Goal: Contribute content: Contribute content

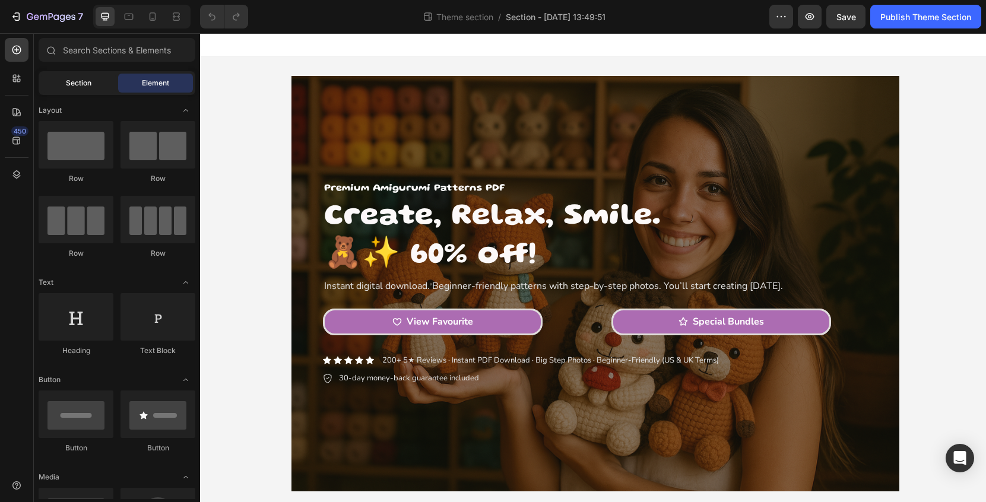
click at [76, 87] on span "Section" at bounding box center [79, 83] width 26 height 11
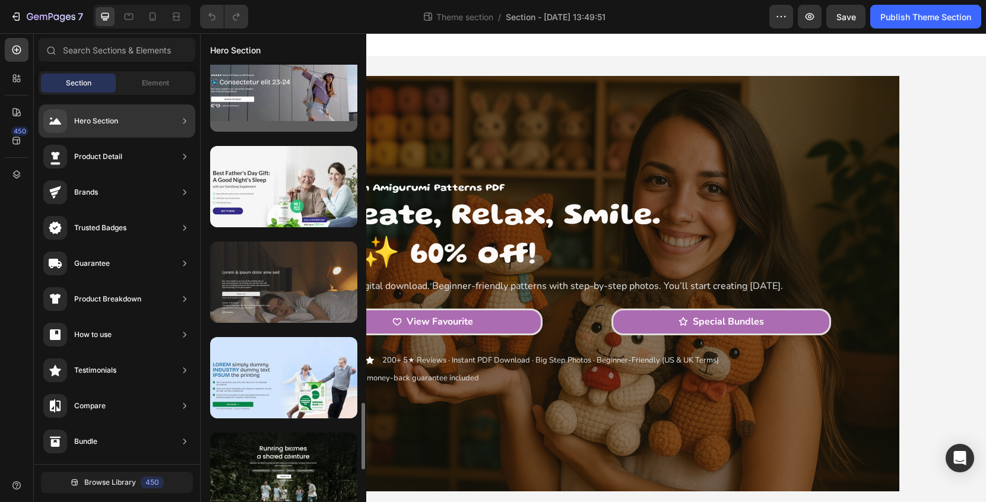
scroll to position [2220, 0]
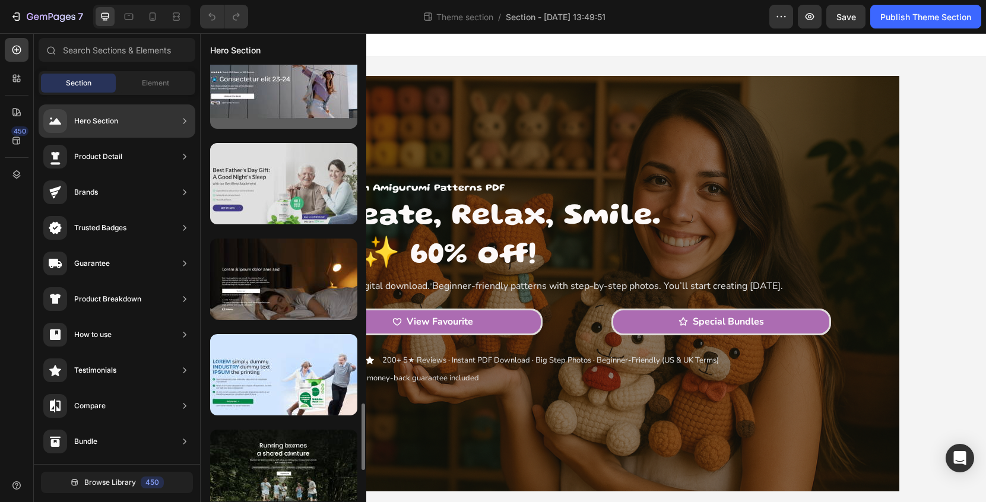
click at [280, 186] on div at bounding box center [283, 183] width 147 height 81
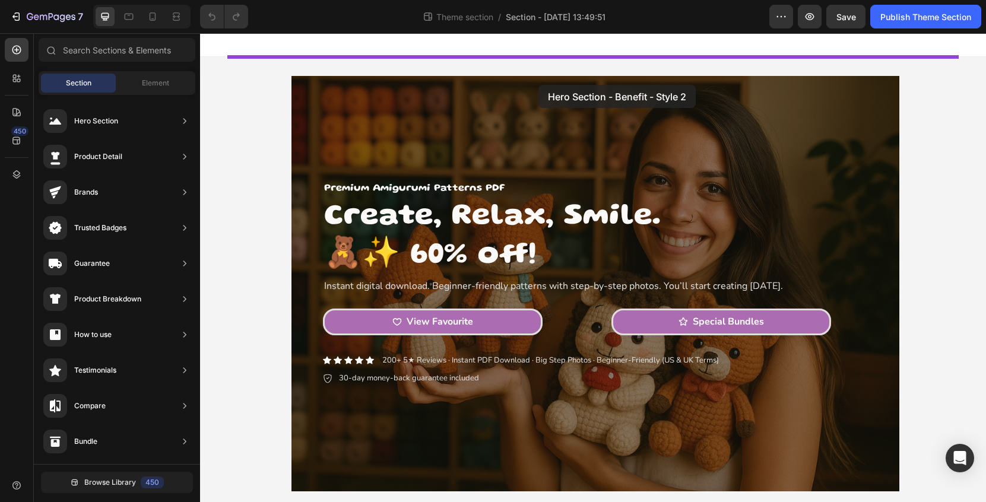
drag, startPoint x: 480, startPoint y: 219, endPoint x: 538, endPoint y: 84, distance: 146.6
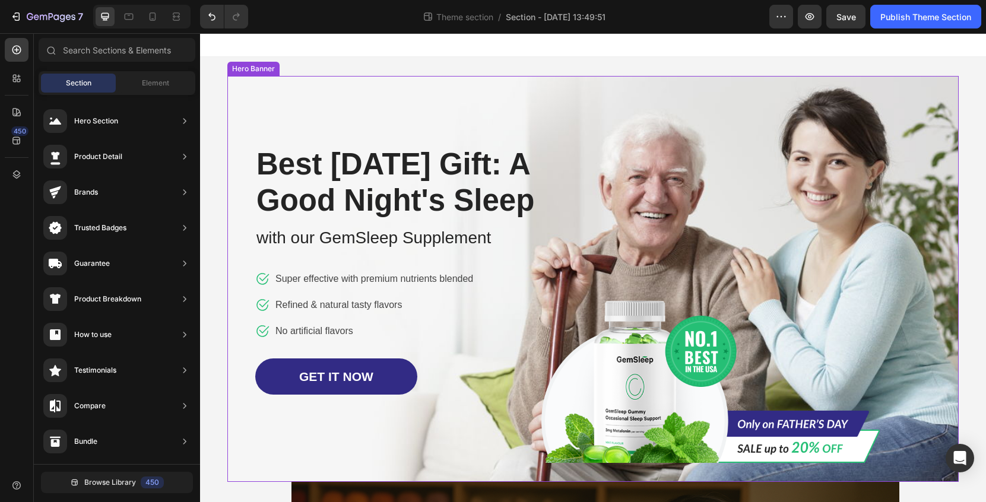
scroll to position [43, 0]
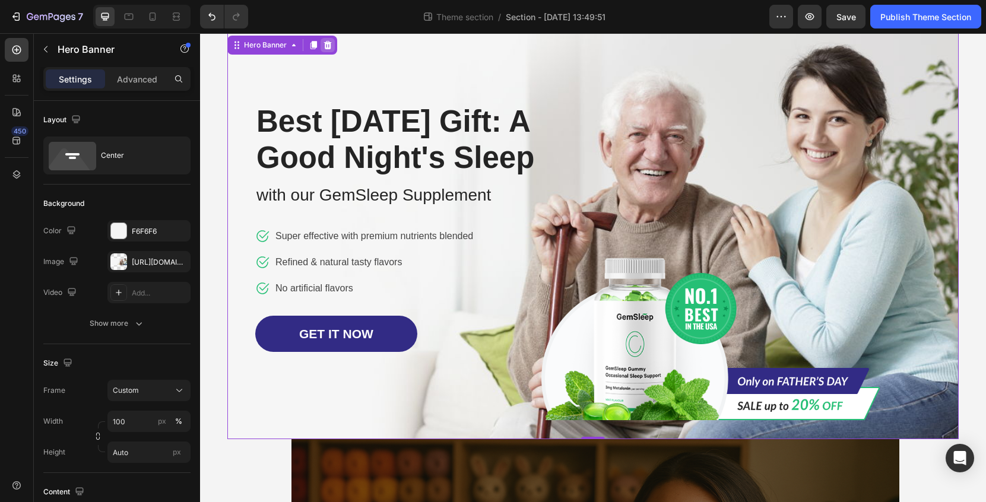
click at [331, 46] on icon at bounding box center [328, 45] width 10 height 10
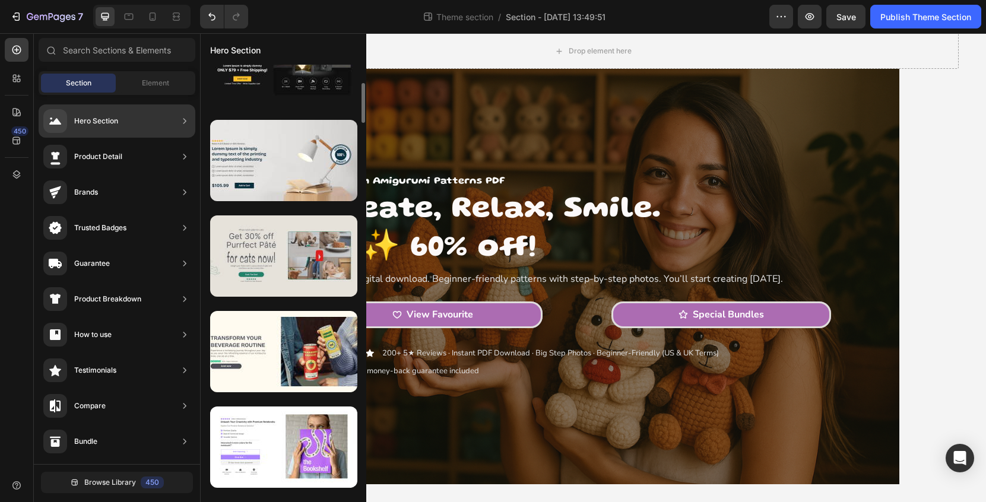
scroll to position [242, 0]
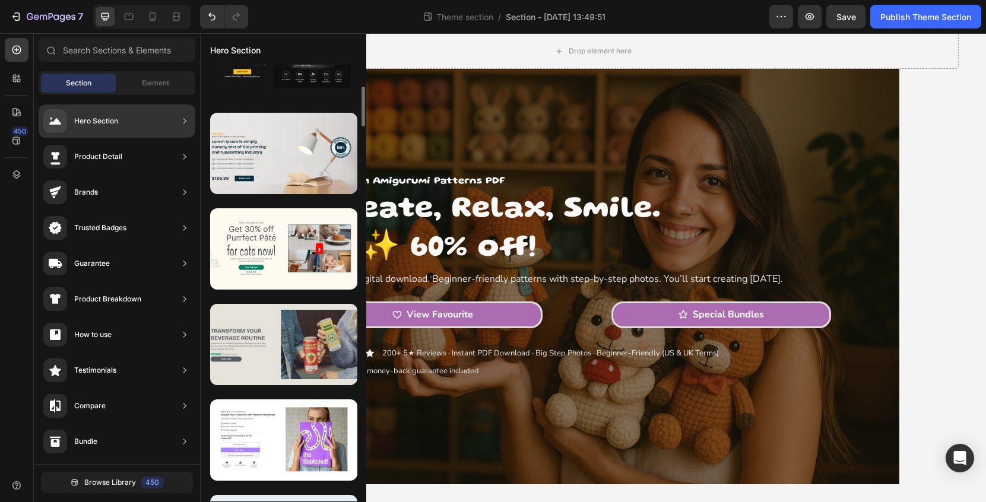
click at [300, 347] on div at bounding box center [283, 344] width 147 height 81
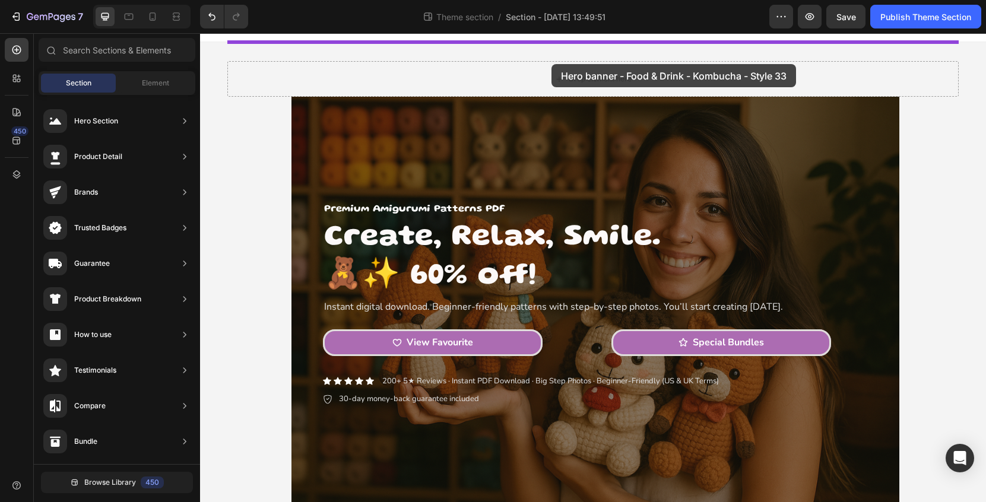
scroll to position [0, 0]
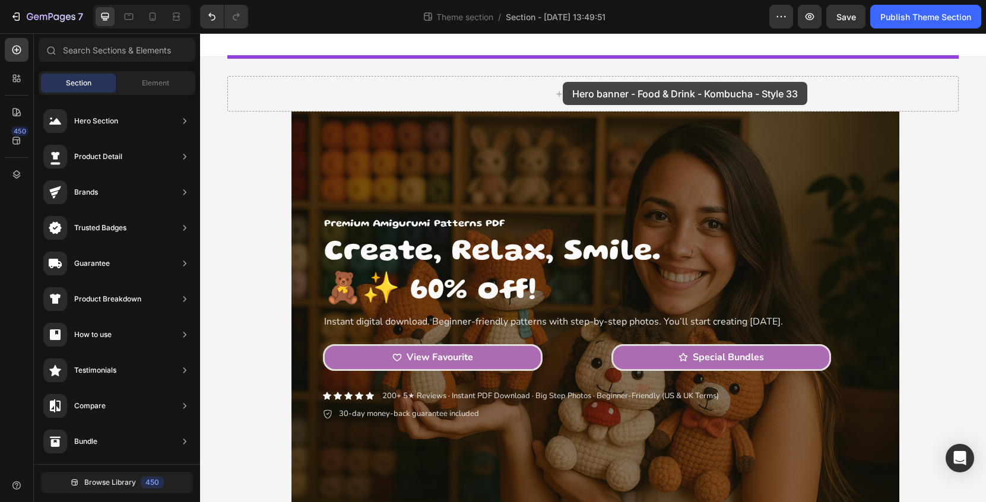
drag, startPoint x: 500, startPoint y: 380, endPoint x: 564, endPoint y: 80, distance: 306.7
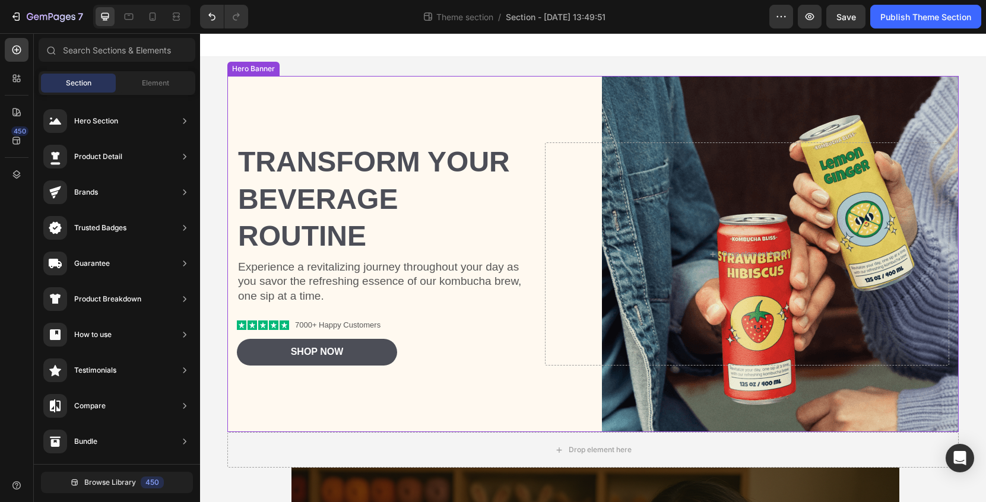
scroll to position [43, 0]
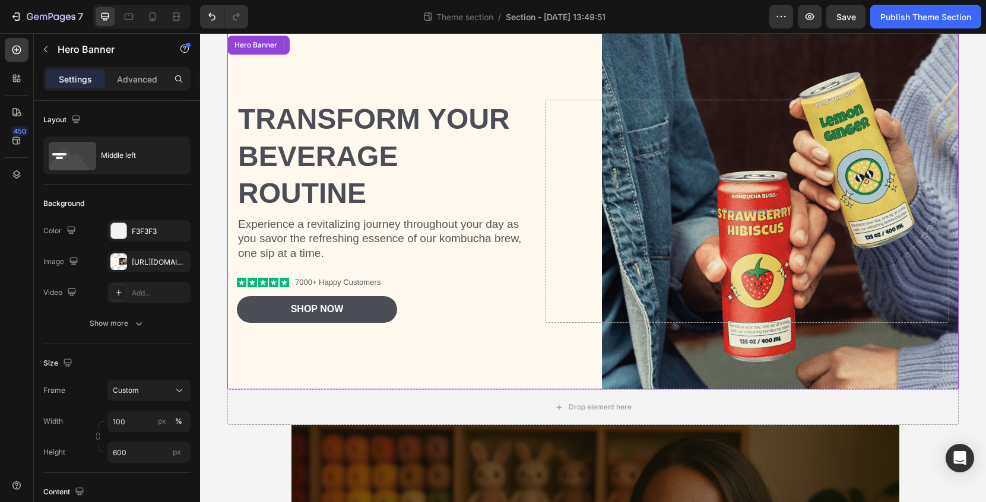
click at [798, 68] on div "Background Image" at bounding box center [593, 211] width 732 height 356
click at [794, 167] on div "Drop element here" at bounding box center [747, 211] width 404 height 223
click at [710, 357] on div "Background Image" at bounding box center [593, 211] width 732 height 356
click at [583, 369] on div "Background Image" at bounding box center [593, 211] width 732 height 356
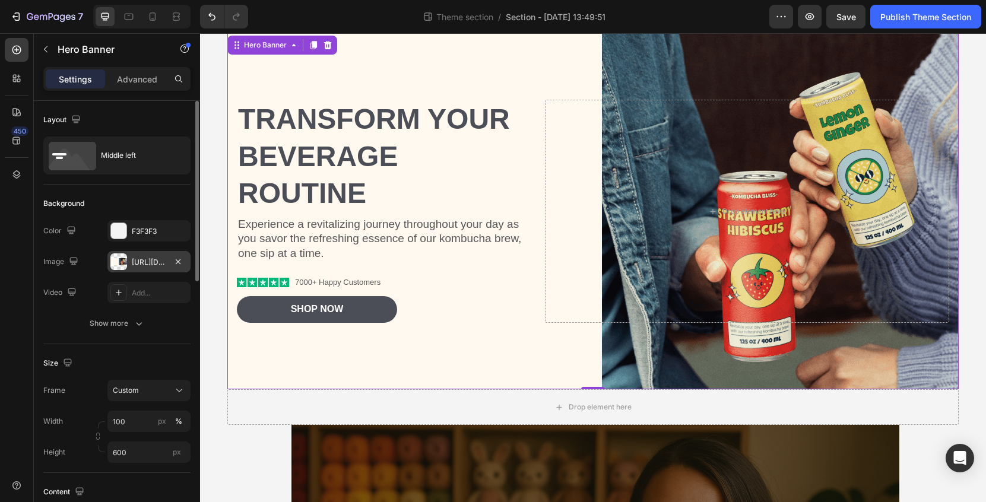
click at [157, 263] on div "[URL][DOMAIN_NAME]" at bounding box center [149, 262] width 34 height 11
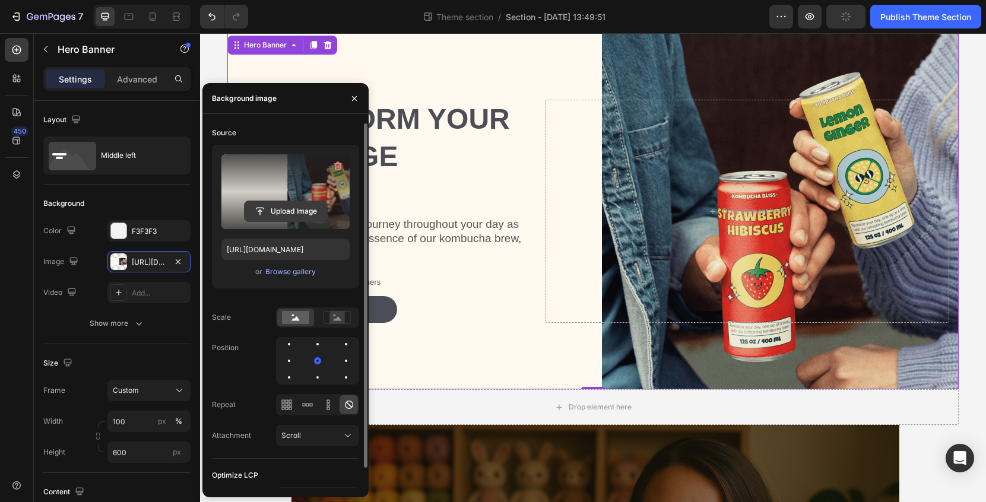
click at [292, 207] on input "file" at bounding box center [286, 211] width 82 height 20
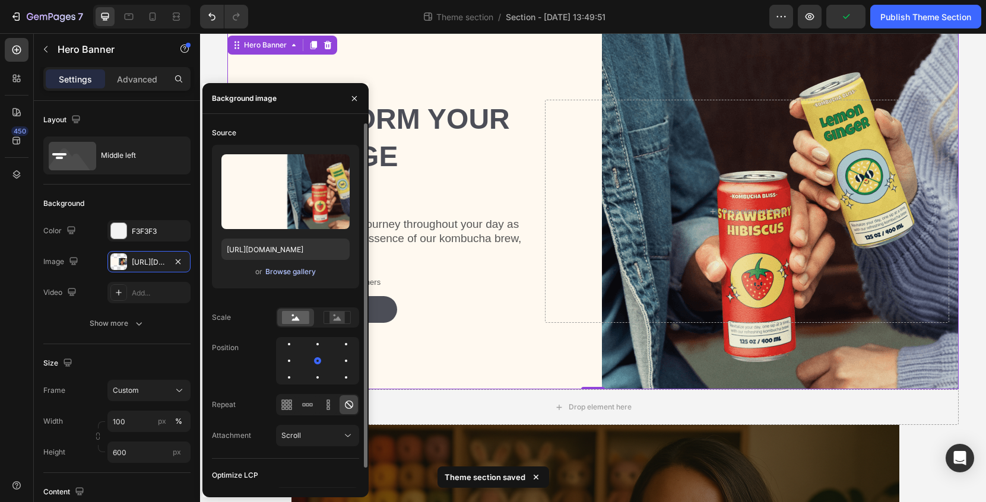
click at [295, 275] on div "Browse gallery" at bounding box center [290, 272] width 50 height 11
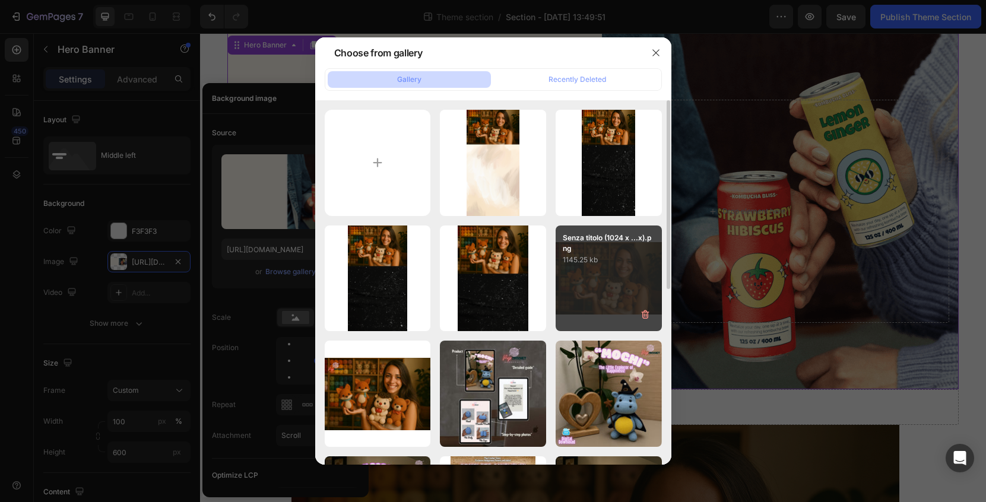
click at [594, 282] on div "Senza titolo (1024 x ...x).png 1145.25 kb" at bounding box center [609, 279] width 106 height 106
type input "[URL][DOMAIN_NAME]"
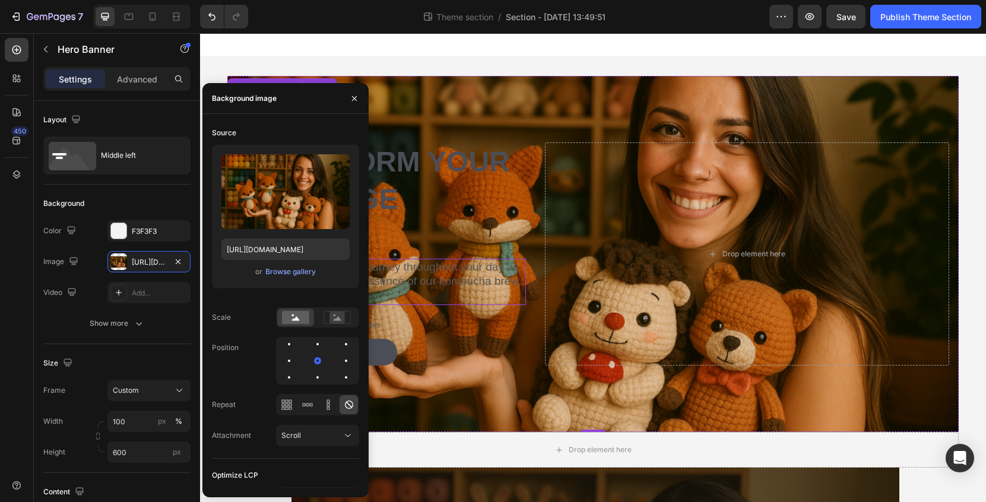
scroll to position [0, 0]
click at [360, 98] on button "button" at bounding box center [354, 98] width 19 height 19
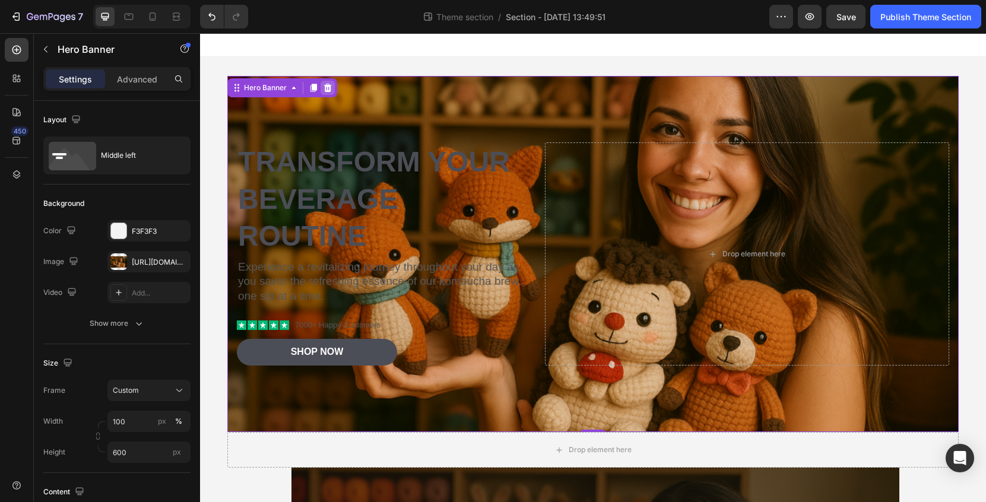
click at [327, 90] on icon at bounding box center [328, 88] width 10 height 10
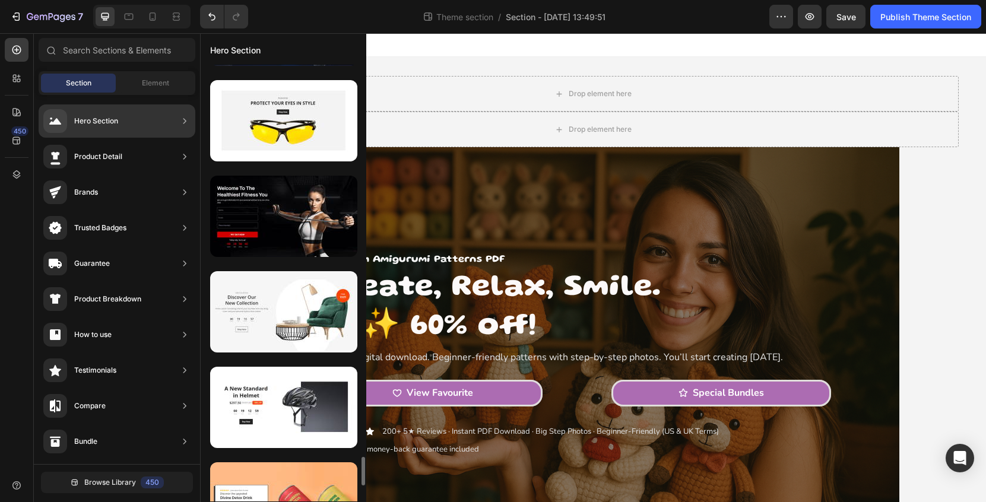
scroll to position [5916, 0]
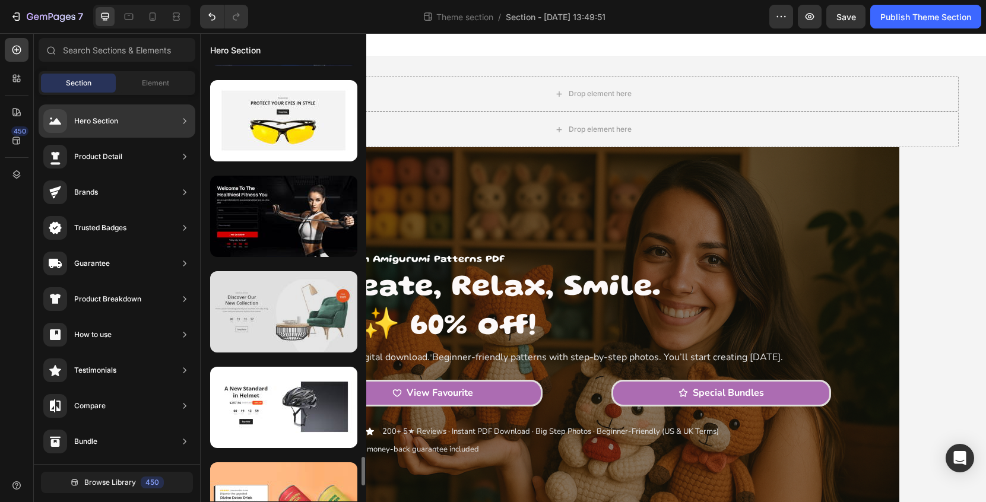
click at [324, 337] on div at bounding box center [283, 311] width 147 height 81
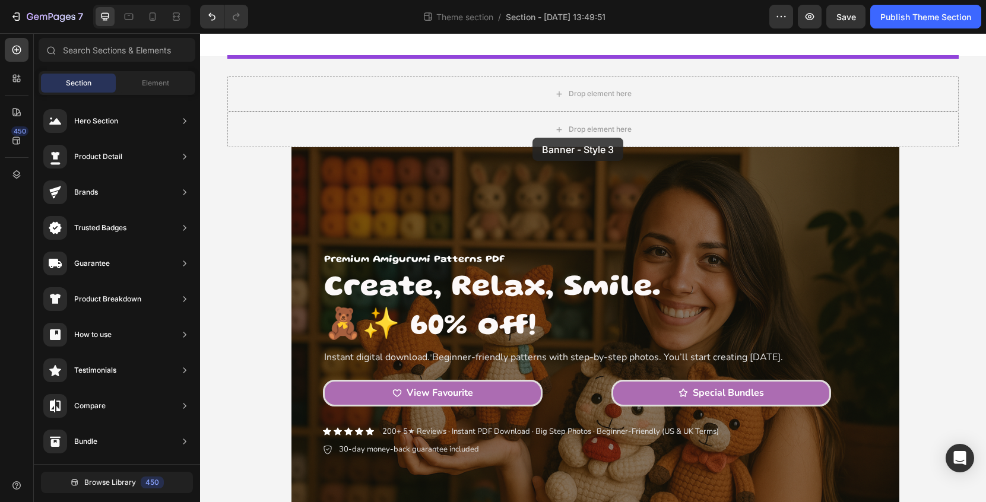
drag, startPoint x: 524, startPoint y: 370, endPoint x: 533, endPoint y: 138, distance: 232.4
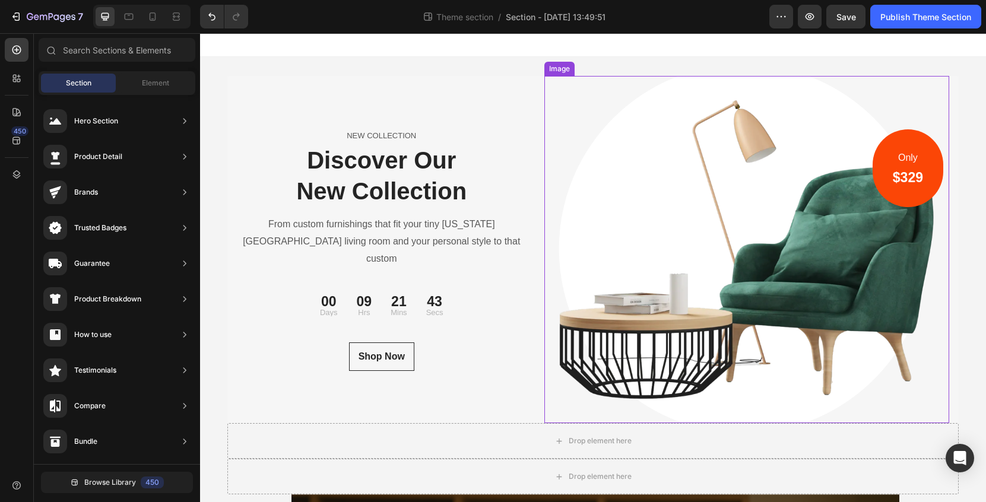
scroll to position [0, 0]
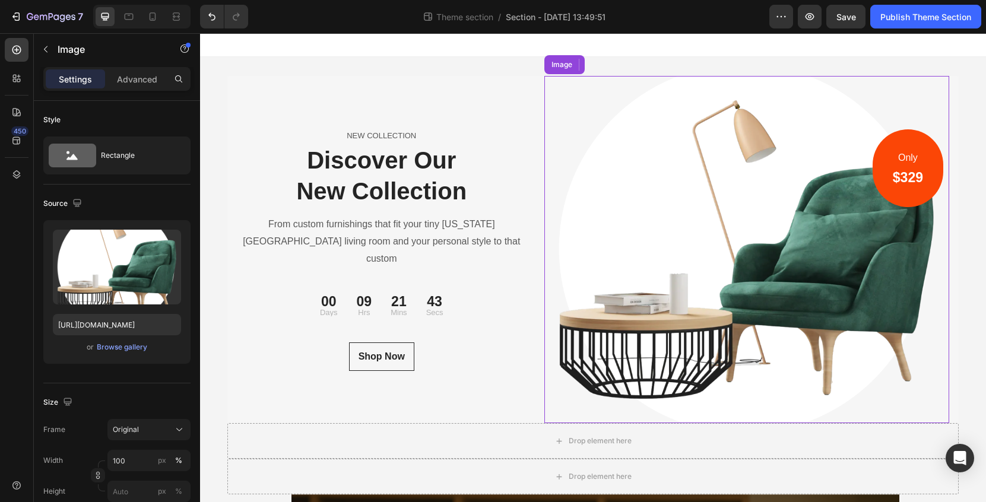
click at [690, 223] on img at bounding box center [748, 249] width 406 height 347
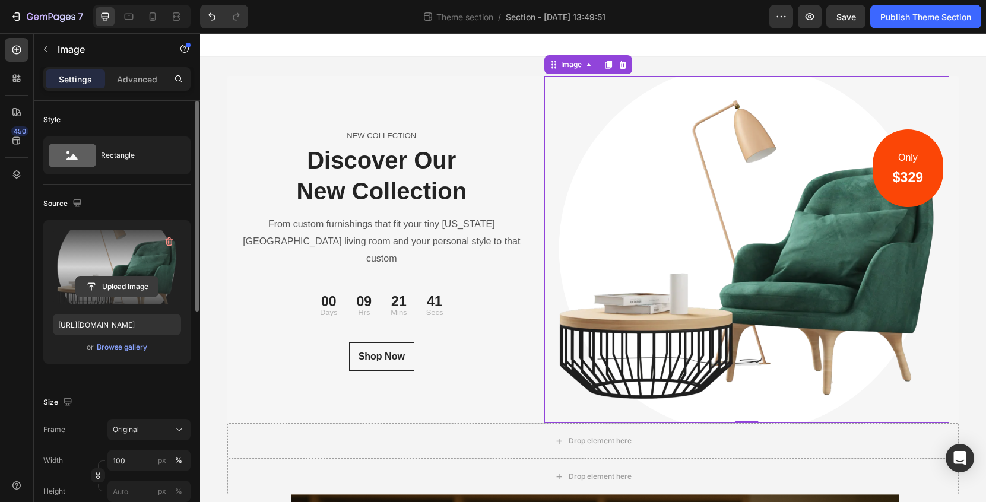
click at [135, 287] on input "file" at bounding box center [117, 287] width 82 height 20
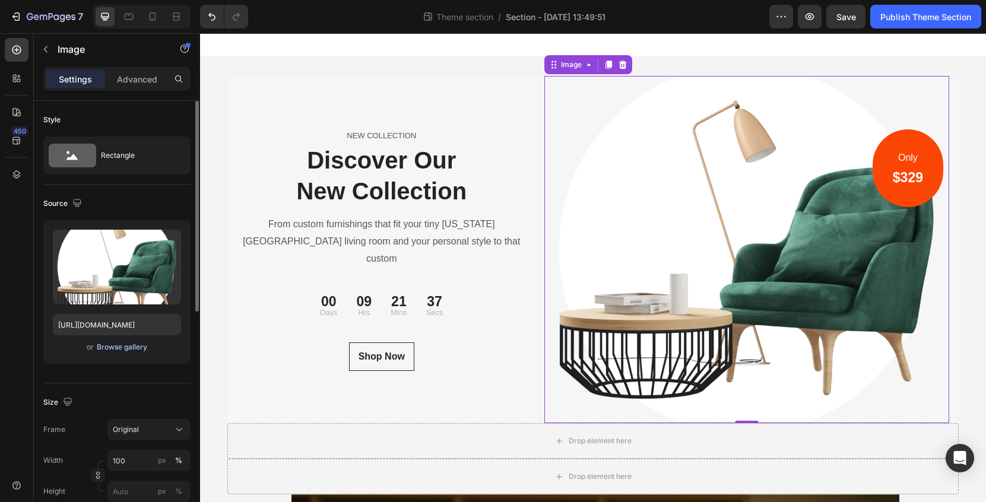
click at [138, 353] on button "Browse gallery" at bounding box center [122, 347] width 52 height 12
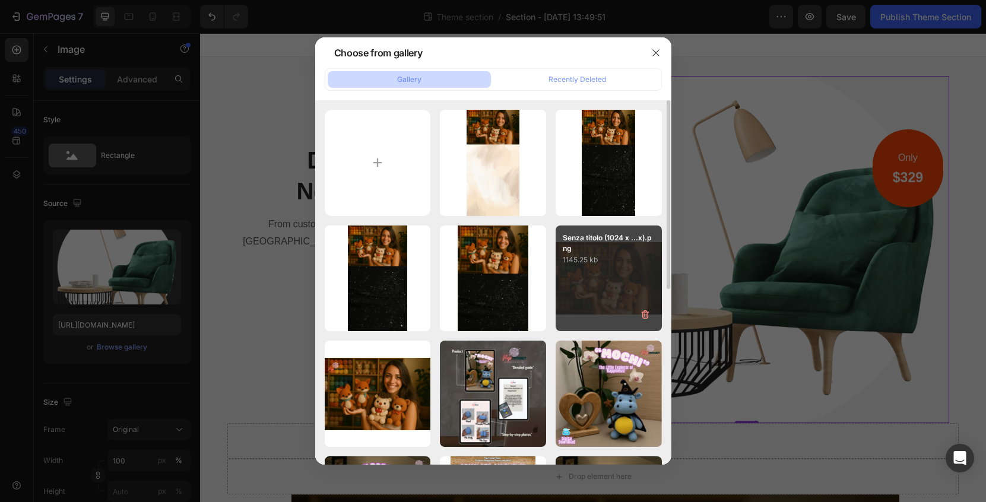
click at [624, 275] on div "Senza titolo (1024 x ...x).png 1145.25 kb" at bounding box center [609, 279] width 106 height 106
type input "[URL][DOMAIN_NAME]"
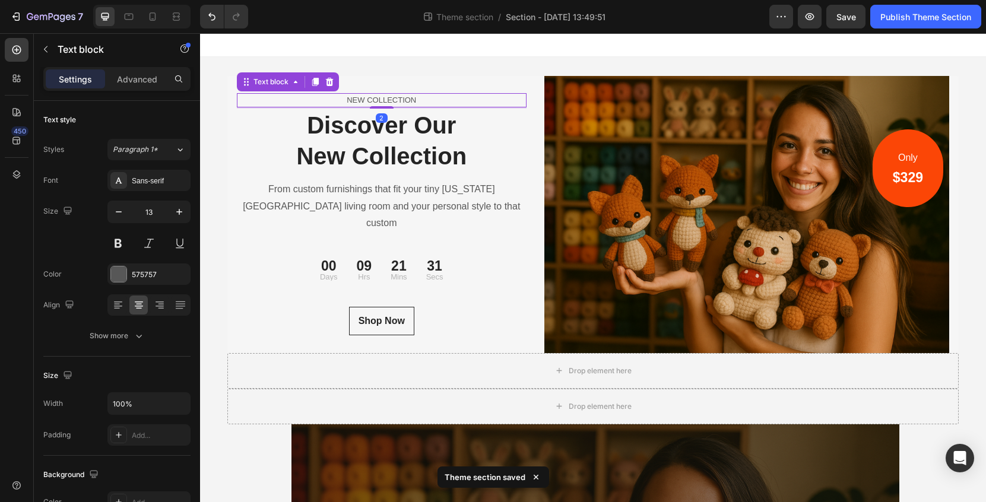
click at [393, 106] on p "NEW COLLECTION" at bounding box center [381, 100] width 287 height 12
drag, startPoint x: 423, startPoint y: 103, endPoint x: 400, endPoint y: 106, distance: 23.3
click at [400, 106] on p "NEW COLLECTION" at bounding box center [381, 100] width 287 height 12
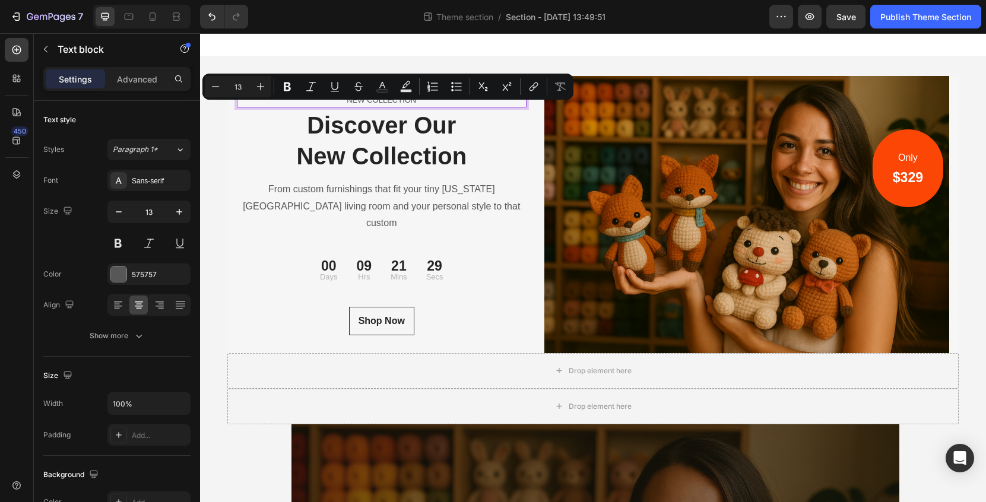
click at [429, 106] on p "NEW COLLECTION" at bounding box center [381, 100] width 287 height 12
drag, startPoint x: 433, startPoint y: 112, endPoint x: 343, endPoint y: 105, distance: 90.0
click at [343, 105] on p "NEW COLLECTION" at bounding box center [381, 100] width 287 height 12
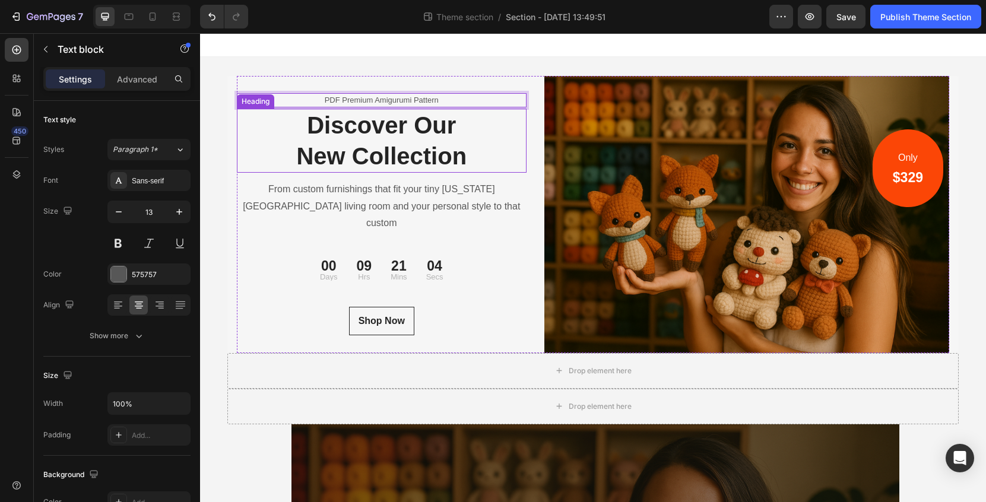
click at [477, 148] on p "Discover Our New Collection" at bounding box center [381, 141] width 287 height 62
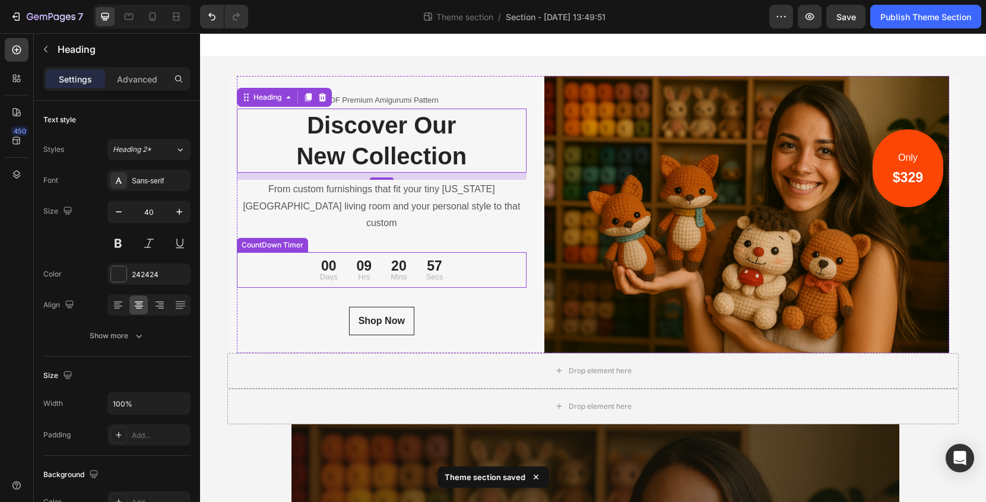
click at [450, 261] on div "57 Secs" at bounding box center [435, 270] width 36 height 26
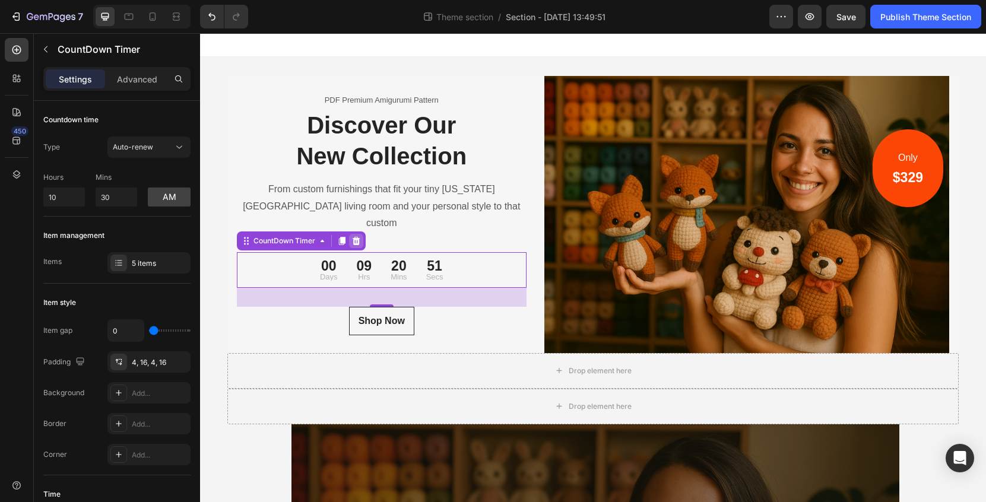
click at [360, 236] on icon at bounding box center [357, 241] width 10 height 10
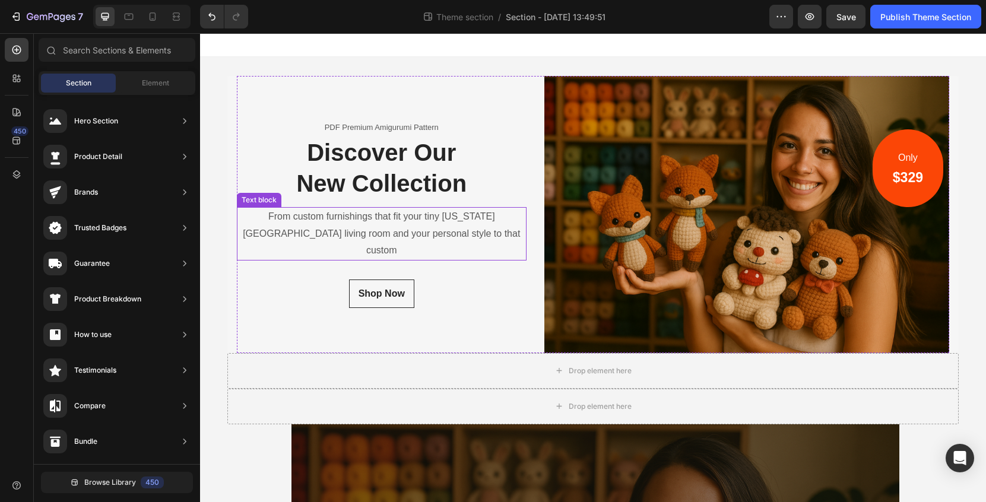
click at [474, 237] on p "From custom furnishings that fit your tiny [US_STATE][GEOGRAPHIC_DATA] living r…" at bounding box center [381, 233] width 287 height 51
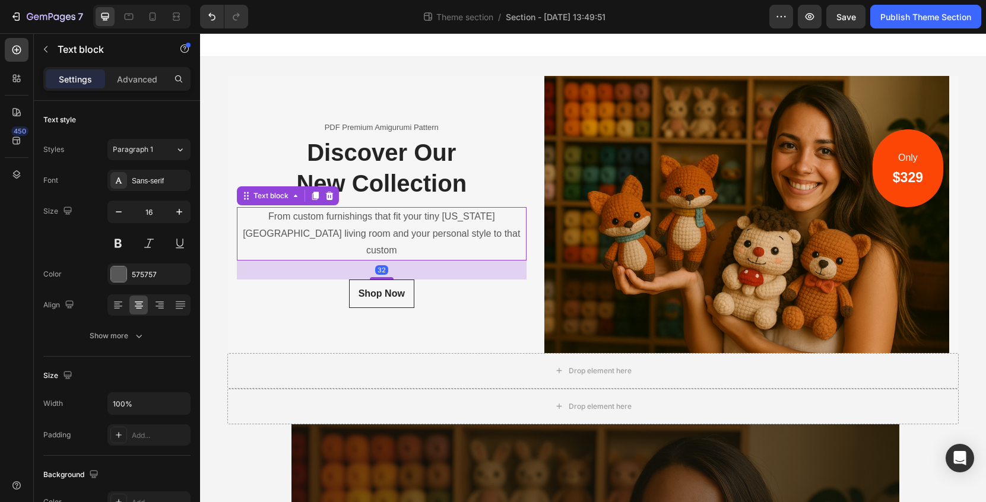
click at [471, 243] on p "From custom furnishings that fit your tiny [US_STATE][GEOGRAPHIC_DATA] living r…" at bounding box center [381, 233] width 287 height 51
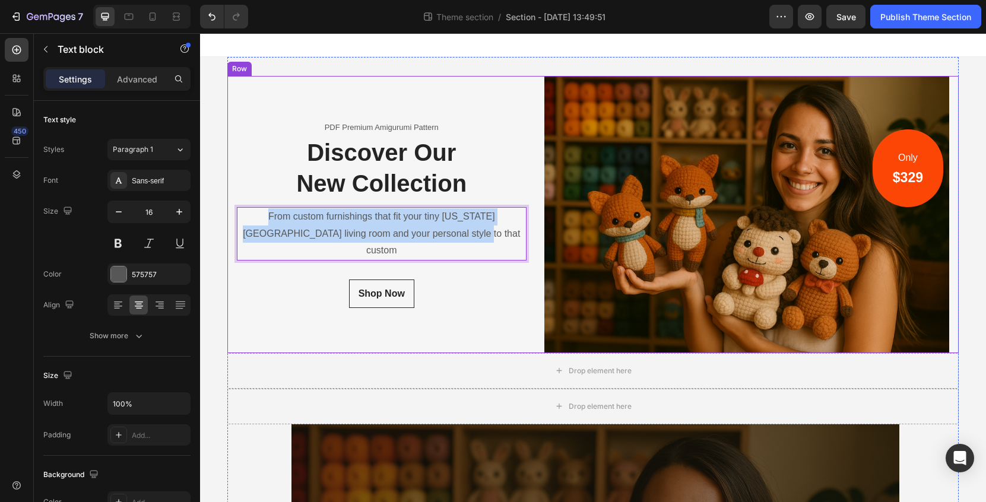
drag, startPoint x: 471, startPoint y: 243, endPoint x: 236, endPoint y: 219, distance: 236.5
click at [236, 219] on div "PDF Premium Amigurumi Pattern Text block Discover Our New Collection Heading Fr…" at bounding box center [593, 214] width 732 height 277
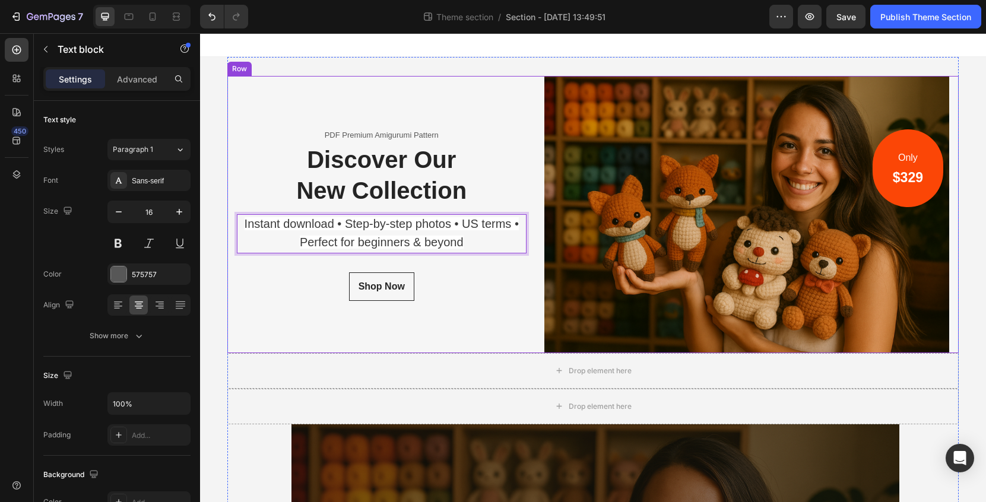
click at [132, 185] on div "Sans-serif" at bounding box center [160, 181] width 56 height 11
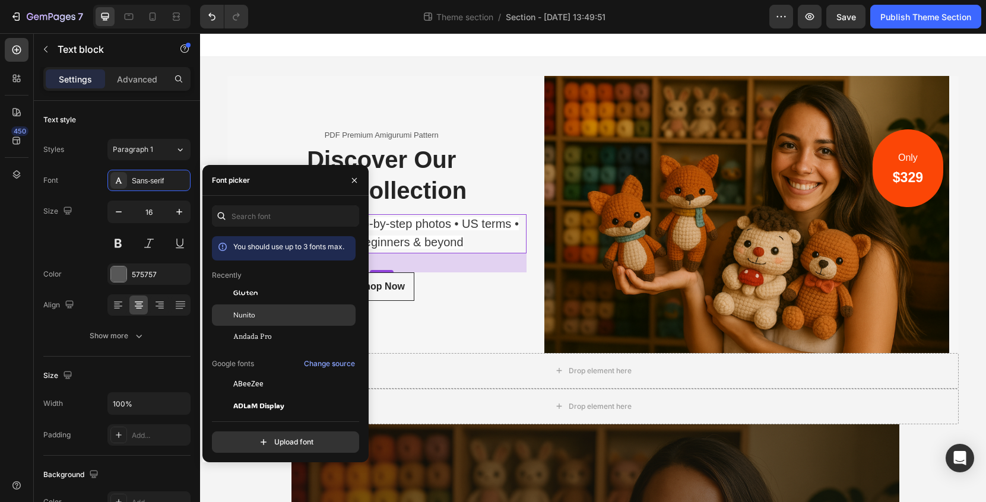
click at [252, 319] on span "Nunito" at bounding box center [244, 315] width 22 height 11
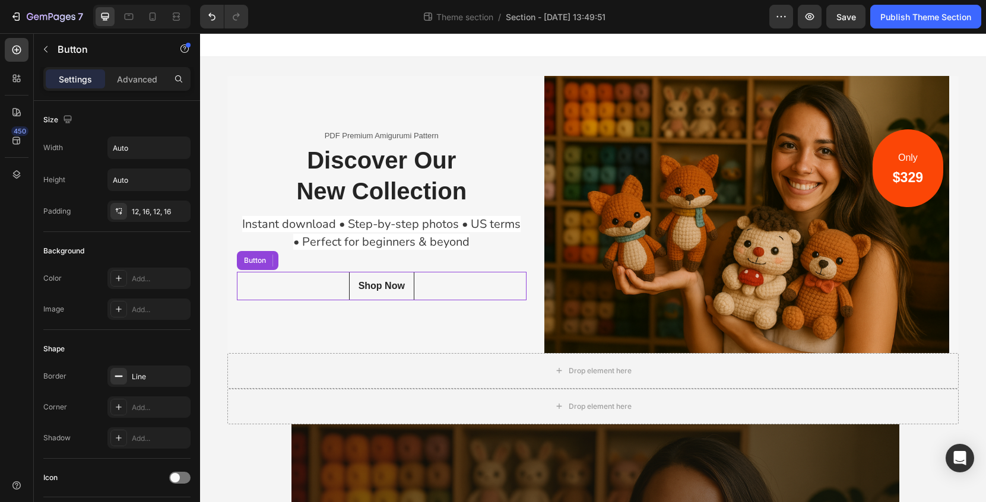
click at [444, 291] on div "Shop Now Button" at bounding box center [382, 286] width 290 height 29
click at [422, 138] on p "PDF Premium Amigurumi Pattern" at bounding box center [381, 136] width 287 height 12
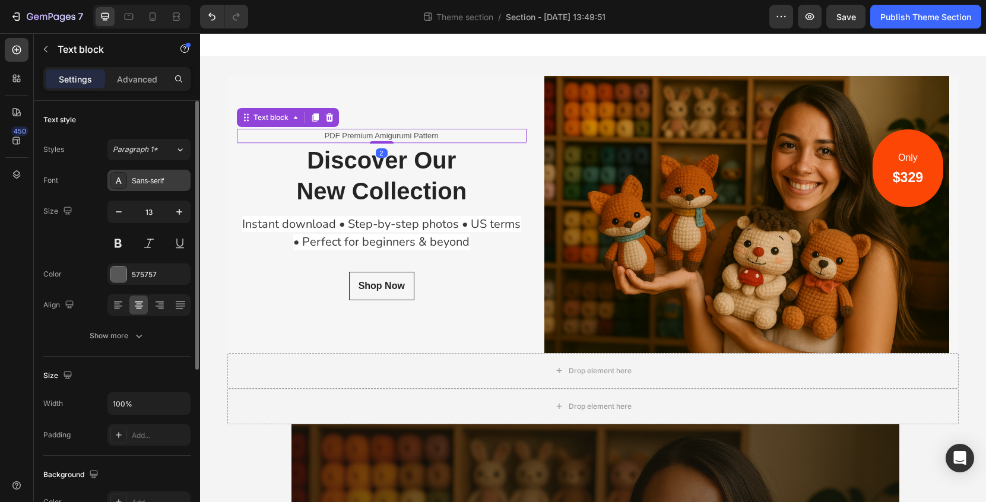
click at [151, 183] on div "Sans-serif" at bounding box center [160, 181] width 56 height 11
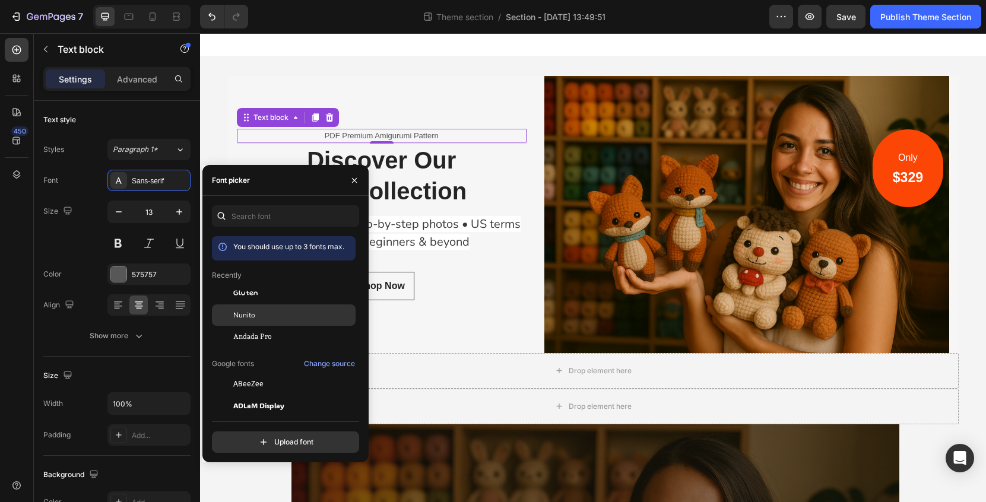
click at [261, 314] on div "Nunito" at bounding box center [293, 315] width 120 height 11
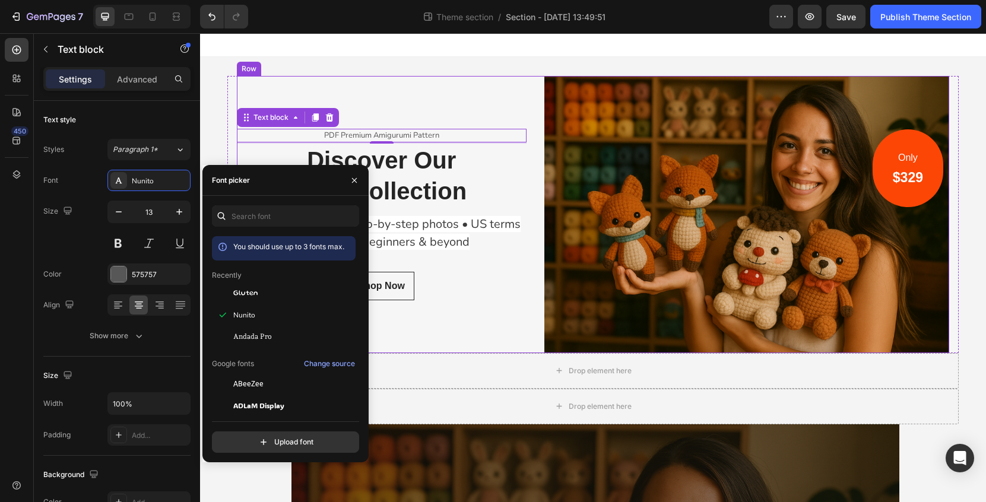
click at [397, 195] on p "Discover Our New Collection" at bounding box center [381, 176] width 287 height 62
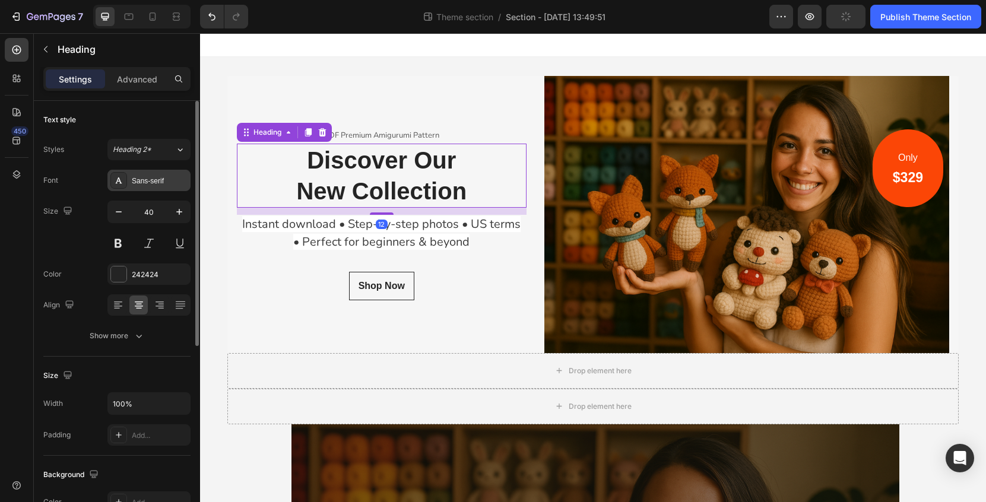
click at [155, 174] on div "Sans-serif" at bounding box center [148, 180] width 83 height 21
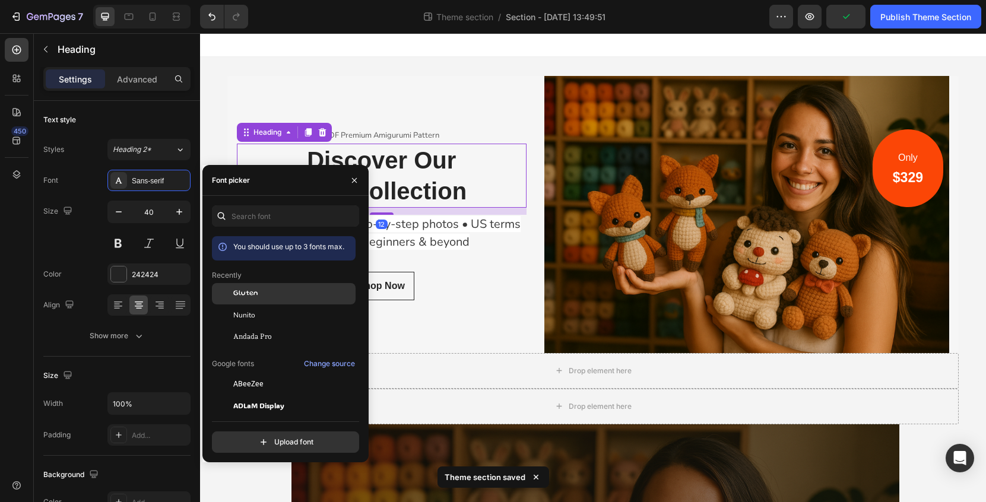
click at [264, 297] on div "Gluten" at bounding box center [293, 294] width 120 height 11
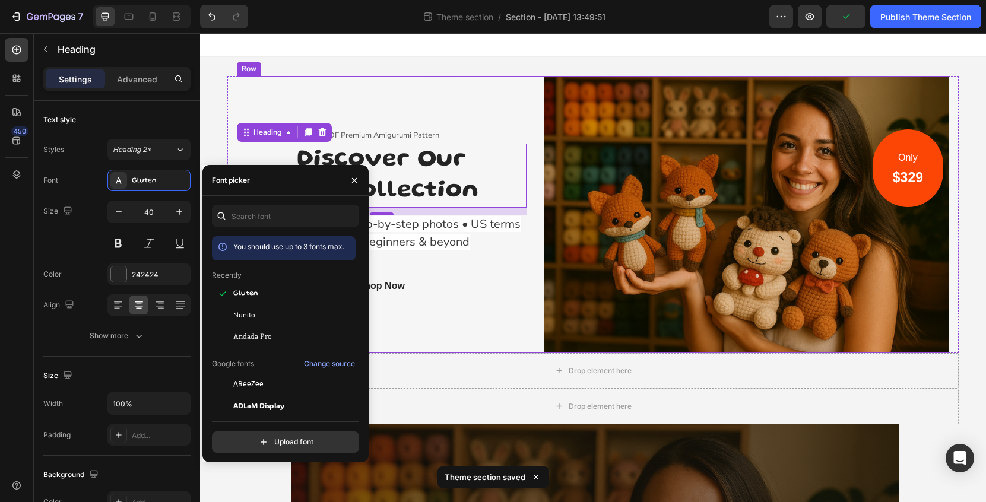
click at [453, 343] on div "PDF Premium Amigurumi Pattern Text block Discover Our New Collection Heading 12…" at bounding box center [382, 214] width 290 height 277
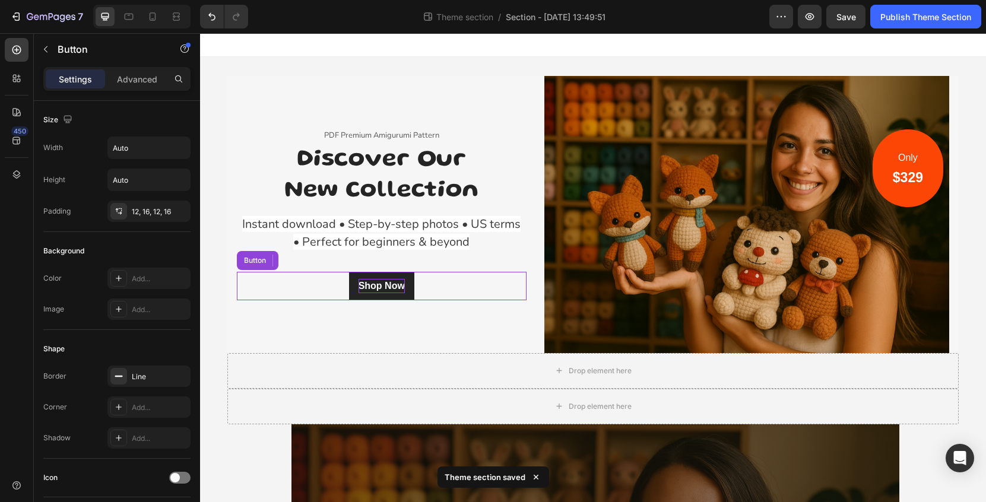
click at [400, 287] on div "Shop Now" at bounding box center [382, 286] width 46 height 14
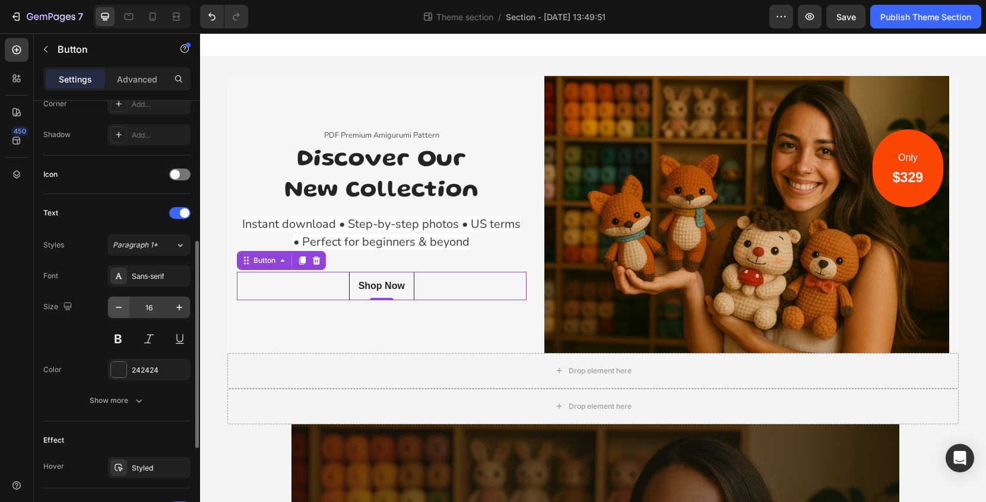
scroll to position [304, 0]
click at [153, 282] on div "Sans-serif" at bounding box center [148, 275] width 83 height 21
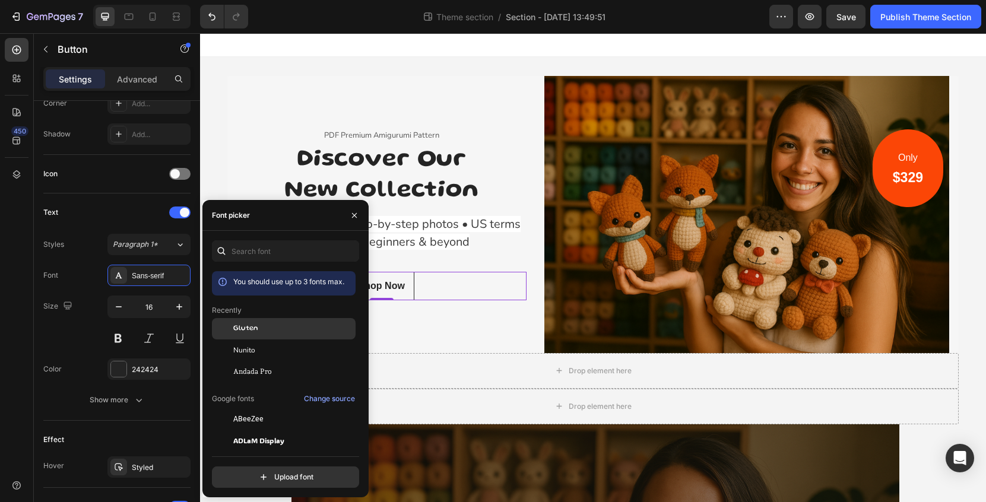
click at [258, 409] on div "Gluten" at bounding box center [284, 419] width 144 height 21
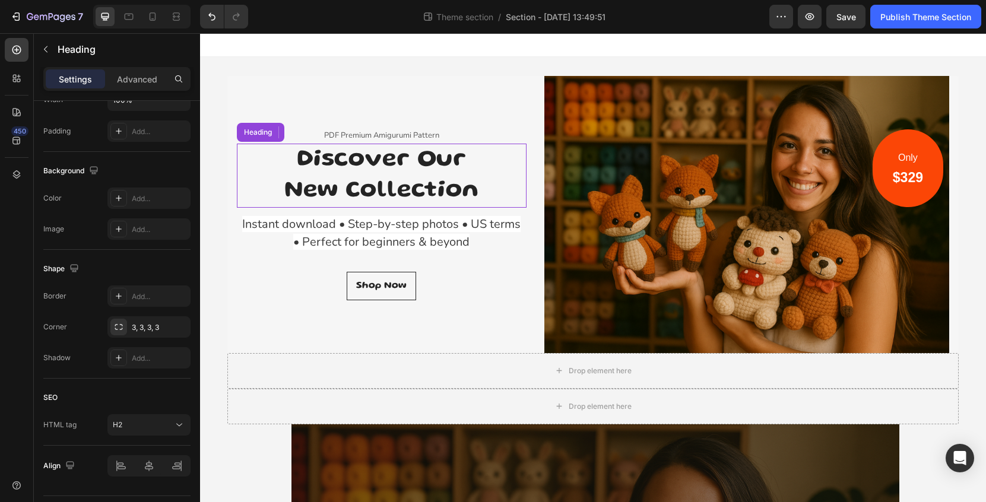
click at [456, 159] on p "Discover Our New Collection" at bounding box center [381, 176] width 287 height 62
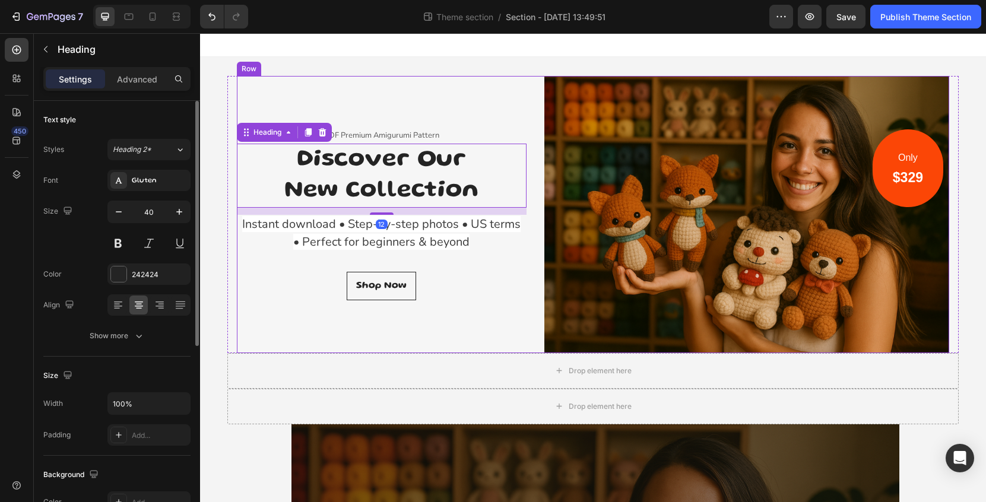
click at [485, 113] on div "PDF Premium Amigurumi Pattern Text block Discover Our New Collection Heading 12…" at bounding box center [382, 214] width 290 height 277
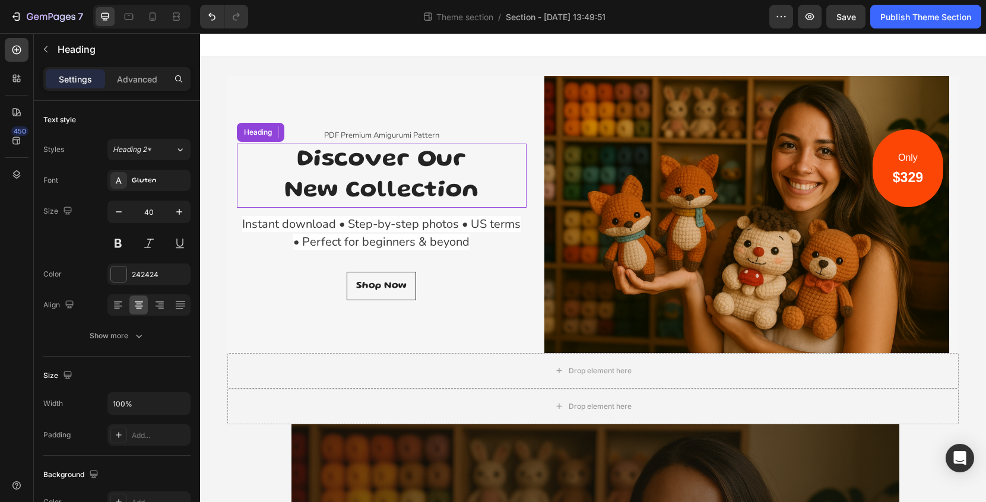
click at [472, 186] on p "Discover Our New Collection" at bounding box center [381, 176] width 287 height 62
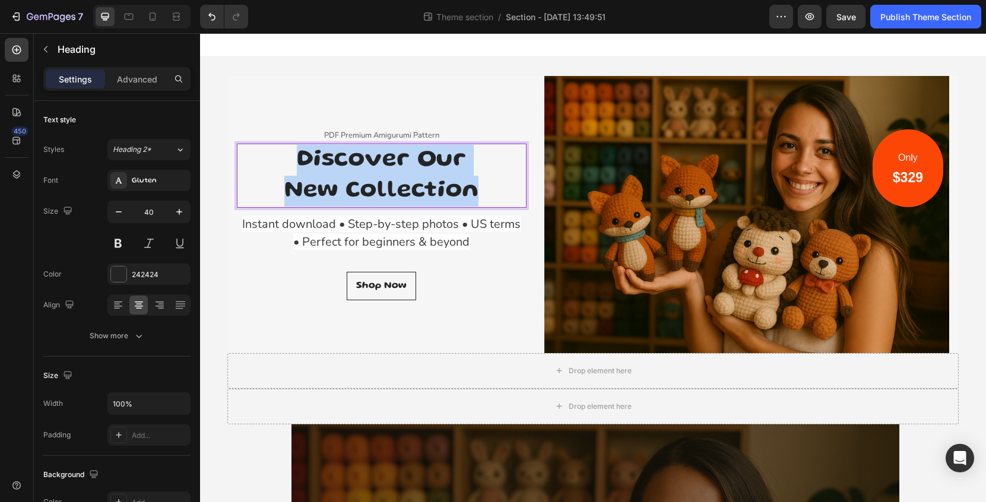
drag, startPoint x: 481, startPoint y: 191, endPoint x: 280, endPoint y: 159, distance: 203.8
click at [280, 159] on p "Discover Our New Collection" at bounding box center [381, 176] width 287 height 62
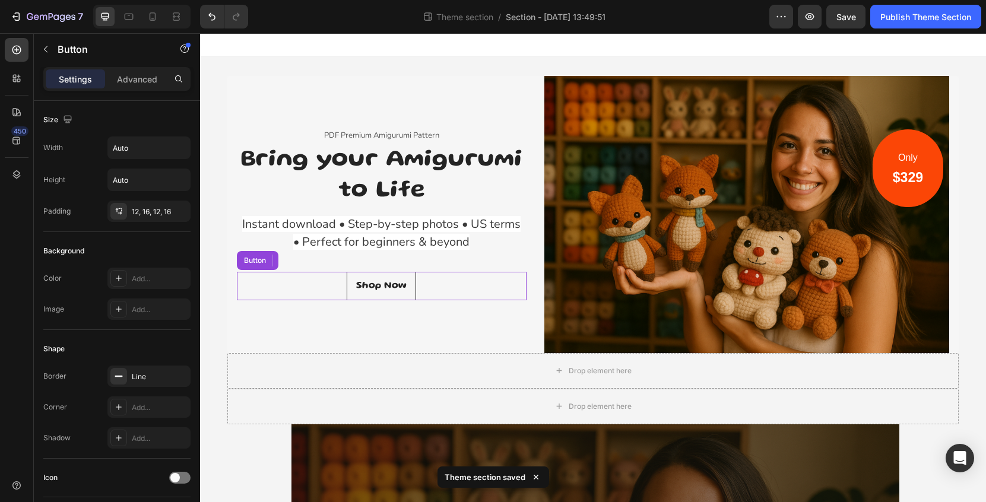
click at [447, 282] on div "Shop Now Button" at bounding box center [382, 286] width 290 height 29
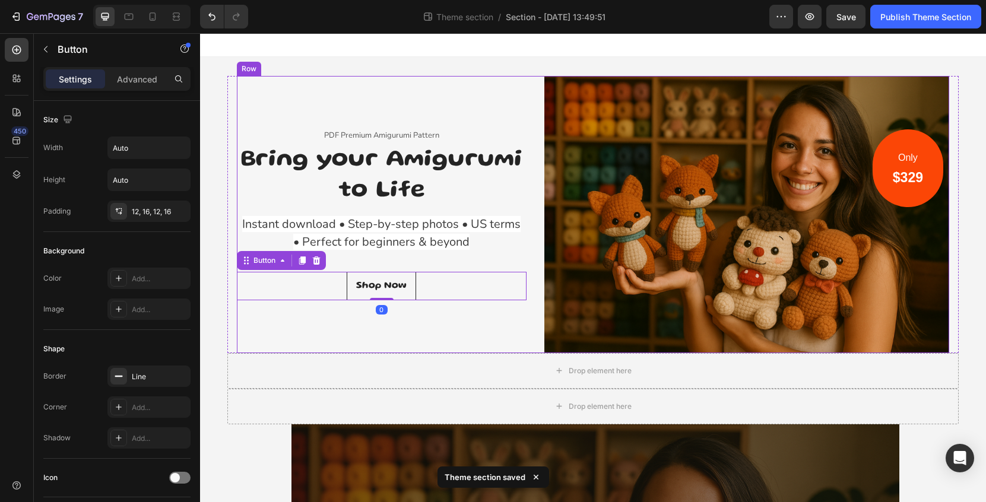
click at [497, 84] on div "PDF Premium Amigurumi Pattern Text block Bring your Amigurumi to Life Heading I…" at bounding box center [382, 214] width 290 height 277
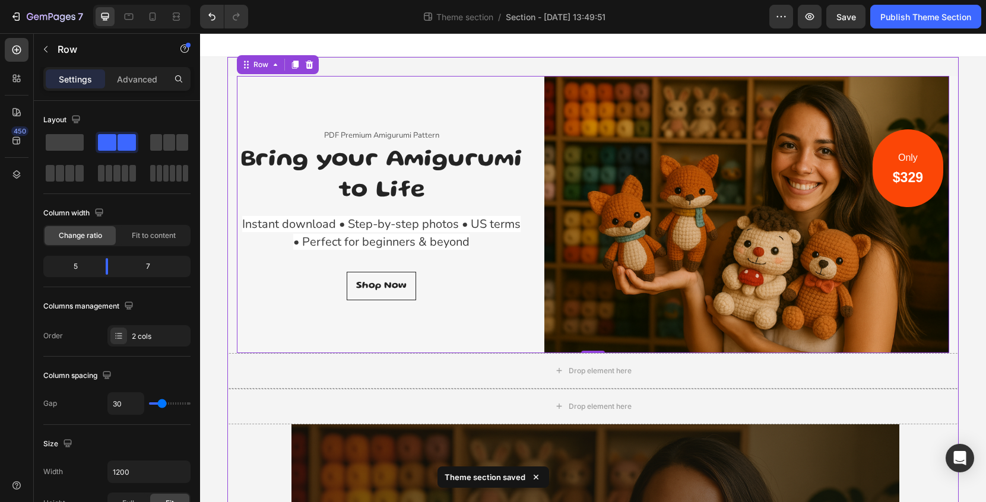
click at [527, 68] on div "PDF Premium Amigurumi Pattern Text block Bring your Amigurumi to Life Heading I…" at bounding box center [593, 458] width 732 height 802
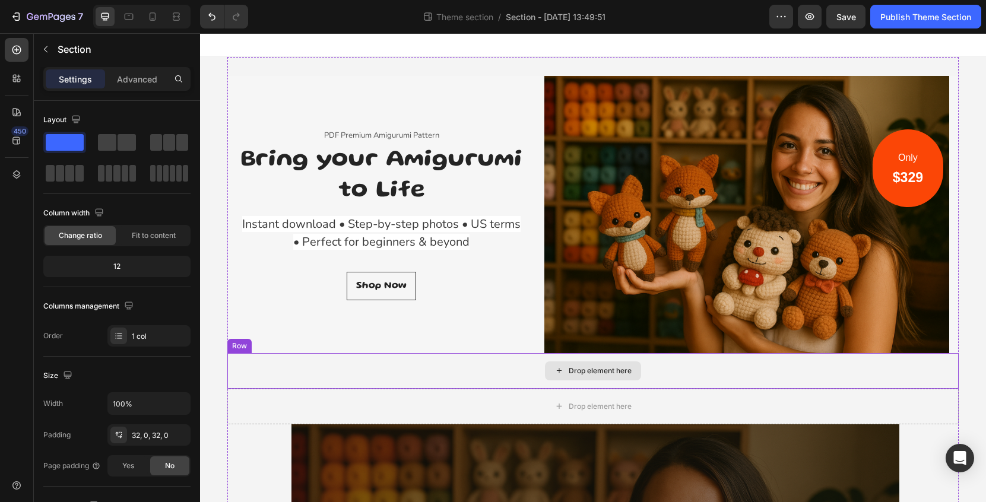
click at [473, 371] on div "Drop element here" at bounding box center [593, 371] width 732 height 36
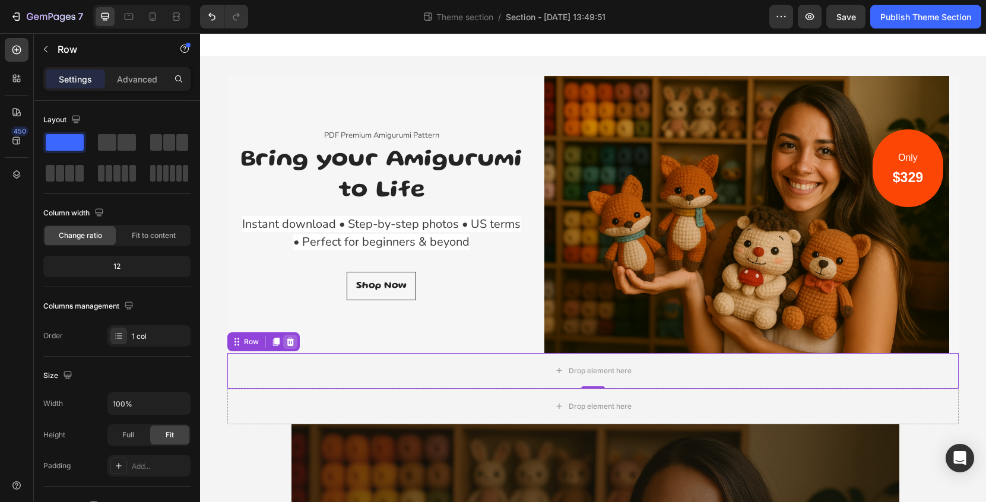
click at [294, 346] on icon at bounding box center [291, 342] width 10 height 10
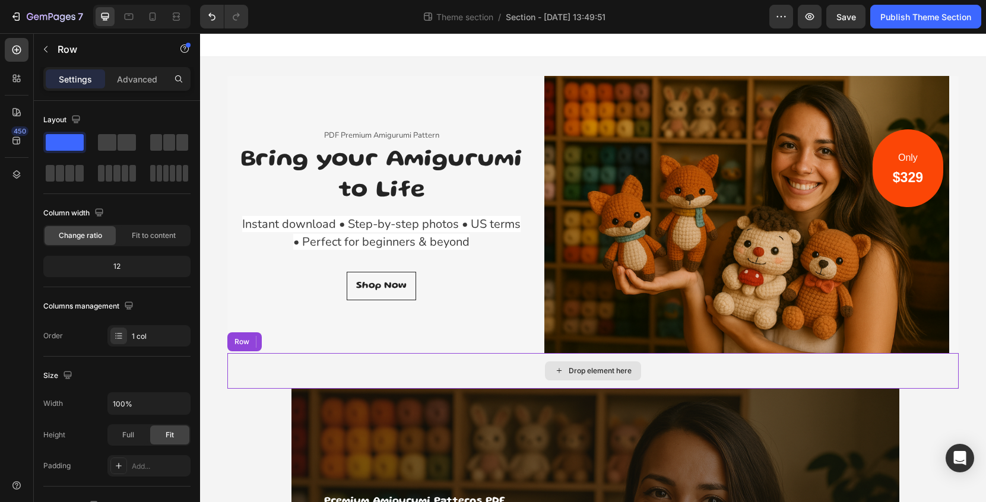
click at [332, 371] on div "Drop element here" at bounding box center [593, 371] width 732 height 36
click at [290, 344] on icon at bounding box center [291, 341] width 8 height 8
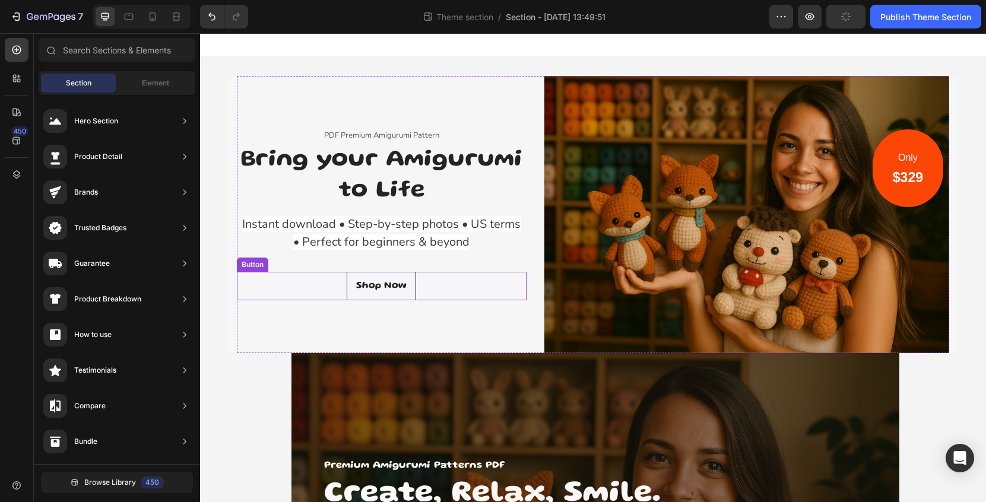
click at [422, 291] on div "Shop Now Button" at bounding box center [382, 286] width 290 height 29
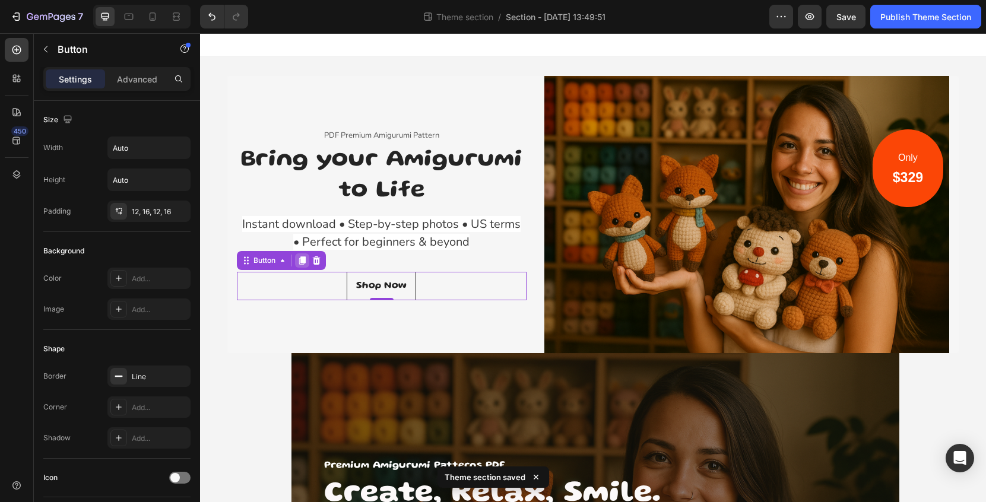
click at [299, 261] on icon at bounding box center [303, 261] width 10 height 10
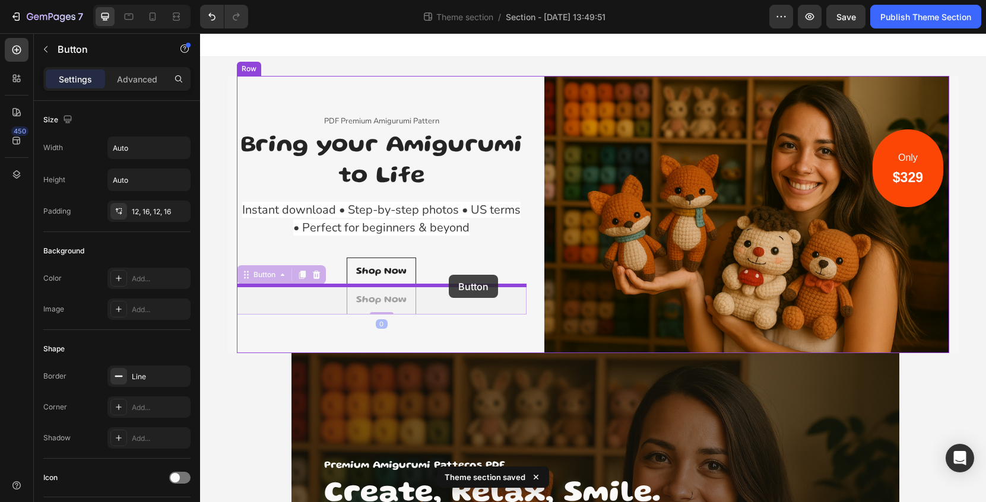
drag, startPoint x: 397, startPoint y: 308, endPoint x: 449, endPoint y: 275, distance: 61.1
click at [449, 275] on div "PDF Premium Amigurumi Pattern Text block Bring your Amigurumi to Life Heading I…" at bounding box center [593, 410] width 786 height 755
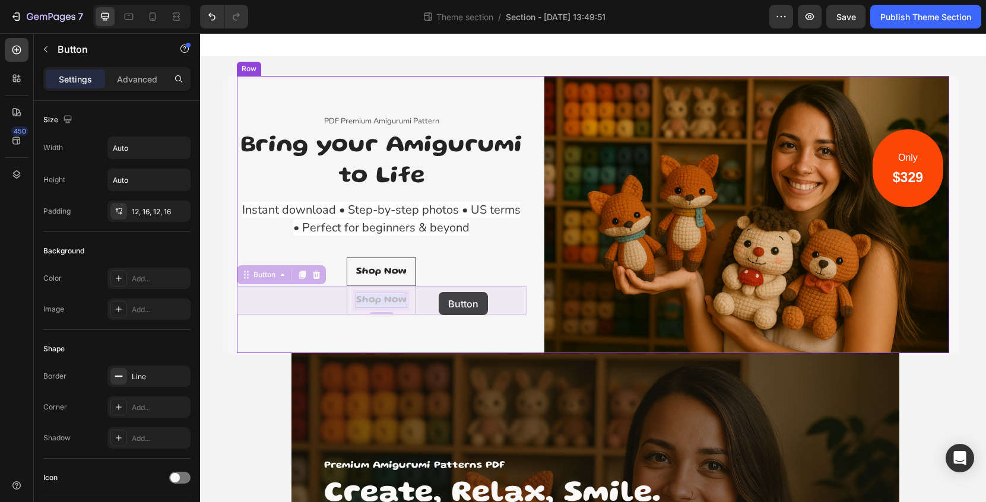
drag, startPoint x: 395, startPoint y: 305, endPoint x: 439, endPoint y: 292, distance: 45.8
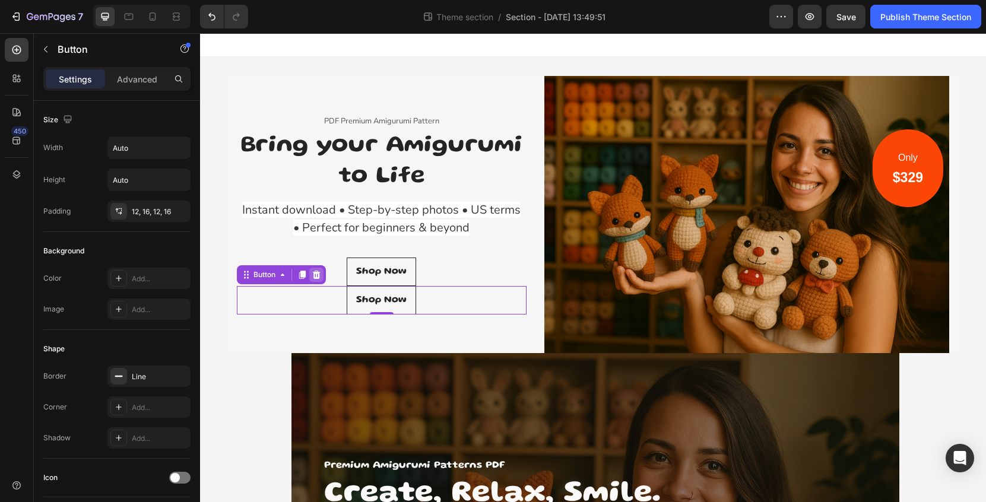
click at [314, 274] on icon at bounding box center [317, 275] width 8 height 8
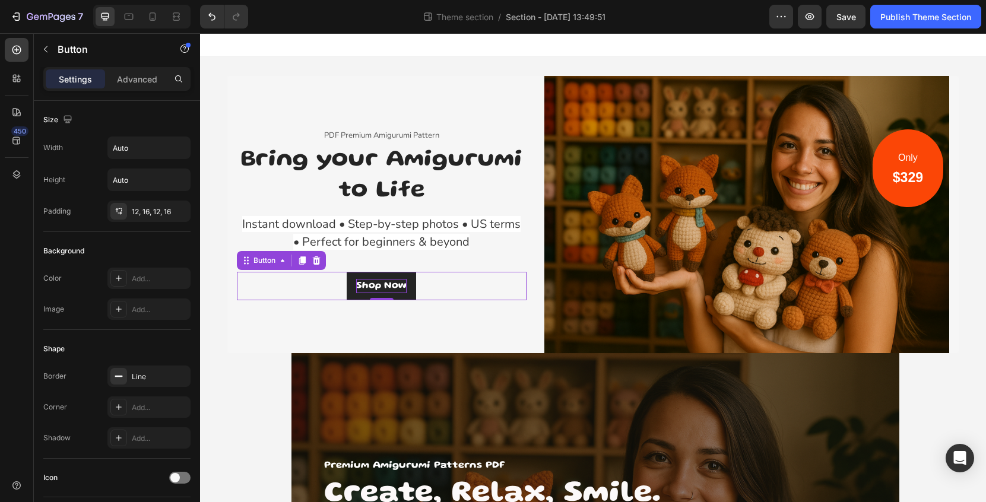
click at [399, 283] on div "Shop Now" at bounding box center [381, 286] width 50 height 14
click at [448, 286] on div "Shop Now Button 0" at bounding box center [382, 286] width 290 height 29
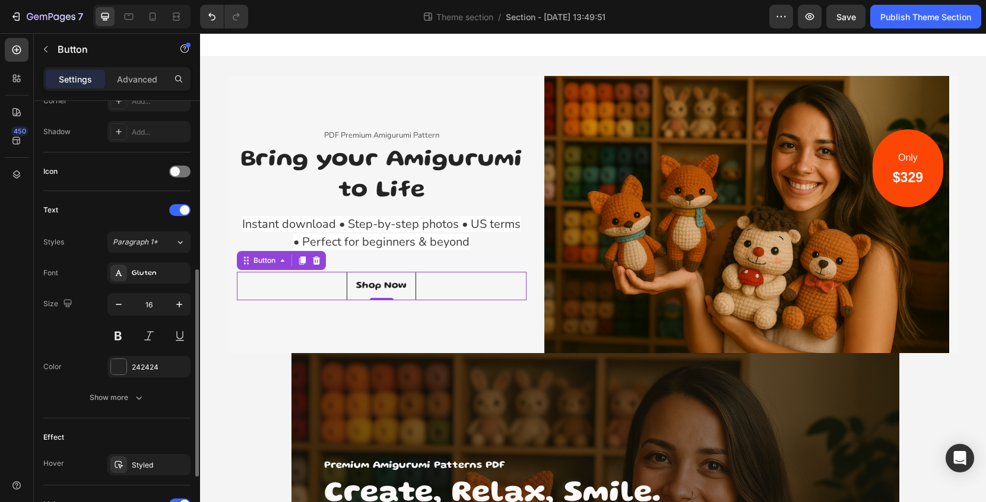
scroll to position [279, 0]
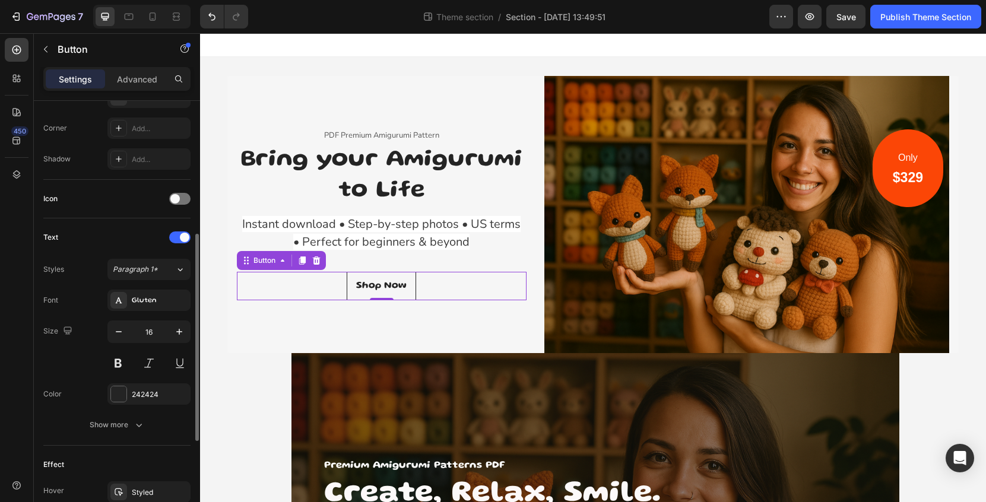
click at [248, 293] on div "Shop Now Button 0" at bounding box center [382, 286] width 290 height 29
click at [135, 84] on p "Advanced" at bounding box center [137, 79] width 40 height 12
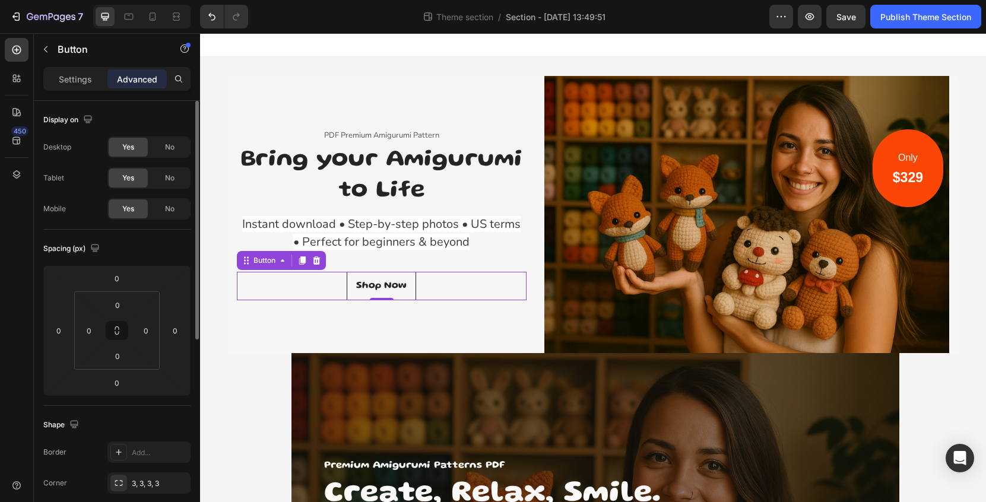
scroll to position [0, 0]
click at [84, 78] on p "Settings" at bounding box center [75, 79] width 33 height 12
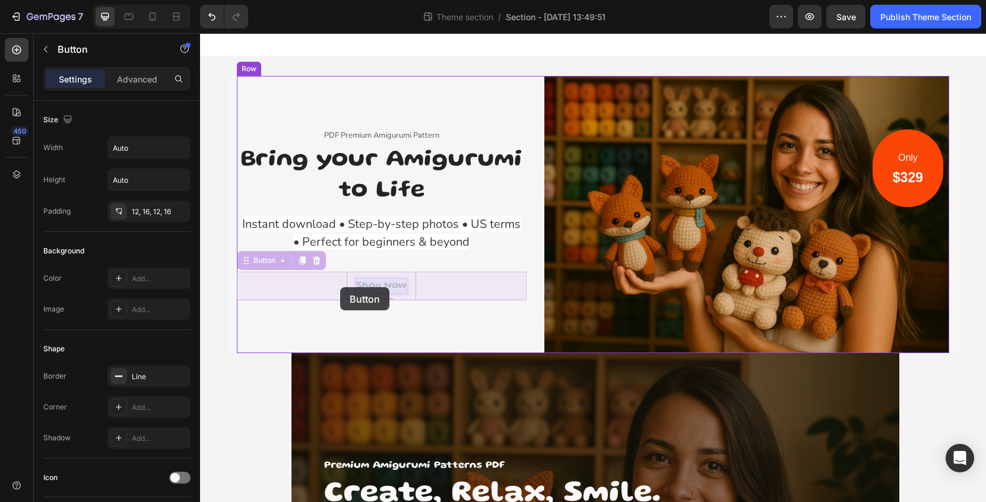
drag, startPoint x: 184, startPoint y: 257, endPoint x: 140, endPoint y: 254, distance: 44.0
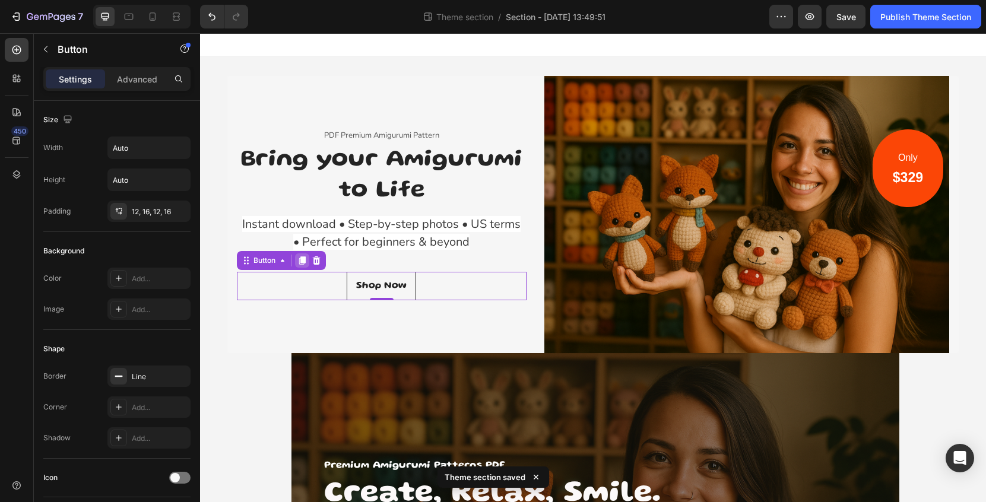
click at [302, 263] on icon at bounding box center [302, 261] width 7 height 8
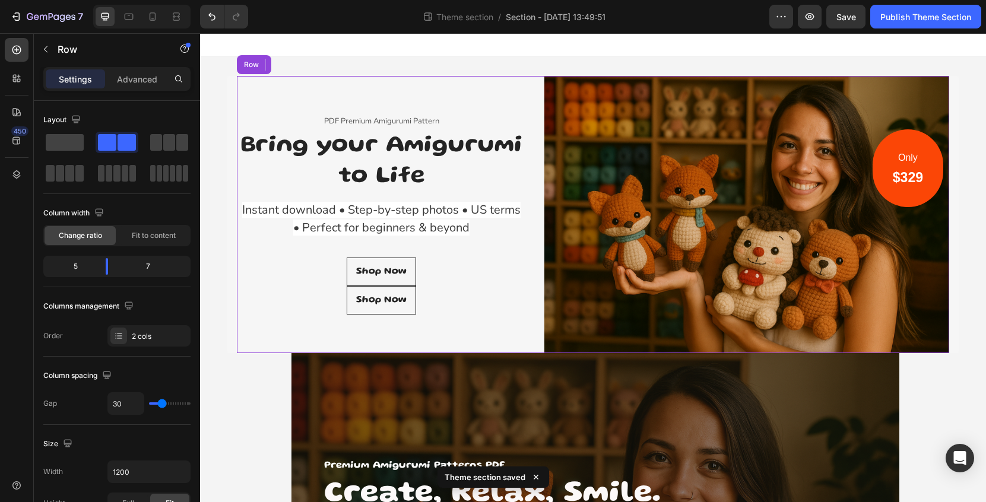
click at [497, 252] on div "PDF Premium Amigurumi Pattern Text block Bring your Amigurumi to Life Heading I…" at bounding box center [382, 214] width 290 height 277
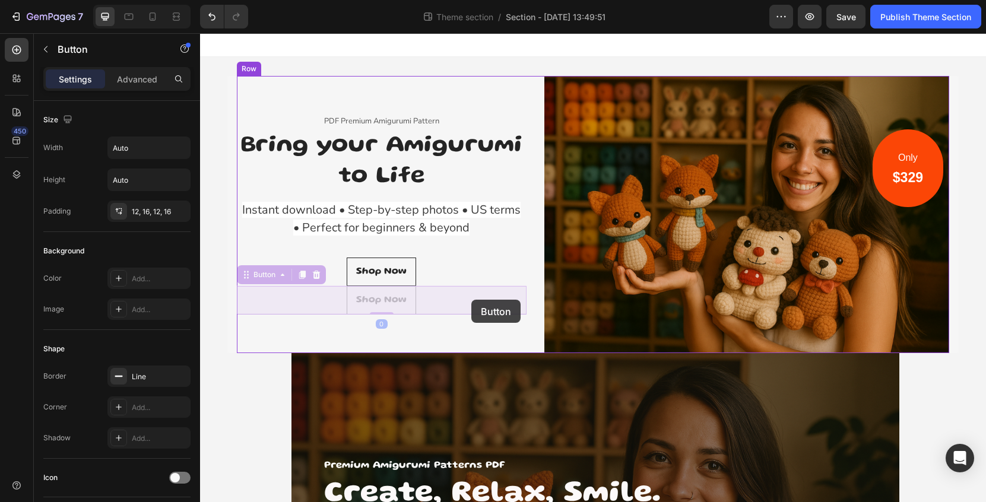
drag, startPoint x: 435, startPoint y: 303, endPoint x: 472, endPoint y: 300, distance: 36.9
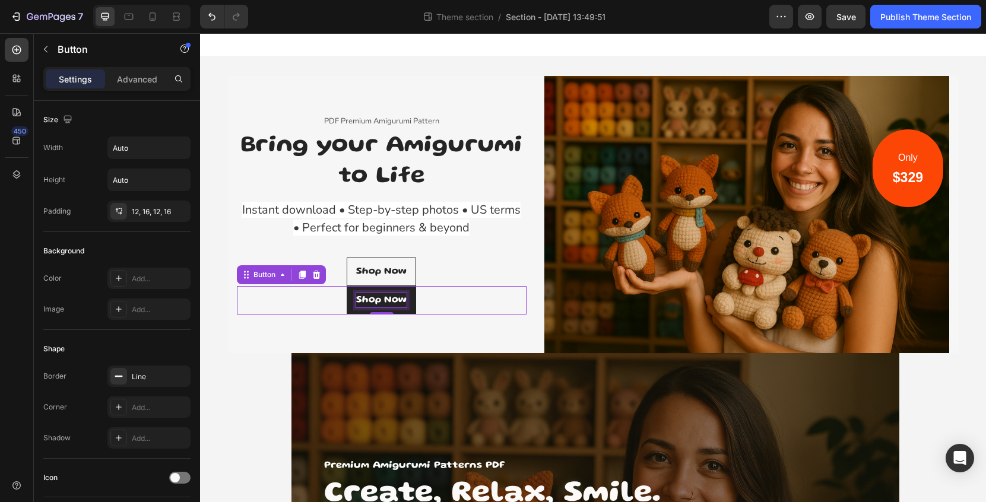
click at [406, 305] on div "Shop Now" at bounding box center [381, 300] width 50 height 14
drag, startPoint x: 406, startPoint y: 309, endPoint x: 413, endPoint y: 265, distance: 44.5
click at [413, 265] on div "PDF Premium Amigurumi Pattern Text block Bring your Amigurumi to Life Heading I…" at bounding box center [382, 214] width 290 height 277
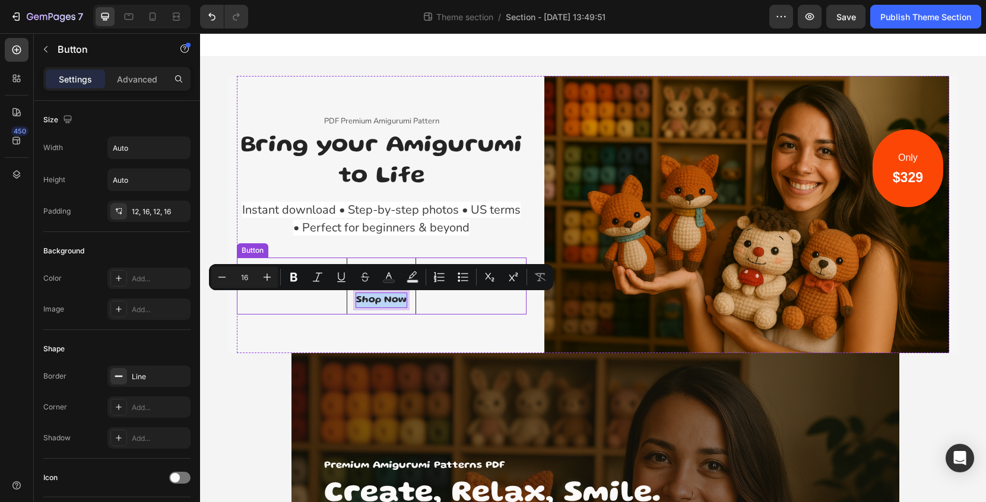
drag, startPoint x: 403, startPoint y: 305, endPoint x: 428, endPoint y: 265, distance: 46.8
click at [428, 265] on div "PDF Premium Amigurumi Pattern Text block Bring your Amigurumi to Life Heading I…" at bounding box center [382, 214] width 290 height 277
click at [439, 327] on div "PDF Premium Amigurumi Pattern Text block Bring your Amigurumi to Life Heading I…" at bounding box center [382, 214] width 290 height 277
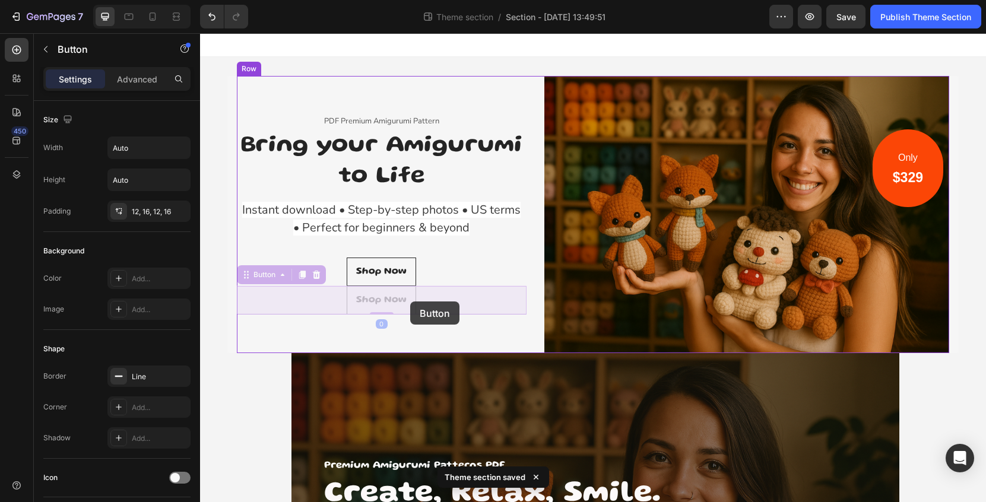
drag, startPoint x: 201, startPoint y: 268, endPoint x: 210, endPoint y: 268, distance: 8.9
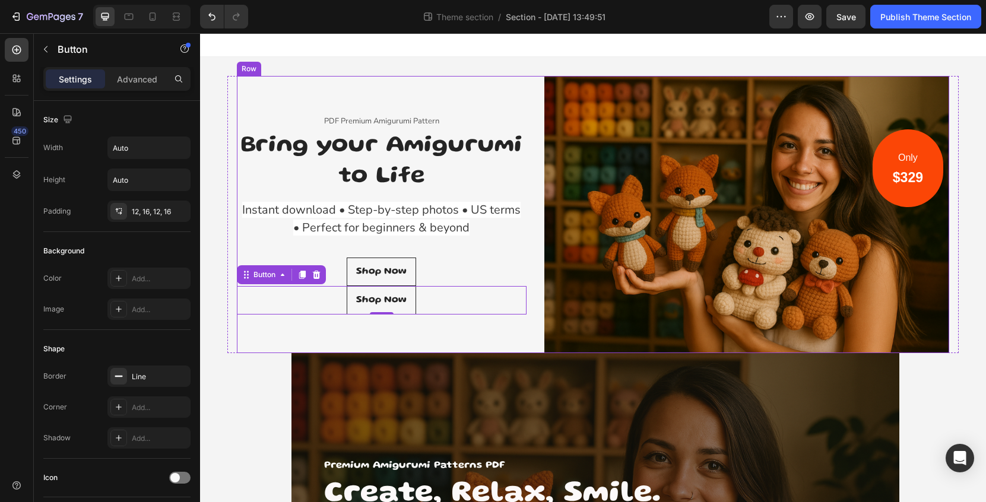
click at [449, 324] on div "PDF Premium Amigurumi Pattern Text block Bring your Amigurumi to Life Heading I…" at bounding box center [382, 214] width 290 height 277
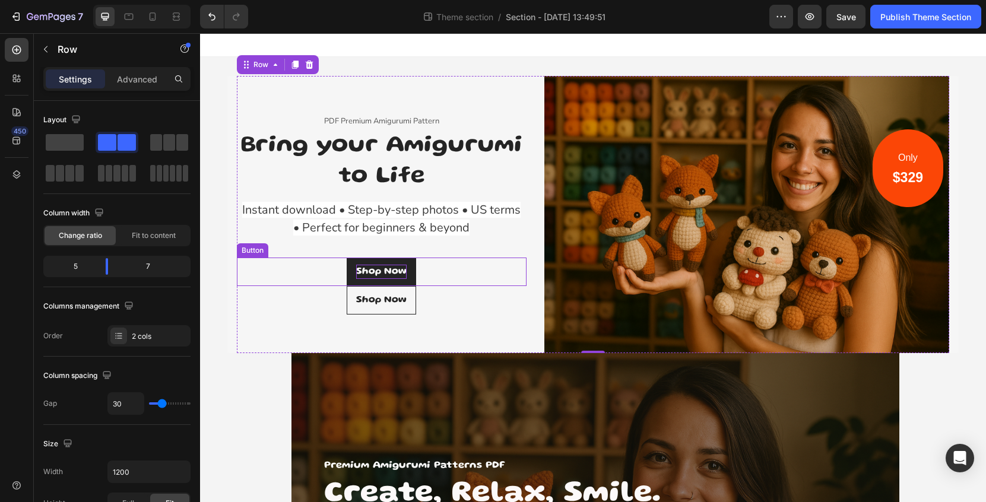
click at [399, 271] on p "Shop Now" at bounding box center [381, 272] width 50 height 14
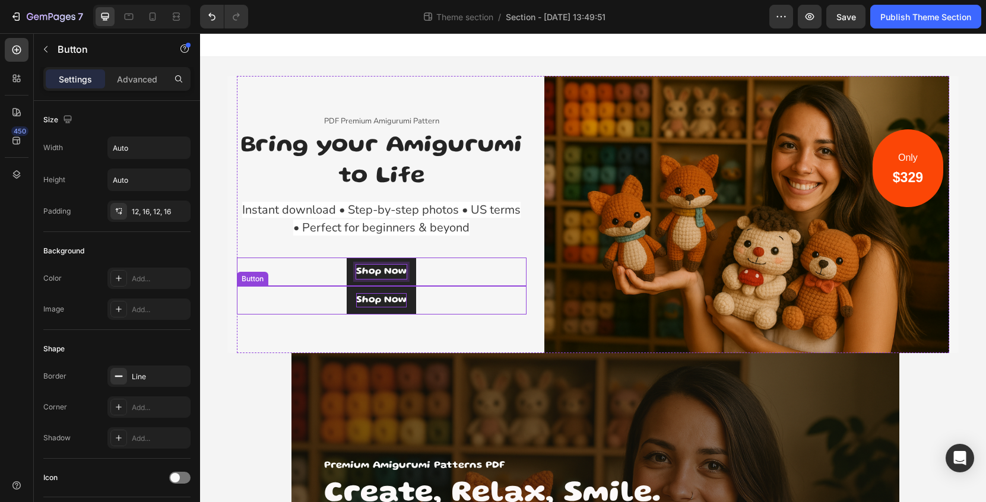
click at [406, 300] on p "Shop Now" at bounding box center [381, 300] width 50 height 14
click at [407, 299] on link "Shop Now" at bounding box center [381, 300] width 69 height 29
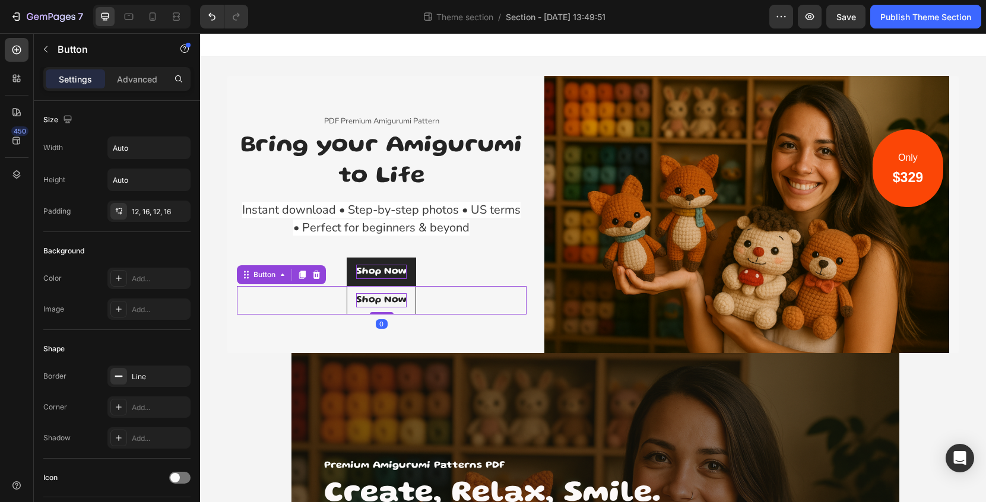
click at [404, 300] on p "Shop Now" at bounding box center [381, 300] width 50 height 14
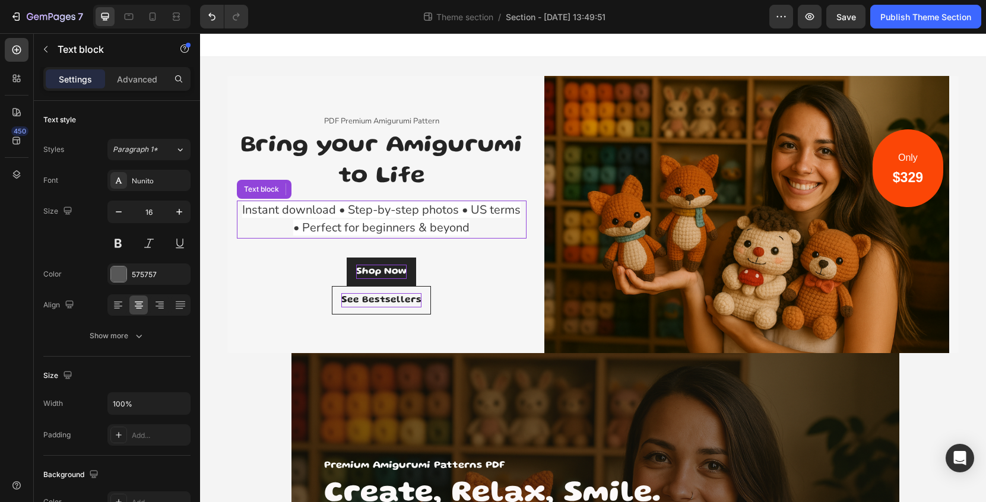
click at [517, 236] on p "Instant download • Step-by-step photos • US terms • Perfect for beginners & bey…" at bounding box center [381, 220] width 287 height 36
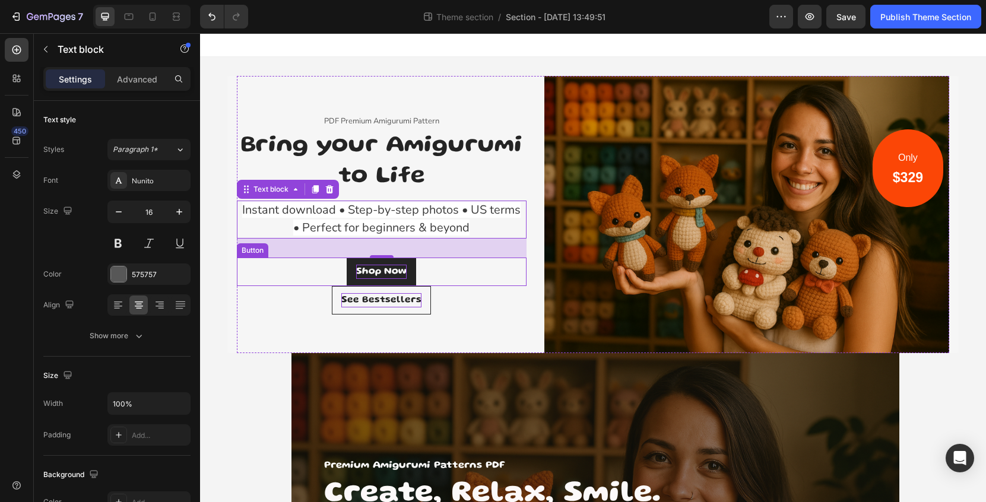
click at [403, 270] on p "Shop Now" at bounding box center [381, 272] width 50 height 14
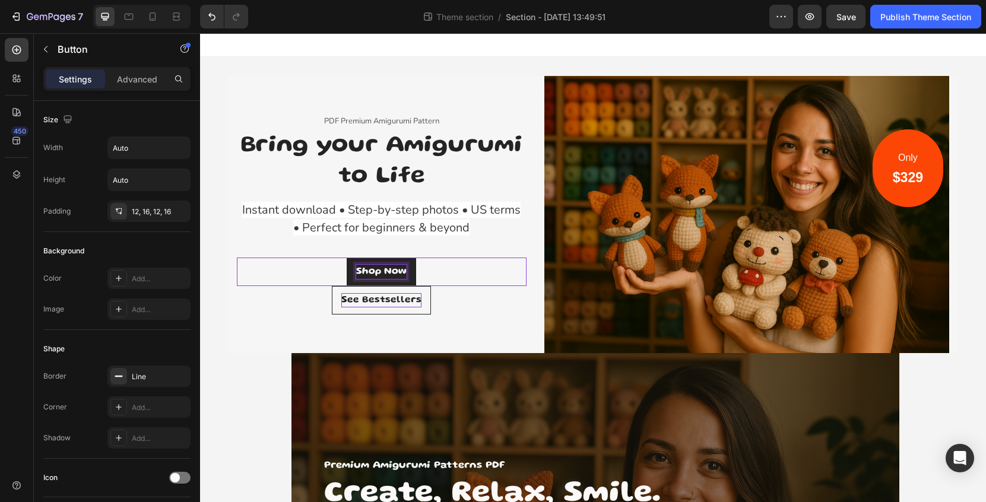
click at [406, 273] on p "Shop Now" at bounding box center [381, 272] width 50 height 14
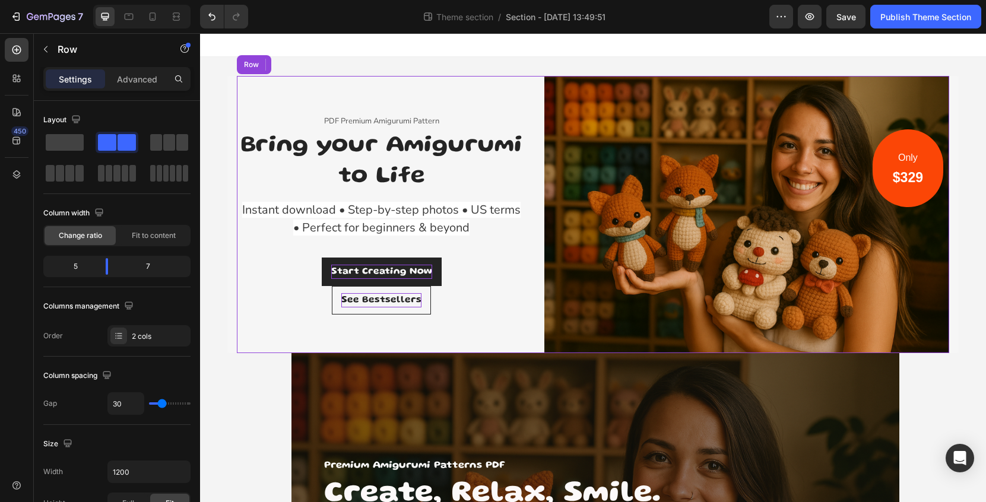
click at [495, 242] on div "PDF Premium Amigurumi Pattern Text block Bring your Amigurumi to Life Heading I…" at bounding box center [382, 214] width 290 height 277
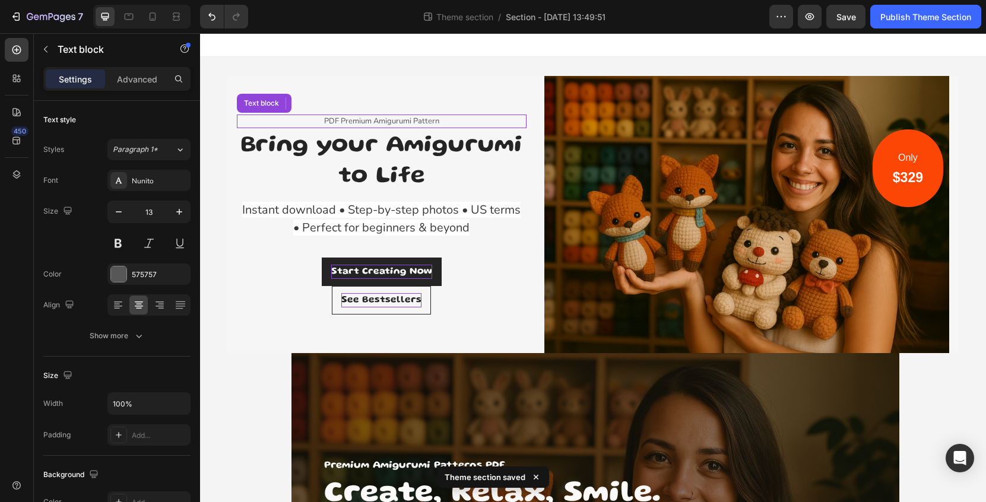
click at [427, 120] on p "PDF Premium Amigurumi Pattern" at bounding box center [381, 122] width 287 height 12
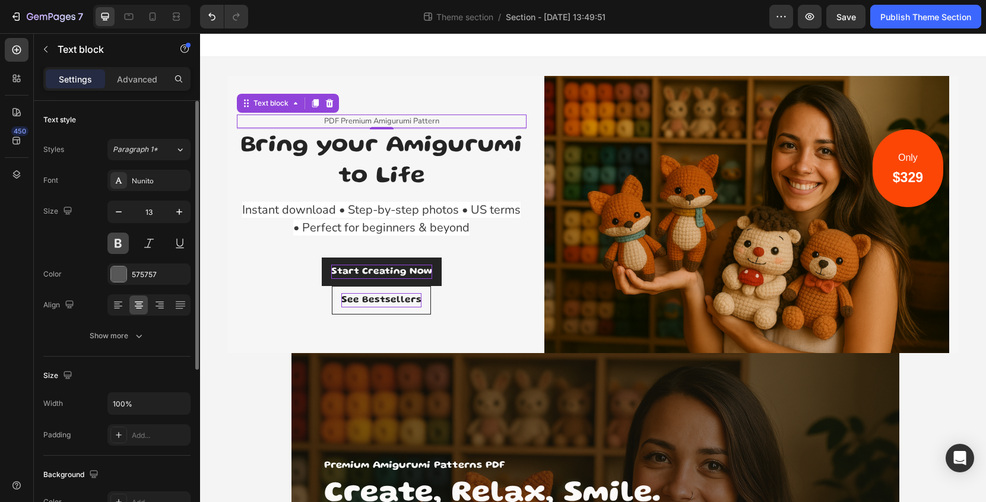
click at [122, 249] on button at bounding box center [117, 243] width 21 height 21
click at [444, 68] on div "PDF Premium Amigurumi Pattern Text block 2 Bring your Amigurumi to Life Heading…" at bounding box center [593, 422] width 732 height 731
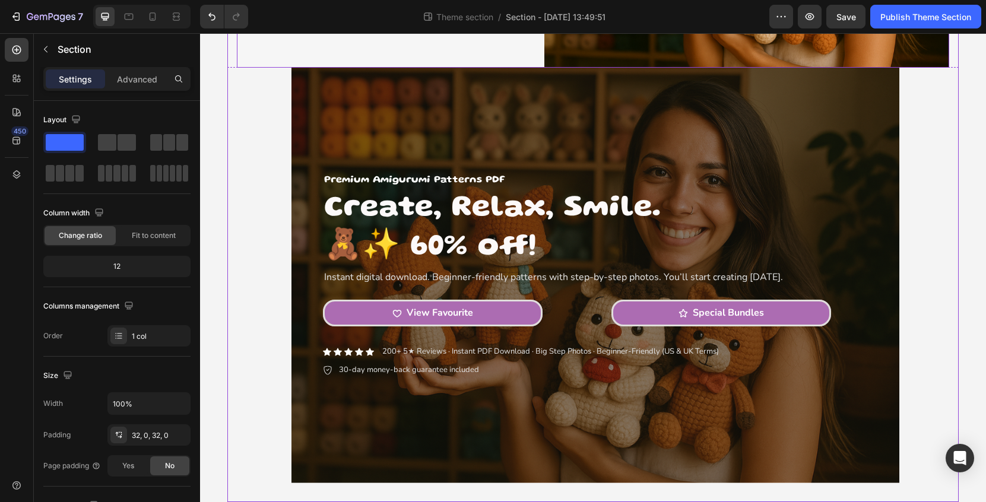
scroll to position [286, 0]
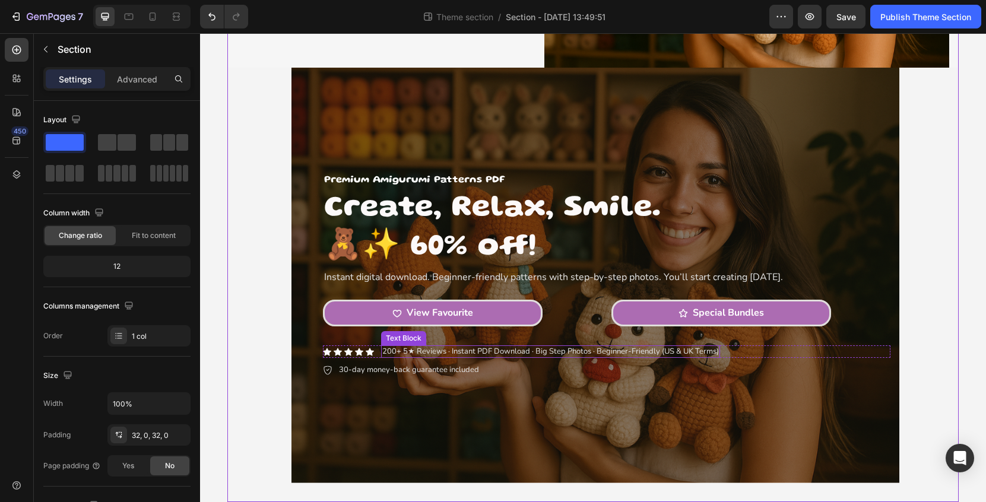
click at [486, 350] on p "200+ 5★ Reviews · Instant PDF Download · Big Step Photos · Beginner-Friendly (U…" at bounding box center [550, 352] width 337 height 10
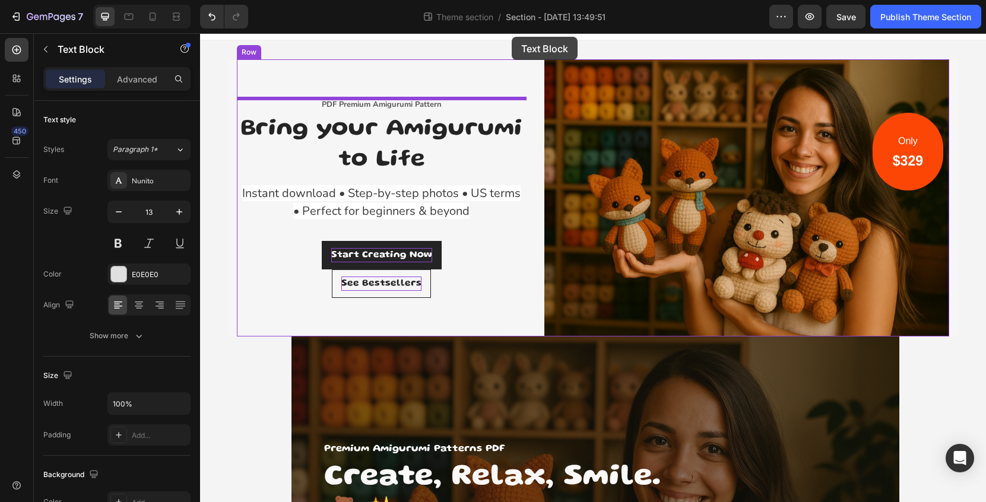
scroll to position [0, 0]
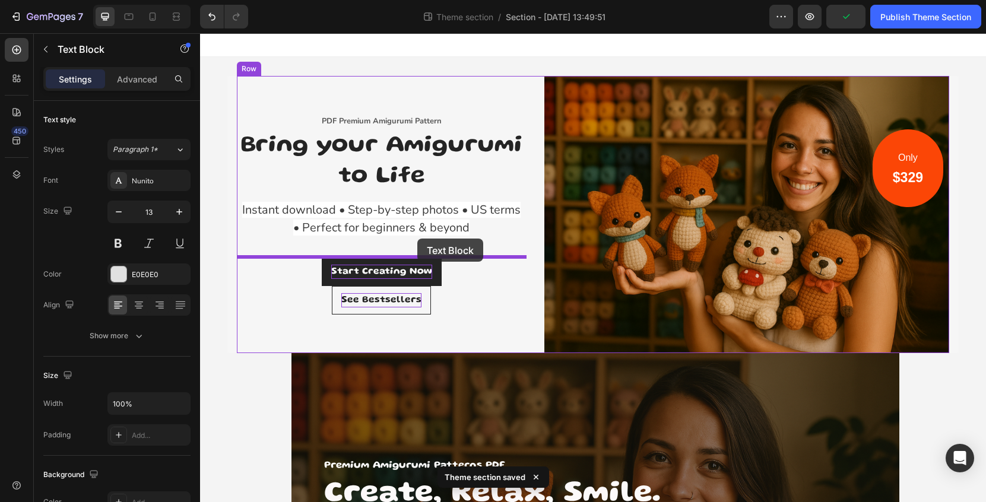
drag, startPoint x: 495, startPoint y: 352, endPoint x: 418, endPoint y: 239, distance: 137.1
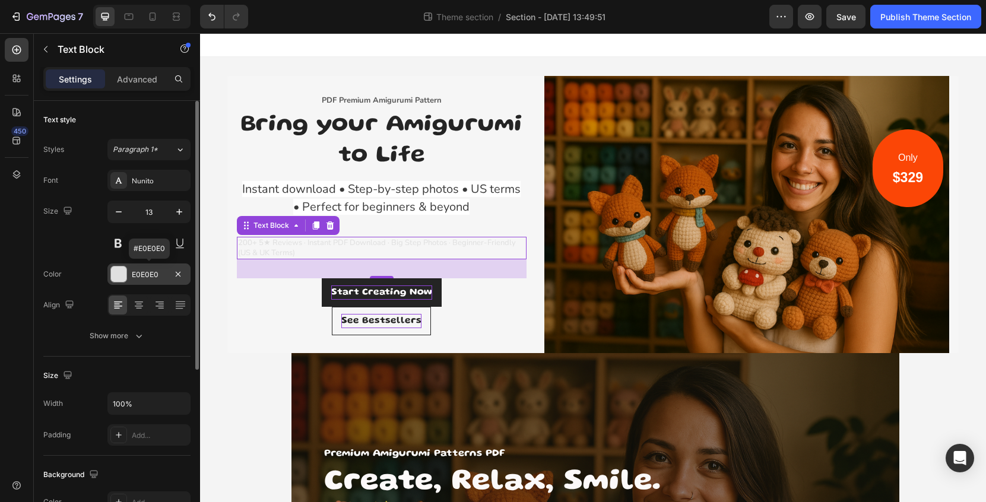
click at [121, 275] on div at bounding box center [118, 274] width 15 height 15
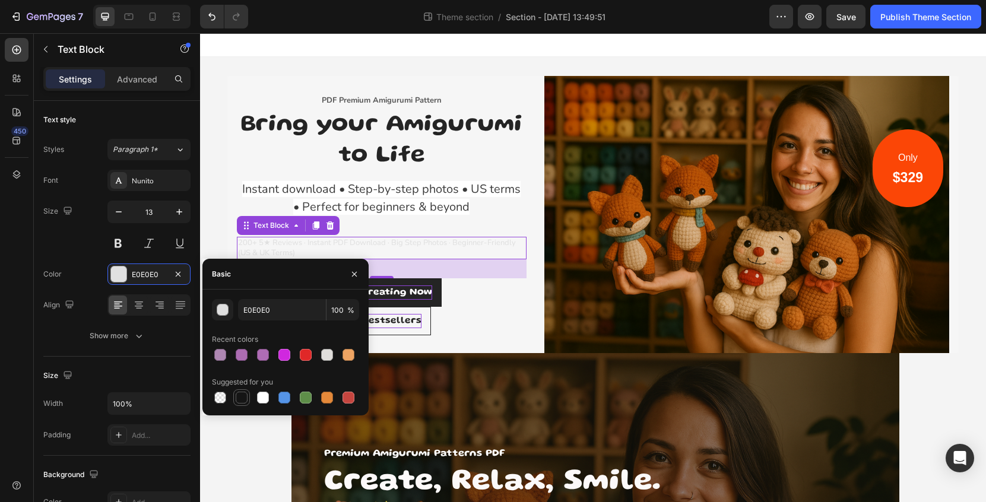
click at [242, 399] on div at bounding box center [242, 398] width 12 height 12
type input "151515"
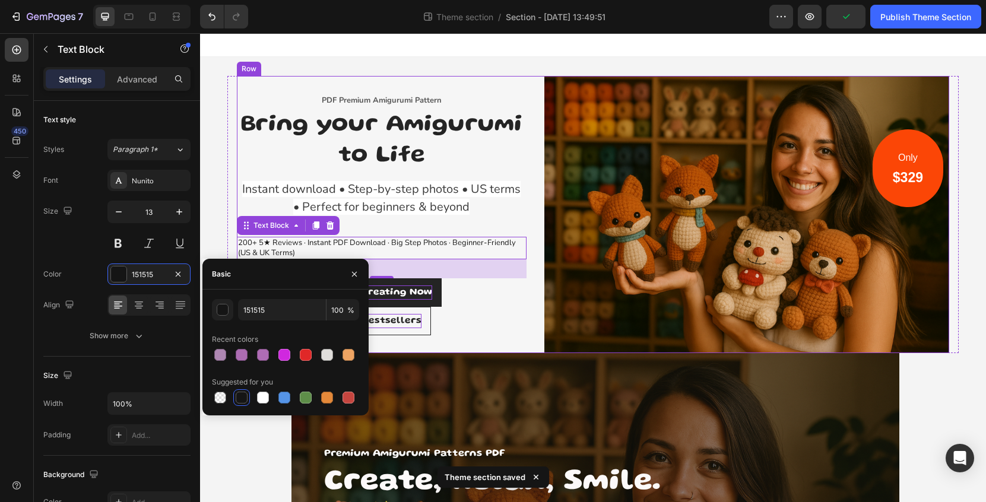
click at [513, 77] on div "PDF Premium Amigurumi Pattern Text block Bring your Amigurumi to Life Heading I…" at bounding box center [382, 214] width 290 height 277
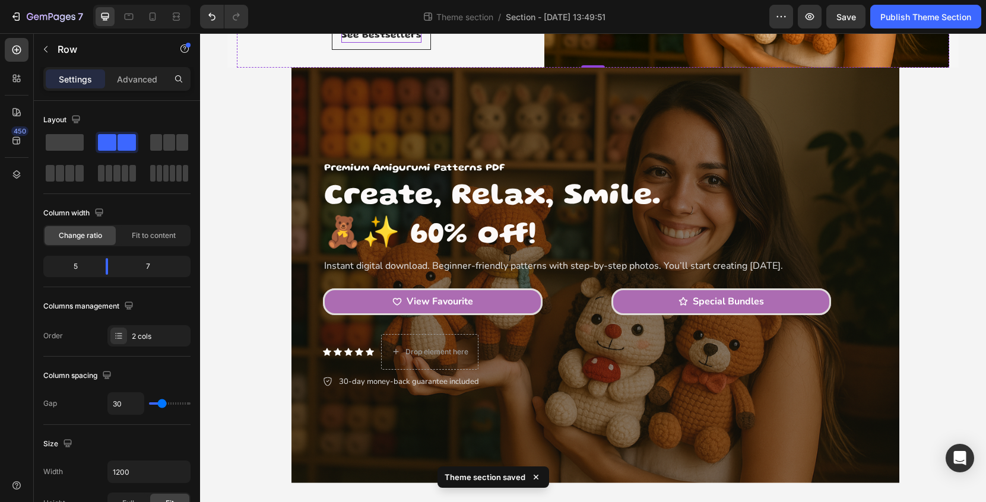
scroll to position [286, 0]
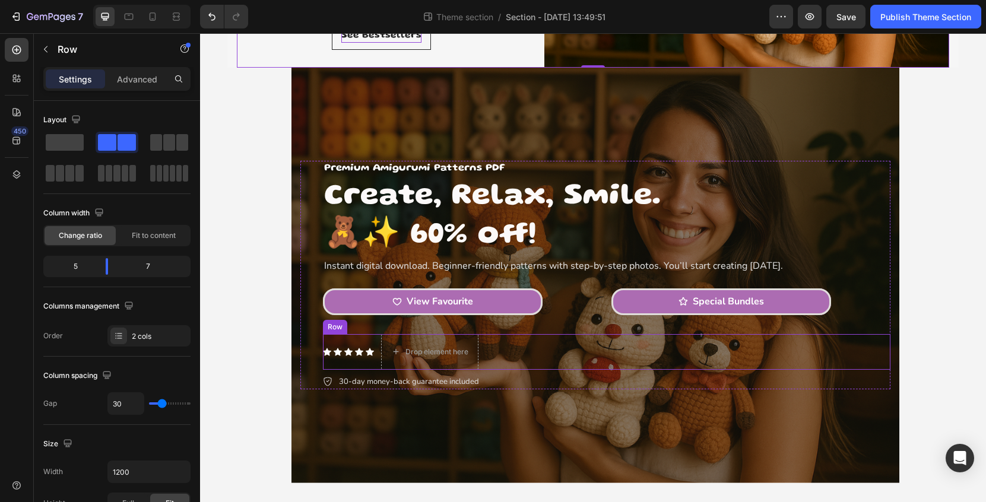
click at [366, 359] on div "Icon Icon Icon Icon Icon Icon List" at bounding box center [348, 352] width 51 height 36
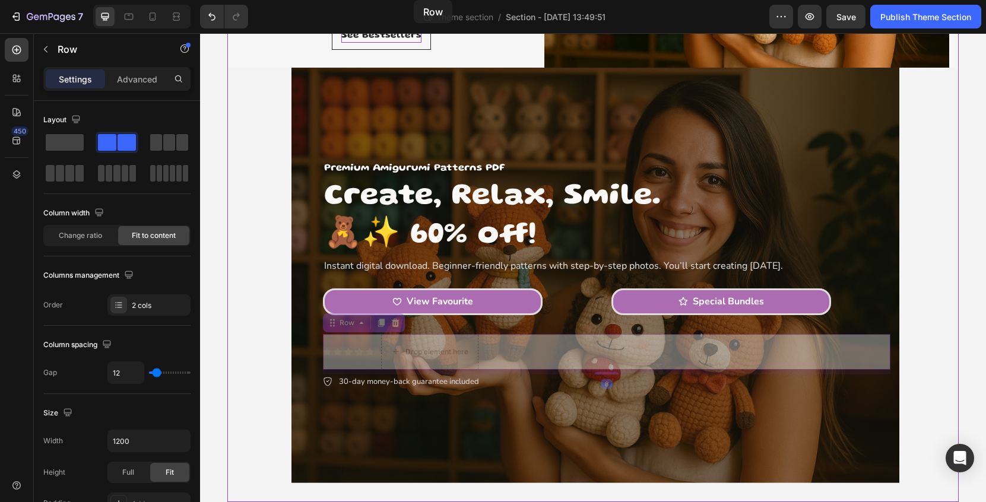
scroll to position [0, 0]
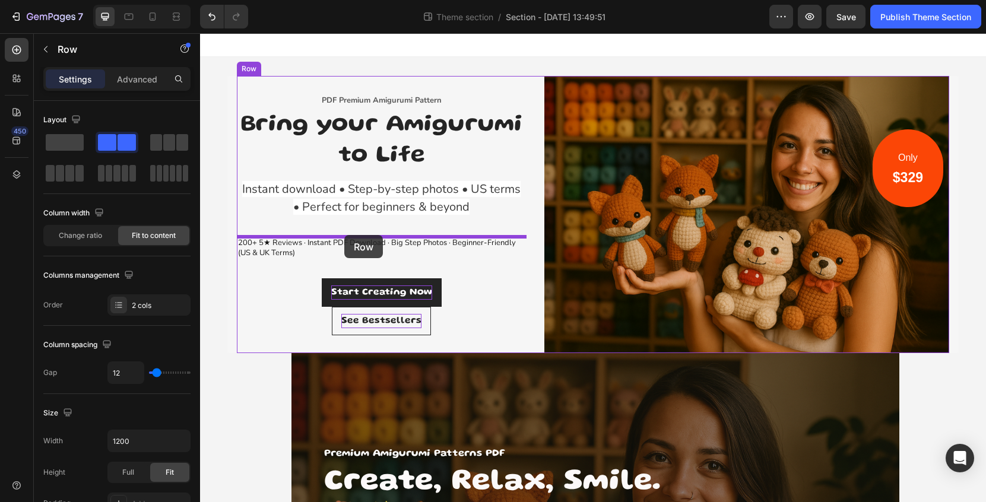
drag, startPoint x: 362, startPoint y: 359, endPoint x: 344, endPoint y: 235, distance: 125.4
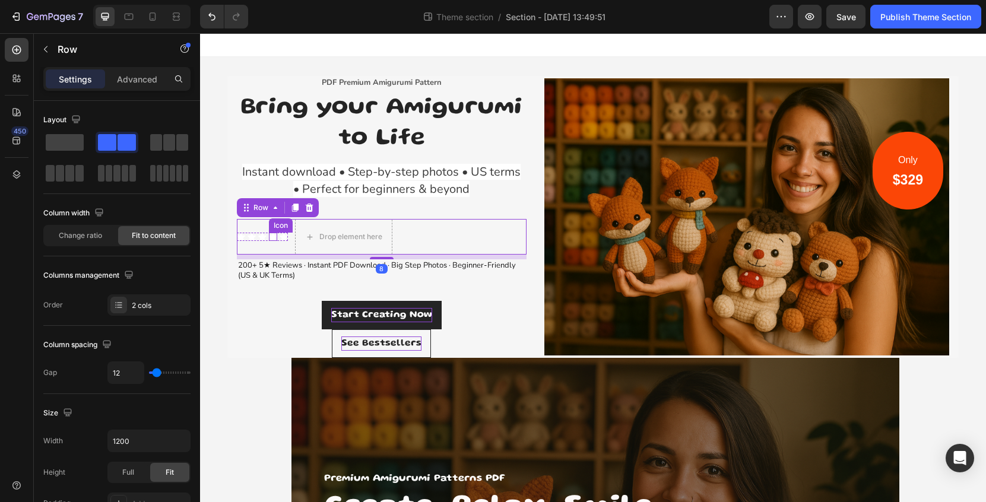
click at [276, 239] on div "Icon" at bounding box center [273, 237] width 8 height 8
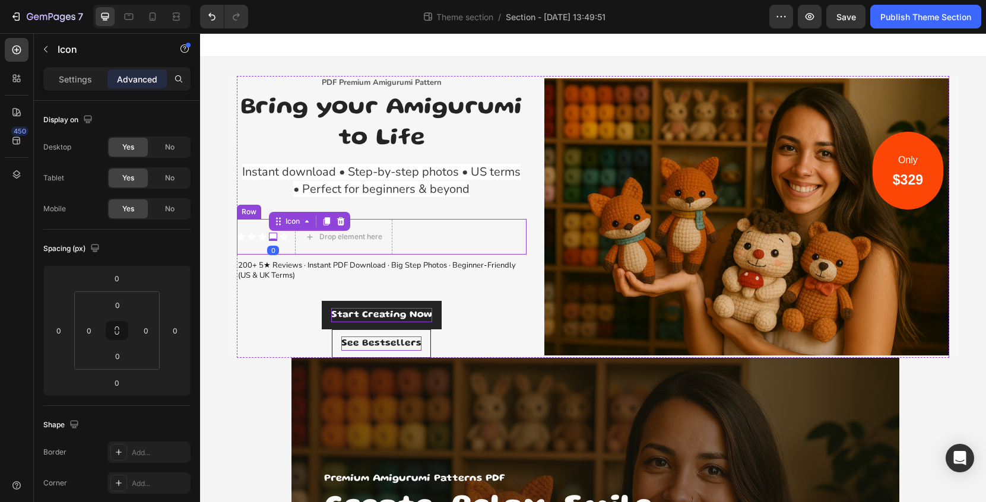
click at [285, 241] on div "Icon Icon Icon Icon 0 Icon Icon List" at bounding box center [262, 237] width 51 height 36
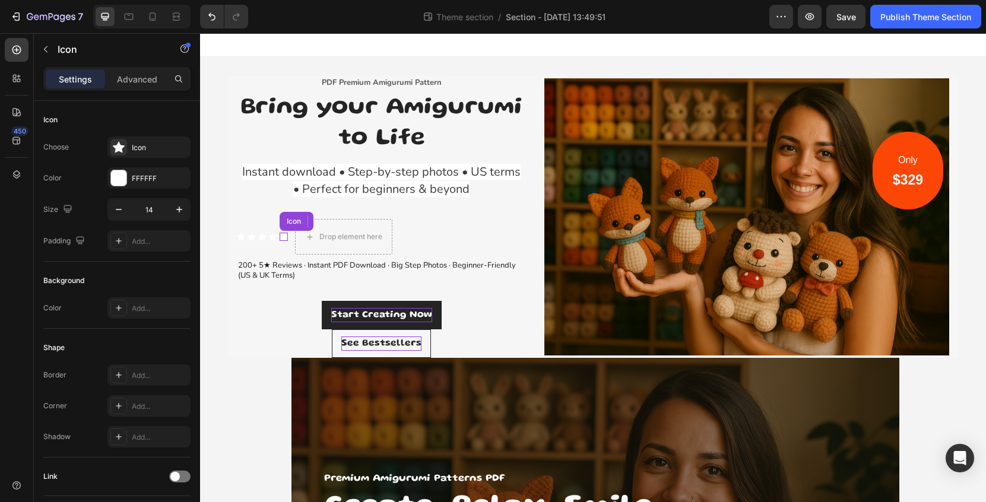
click at [287, 236] on div "Icon" at bounding box center [284, 237] width 8 height 8
click at [283, 242] on div "0" at bounding box center [284, 241] width 12 height 10
click at [283, 244] on div "0" at bounding box center [284, 241] width 12 height 10
click at [289, 248] on div "Icon Icon Icon Icon Icon 0 Icon List Drop element here Row" at bounding box center [382, 237] width 290 height 36
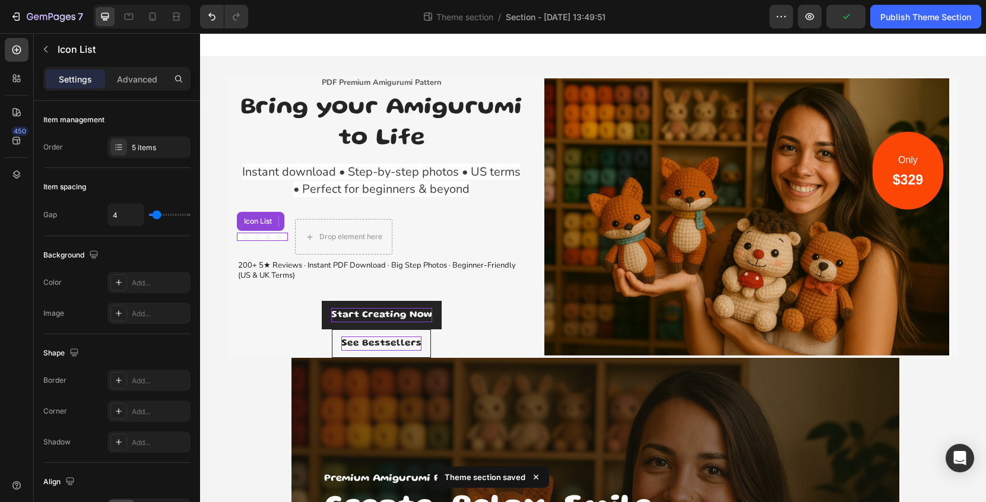
click at [245, 238] on div "Icon Icon Icon Icon Icon" at bounding box center [262, 237] width 51 height 8
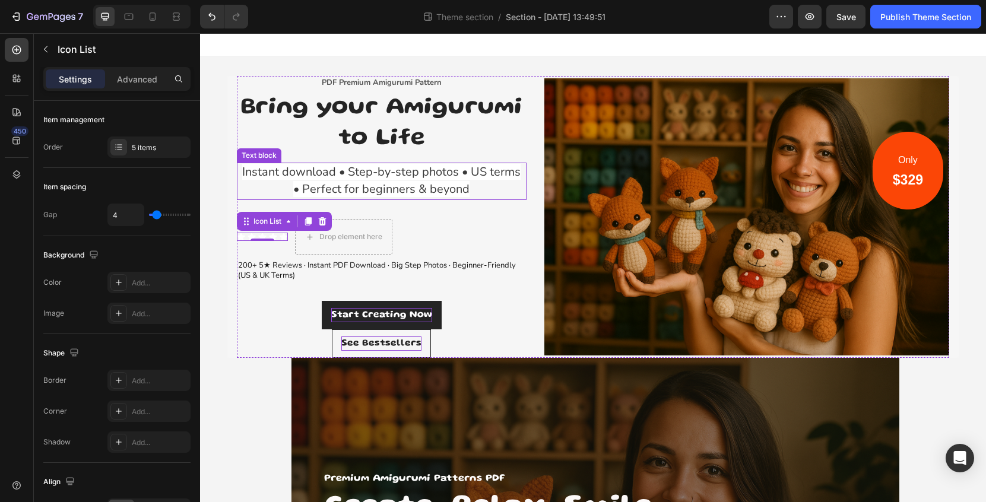
click at [259, 195] on p "Instant download • Step-by-step photos • US terms • Perfect for beginners & bey…" at bounding box center [381, 182] width 287 height 36
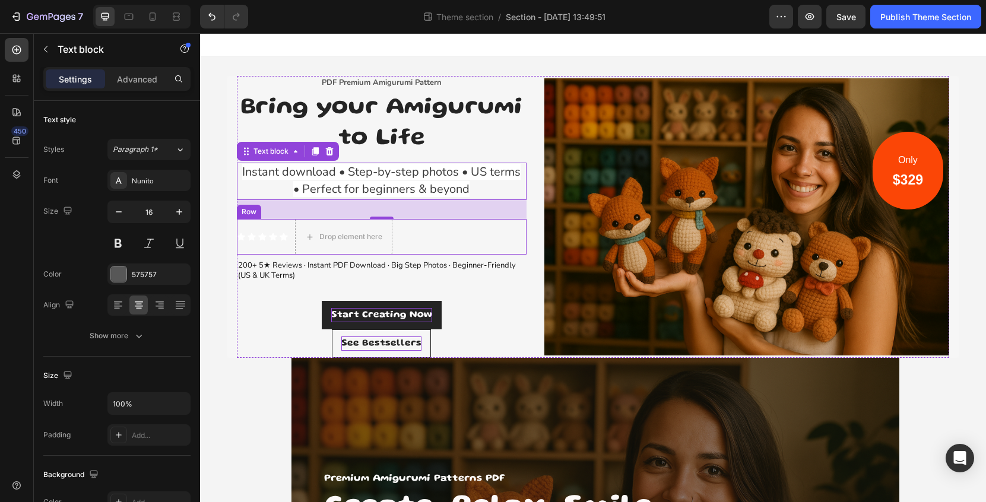
click at [287, 241] on div "Icon Icon Icon Icon Icon Icon List" at bounding box center [262, 237] width 51 height 36
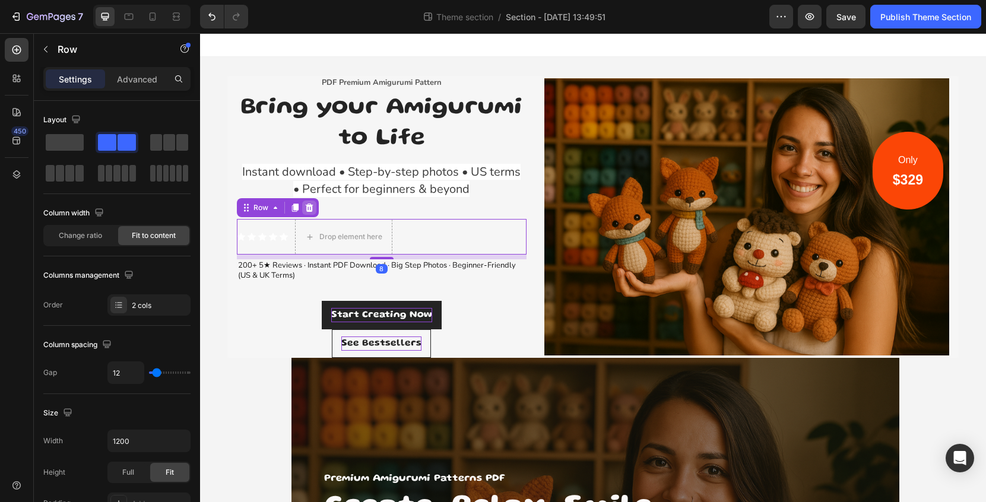
click at [311, 207] on icon at bounding box center [310, 208] width 10 height 10
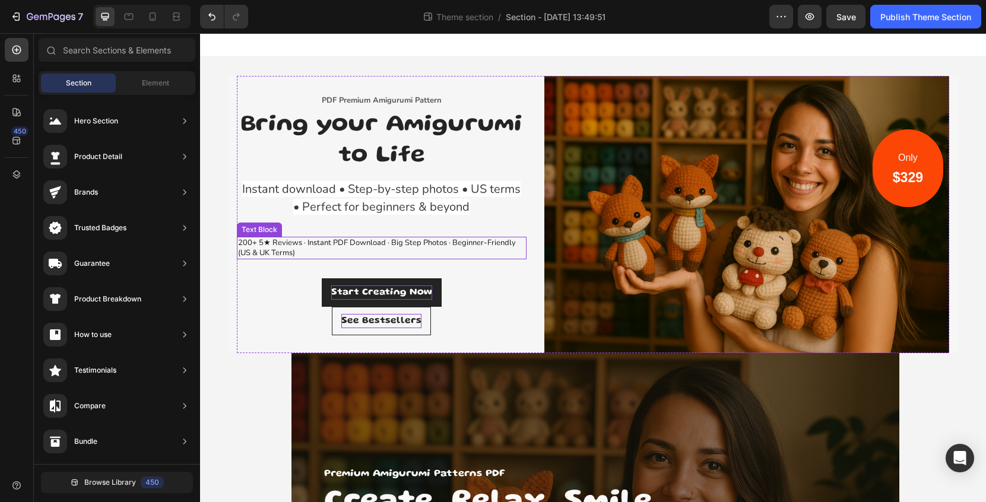
click at [314, 249] on p "200+ 5★ Reviews · Instant PDF Download · Big Step Photos · Beginner-Friendly (U…" at bounding box center [381, 248] width 287 height 20
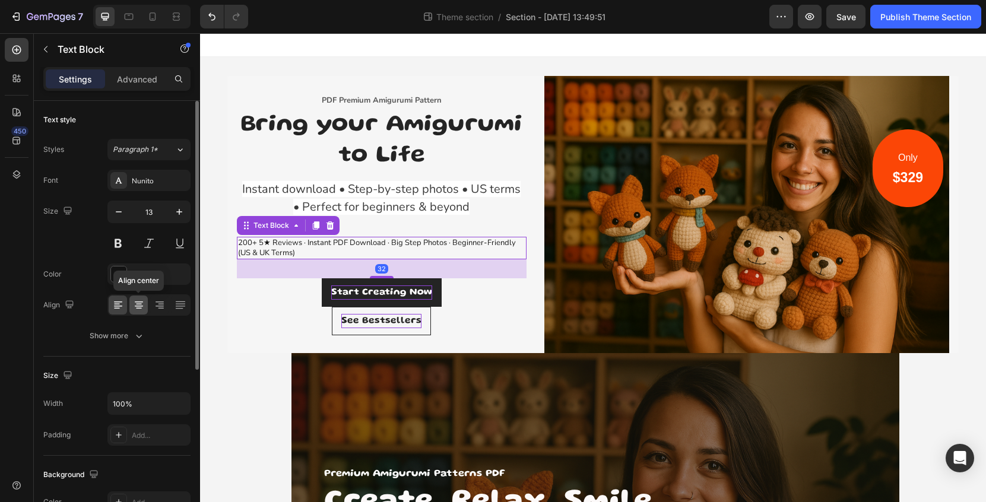
click at [143, 308] on icon at bounding box center [139, 305] width 12 height 12
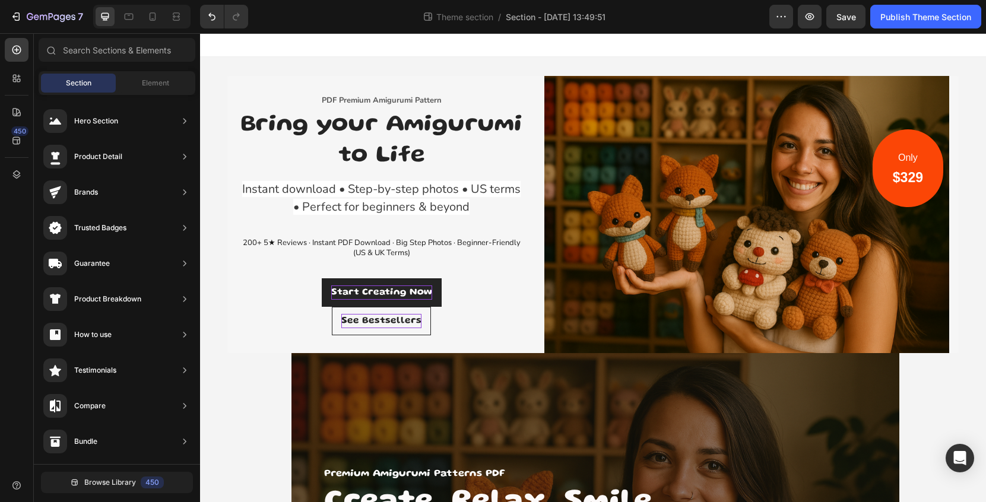
click at [526, 50] on div at bounding box center [593, 45] width 786 height 24
click at [167, 21] on div at bounding box center [176, 16] width 19 height 19
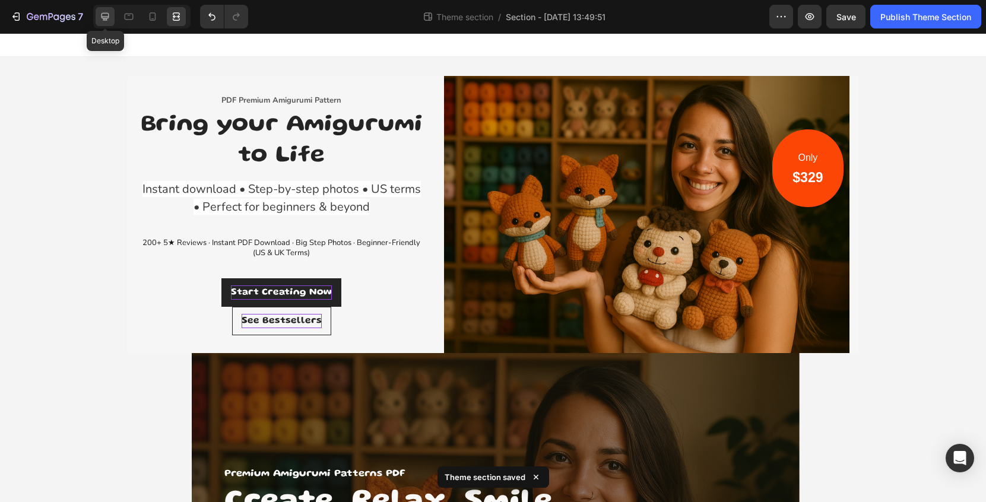
click at [107, 21] on icon at bounding box center [105, 17] width 12 height 12
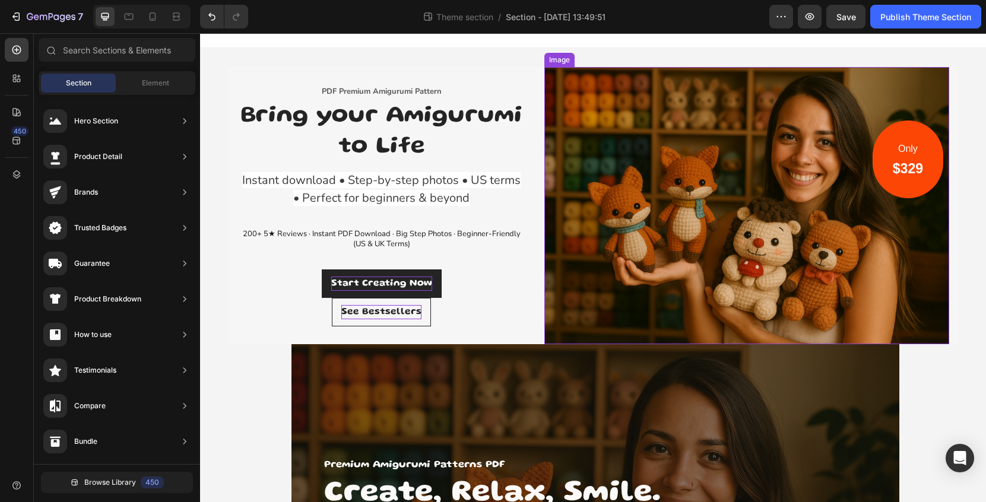
scroll to position [10, 0]
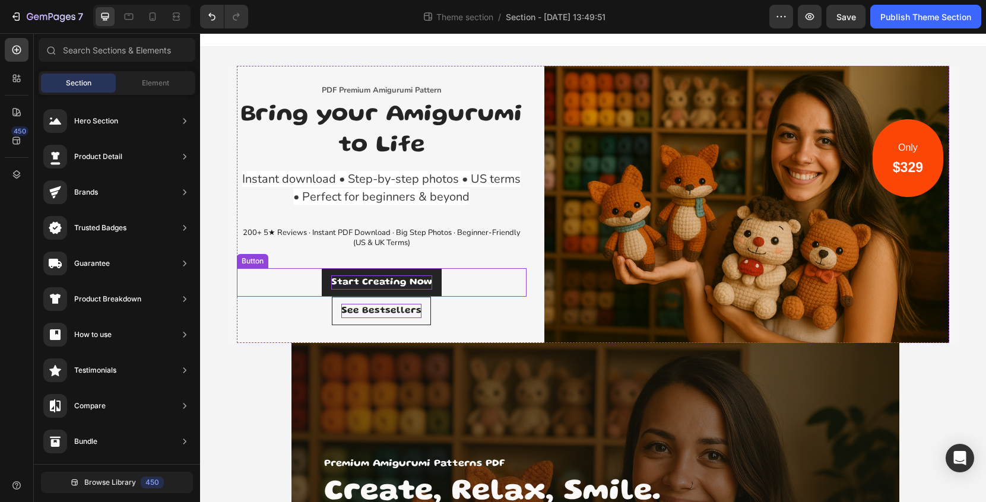
click at [424, 278] on p "Start Creating Now" at bounding box center [381, 283] width 101 height 14
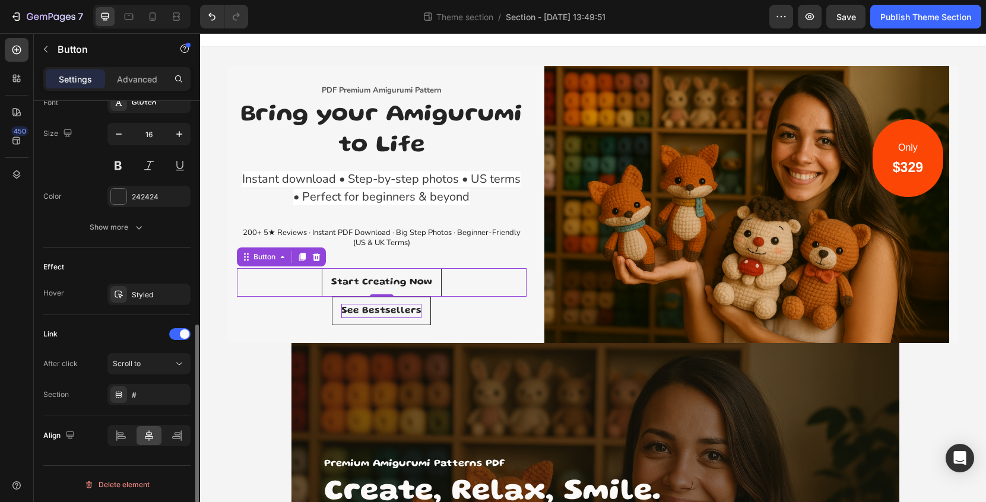
scroll to position [478, 0]
click at [142, 290] on div "Styled" at bounding box center [149, 294] width 34 height 11
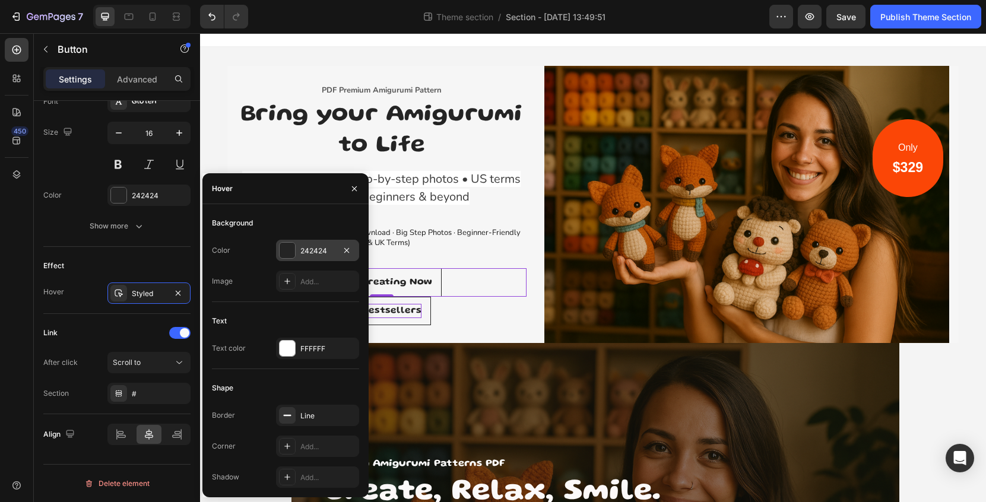
click at [309, 250] on div "242424" at bounding box center [318, 251] width 34 height 11
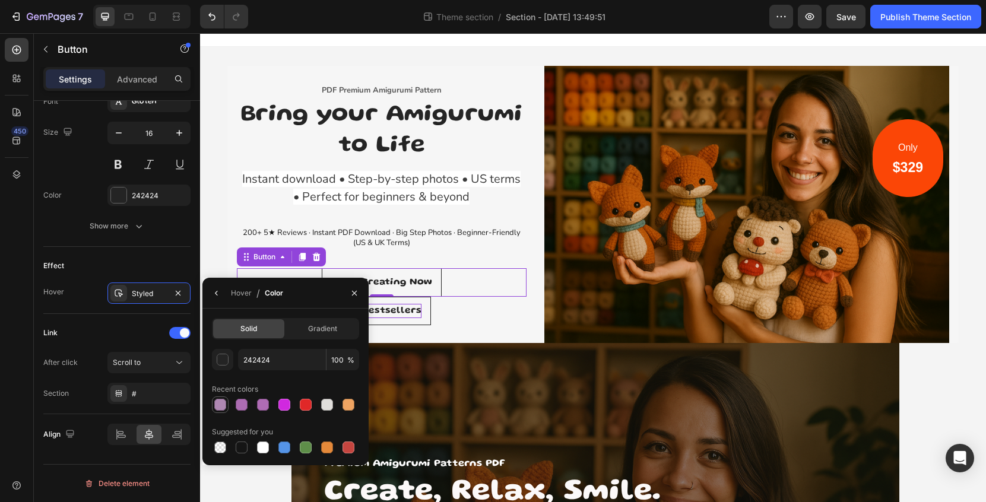
click at [219, 407] on div at bounding box center [220, 405] width 12 height 12
type input "AE87B2"
click at [420, 315] on link "See Bestsellers" at bounding box center [381, 311] width 99 height 29
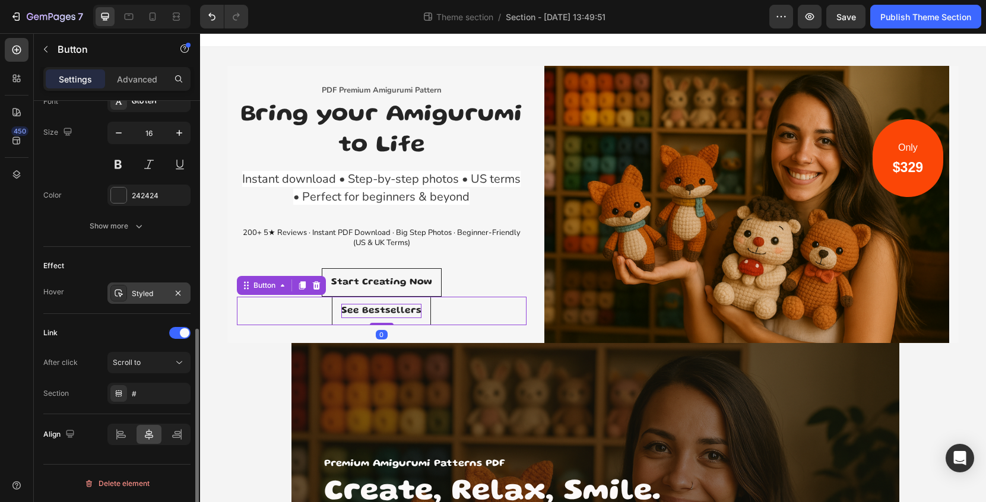
click at [162, 293] on div "Styled" at bounding box center [149, 294] width 34 height 11
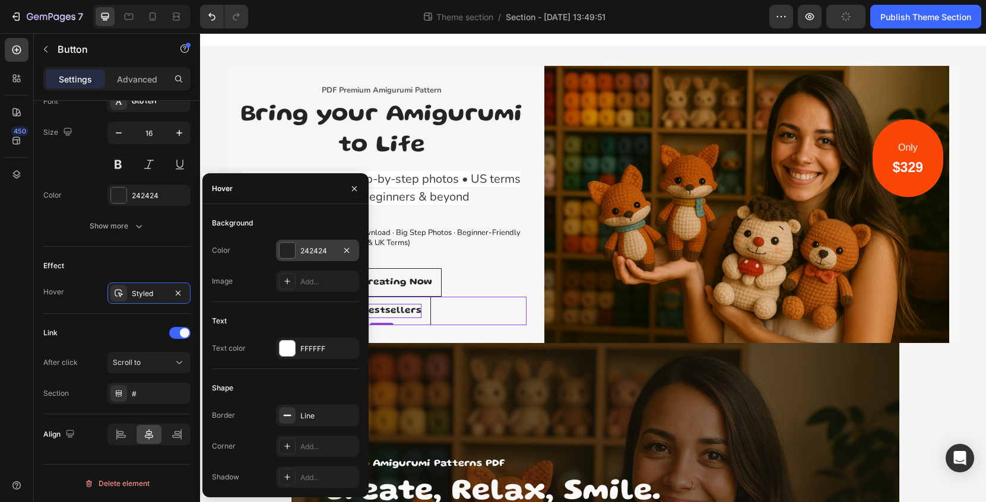
click at [311, 244] on div "242424" at bounding box center [317, 250] width 83 height 21
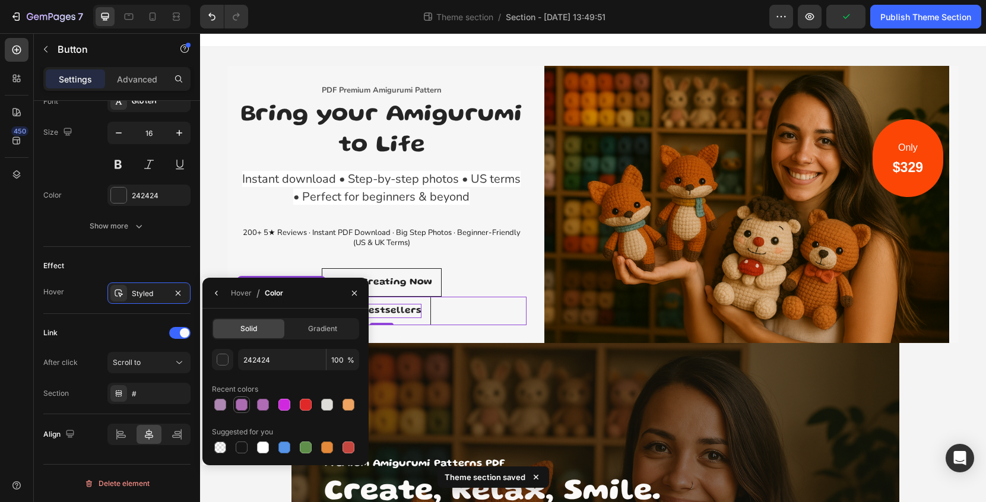
click at [243, 410] on div at bounding box center [242, 405] width 12 height 12
click at [280, 407] on div at bounding box center [285, 405] width 12 height 12
click at [223, 404] on div at bounding box center [220, 405] width 12 height 12
type input "AE87B2"
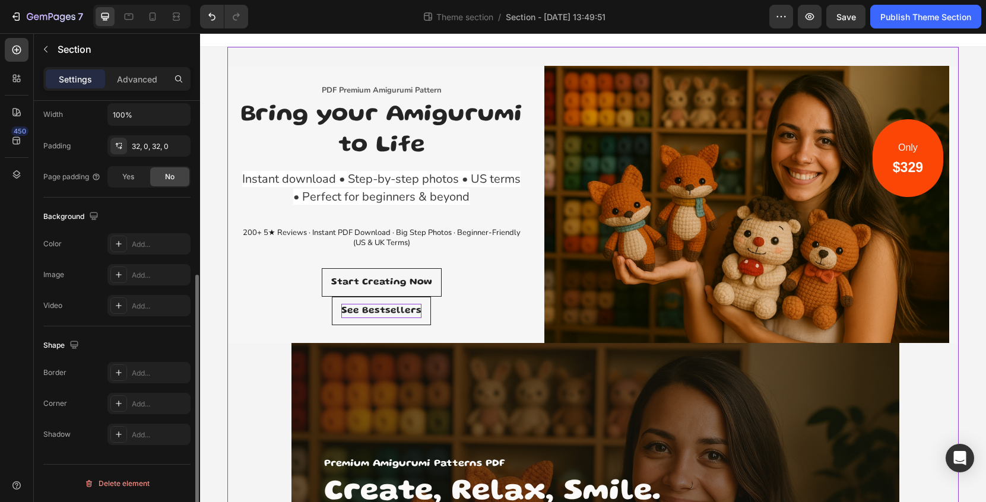
click at [515, 59] on div "PDF Premium Amigurumi Pattern Text block Bring your Amigurumi to Life Heading I…" at bounding box center [593, 412] width 732 height 731
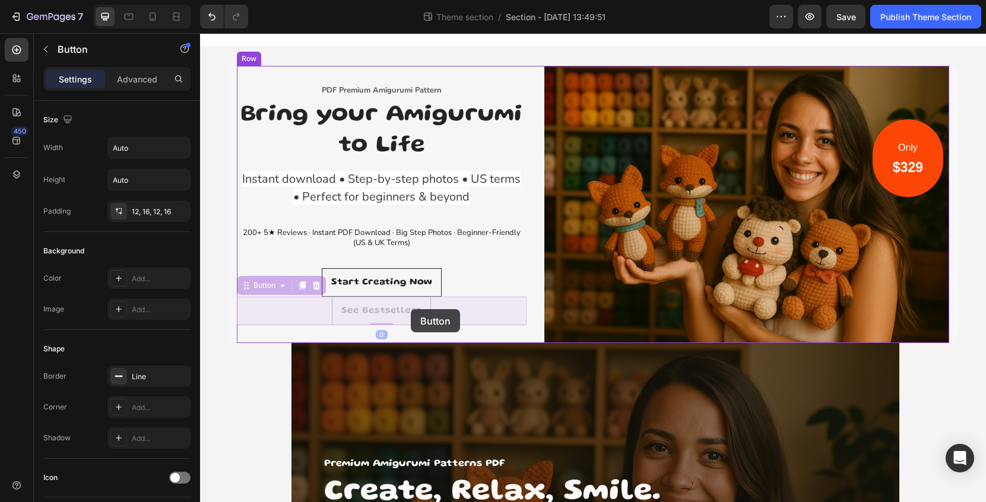
drag, startPoint x: 214, startPoint y: 283, endPoint x: 211, endPoint y: 276, distance: 7.4
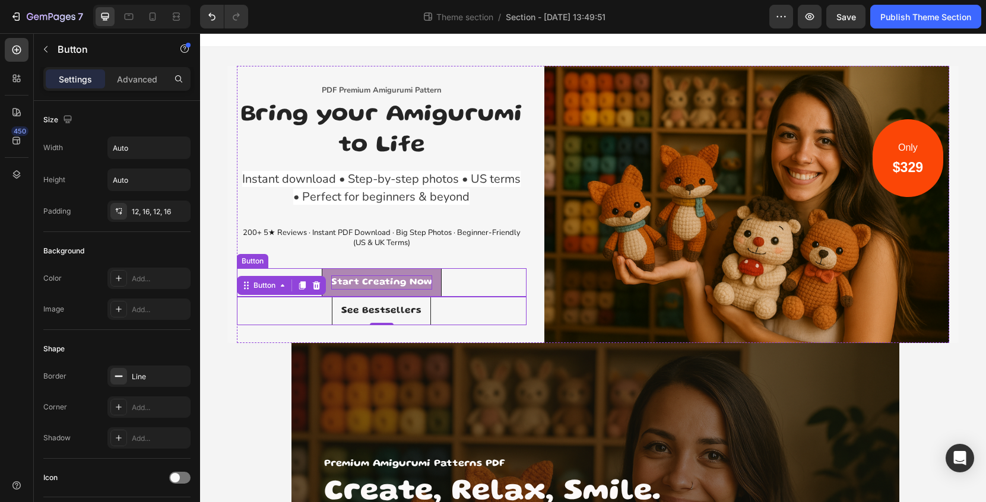
click at [415, 276] on p "Start Creating Now" at bounding box center [381, 283] width 101 height 14
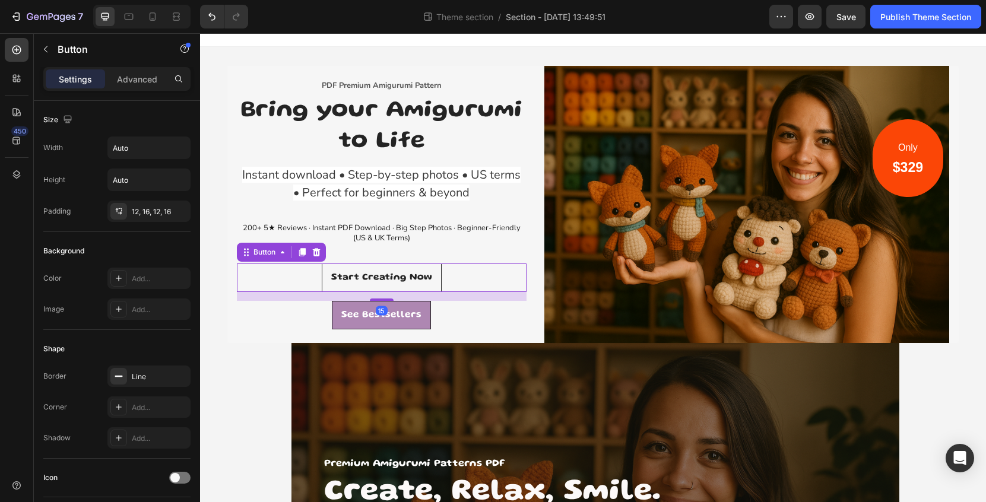
drag, startPoint x: 390, startPoint y: 293, endPoint x: 390, endPoint y: 301, distance: 8.3
click at [390, 301] on div "PDF Premium Amigurumi Pattern Text block Bring your Amigurumi to Life Heading I…" at bounding box center [382, 204] width 290 height 277
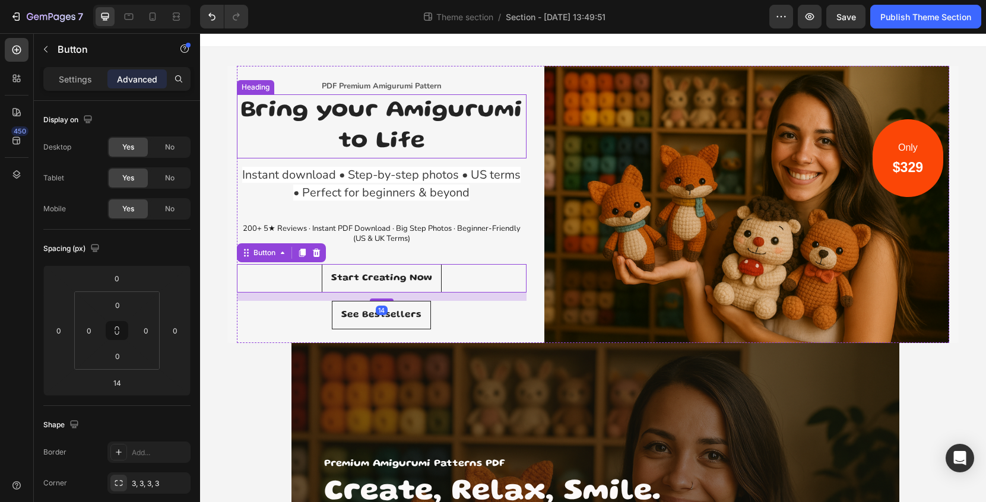
click at [526, 153] on h2 "Bring your Amigurumi to Life" at bounding box center [382, 126] width 290 height 64
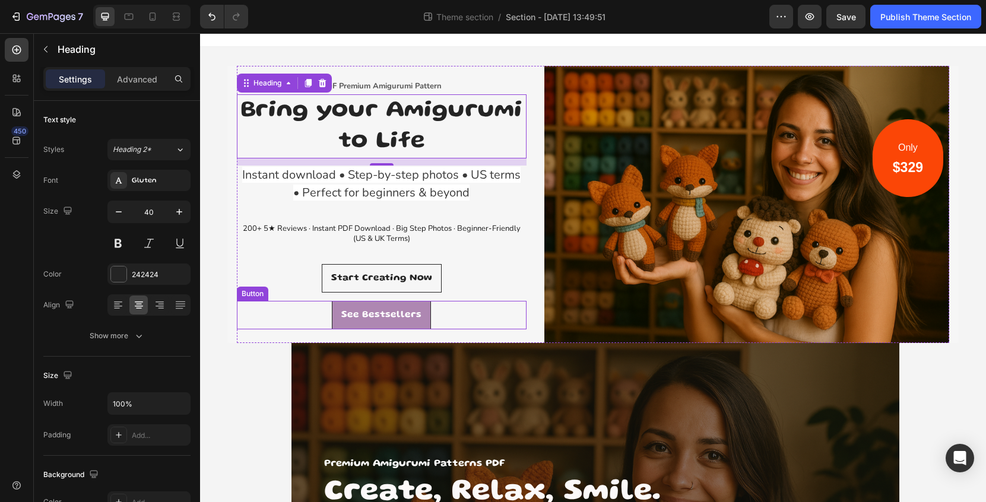
click at [358, 322] on link "See Bestsellers" at bounding box center [381, 315] width 99 height 29
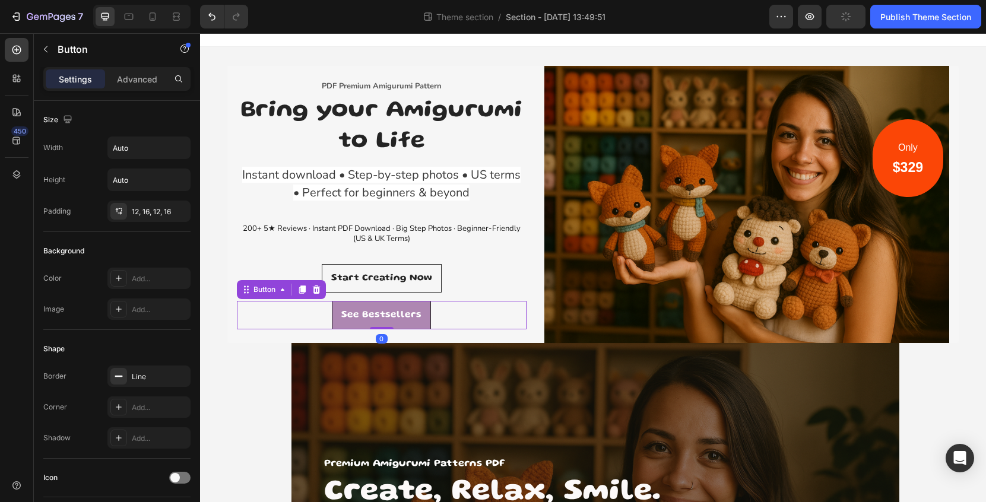
click at [350, 321] on link "See Bestsellers" at bounding box center [381, 315] width 99 height 29
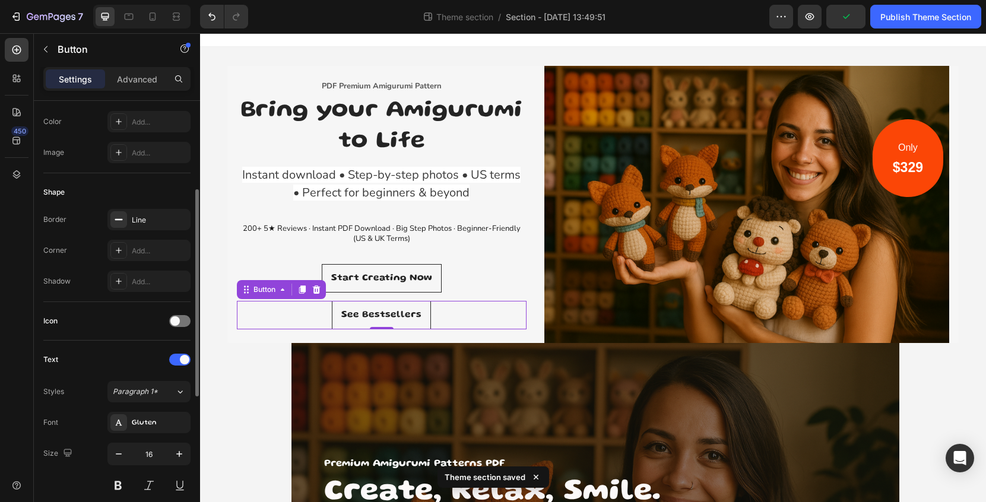
scroll to position [176, 0]
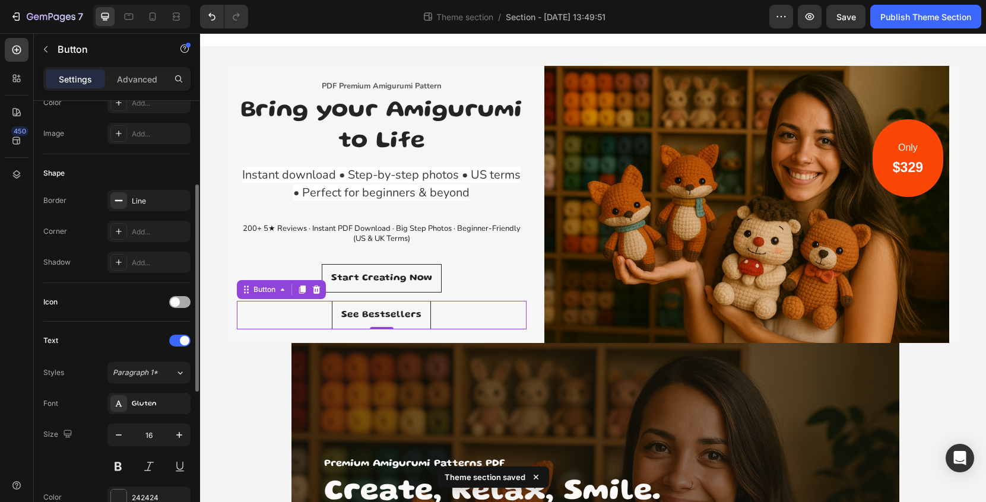
click at [176, 303] on span at bounding box center [175, 303] width 10 height 10
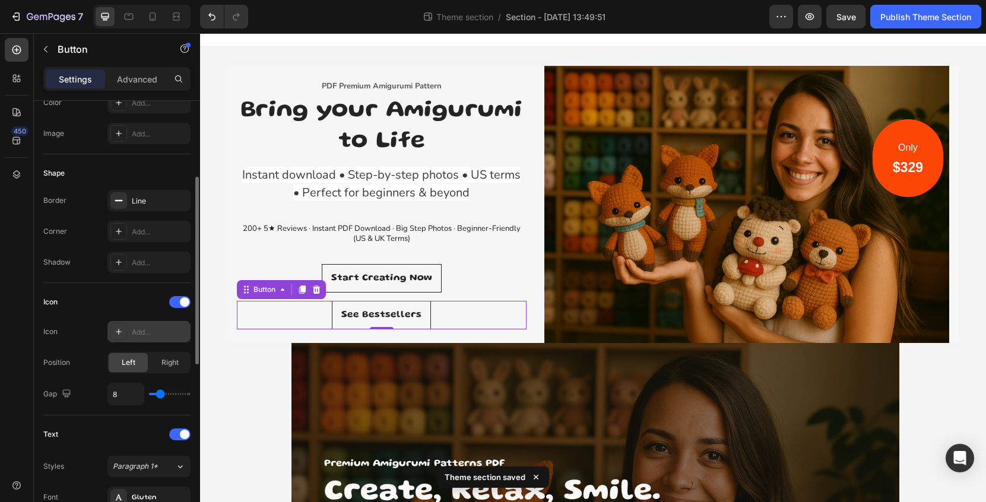
click at [157, 334] on div "Add..." at bounding box center [160, 332] width 56 height 11
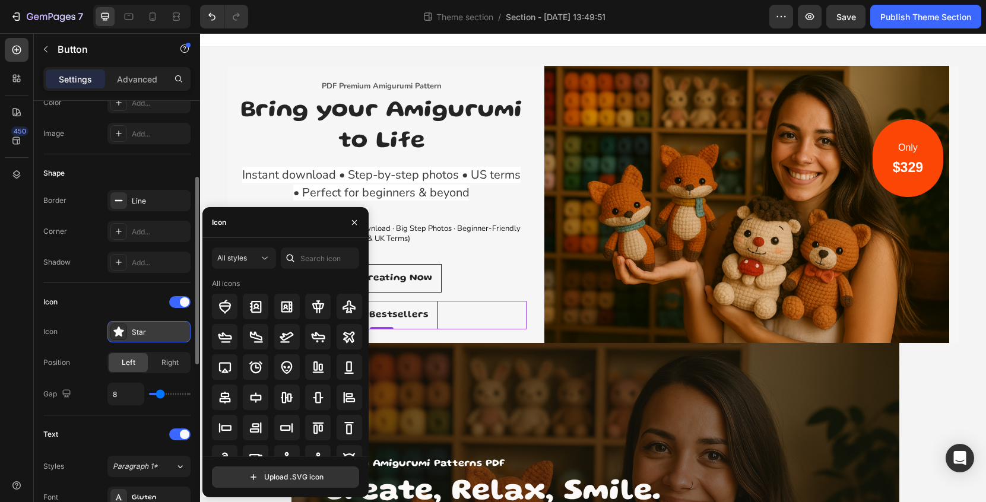
click at [140, 303] on div "Icon" at bounding box center [116, 302] width 147 height 19
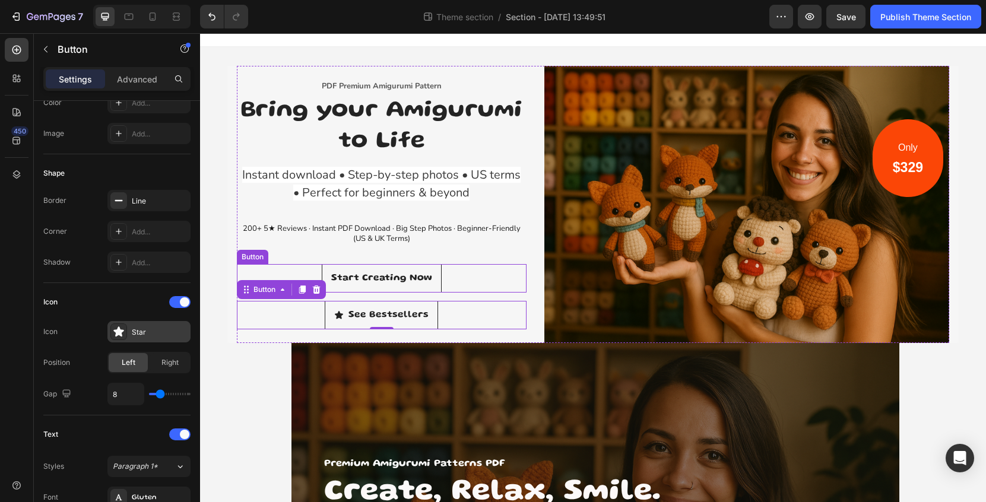
click at [483, 276] on div "Start Creating Now Button" at bounding box center [382, 278] width 290 height 29
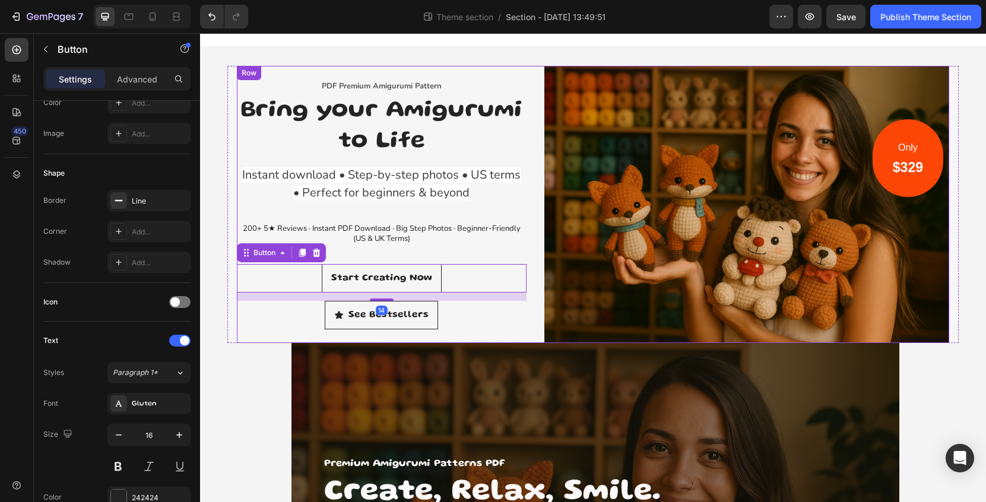
click at [537, 117] on div "PDF Premium Amigurumi Pattern Text block Bring your Amigurumi to Life Heading I…" at bounding box center [593, 204] width 713 height 277
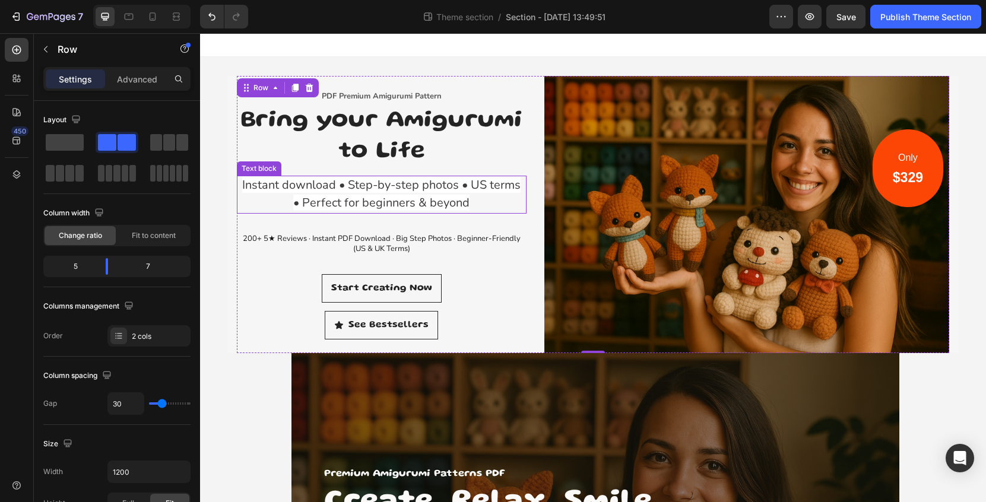
scroll to position [0, 0]
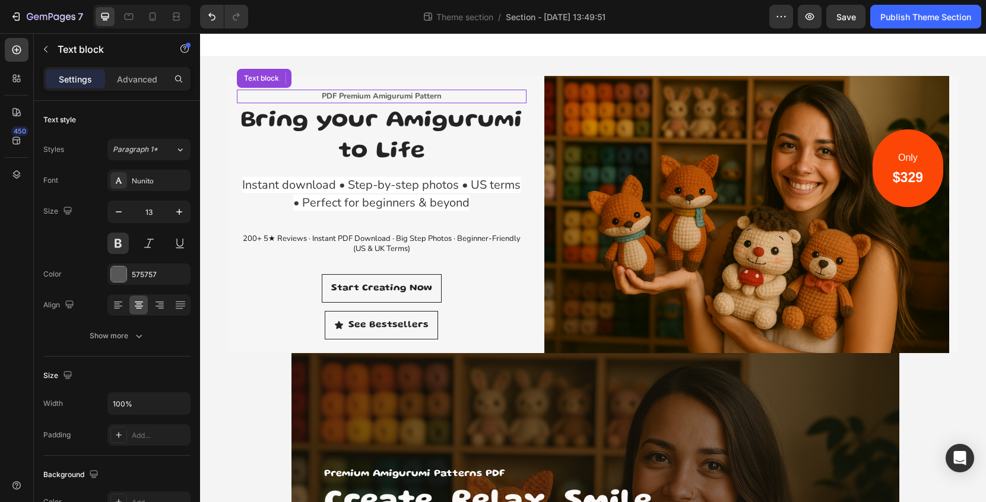
click at [427, 93] on p "PDF Premium Amigurumi Pattern" at bounding box center [381, 97] width 287 height 12
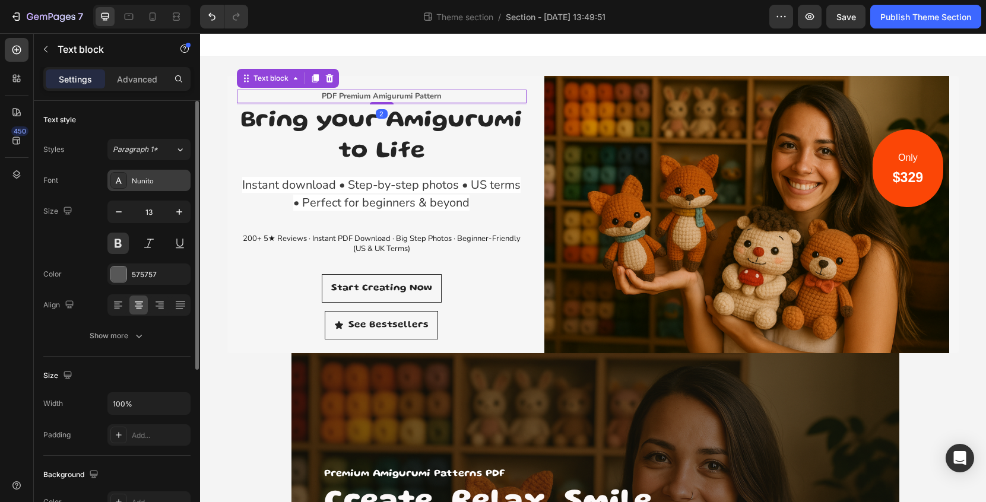
click at [170, 189] on div "Nunito" at bounding box center [148, 180] width 83 height 21
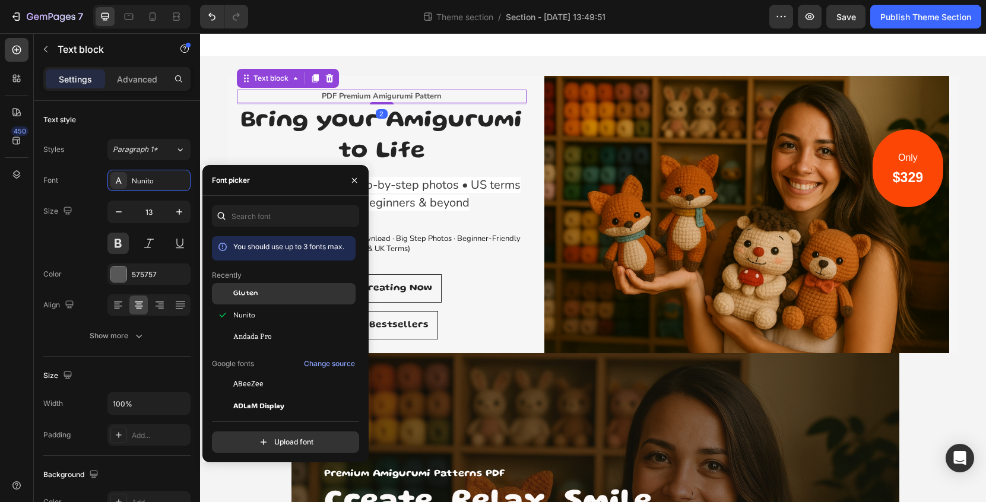
click at [260, 295] on div "Gluten" at bounding box center [293, 294] width 120 height 11
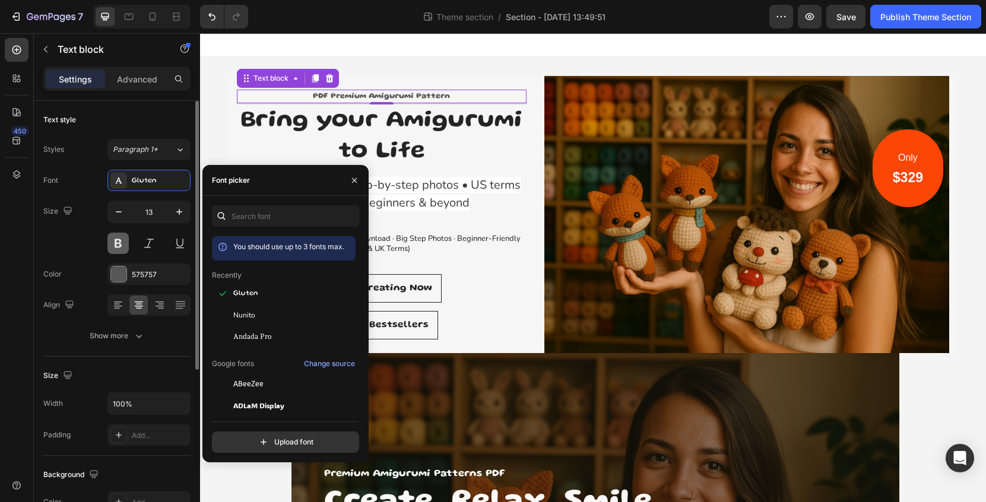
click at [121, 241] on button at bounding box center [117, 243] width 21 height 21
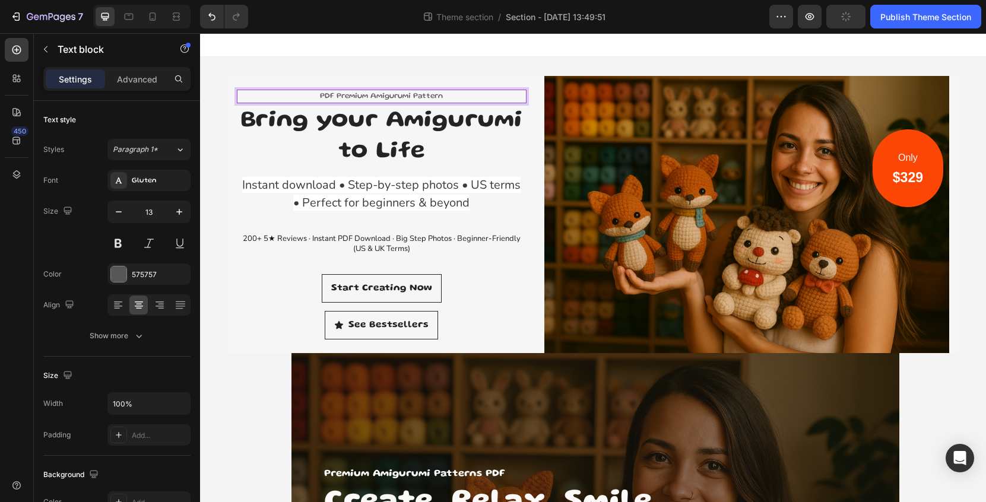
click at [336, 97] on p "PDF Premium Amigurumi Pattern" at bounding box center [381, 97] width 287 height 12
click at [447, 94] on p "Premium Amigurumi Pattern" at bounding box center [381, 97] width 287 height 12
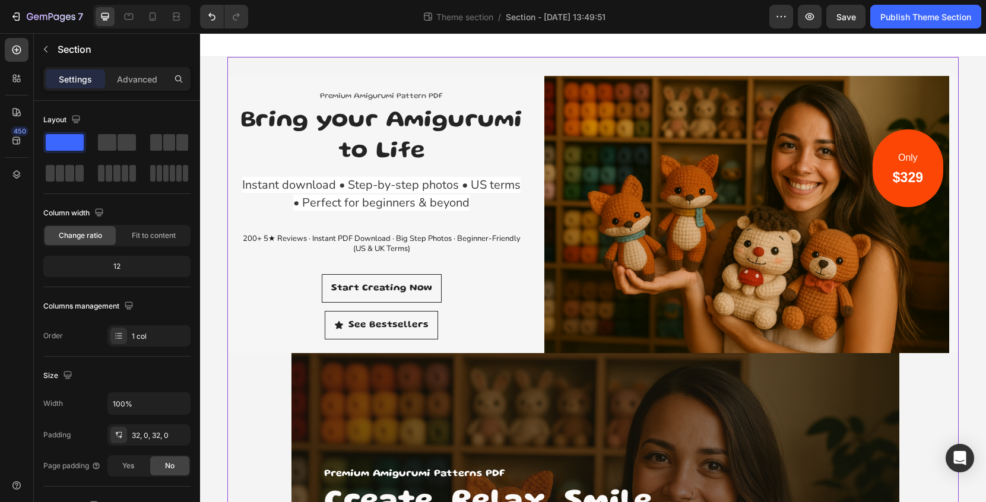
click at [444, 59] on div "Premium Amigurumi Pattern PDF Text block 2 Bring your Amigurumi to Life Heading…" at bounding box center [593, 422] width 732 height 731
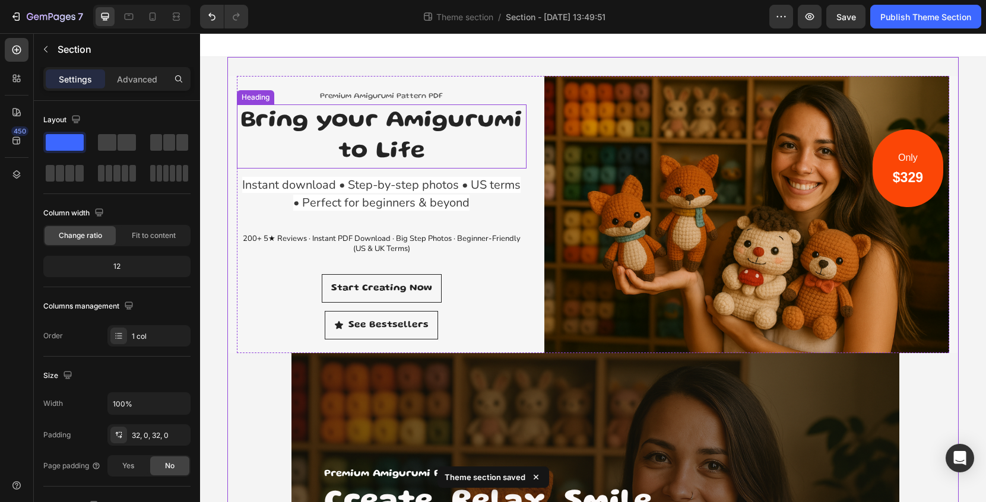
click at [422, 122] on p "Bring your Amigurumi to Life" at bounding box center [381, 137] width 287 height 62
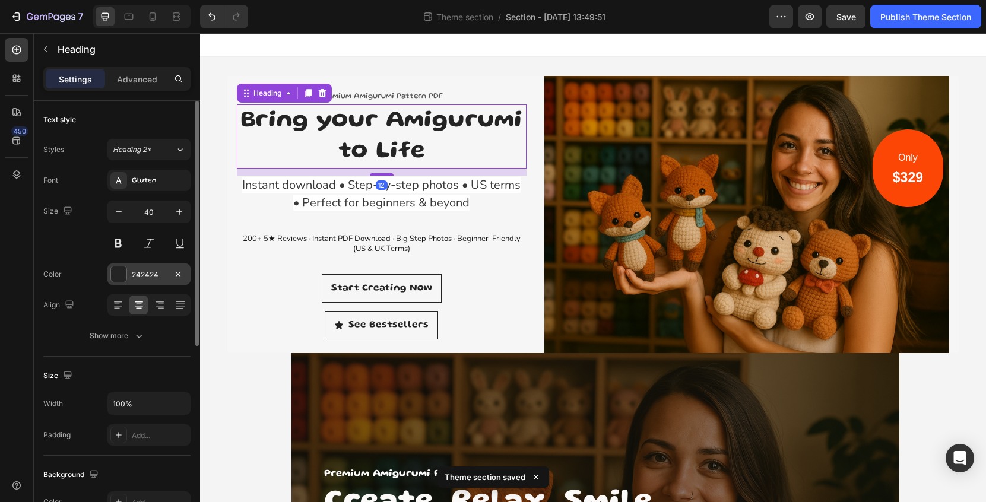
click at [125, 273] on div at bounding box center [118, 274] width 15 height 15
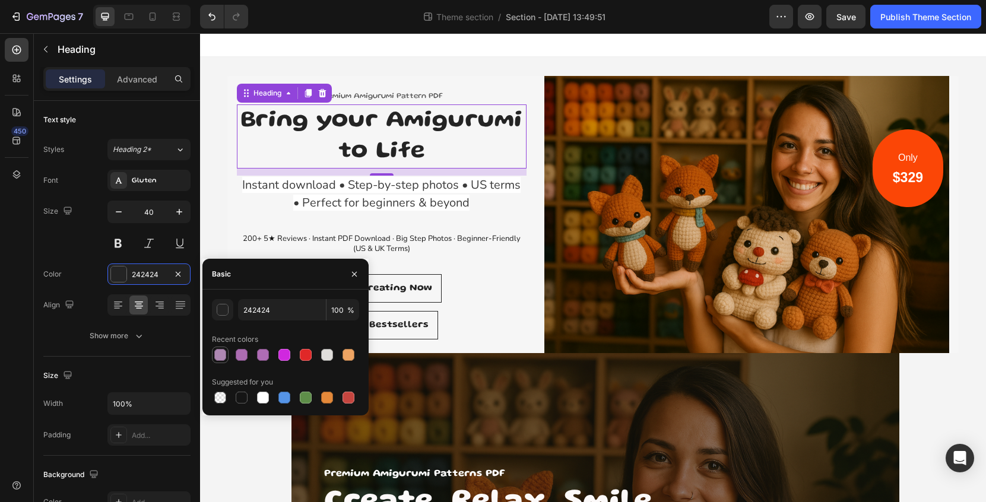
click at [225, 357] on div at bounding box center [220, 355] width 12 height 12
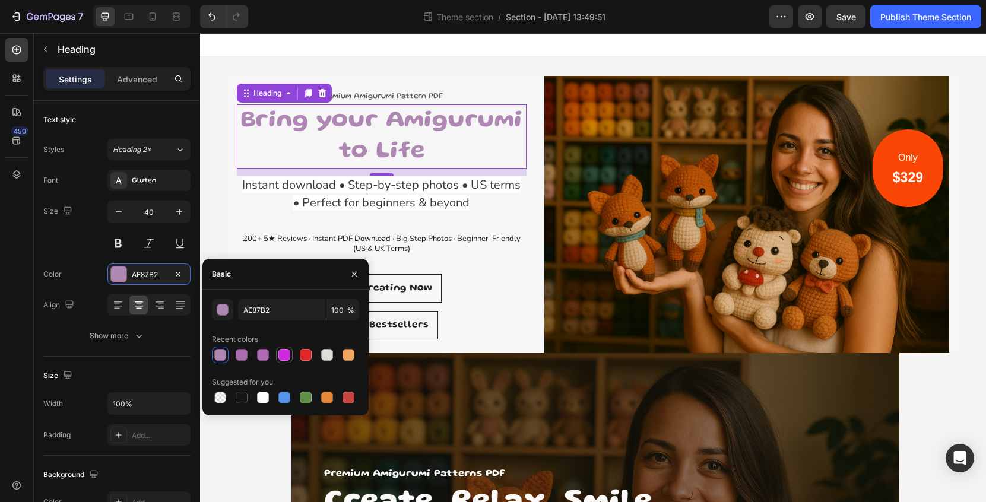
click at [284, 358] on div at bounding box center [285, 355] width 12 height 12
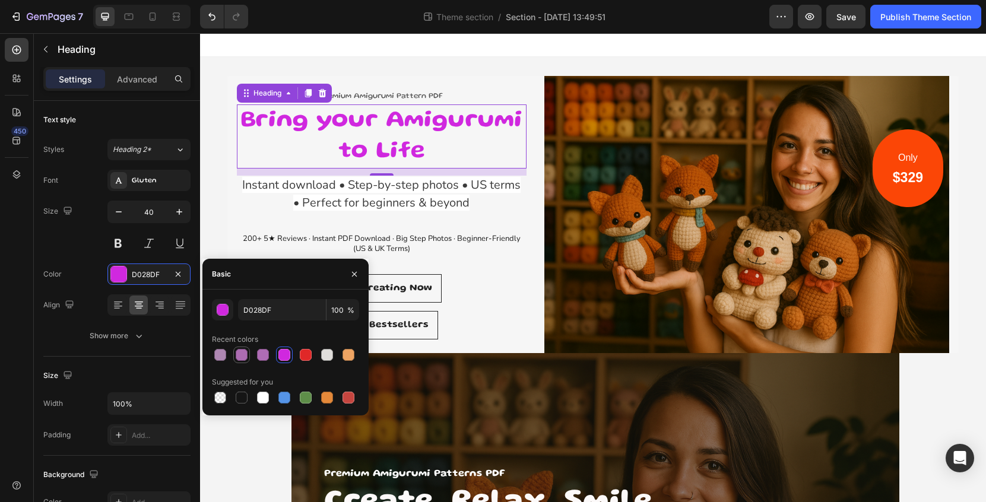
click at [246, 357] on div at bounding box center [242, 355] width 12 height 12
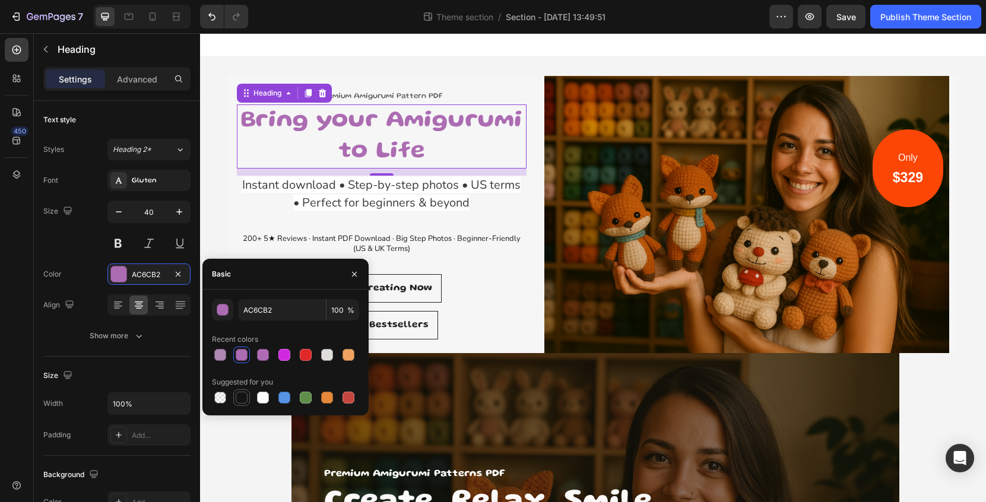
click at [242, 396] on div at bounding box center [242, 398] width 12 height 12
type input "151515"
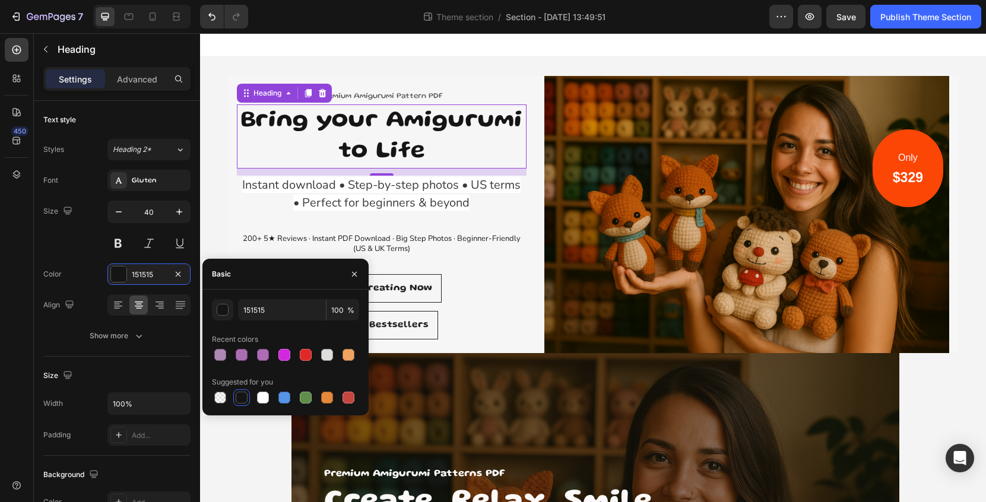
click at [449, 32] on div "7 Theme section / Section - [DATE] 13:49:51 Preview Save Publish Theme Section" at bounding box center [493, 17] width 986 height 34
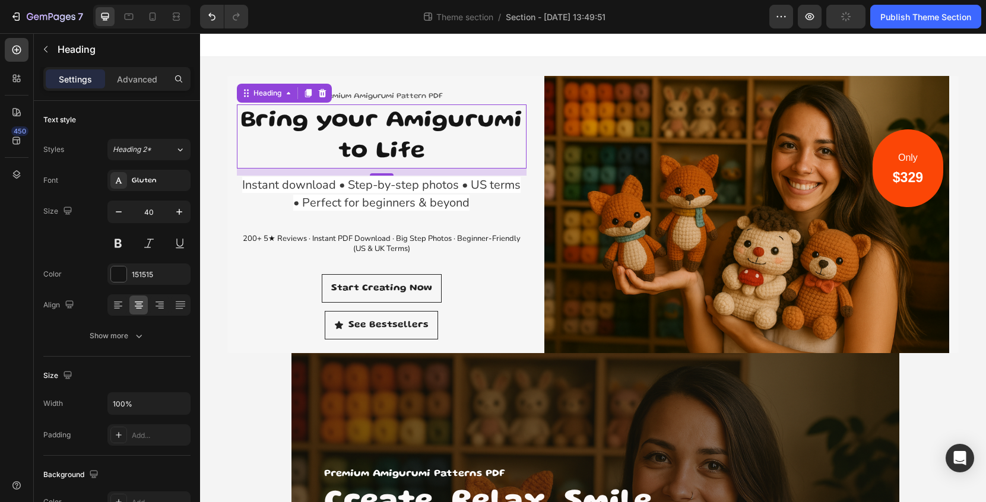
click at [445, 49] on div at bounding box center [593, 45] width 786 height 24
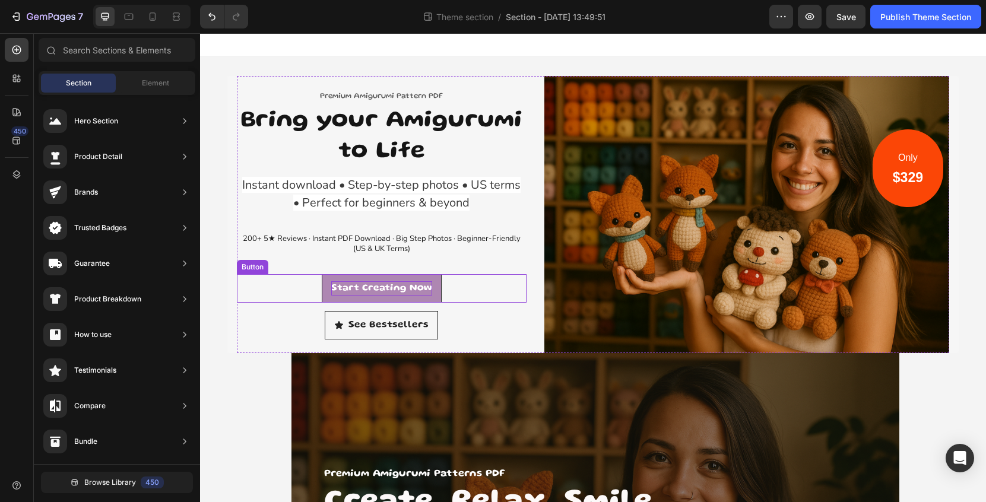
click at [404, 284] on p "Start Creating Now" at bounding box center [381, 289] width 101 height 14
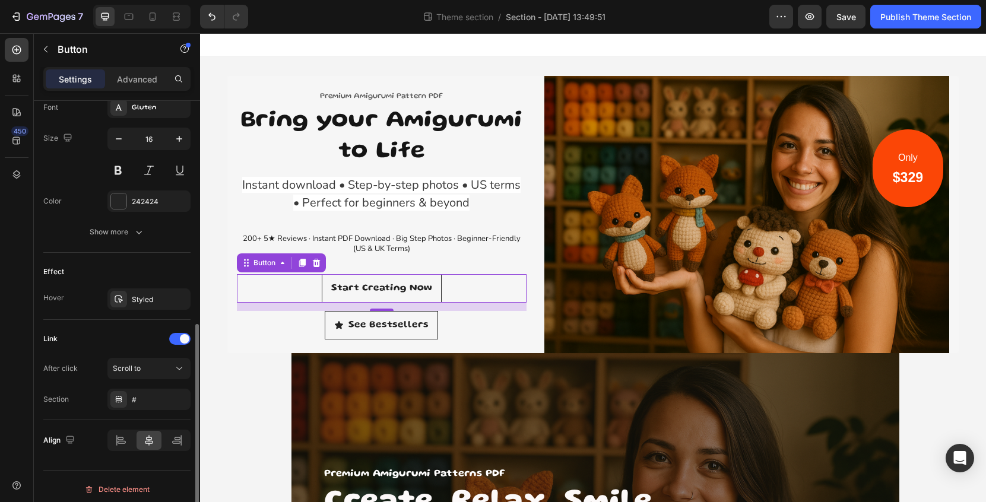
scroll to position [470, 0]
click at [157, 371] on div "Scroll to" at bounding box center [143, 370] width 61 height 11
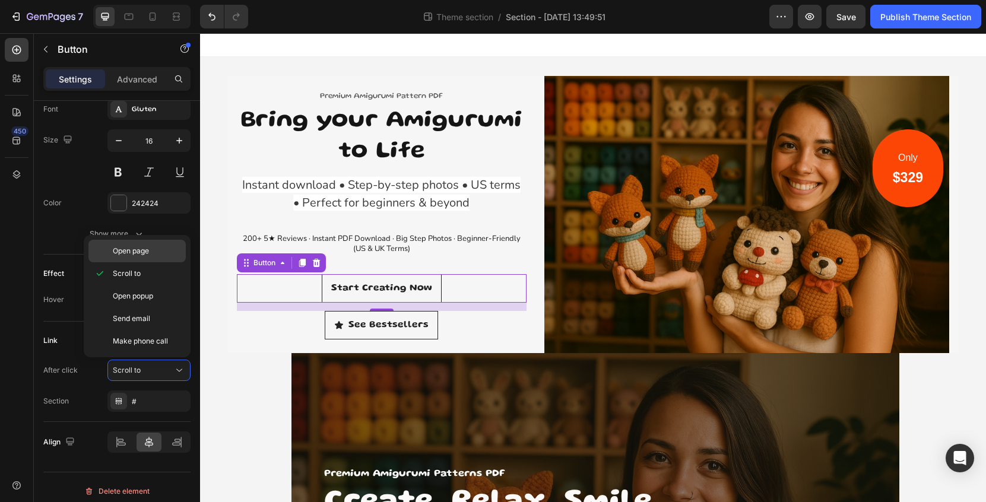
click at [150, 254] on p "Open page" at bounding box center [147, 251] width 68 height 11
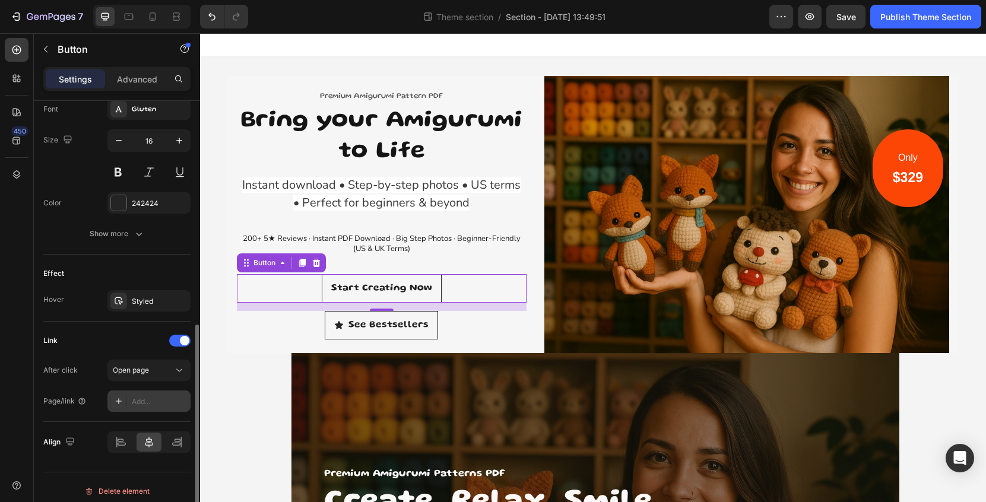
click at [148, 404] on div "Add..." at bounding box center [160, 402] width 56 height 11
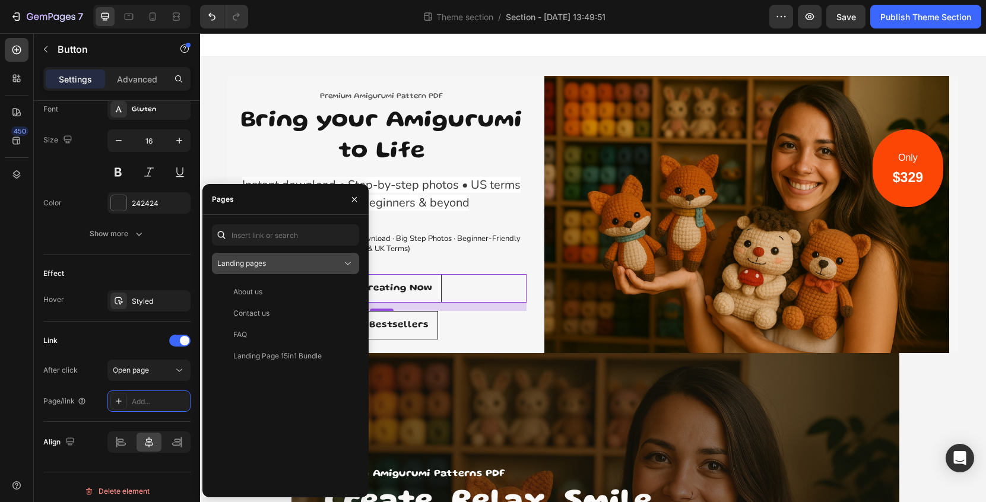
click at [277, 263] on div "Landing pages" at bounding box center [279, 263] width 125 height 11
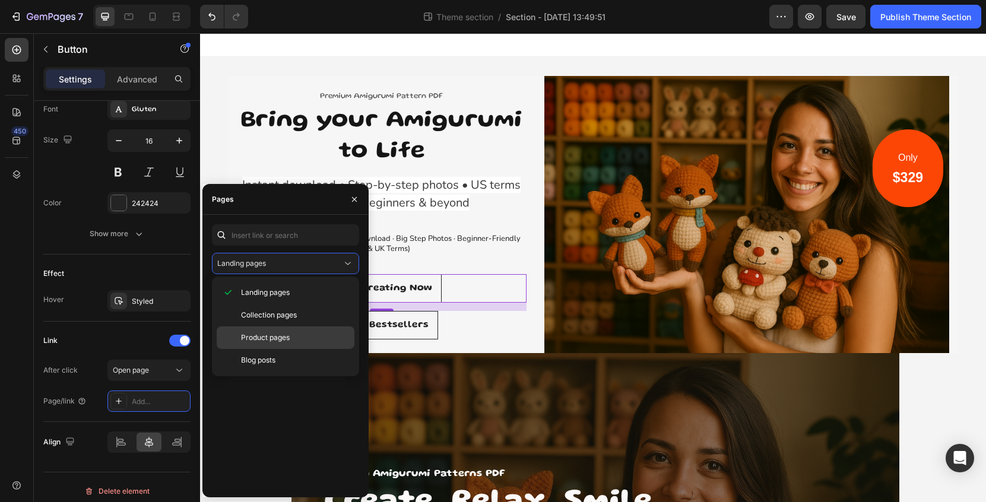
click at [295, 341] on p "Product pages" at bounding box center [295, 338] width 108 height 11
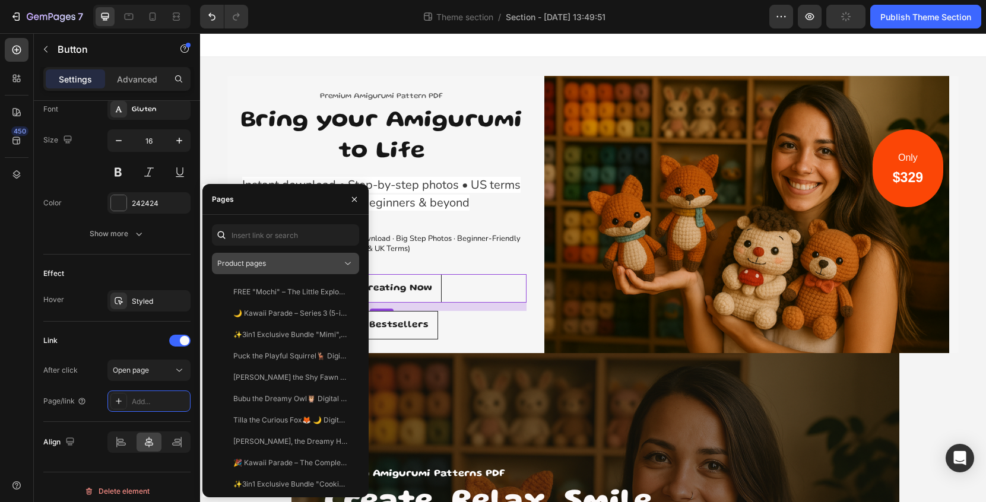
click at [327, 257] on button "Product pages" at bounding box center [285, 263] width 147 height 21
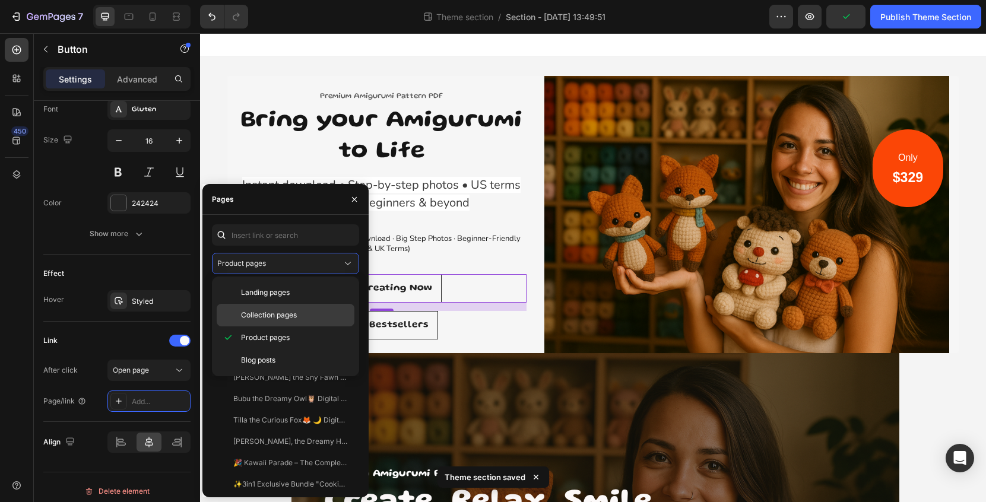
click at [289, 313] on span "Collection pages" at bounding box center [269, 315] width 56 height 11
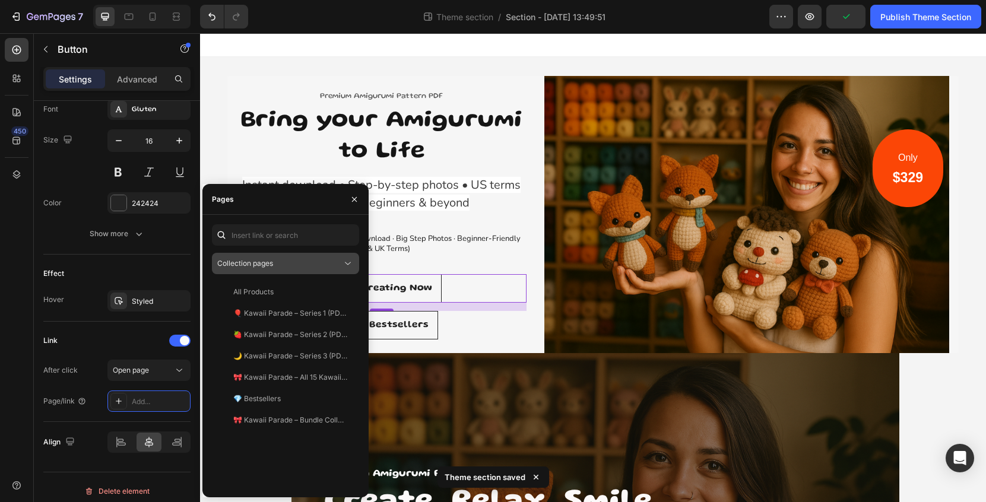
click at [315, 260] on div "Collection pages" at bounding box center [279, 263] width 125 height 11
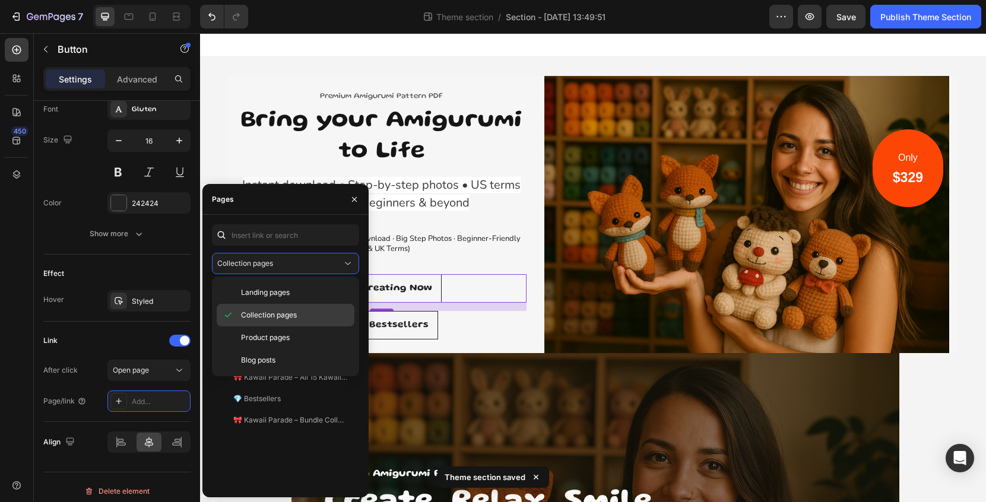
click at [303, 311] on p "Collection pages" at bounding box center [295, 315] width 108 height 11
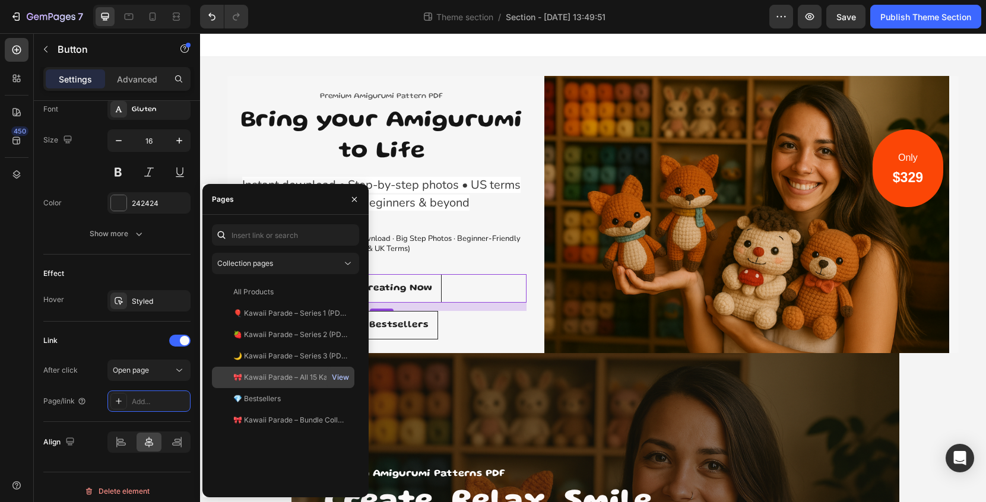
click at [339, 379] on div "View" at bounding box center [340, 377] width 17 height 11
click at [306, 380] on div "🎀 Kawaii Parade – All 15 Kawaii Crochet Friends (PDF Pattern)" at bounding box center [290, 377] width 114 height 11
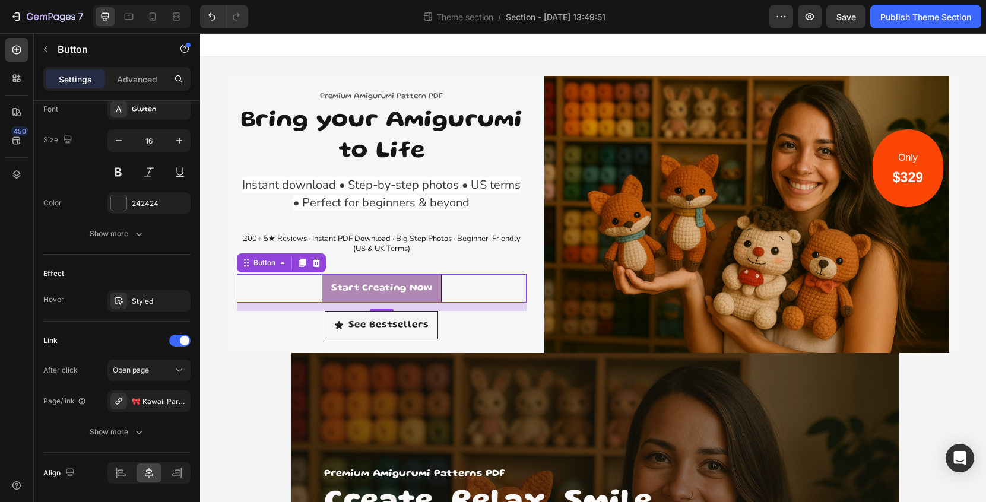
click at [437, 295] on link "Start Creating Now" at bounding box center [382, 288] width 120 height 29
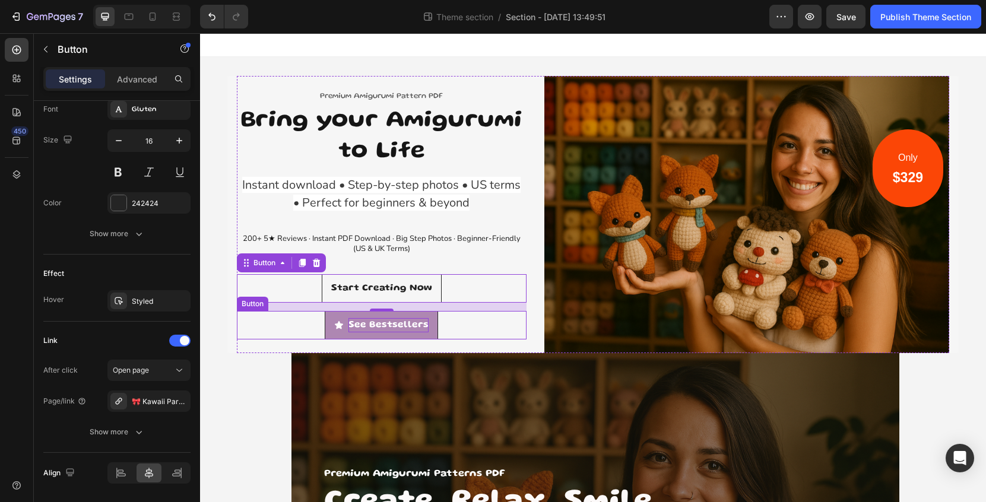
click at [426, 331] on p "See Bestsellers" at bounding box center [389, 325] width 80 height 14
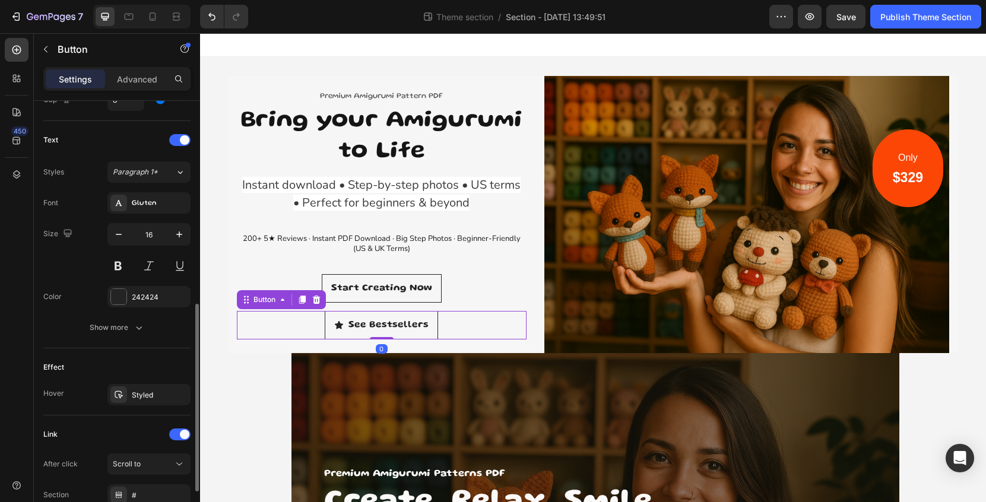
scroll to position [572, 0]
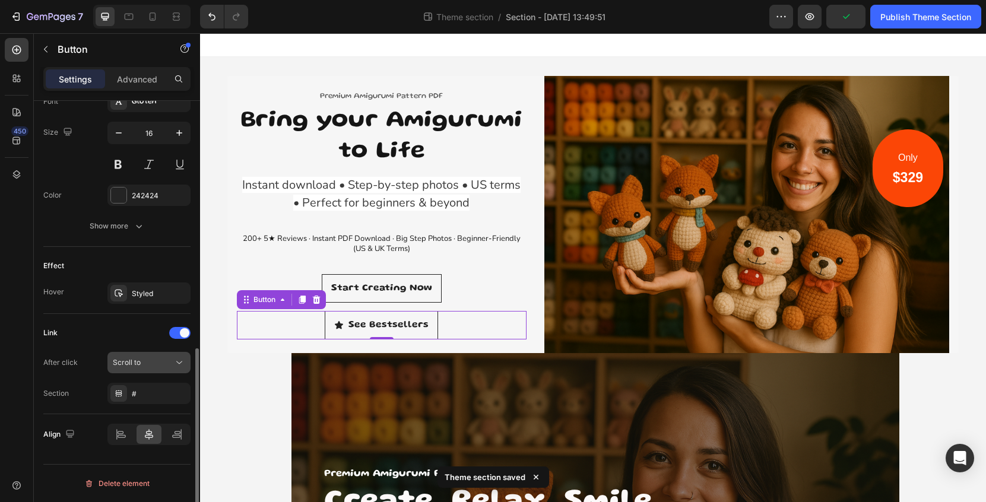
click at [144, 359] on div "Scroll to" at bounding box center [143, 363] width 61 height 11
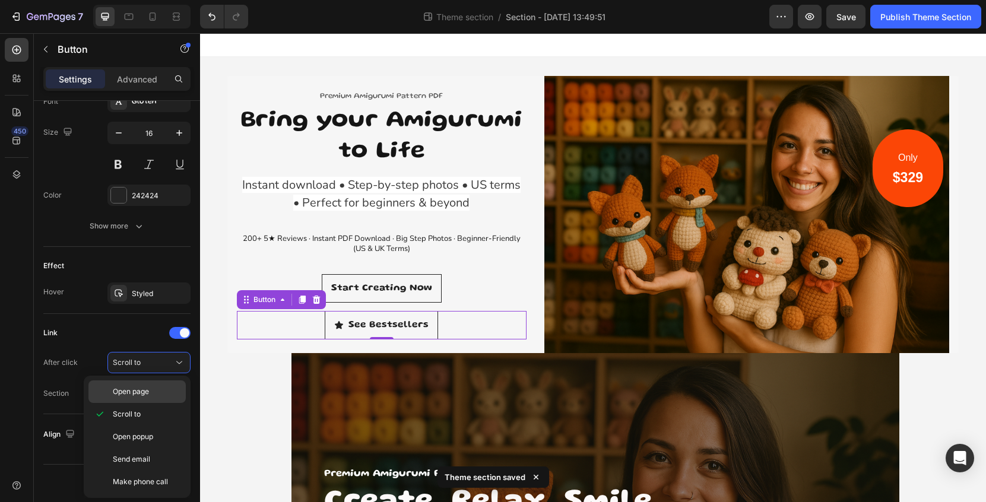
click at [158, 394] on p "Open page" at bounding box center [147, 392] width 68 height 11
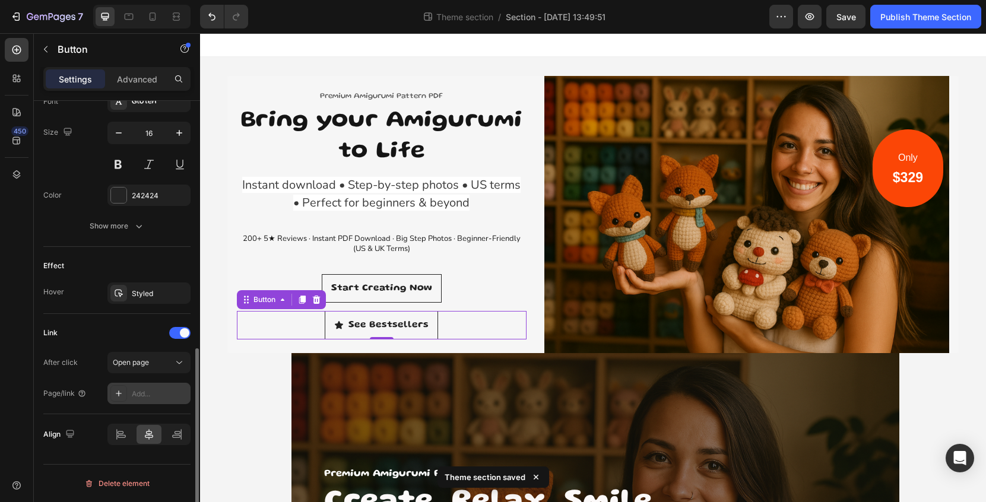
click at [158, 397] on div "Add..." at bounding box center [160, 394] width 56 height 11
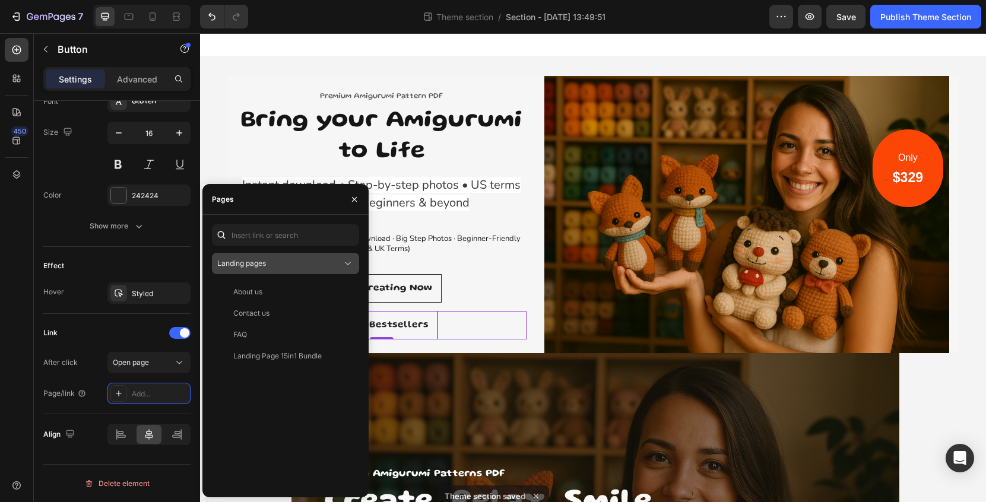
click at [308, 265] on div "Landing pages" at bounding box center [279, 263] width 125 height 11
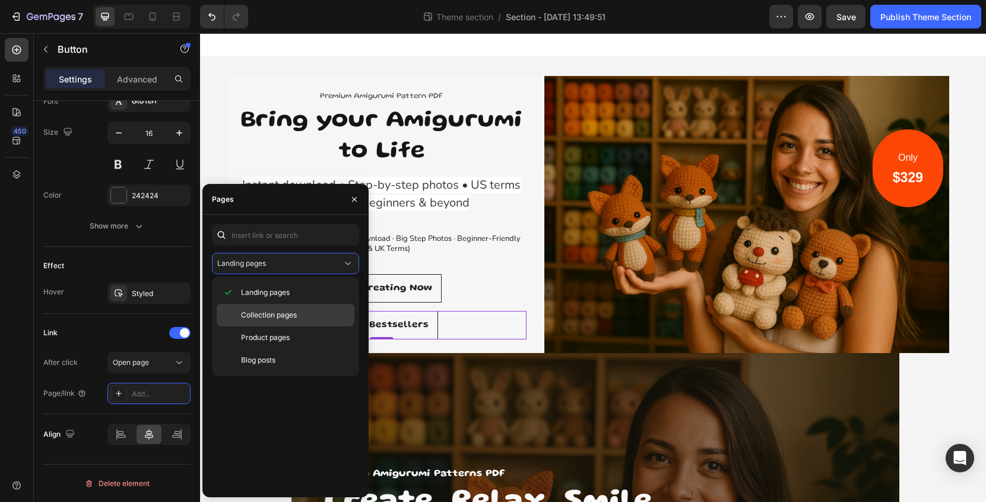
click at [302, 315] on p "Collection pages" at bounding box center [295, 315] width 108 height 11
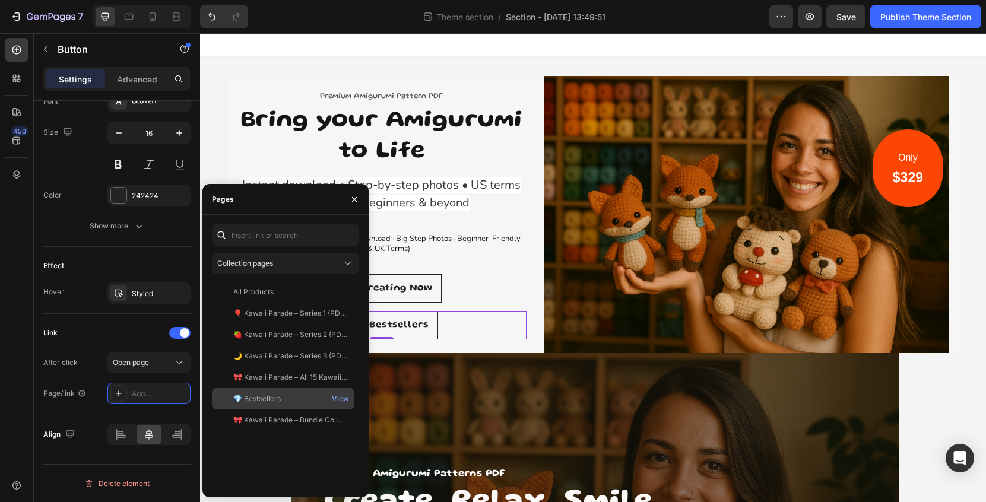
click at [285, 396] on div "💎 Bestsellers" at bounding box center [283, 399] width 133 height 11
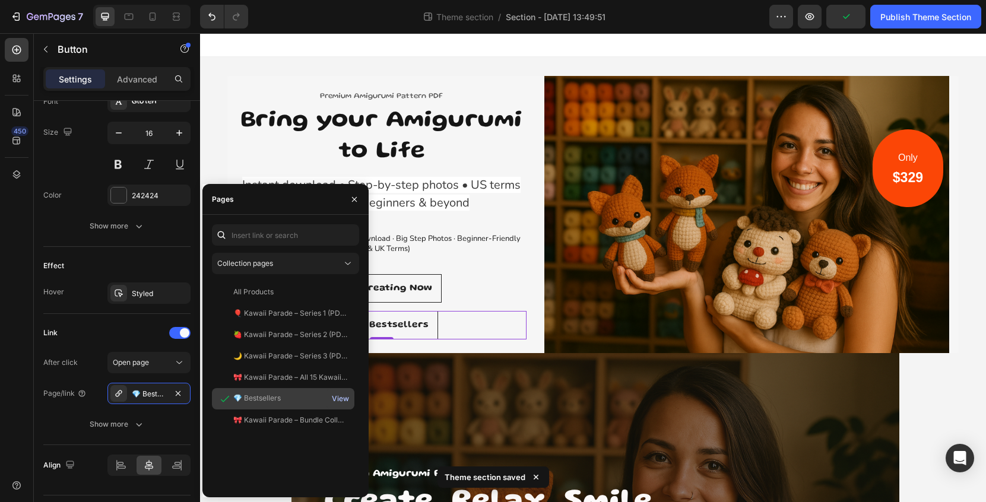
click at [341, 401] on div "View" at bounding box center [340, 399] width 17 height 11
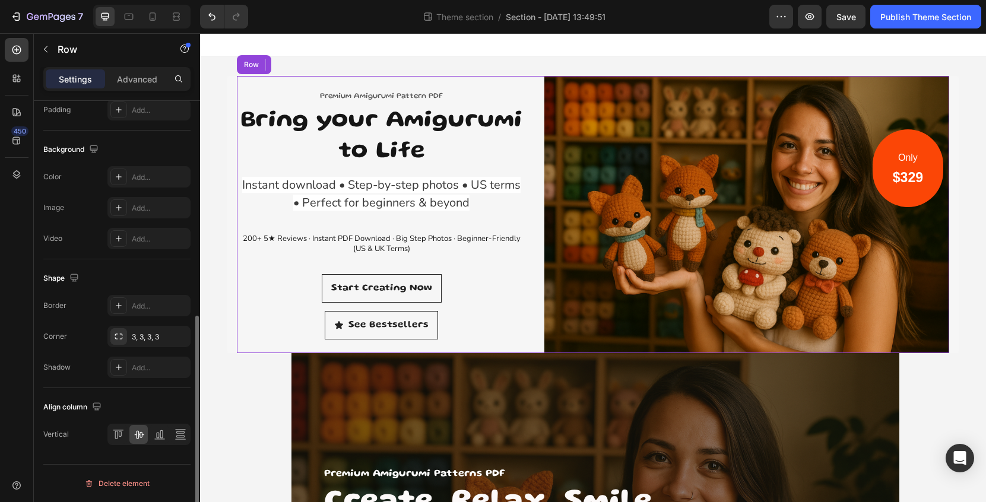
click at [487, 260] on div "Premium Amigurumi Pattern PDF Text block Bring your Amigurumi to Life Heading I…" at bounding box center [382, 214] width 290 height 277
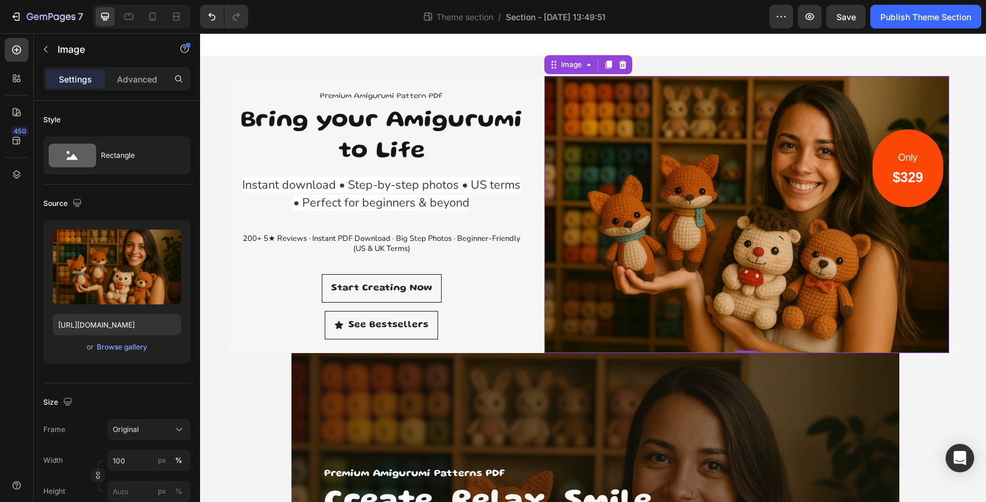
click at [657, 155] on img at bounding box center [748, 214] width 406 height 277
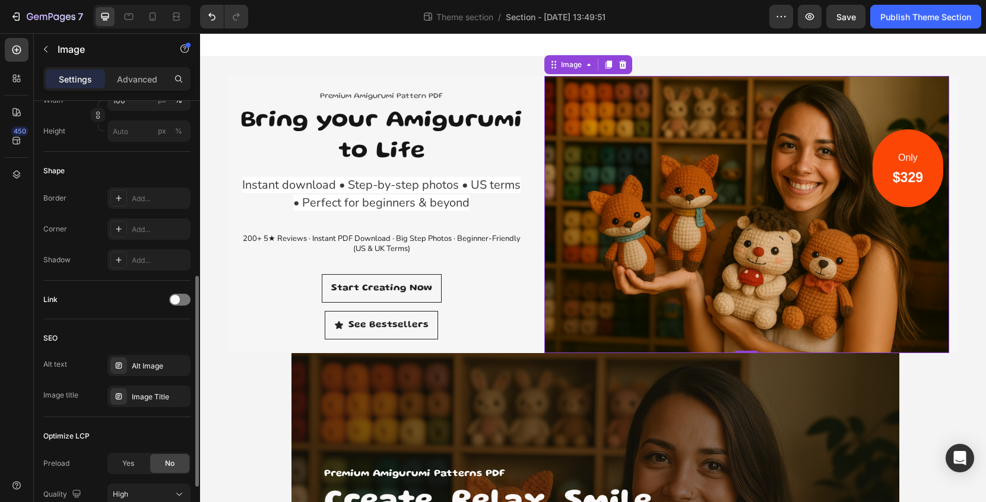
scroll to position [363, 0]
click at [143, 200] on div "Add..." at bounding box center [160, 196] width 56 height 11
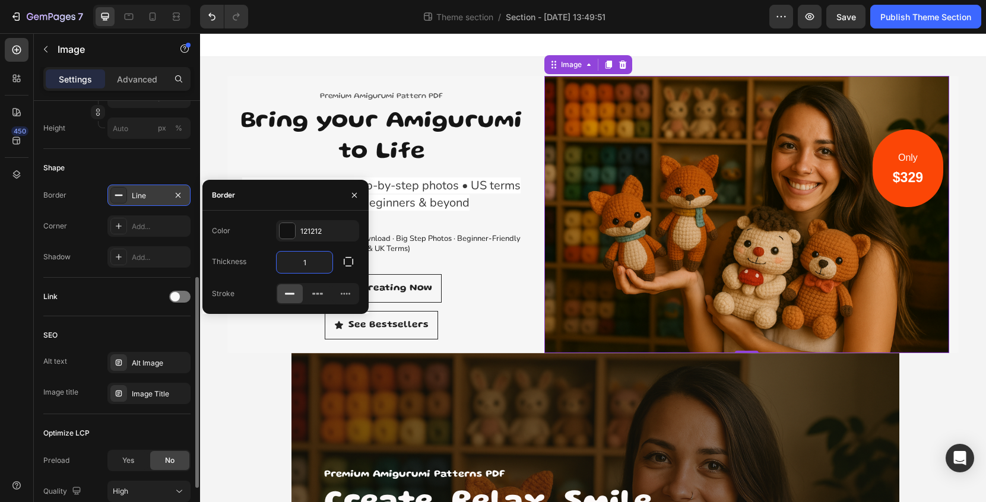
click at [321, 265] on input "1" at bounding box center [305, 262] width 56 height 21
type input "8"
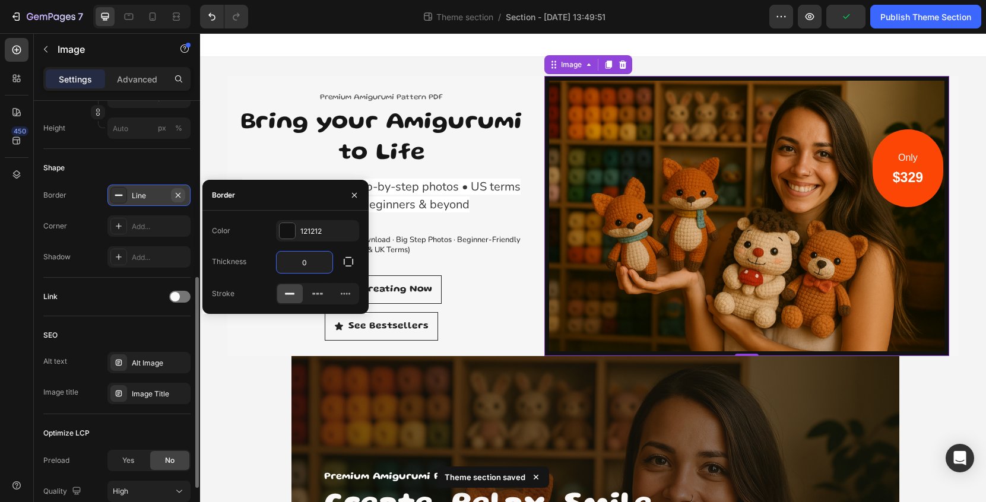
click at [181, 195] on icon "button" at bounding box center [178, 196] width 10 height 10
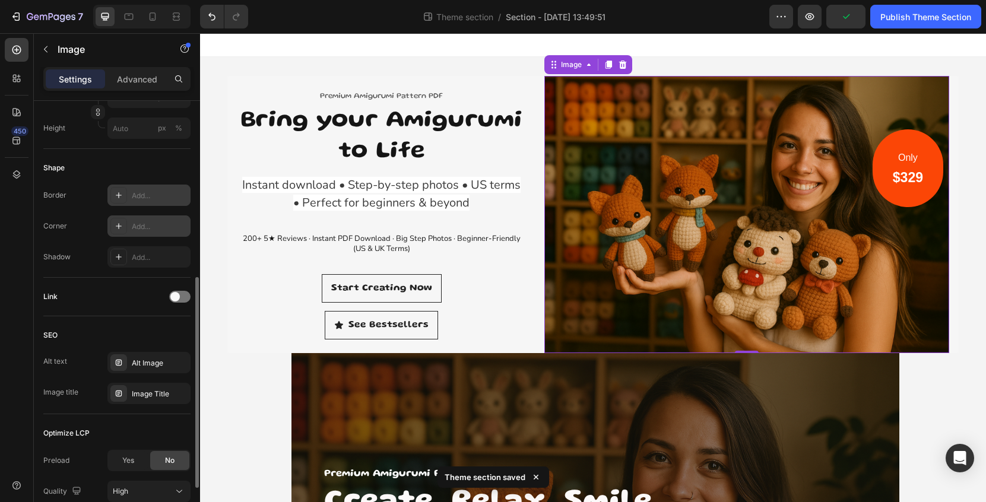
click at [148, 230] on div "Add..." at bounding box center [160, 227] width 56 height 11
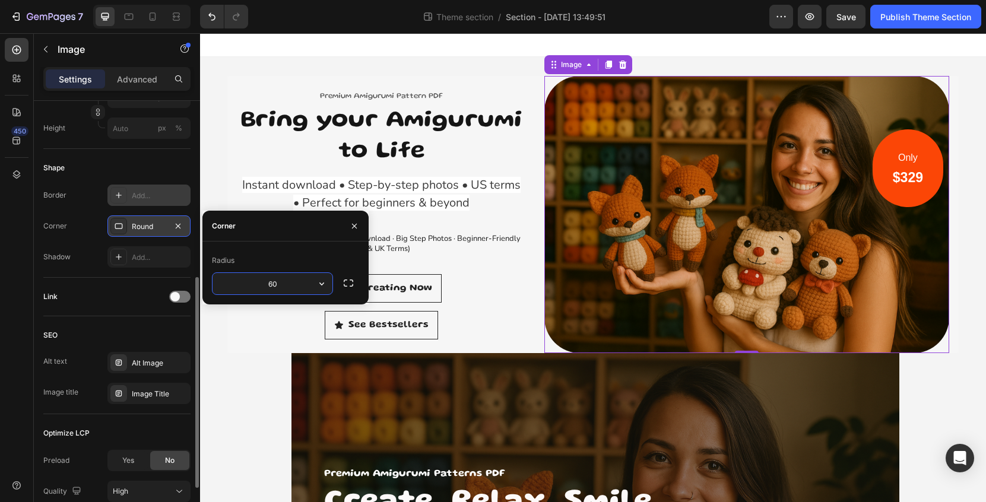
type input "6"
type input "30"
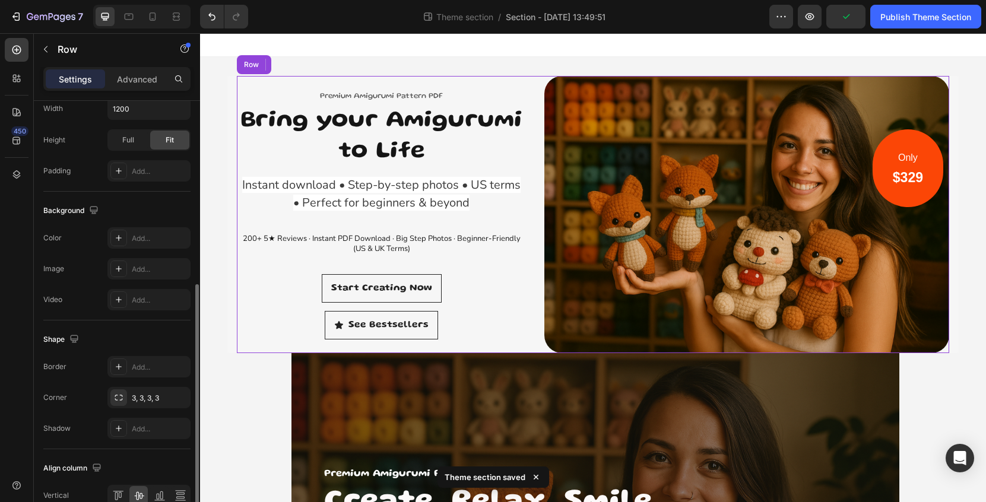
click at [491, 308] on div "Start Creating Now Button" at bounding box center [382, 292] width 290 height 37
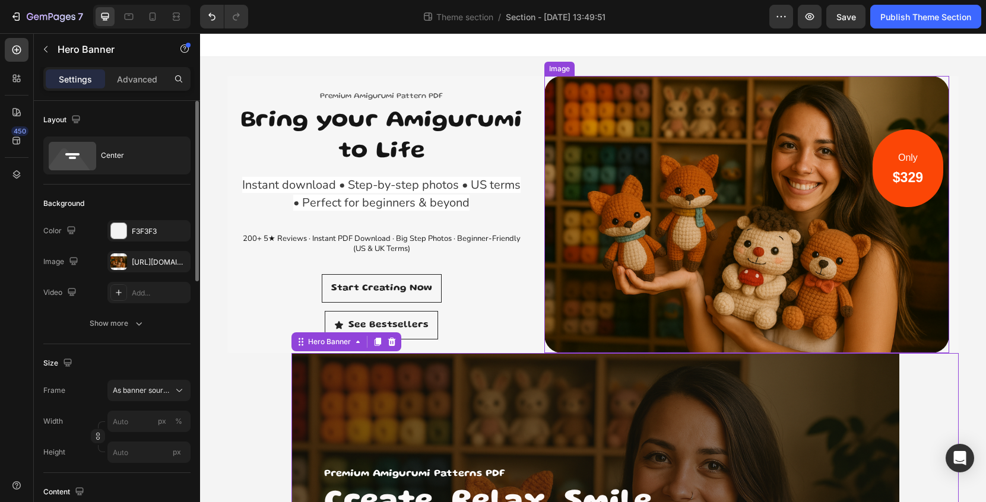
click at [673, 156] on img at bounding box center [748, 214] width 406 height 277
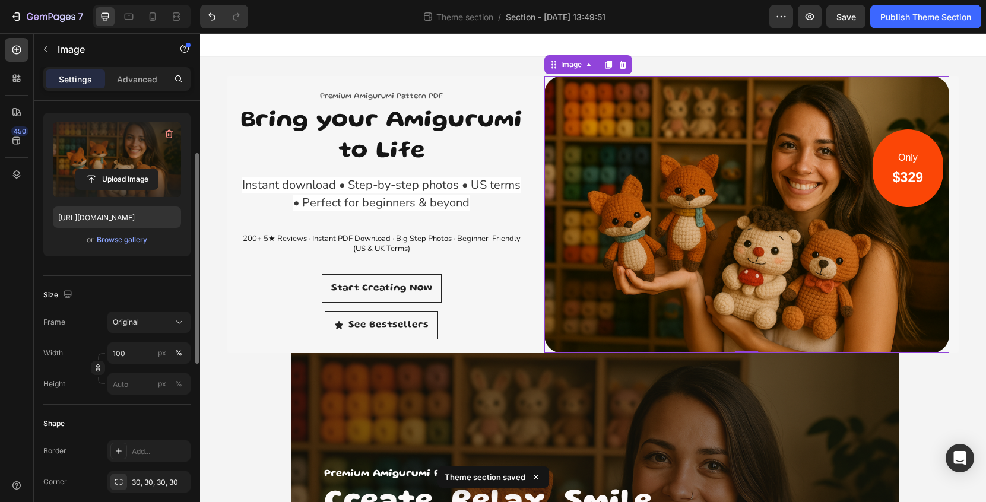
scroll to position [109, 0]
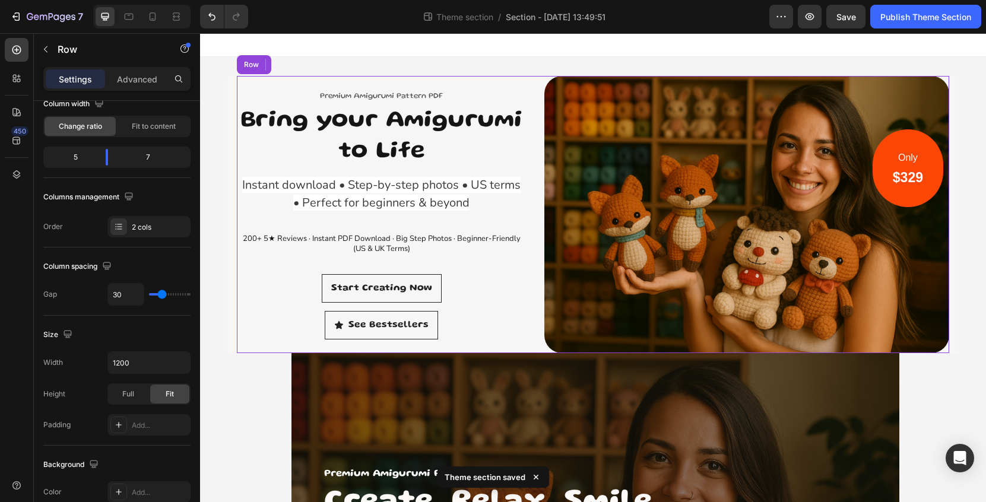
click at [523, 83] on div "Premium Amigurumi Pattern PDF Text block Bring your Amigurumi to Life Heading I…" at bounding box center [382, 214] width 290 height 277
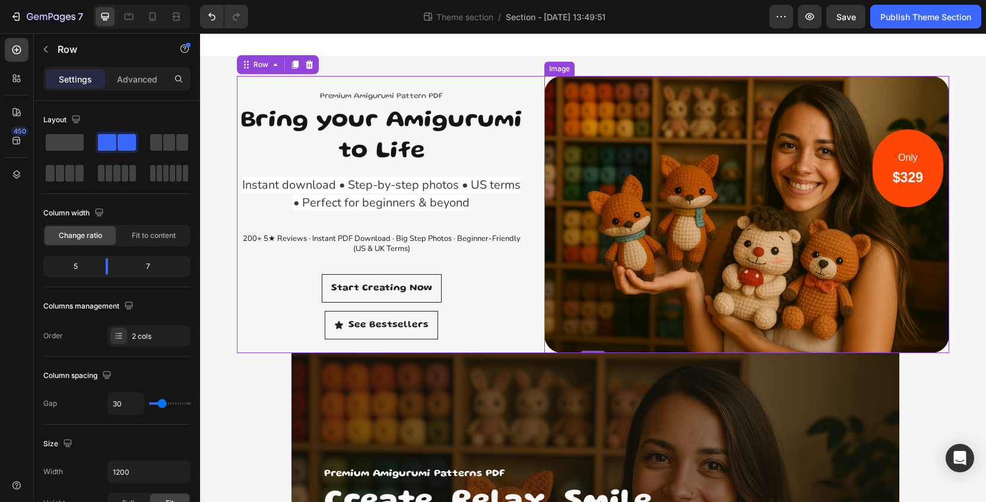
click at [611, 118] on img at bounding box center [748, 214] width 406 height 277
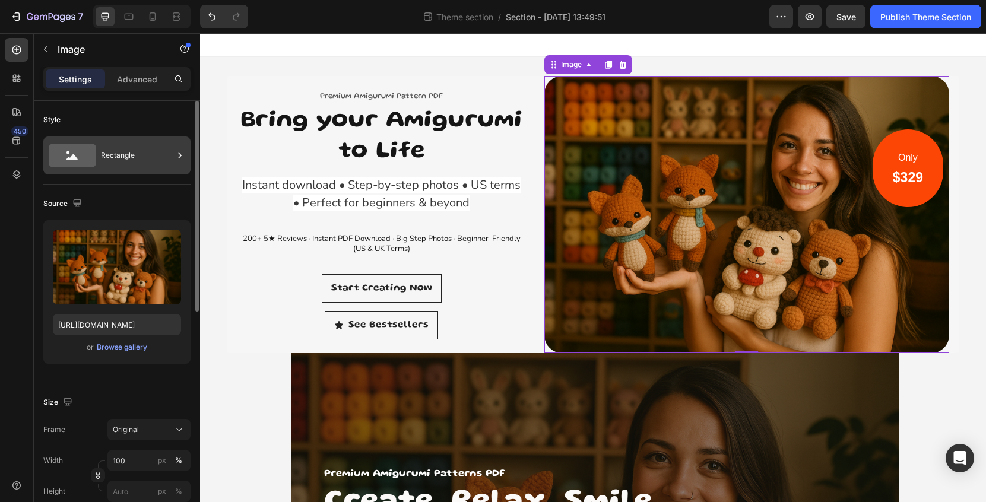
click at [132, 156] on div "Rectangle" at bounding box center [137, 155] width 72 height 27
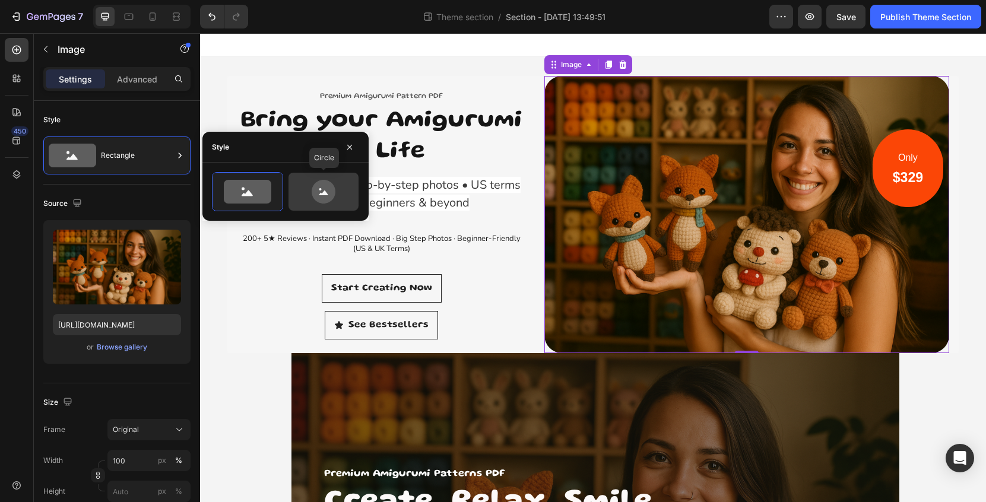
click at [311, 192] on icon at bounding box center [324, 192] width 56 height 24
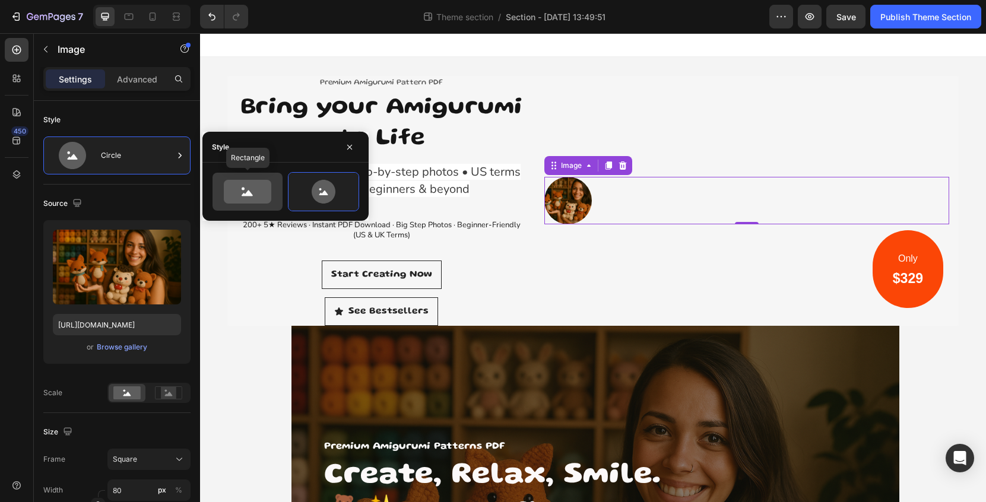
click at [267, 198] on icon at bounding box center [248, 192] width 48 height 24
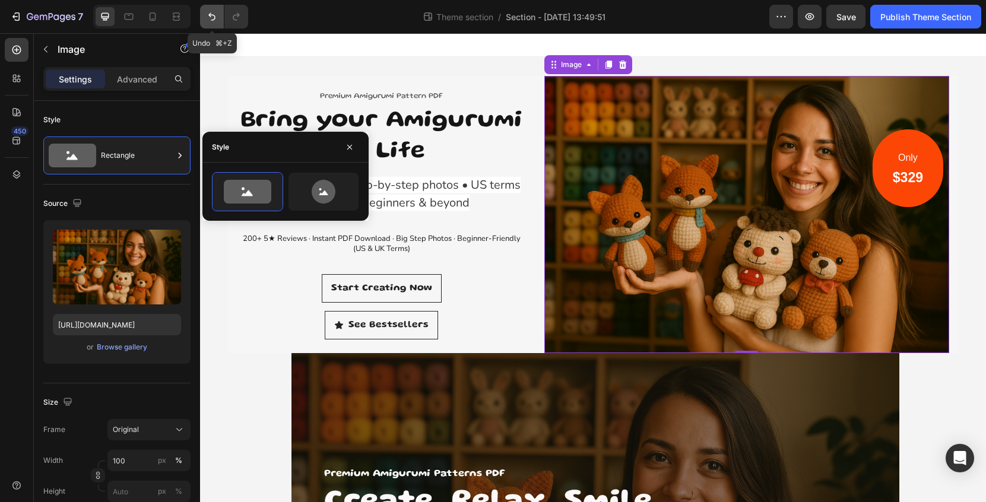
click at [211, 15] on icon "Undo/Redo" at bounding box center [211, 17] width 7 height 8
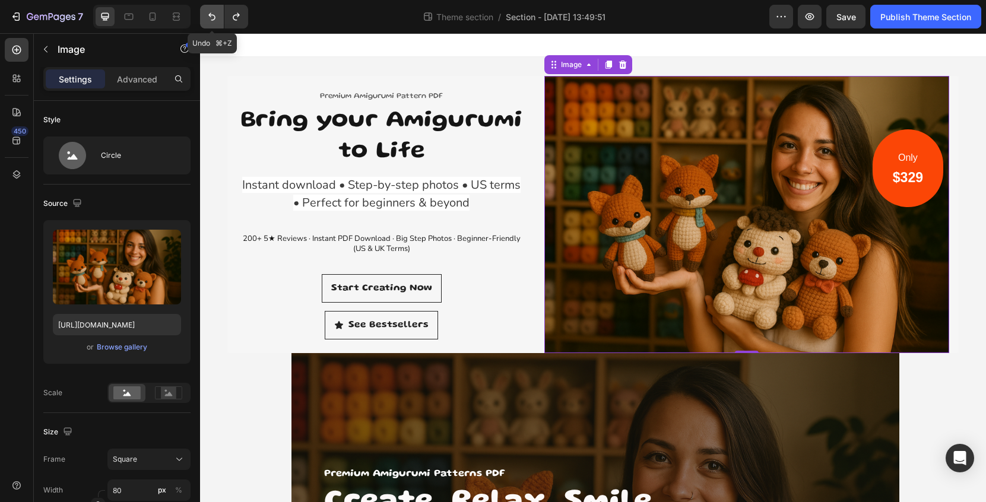
click at [211, 15] on icon "Undo/Redo" at bounding box center [211, 17] width 7 height 8
type input "100"
click at [212, 16] on icon "Undo/Redo" at bounding box center [212, 17] width 12 height 12
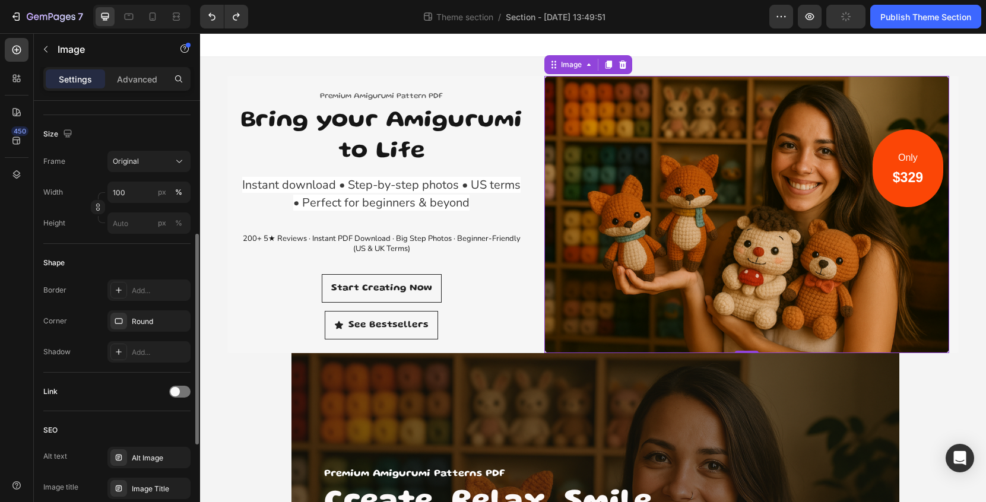
scroll to position [272, 0]
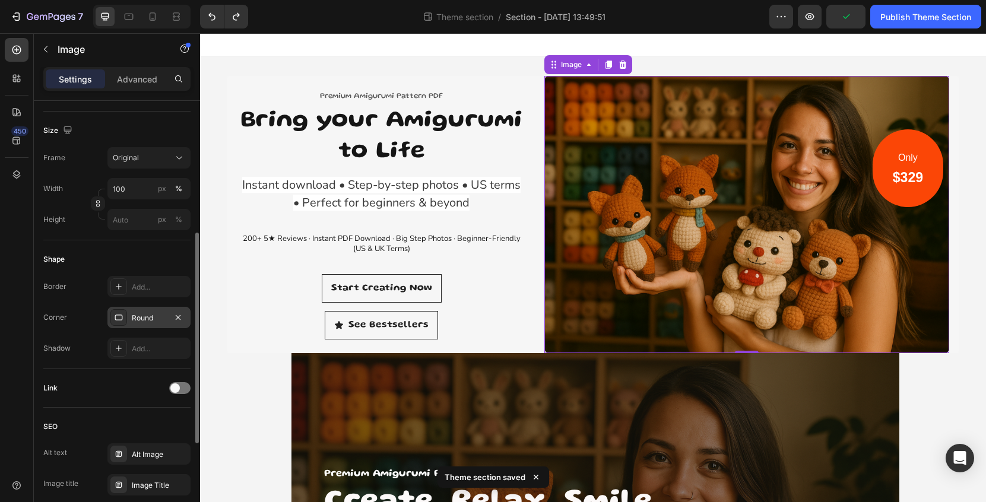
click at [154, 318] on div "Round" at bounding box center [149, 318] width 34 height 11
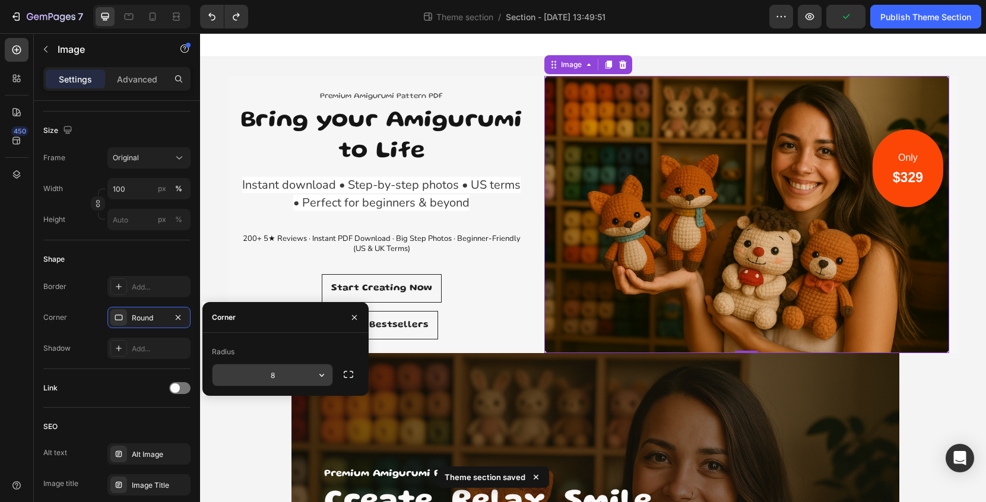
click at [293, 378] on input "8" at bounding box center [273, 375] width 120 height 21
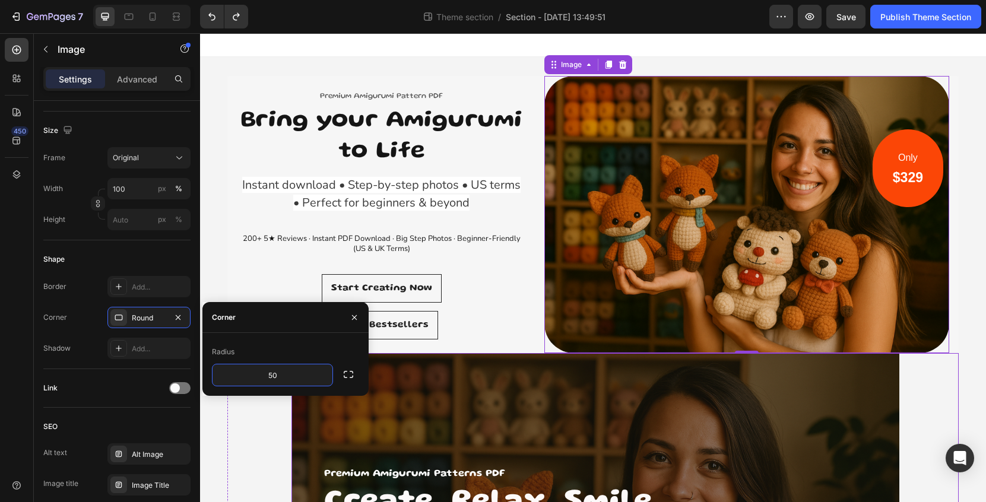
type input "5"
type input "100"
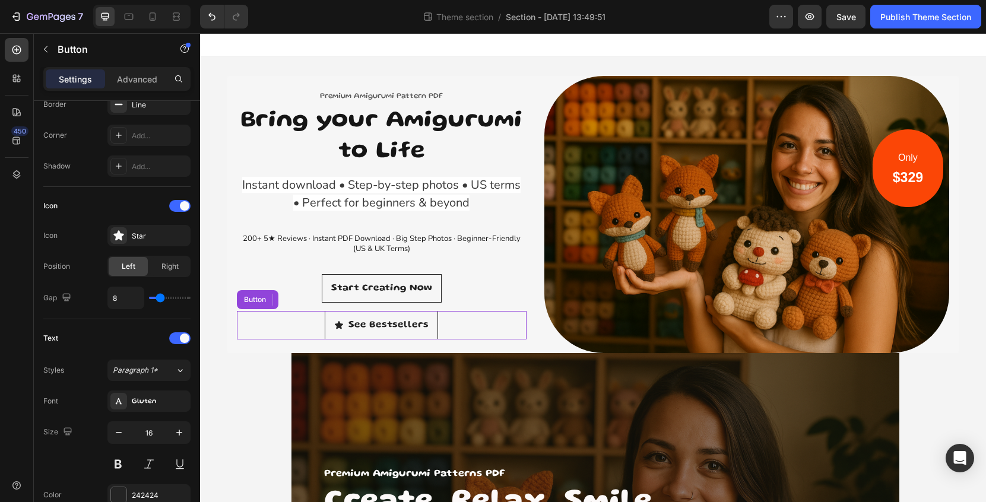
click at [498, 327] on div "See Bestsellers Button" at bounding box center [382, 325] width 290 height 29
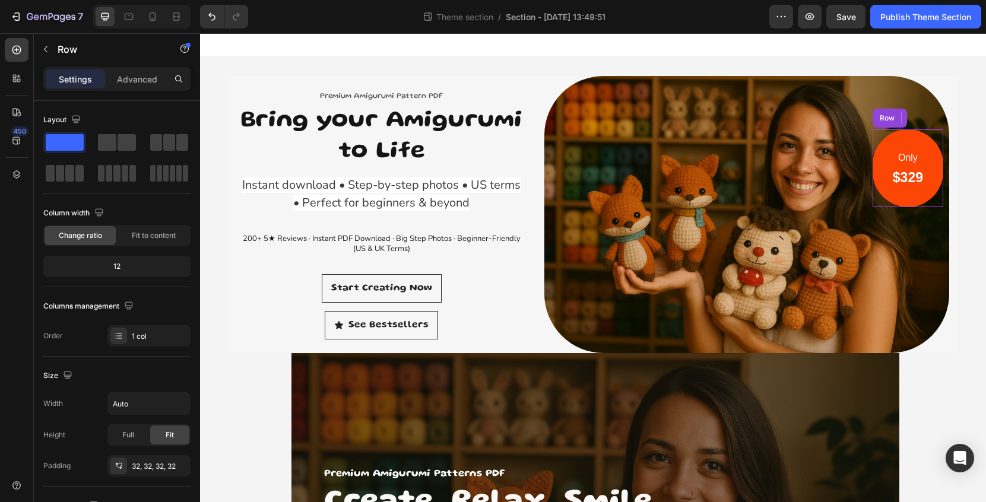
click at [934, 151] on div "Only Text block $329 Heading Row" at bounding box center [908, 168] width 71 height 78
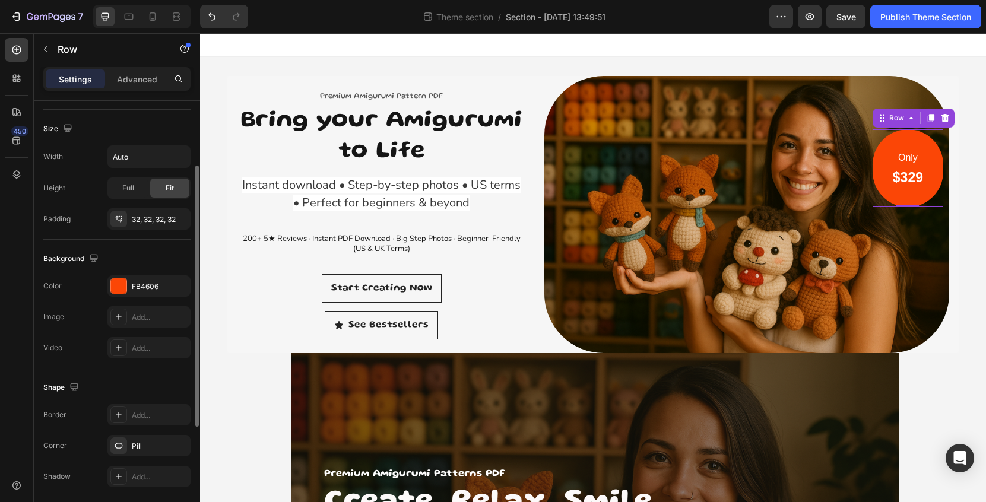
scroll to position [289, 0]
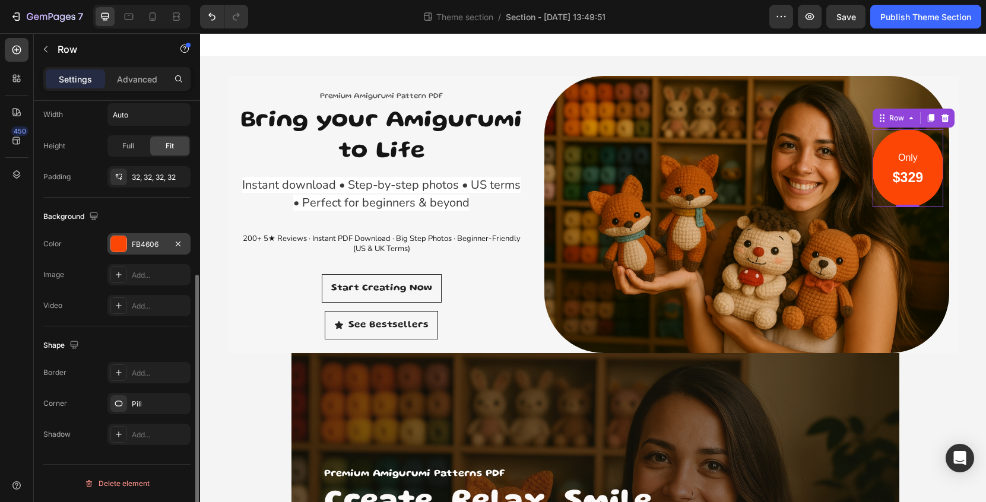
click at [155, 249] on div "FB4606" at bounding box center [149, 244] width 34 height 11
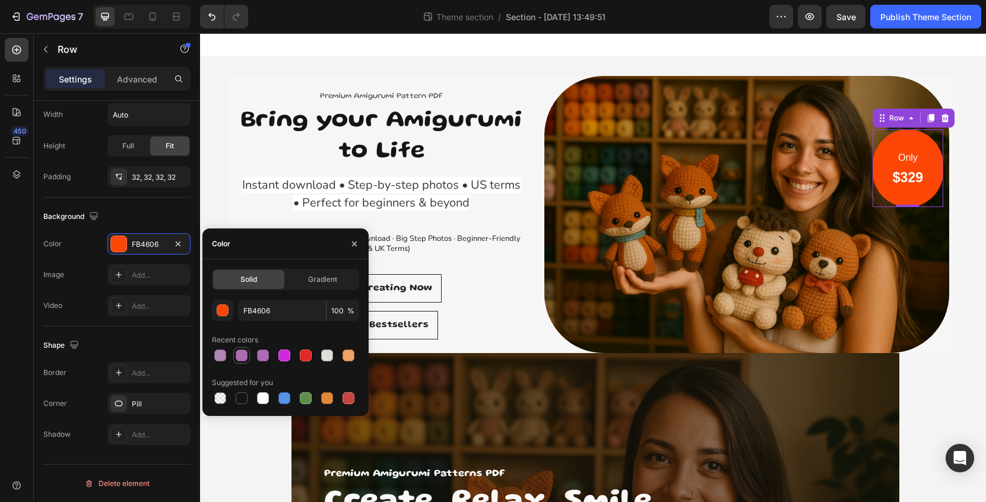
click at [241, 361] on div at bounding box center [242, 356] width 12 height 12
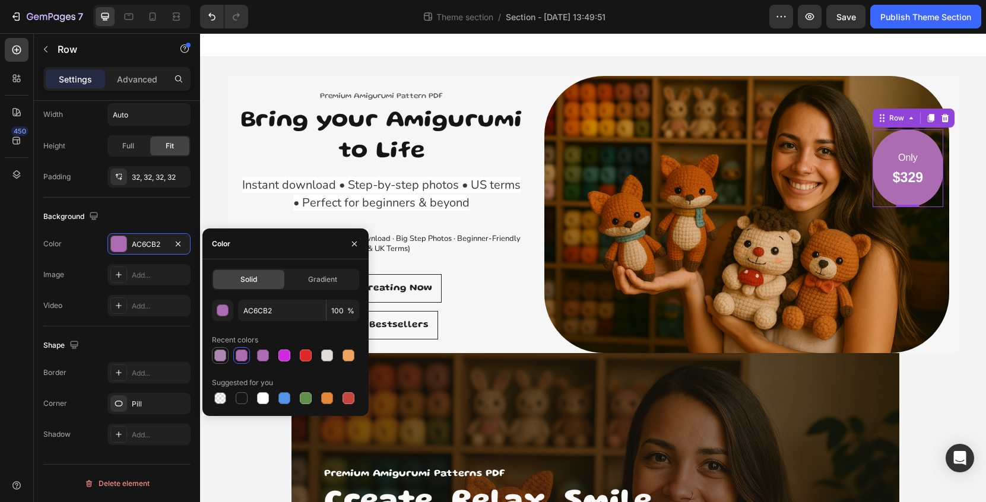
click at [222, 358] on div at bounding box center [220, 356] width 12 height 12
type input "AE87B2"
click at [925, 181] on div "Only Text block $329 Heading Row 0" at bounding box center [908, 168] width 71 height 78
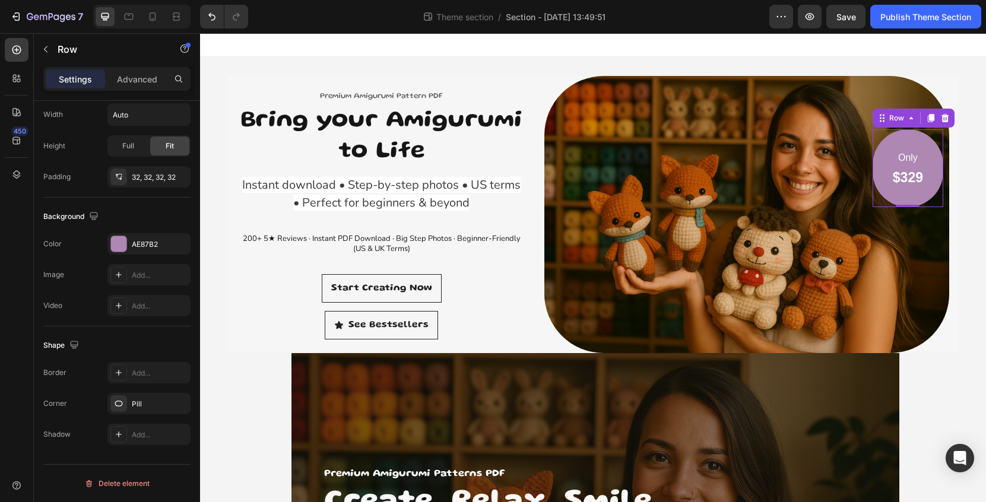
click at [925, 181] on div "Only Text block $329 Heading Row 0" at bounding box center [908, 168] width 71 height 78
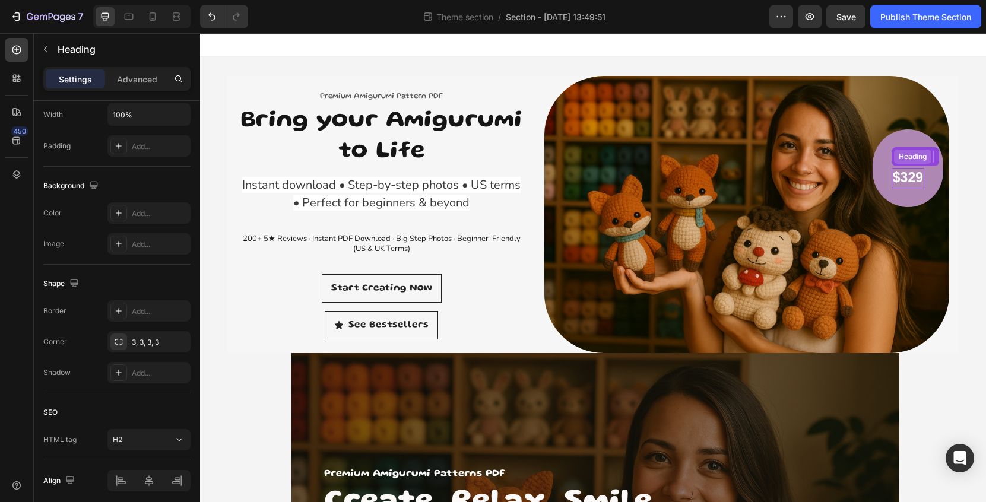
click at [918, 160] on div "Heading" at bounding box center [913, 156] width 33 height 11
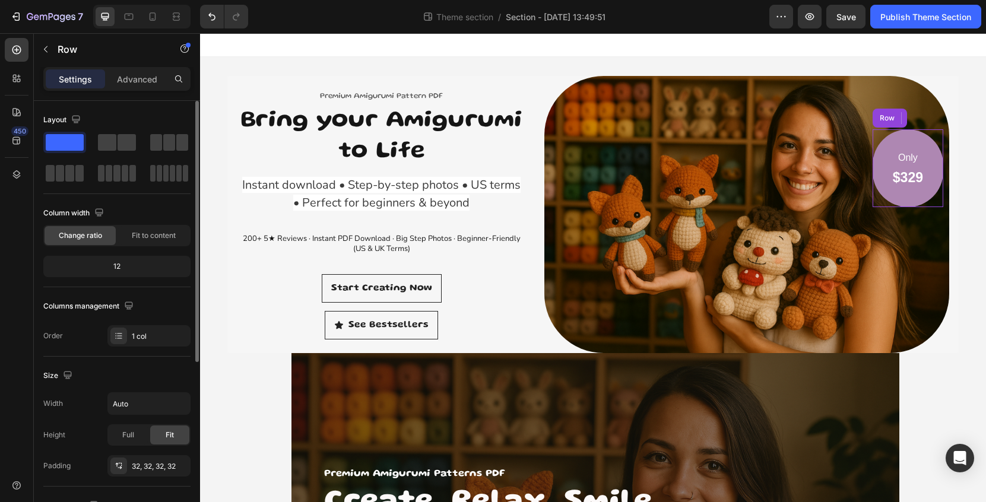
click at [883, 179] on div "Only Text block $329 Heading Row 1 col Row 1 col Row 1 col 0 Row" at bounding box center [908, 168] width 71 height 78
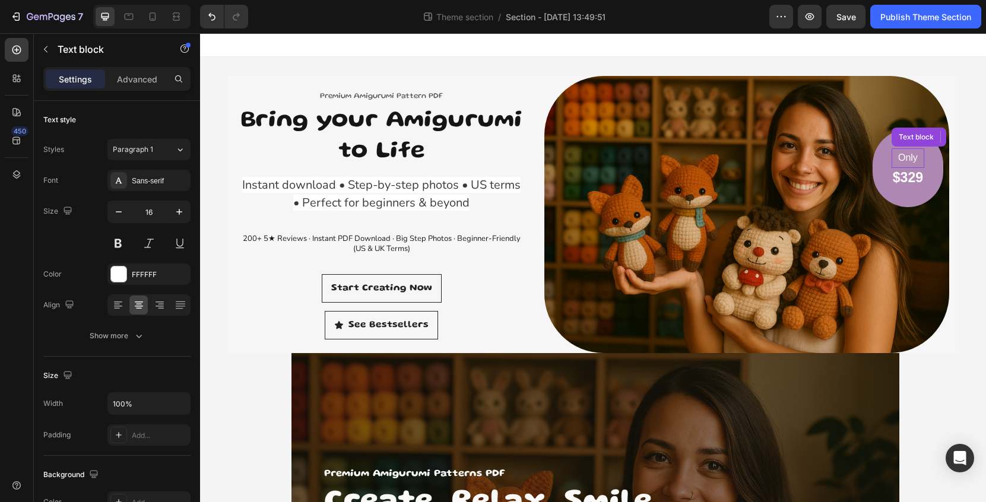
click at [915, 157] on p "Only" at bounding box center [908, 158] width 30 height 17
click at [872, 157] on p "up to 60% off" at bounding box center [896, 158] width 56 height 17
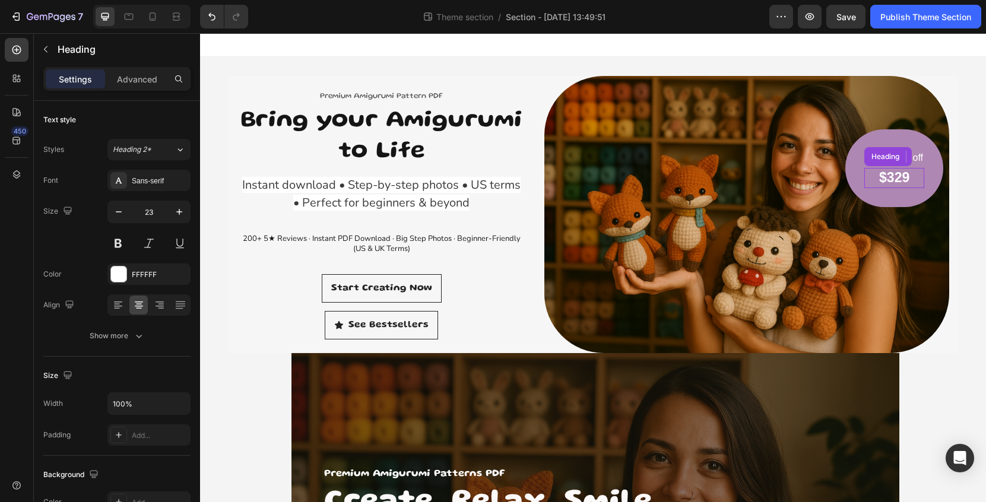
click at [913, 179] on p "$329" at bounding box center [895, 178] width 58 height 18
click at [915, 179] on p "$329" at bounding box center [895, 178] width 58 height 18
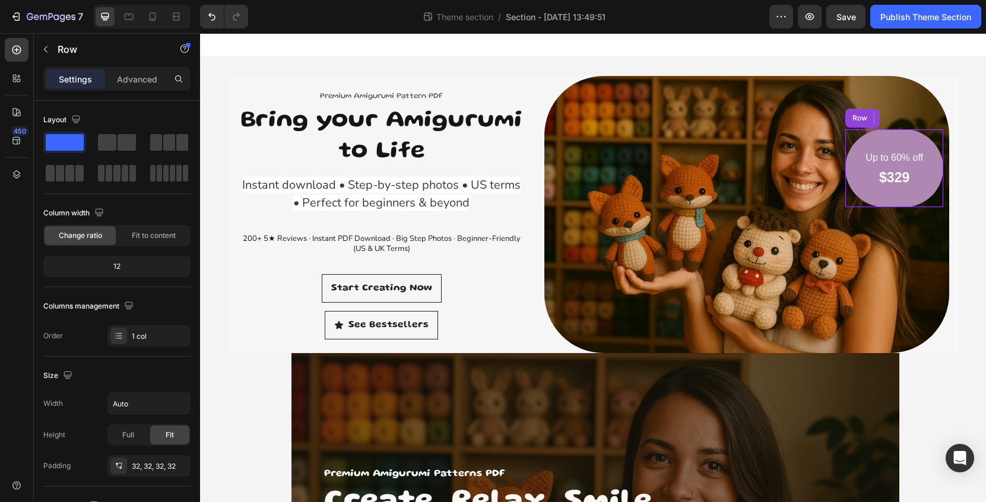
click at [932, 178] on div "Up to 60% off Text block $329 Heading 0 Row" at bounding box center [895, 168] width 98 height 78
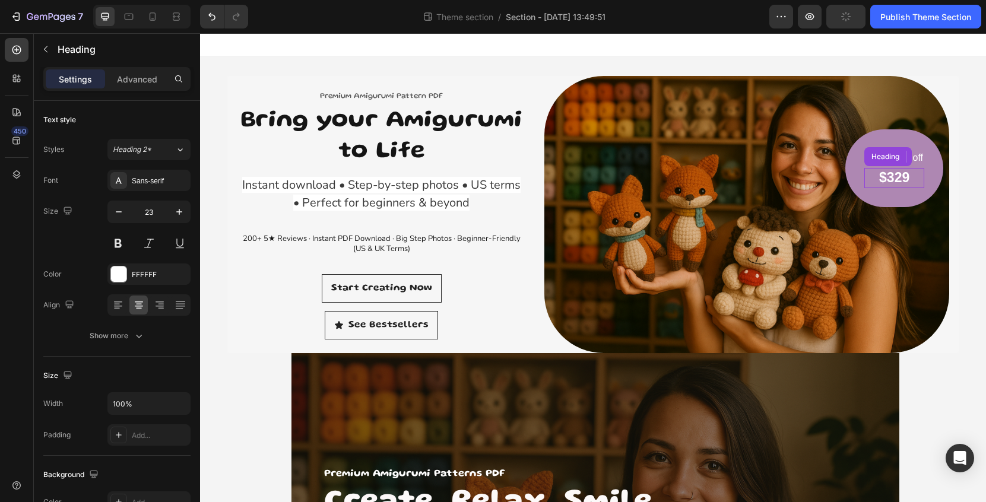
click at [916, 178] on p "$329" at bounding box center [895, 178] width 58 height 18
click at [954, 156] on icon at bounding box center [950, 157] width 10 height 10
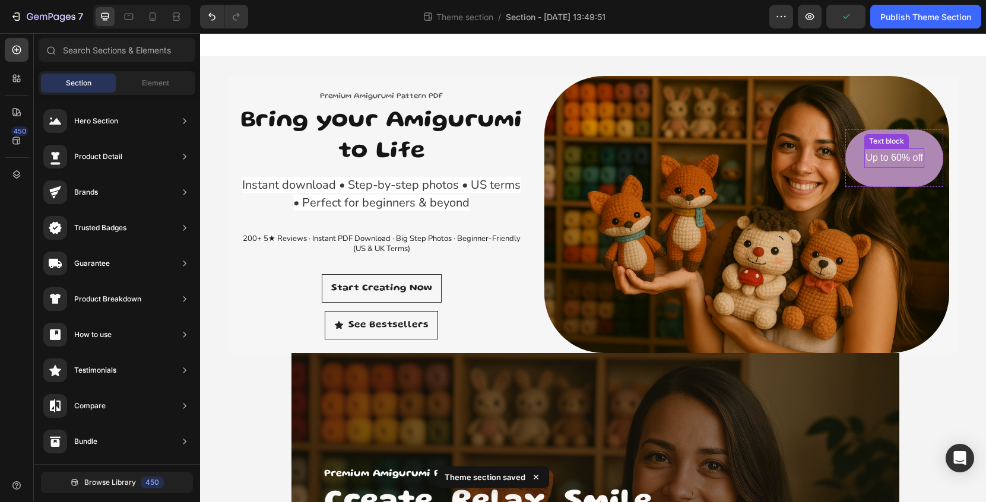
click at [909, 159] on p "Up to 60% off" at bounding box center [895, 158] width 58 height 17
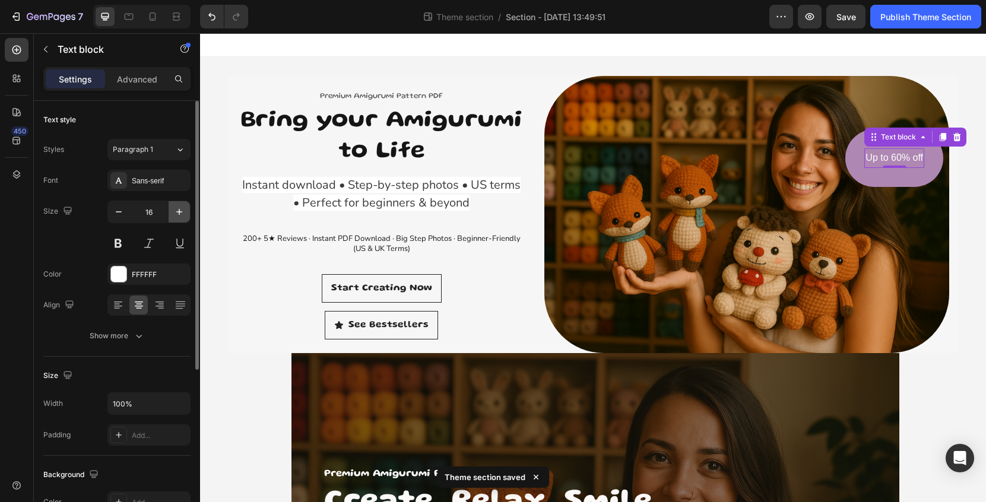
click at [182, 216] on icon "button" at bounding box center [179, 212] width 12 height 12
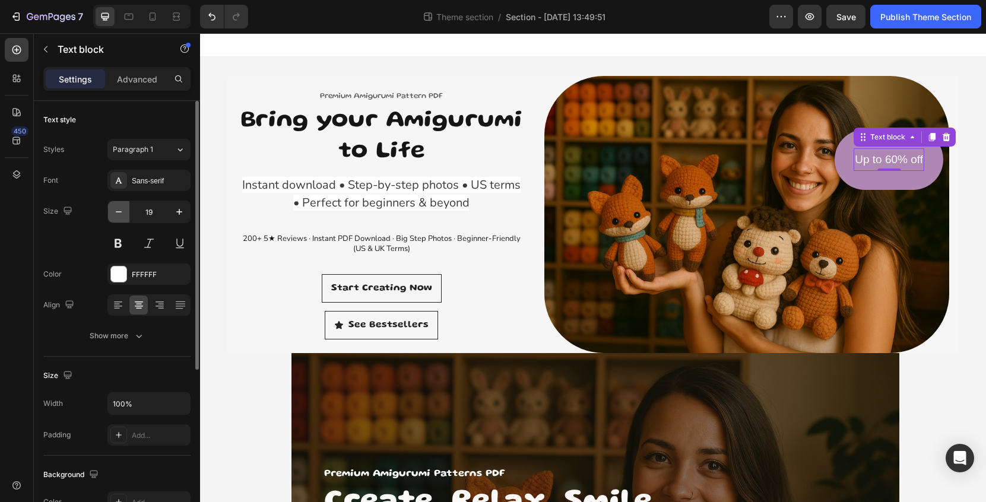
click at [121, 214] on icon "button" at bounding box center [119, 212] width 12 height 12
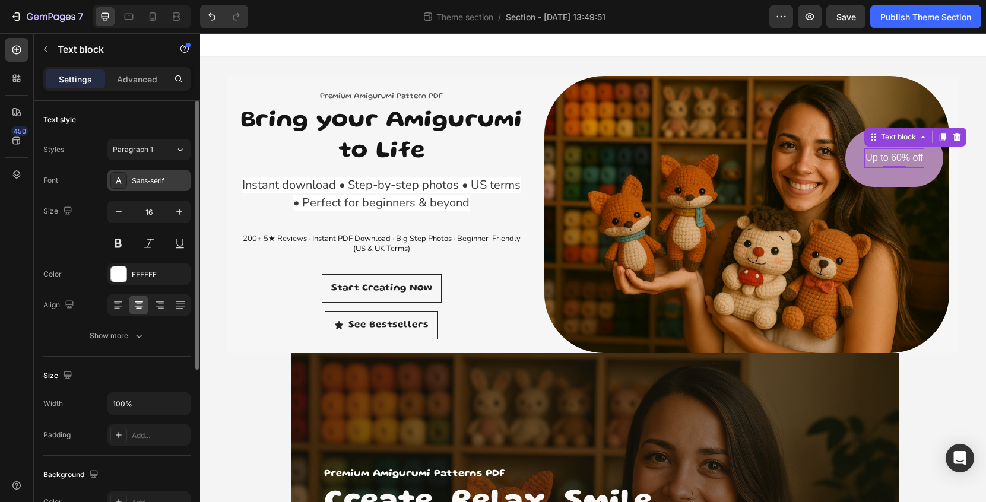
click at [150, 178] on div "Sans-serif" at bounding box center [160, 181] width 56 height 11
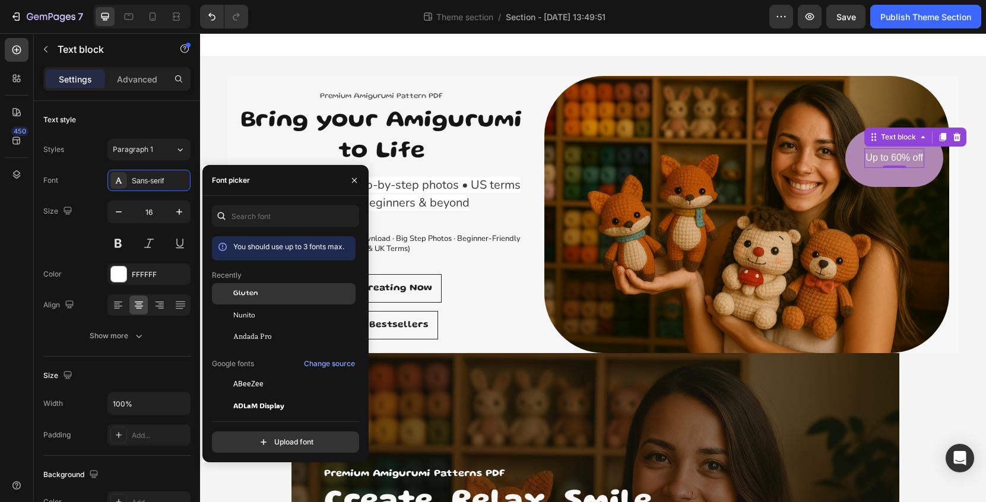
click at [249, 298] on span "Gluten" at bounding box center [245, 294] width 25 height 11
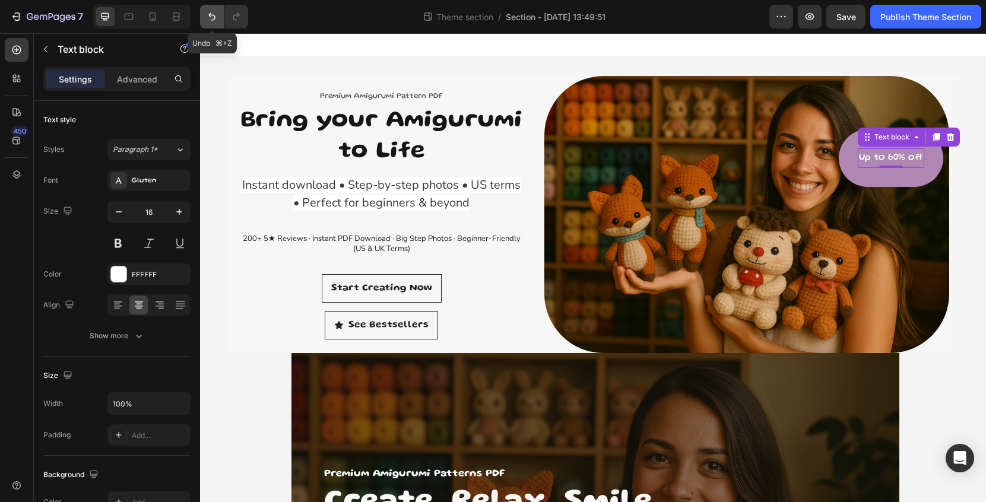
click at [210, 17] on icon "Undo/Redo" at bounding box center [211, 17] width 7 height 8
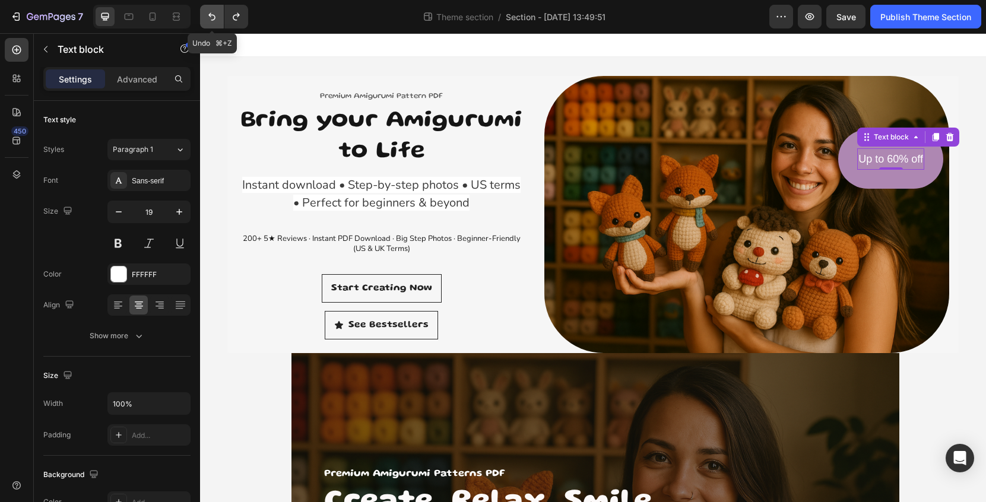
click at [210, 17] on icon "Undo/Redo" at bounding box center [211, 17] width 7 height 8
type input "16"
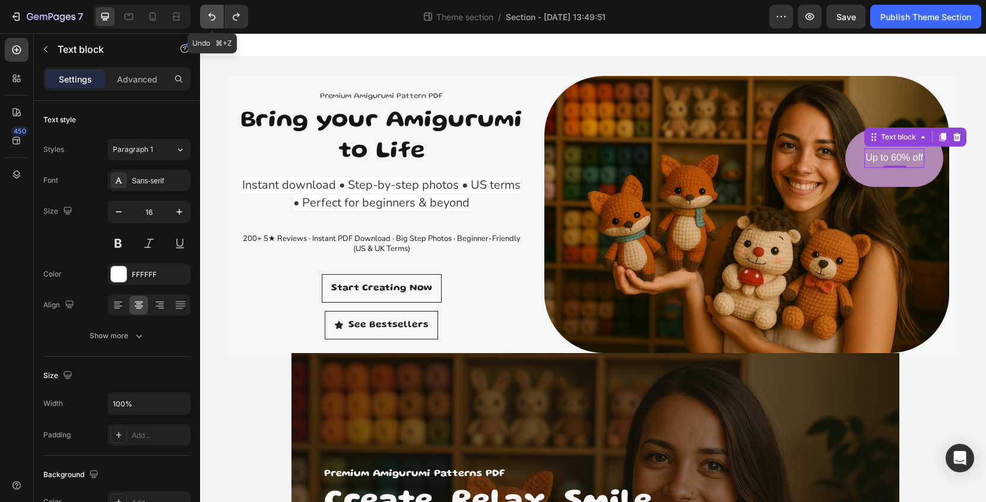
click at [210, 17] on icon "Undo/Redo" at bounding box center [211, 17] width 7 height 8
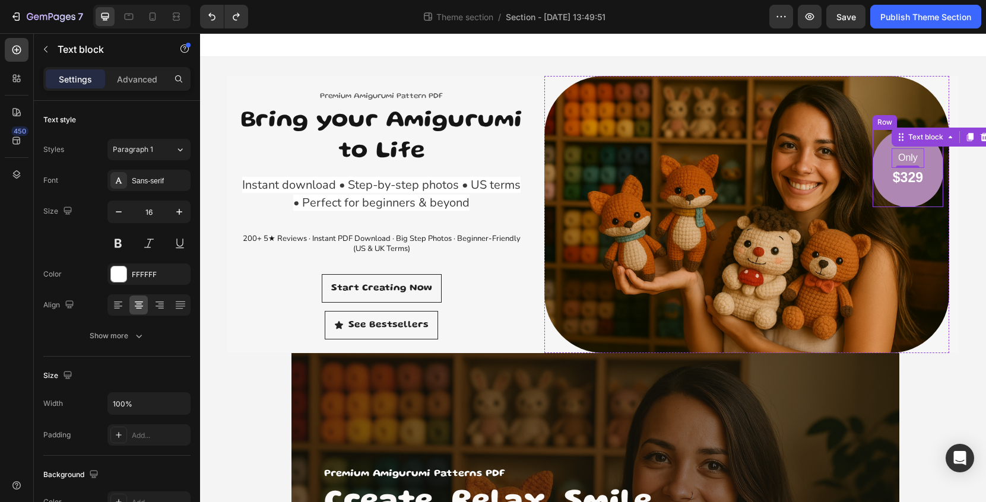
click at [925, 179] on div "Only Text block 0 $329 Heading Row" at bounding box center [908, 168] width 71 height 78
click at [921, 178] on p "$329" at bounding box center [908, 178] width 30 height 18
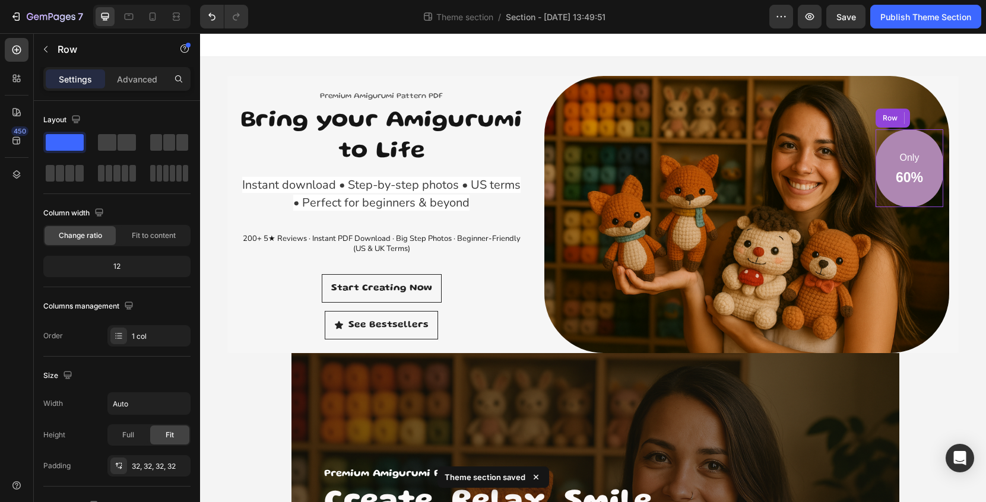
click at [931, 149] on div "Only Text block 60% Heading 0 Row" at bounding box center [910, 168] width 68 height 78
click at [952, 121] on icon at bounding box center [949, 118] width 10 height 10
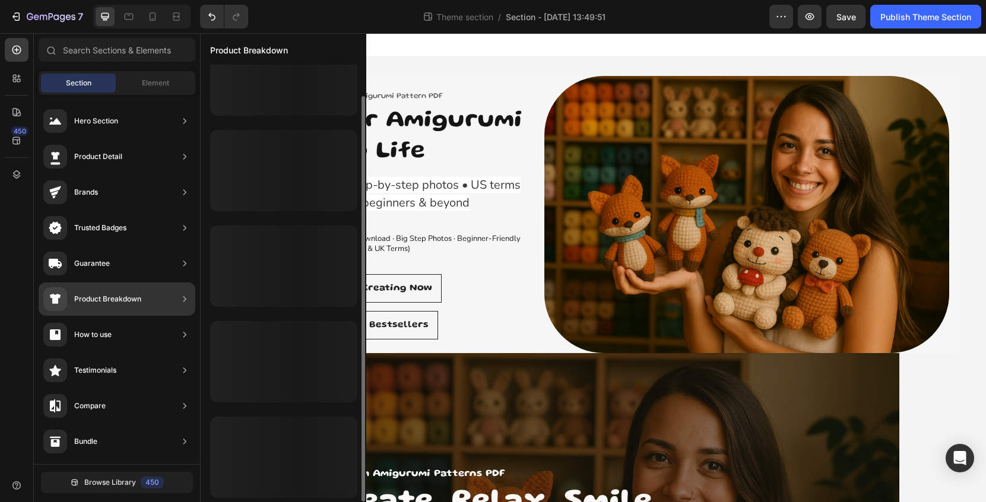
scroll to position [34, 0]
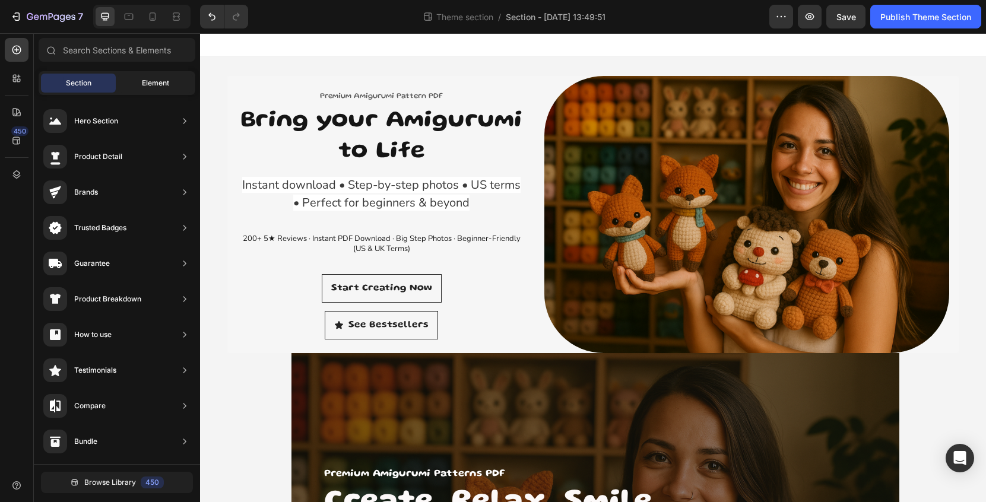
click at [153, 86] on span "Element" at bounding box center [155, 83] width 27 height 11
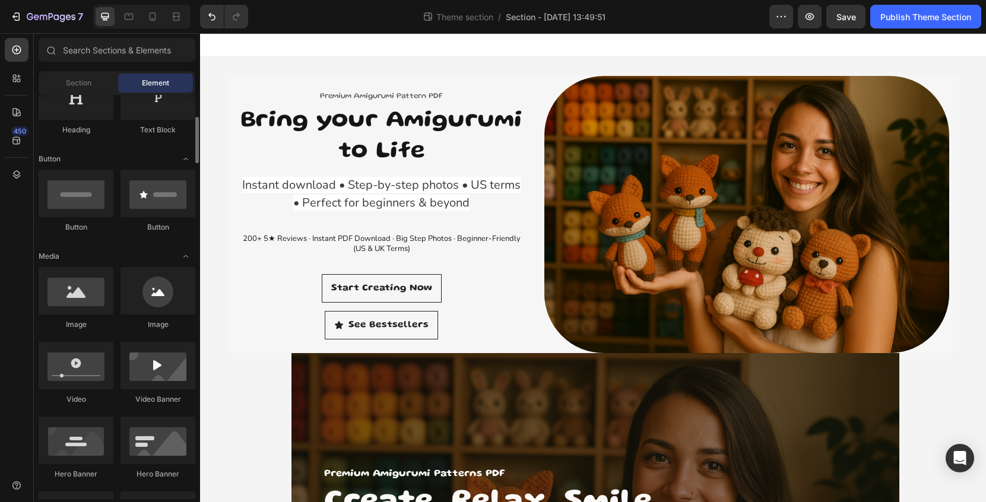
scroll to position [232, 0]
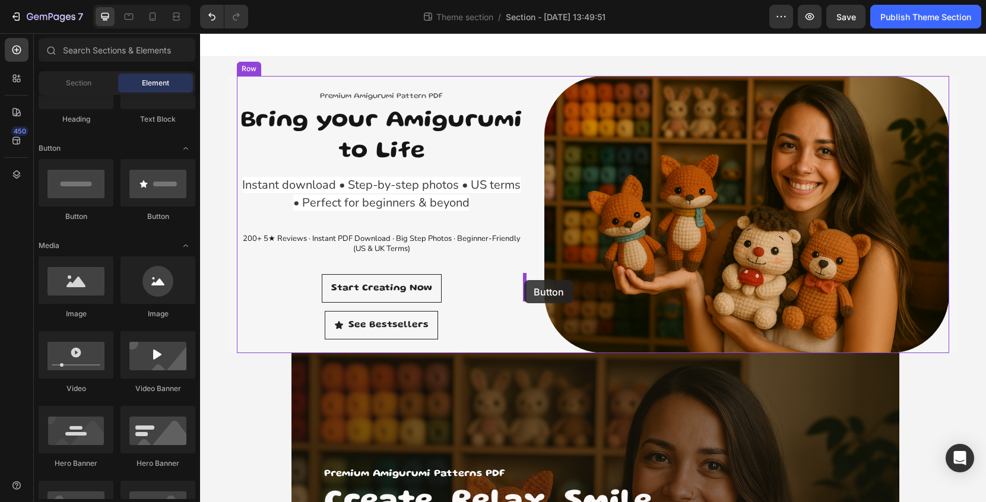
drag, startPoint x: 290, startPoint y: 233, endPoint x: 524, endPoint y: 280, distance: 239.4
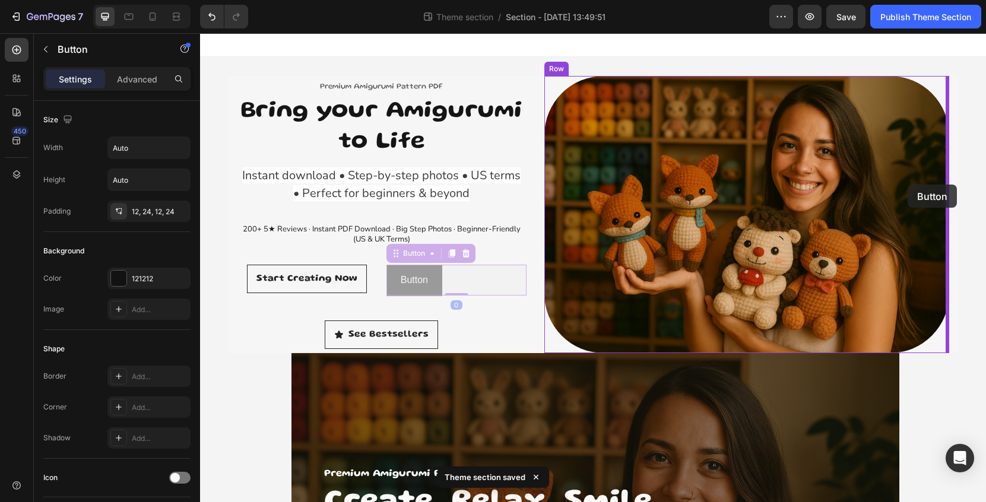
drag, startPoint x: 445, startPoint y: 282, endPoint x: 908, endPoint y: 185, distance: 473.4
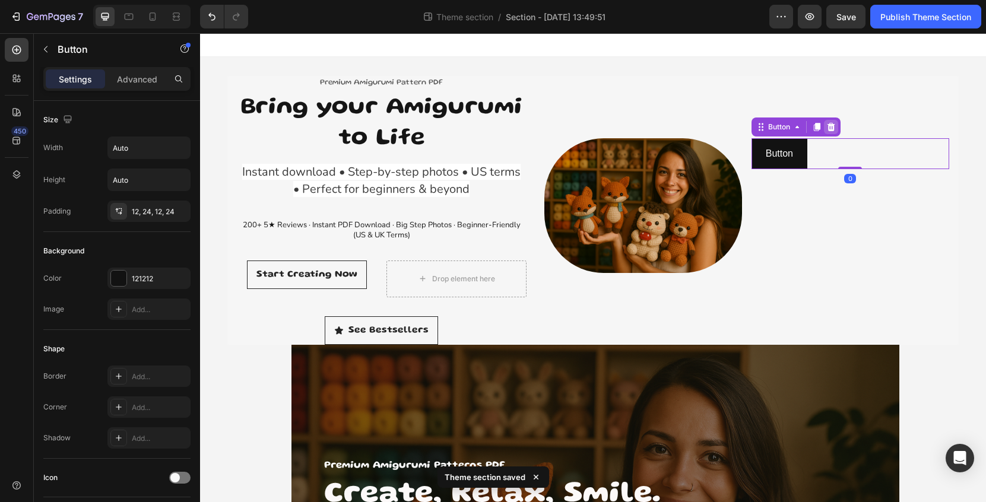
click at [834, 127] on icon at bounding box center [831, 126] width 8 height 8
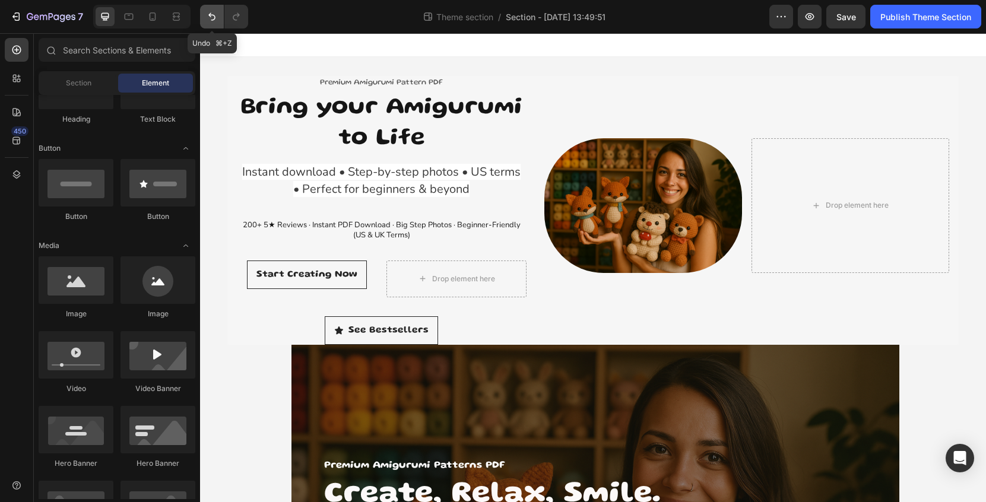
click at [213, 19] on icon "Undo/Redo" at bounding box center [212, 17] width 12 height 12
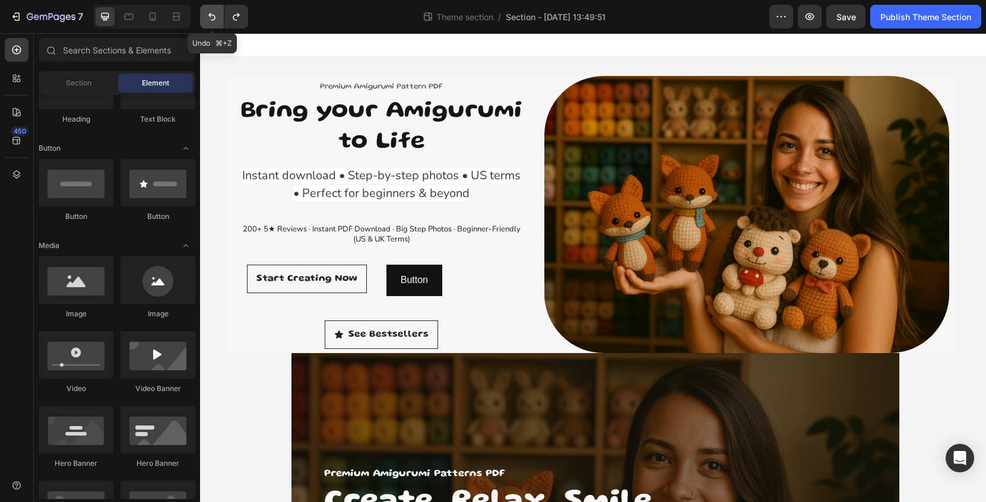
click at [213, 19] on icon "Undo/Redo" at bounding box center [212, 17] width 12 height 12
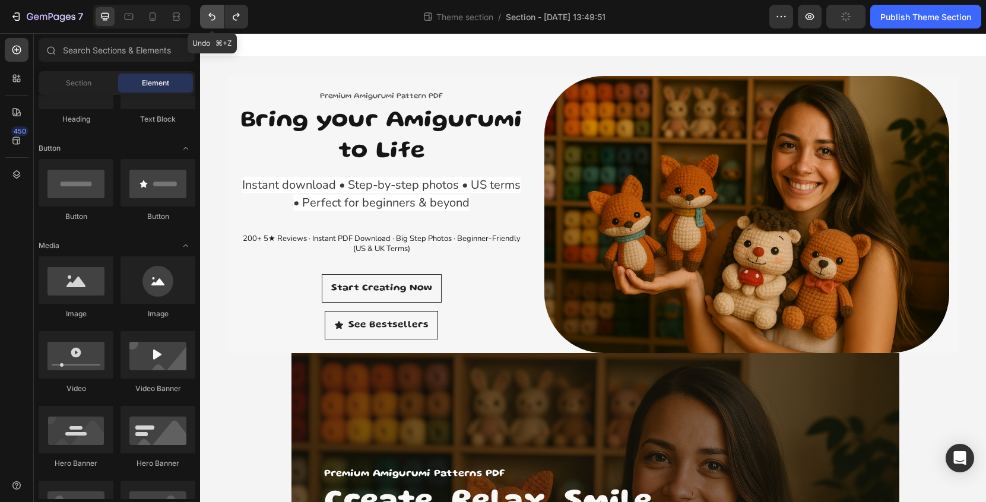
click at [214, 18] on icon "Undo/Redo" at bounding box center [212, 17] width 12 height 12
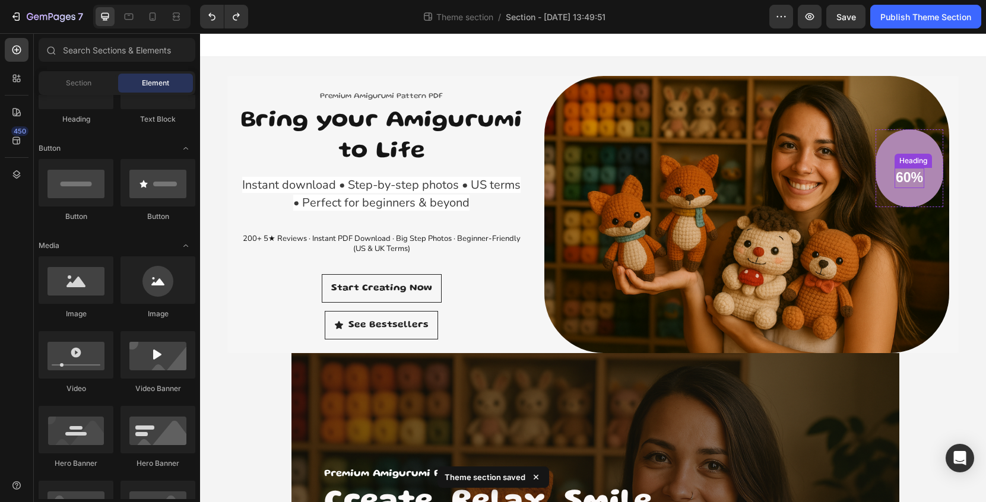
click at [900, 178] on h2 "60%" at bounding box center [910, 178] width 30 height 20
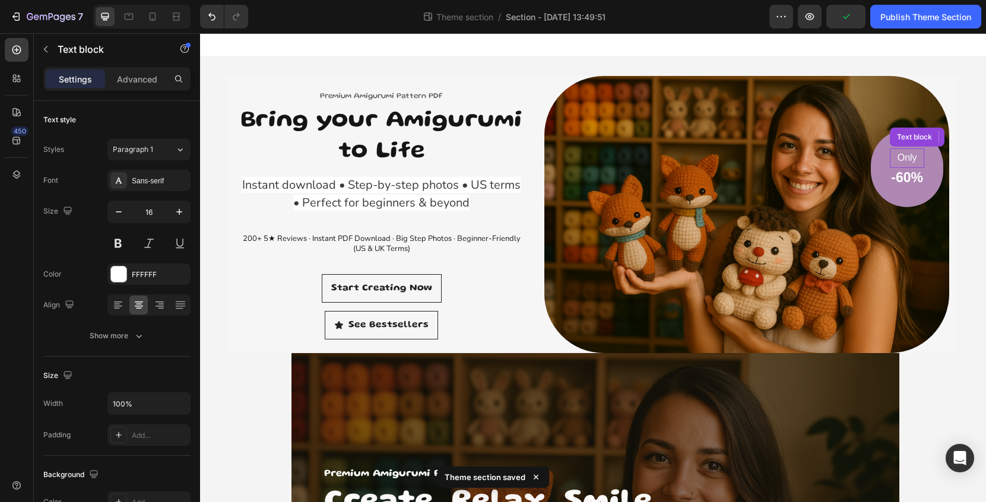
click at [914, 157] on p "Only" at bounding box center [907, 158] width 32 height 17
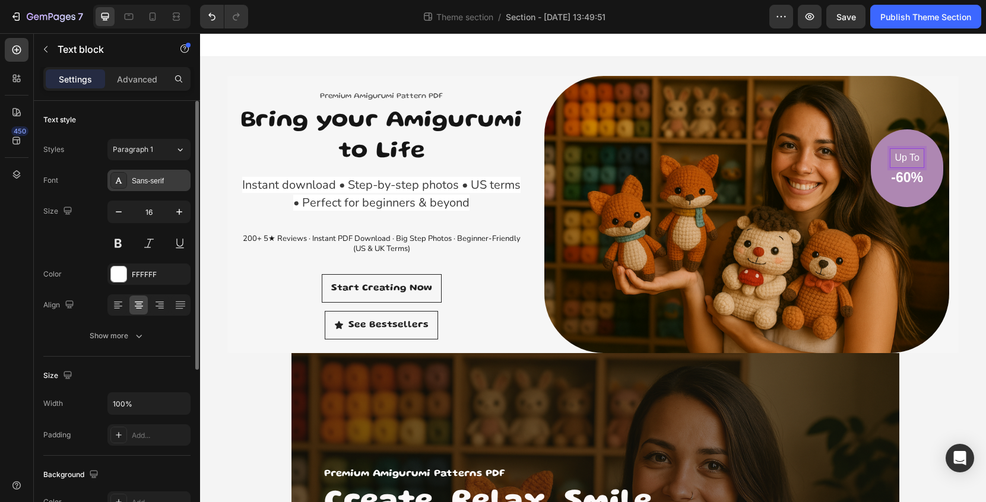
click at [153, 180] on div "Sans-serif" at bounding box center [160, 181] width 56 height 11
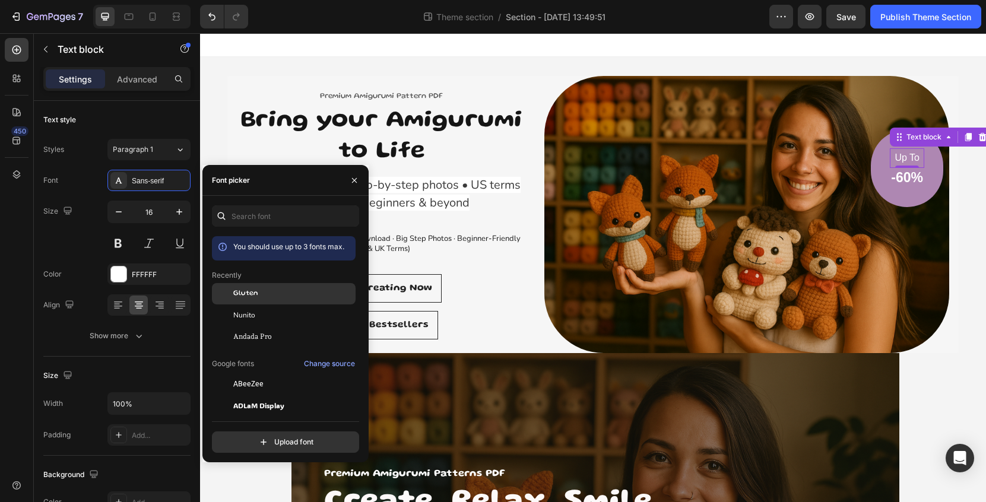
click at [252, 296] on span "Gluten" at bounding box center [245, 294] width 25 height 11
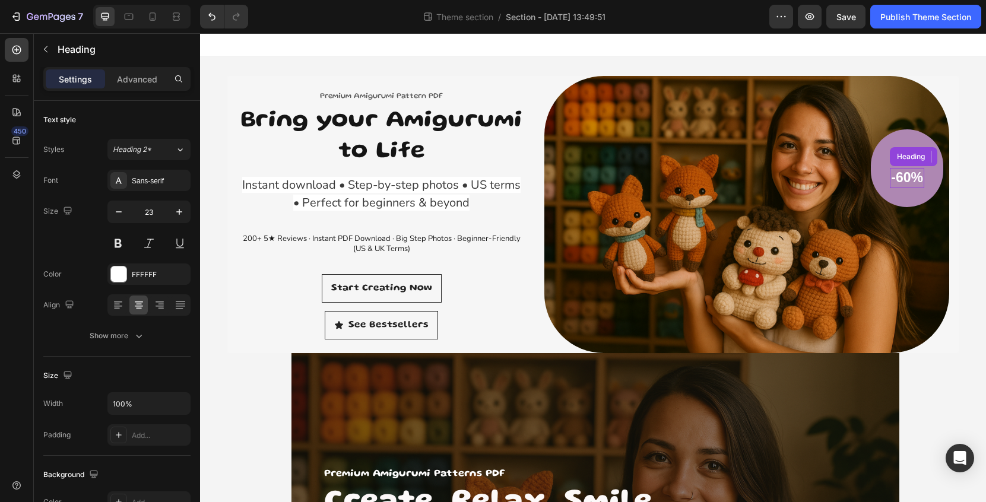
click at [909, 178] on p "-60%" at bounding box center [907, 178] width 32 height 18
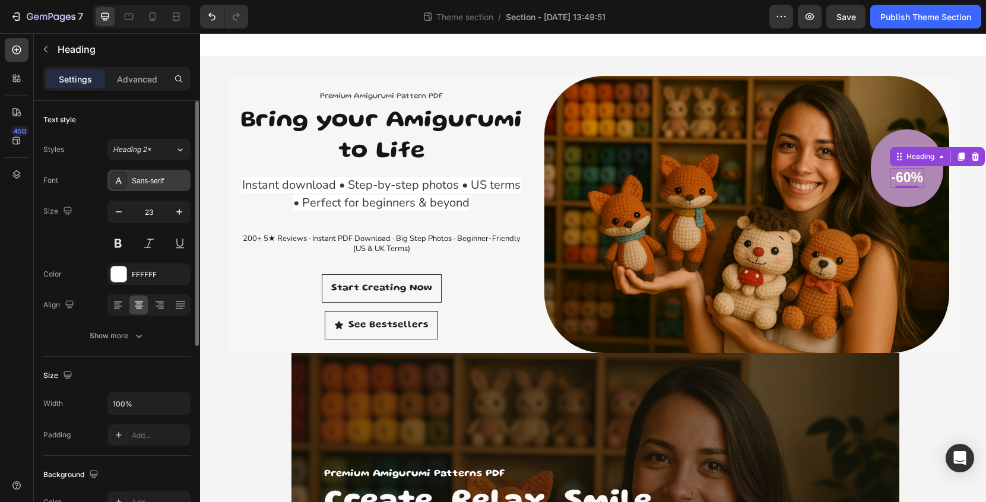
click at [169, 184] on div "Sans-serif" at bounding box center [160, 181] width 56 height 11
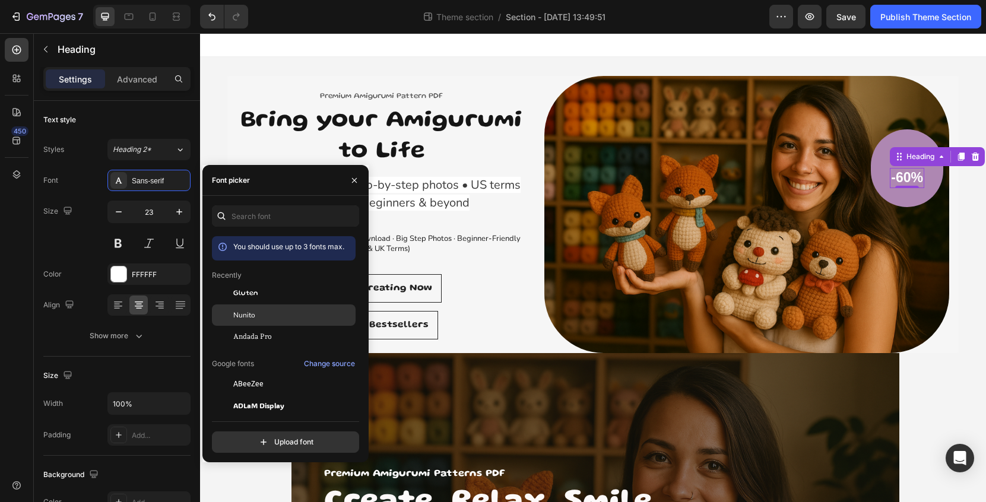
click at [260, 318] on div "Nunito" at bounding box center [293, 315] width 120 height 11
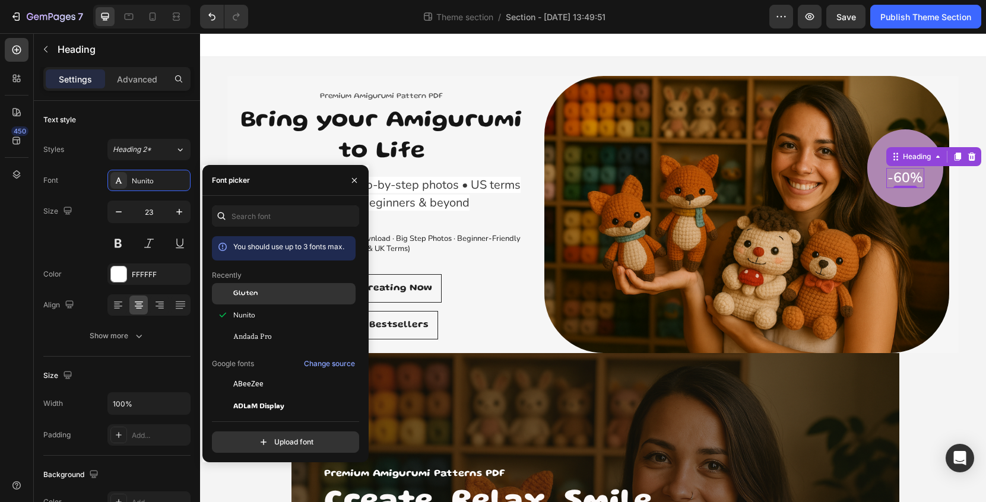
click at [268, 295] on div "Gluten" at bounding box center [293, 294] width 120 height 11
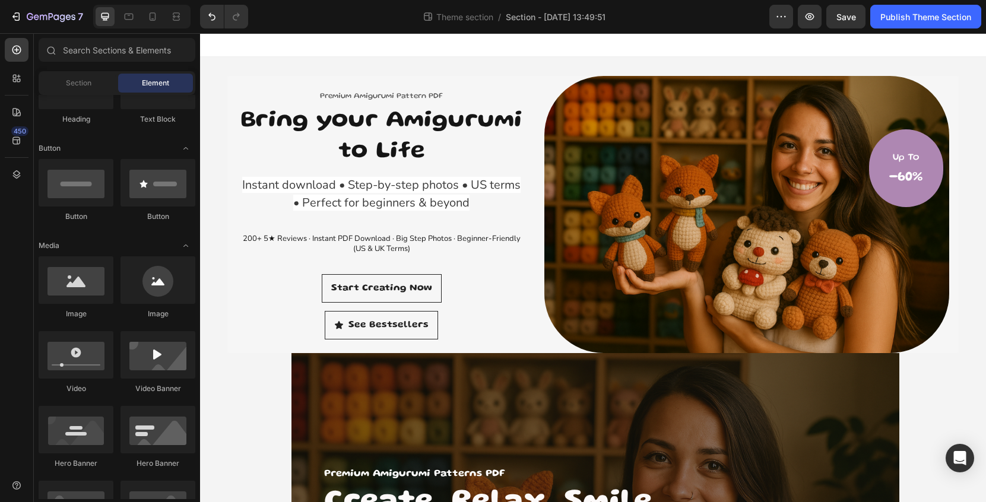
click at [966, 277] on div "Premium Amigurumi Pattern PDF Text block Bring your Amigurumi to Life Heading I…" at bounding box center [593, 422] width 786 height 731
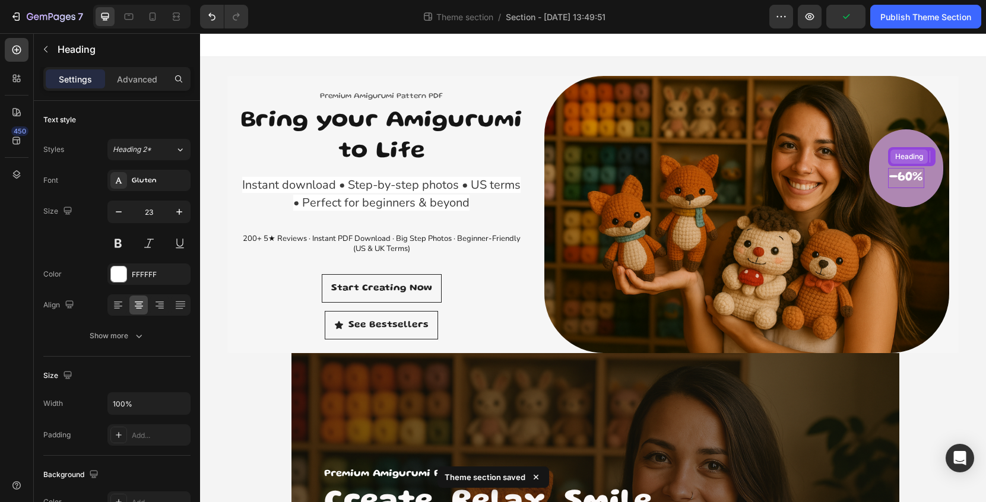
click at [907, 159] on div "Heading" at bounding box center [909, 156] width 33 height 11
click at [914, 145] on div "Up To Text block -60% Heading 0 Row" at bounding box center [906, 168] width 74 height 78
click at [910, 160] on p "Up To" at bounding box center [907, 158] width 34 height 17
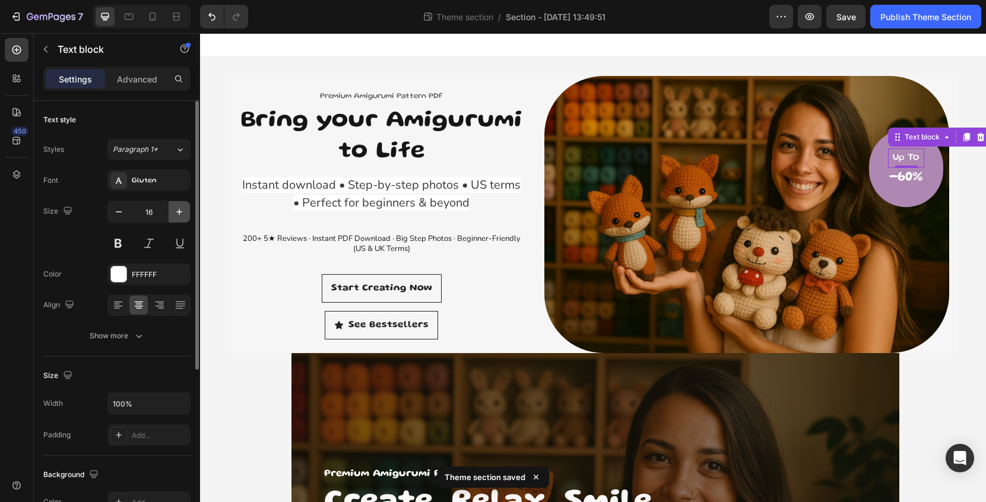
click at [180, 214] on icon "button" at bounding box center [179, 212] width 12 height 12
click at [125, 216] on button "button" at bounding box center [118, 211] width 21 height 21
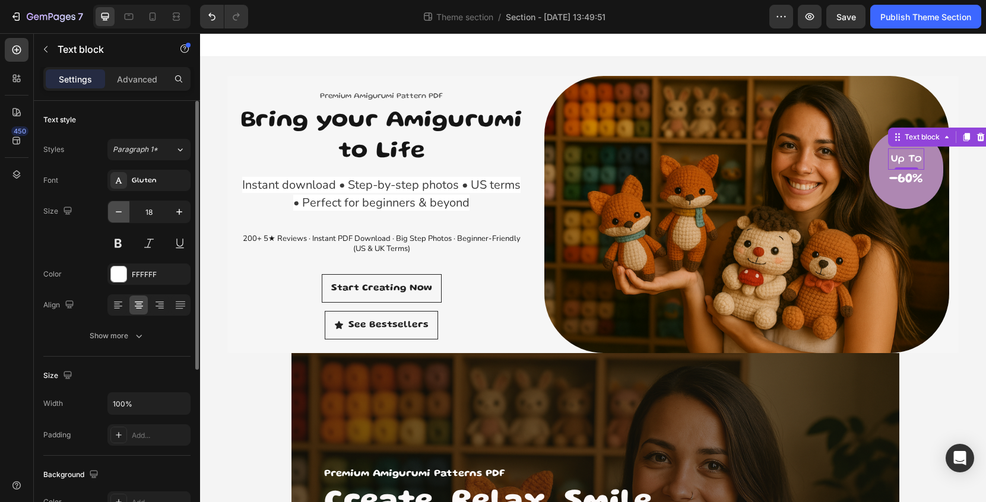
click at [125, 216] on button "button" at bounding box center [118, 211] width 21 height 21
type input "16"
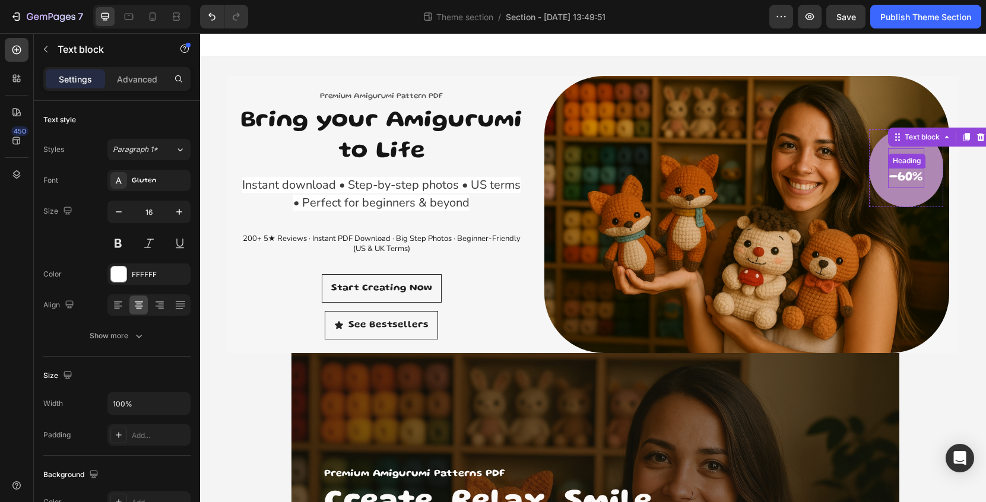
click at [908, 176] on p "-60%" at bounding box center [907, 178] width 34 height 18
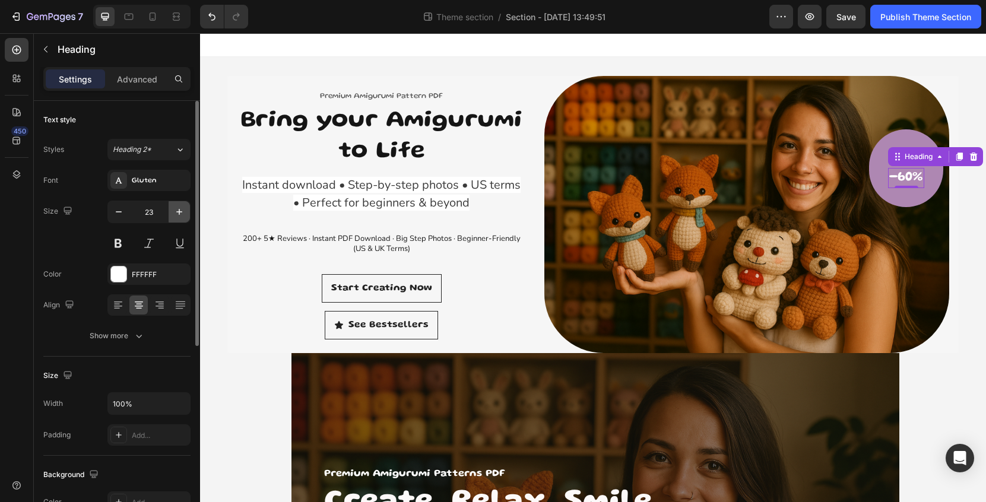
click at [182, 215] on icon "button" at bounding box center [179, 212] width 12 height 12
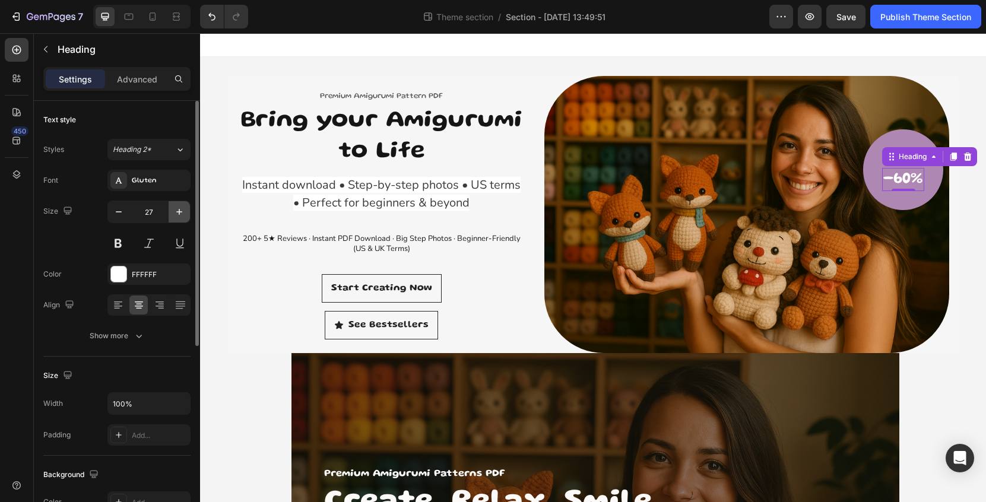
type input "28"
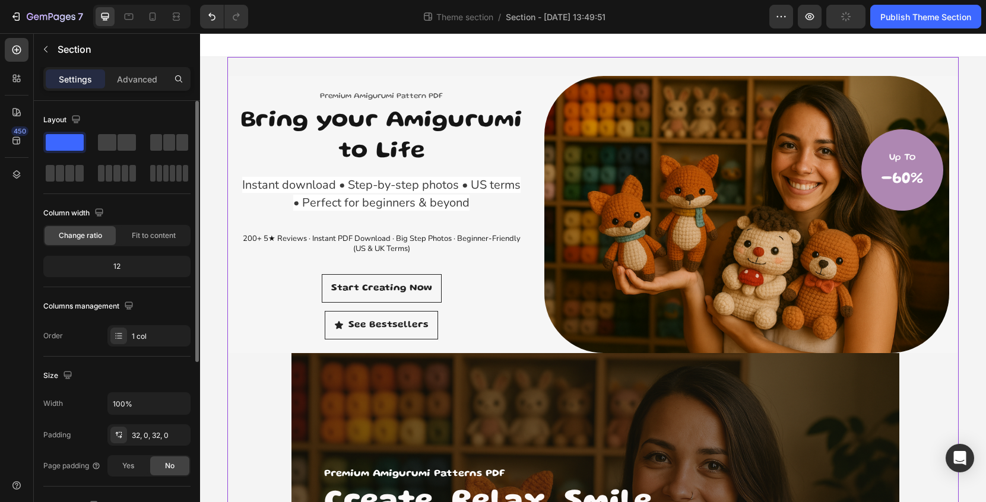
click at [524, 60] on div "Premium Amigurumi Pattern PDF Text block Bring your Amigurumi to Life Heading I…" at bounding box center [593, 422] width 732 height 731
click at [160, 18] on div at bounding box center [152, 16] width 19 height 19
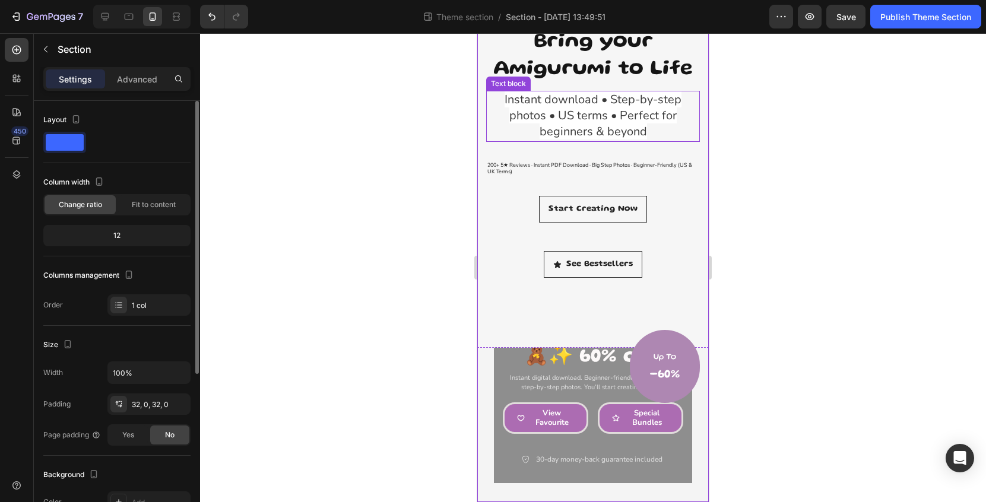
scroll to position [189, 0]
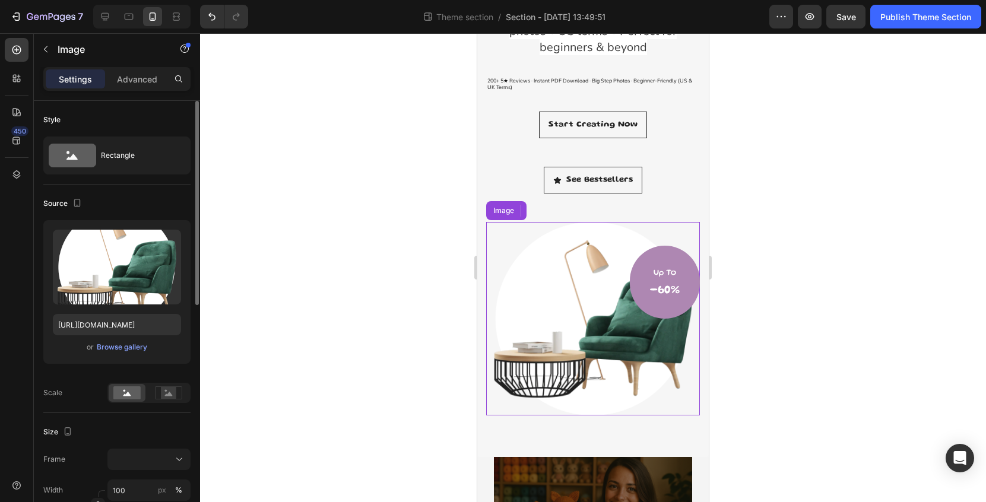
click at [591, 282] on img at bounding box center [593, 319] width 214 height 194
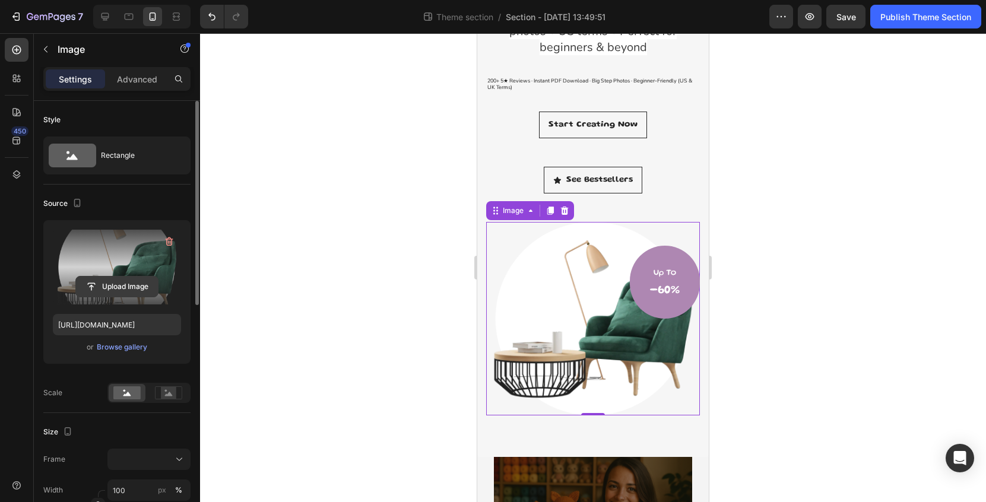
click at [129, 290] on input "file" at bounding box center [117, 287] width 82 height 20
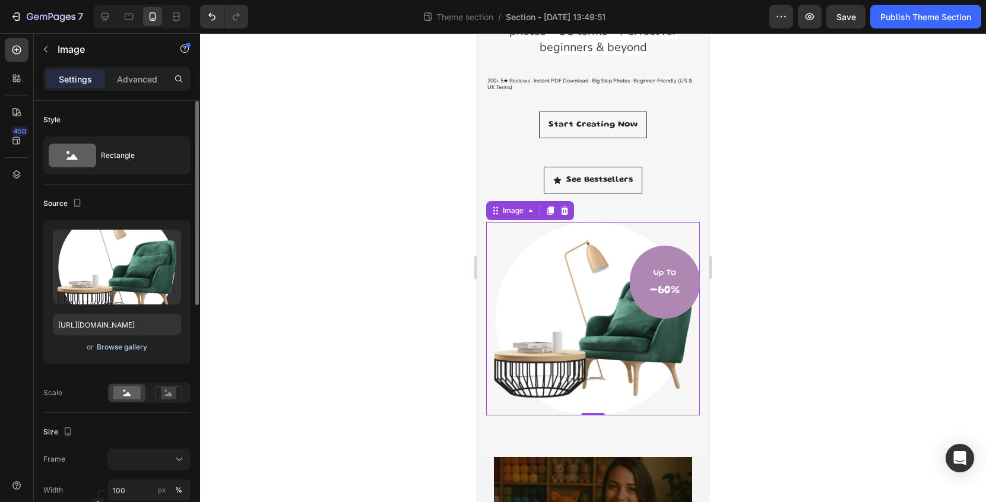
click at [120, 350] on div "Browse gallery" at bounding box center [122, 347] width 50 height 11
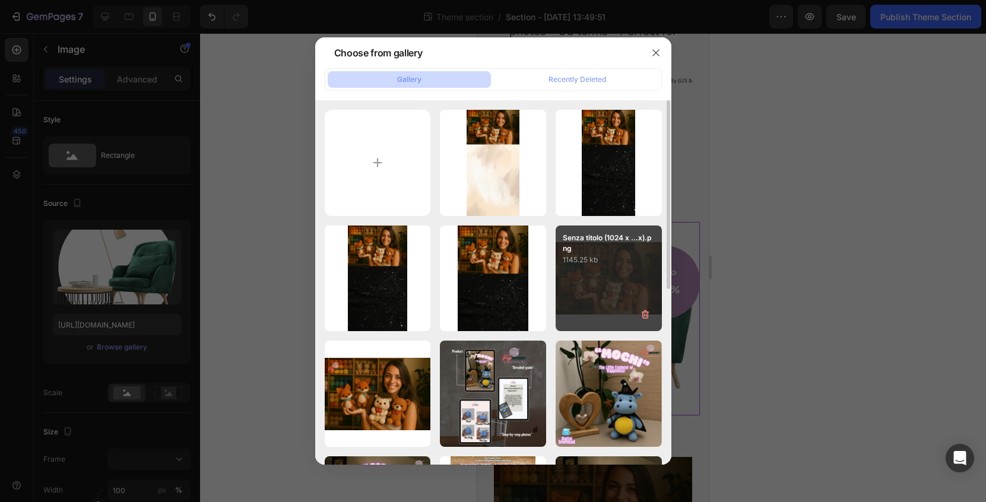
click at [609, 299] on div "Senza titolo (1024 x ...x).png 1145.25 kb" at bounding box center [609, 279] width 106 height 106
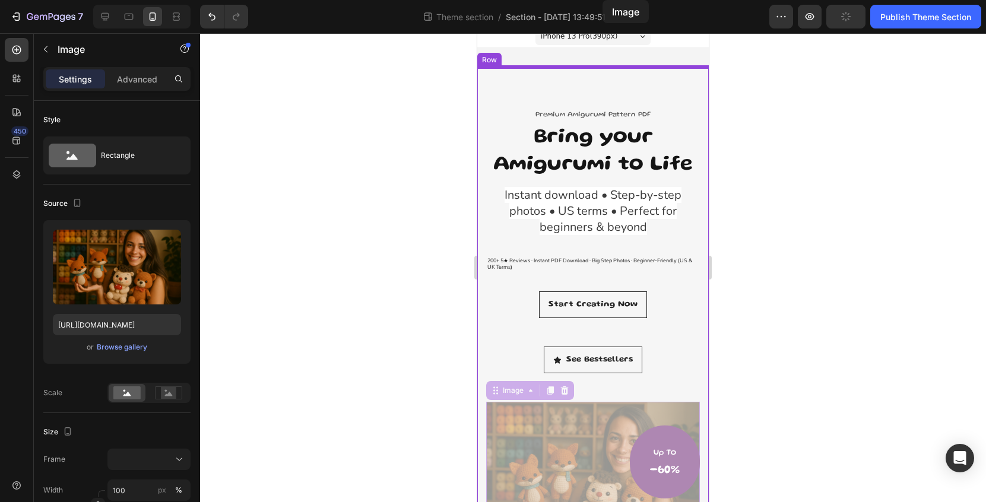
scroll to position [0, 0]
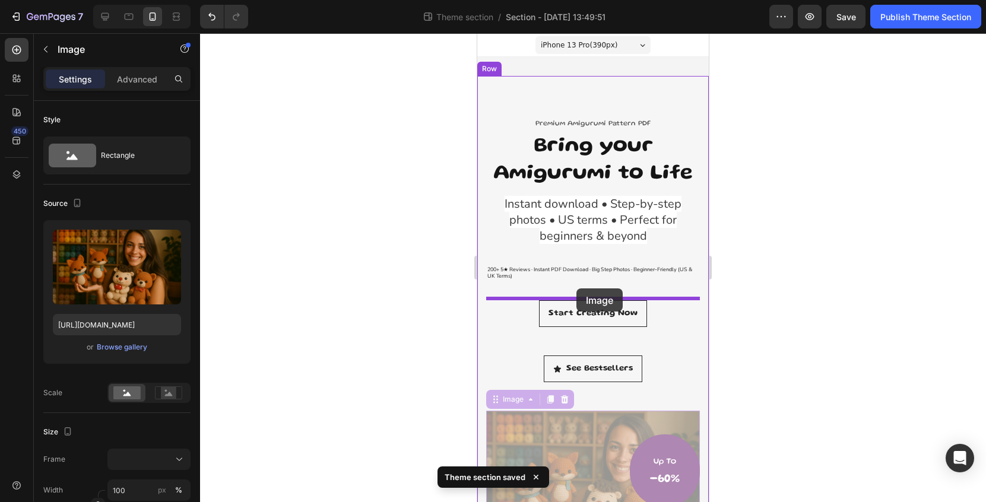
drag, startPoint x: 581, startPoint y: 307, endPoint x: 577, endPoint y: 289, distance: 19.0
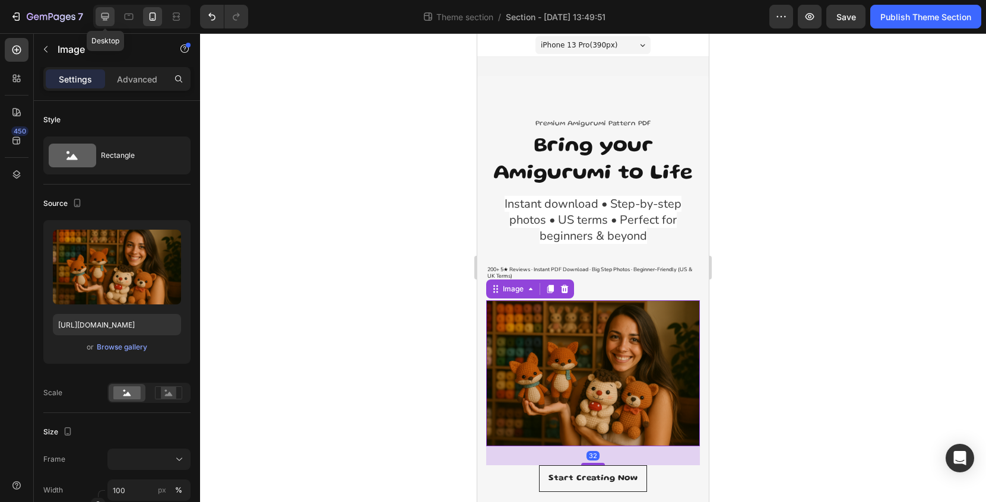
click at [110, 17] on icon at bounding box center [105, 17] width 12 height 12
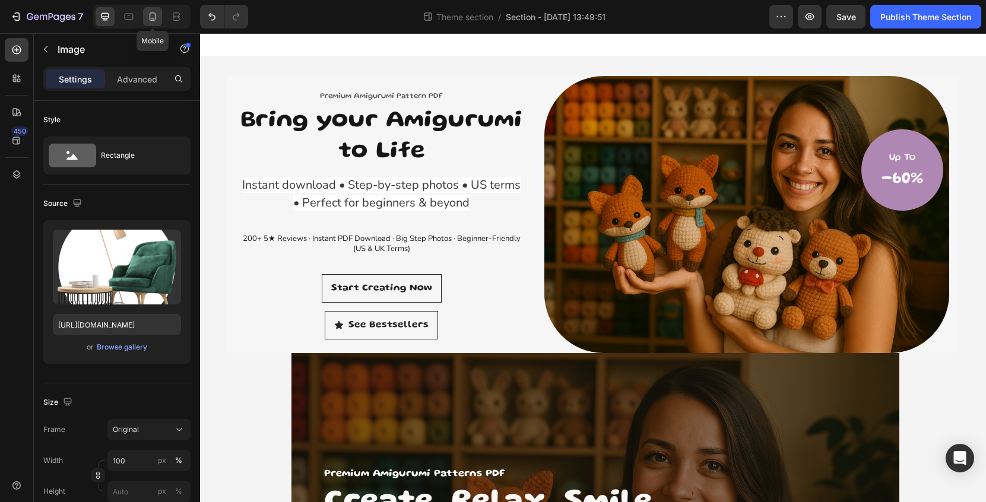
click at [153, 19] on icon at bounding box center [153, 16] width 7 height 8
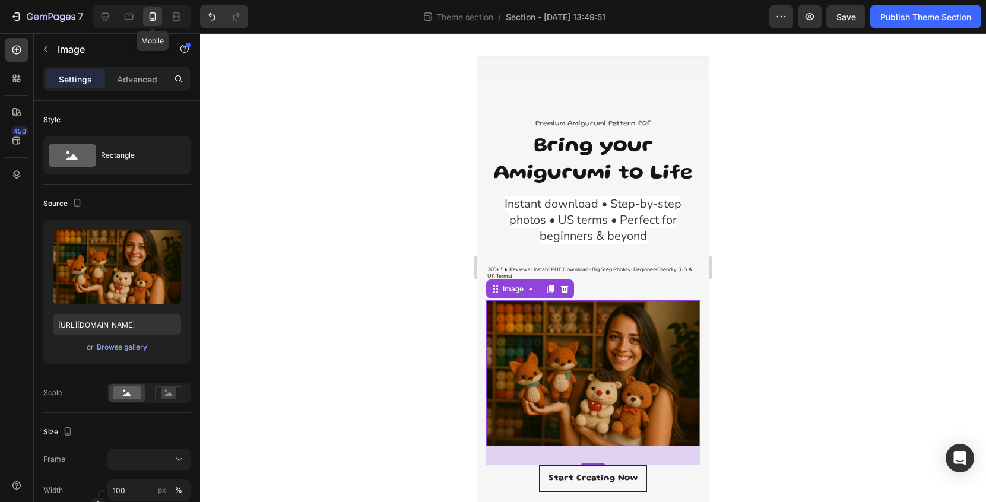
type input "[URL][DOMAIN_NAME]"
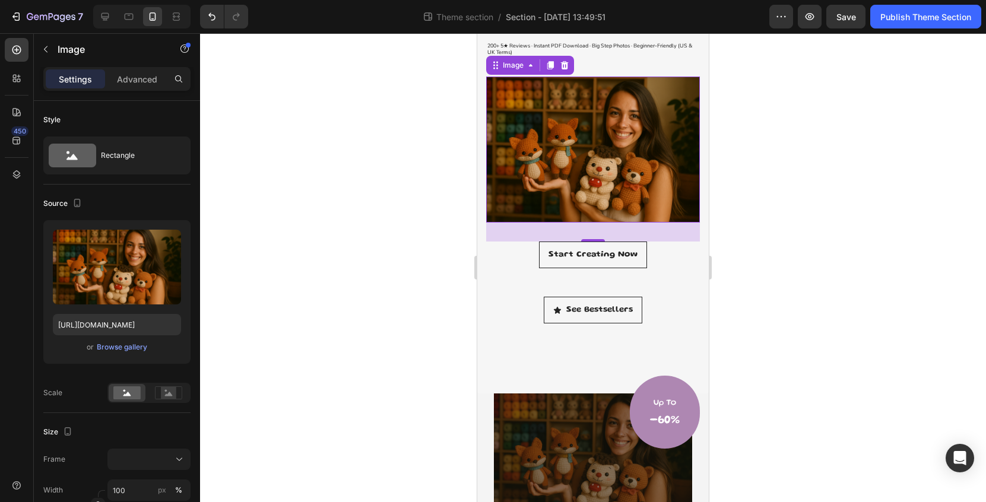
click at [571, 154] on img at bounding box center [593, 150] width 214 height 146
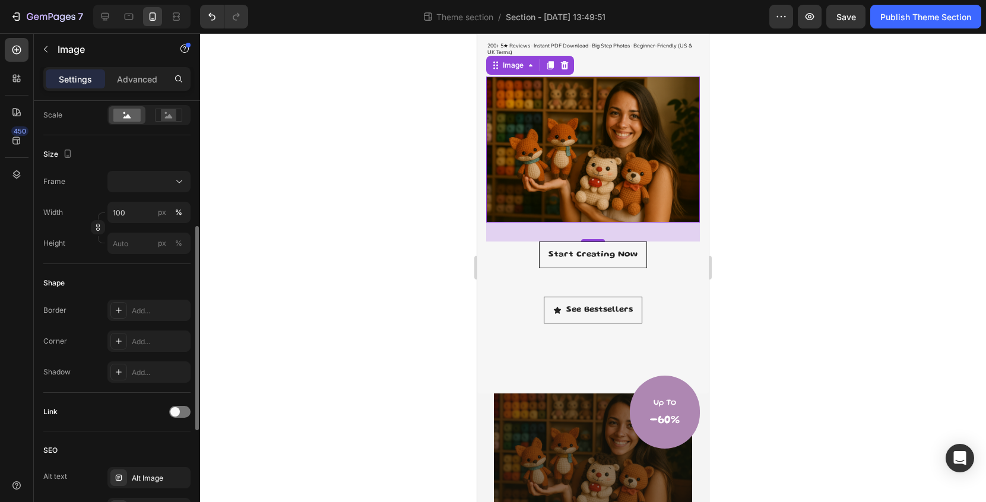
scroll to position [284, 0]
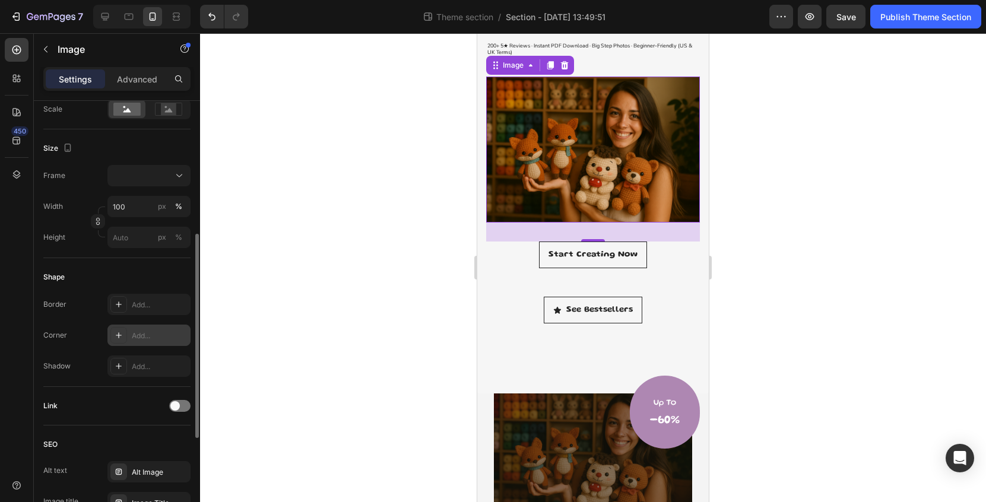
click at [147, 332] on div "Add..." at bounding box center [160, 336] width 56 height 11
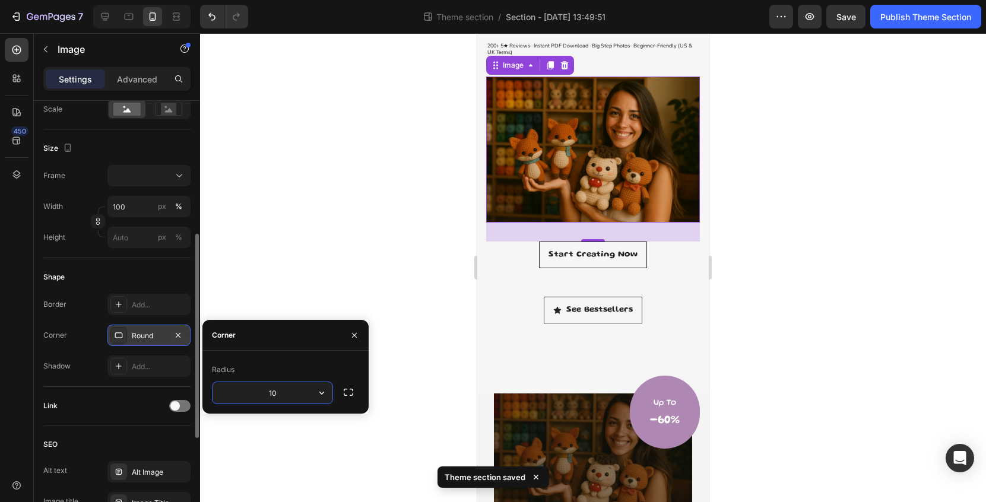
type input "100"
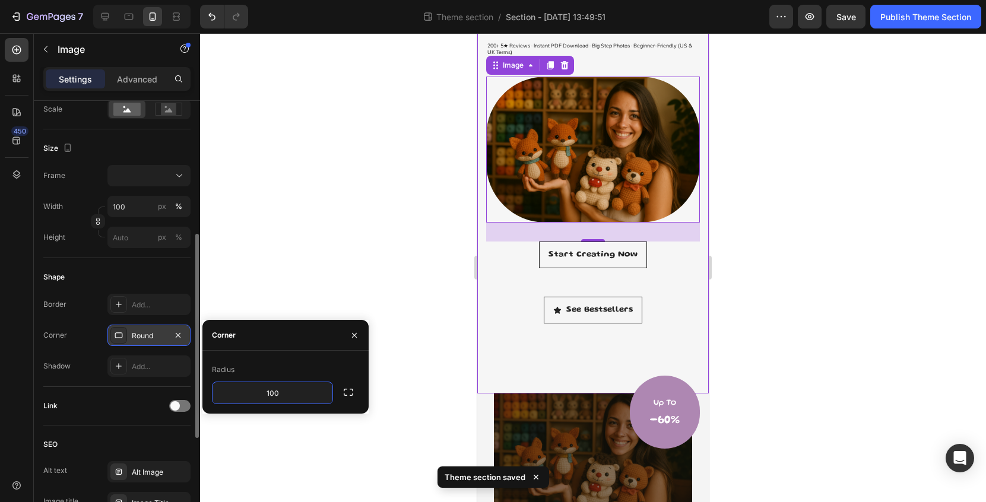
click at [762, 295] on div at bounding box center [593, 267] width 786 height 469
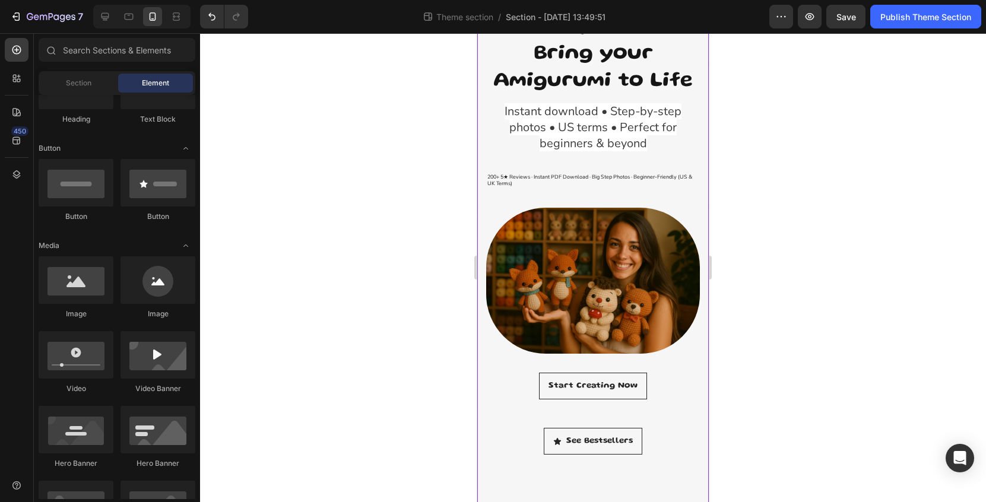
scroll to position [118, 0]
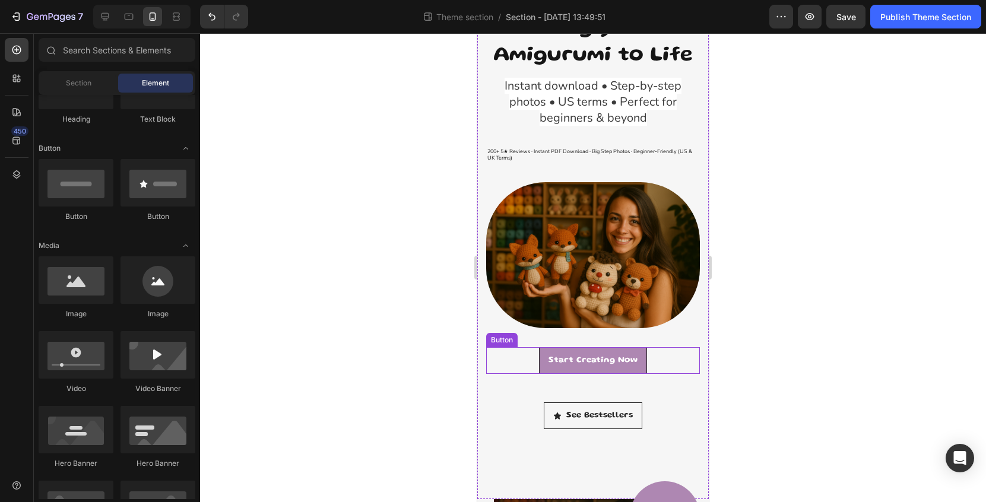
click at [609, 349] on link "Start Creating Now" at bounding box center [593, 360] width 108 height 27
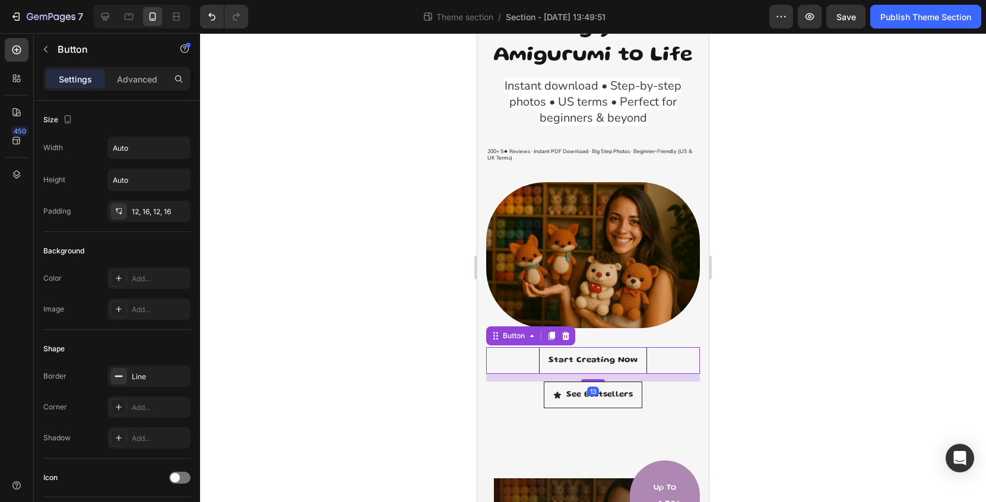
drag, startPoint x: 597, startPoint y: 399, endPoint x: 611, endPoint y: 378, distance: 24.6
click at [611, 374] on div "13" at bounding box center [593, 374] width 214 height 0
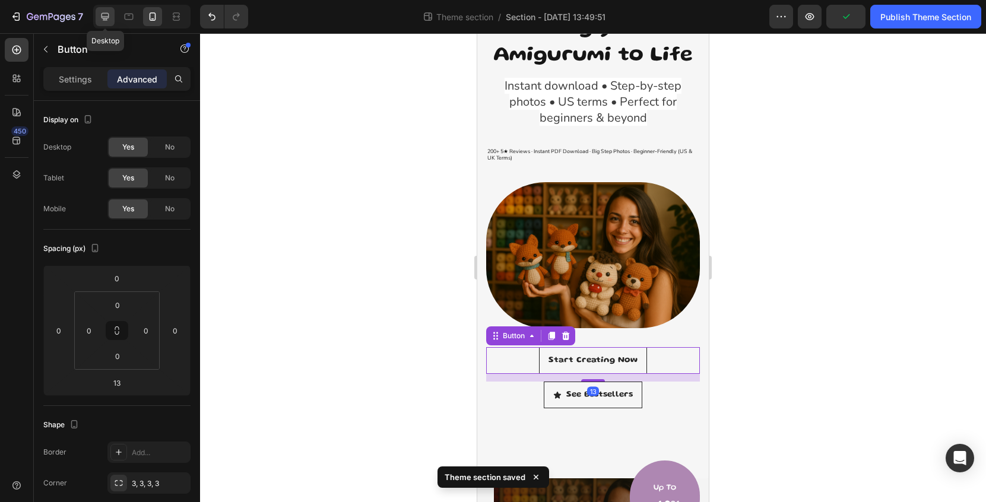
click at [102, 11] on icon at bounding box center [105, 17] width 12 height 12
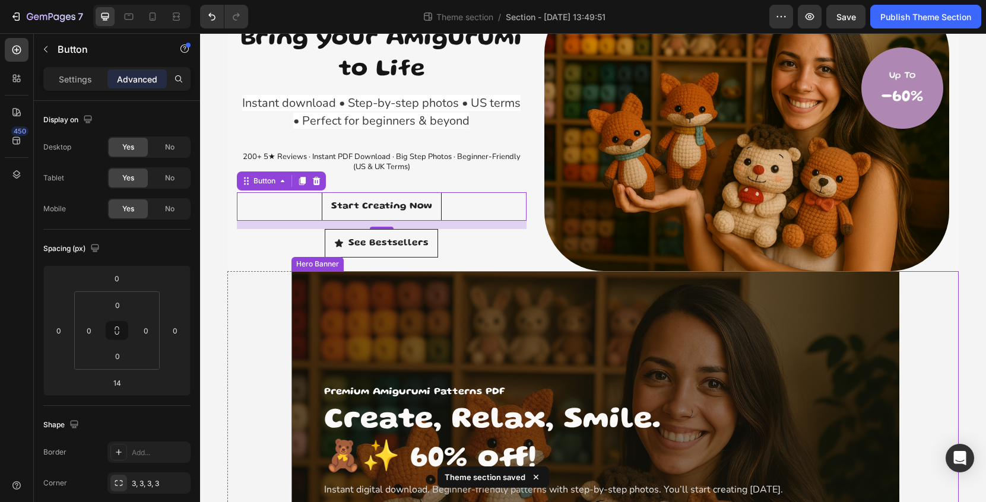
scroll to position [80, 0]
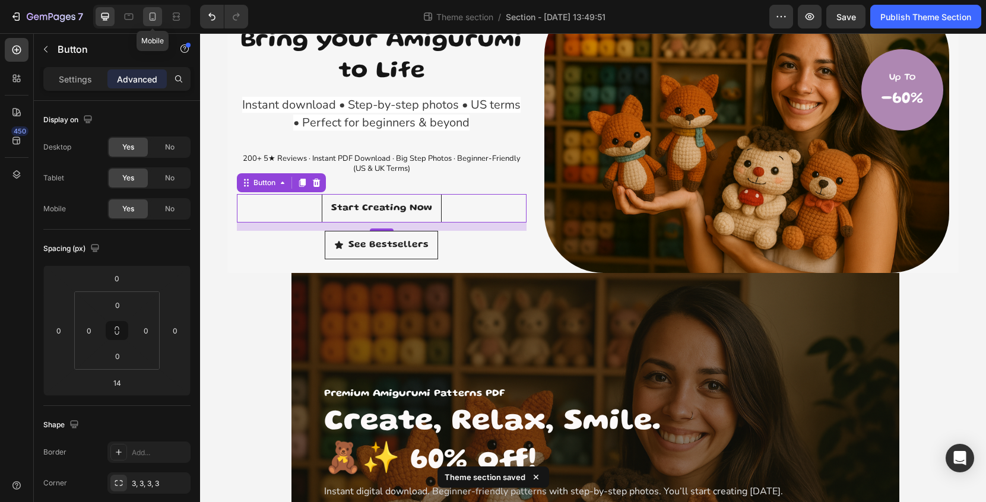
click at [156, 19] on icon at bounding box center [153, 16] width 7 height 8
type input "13"
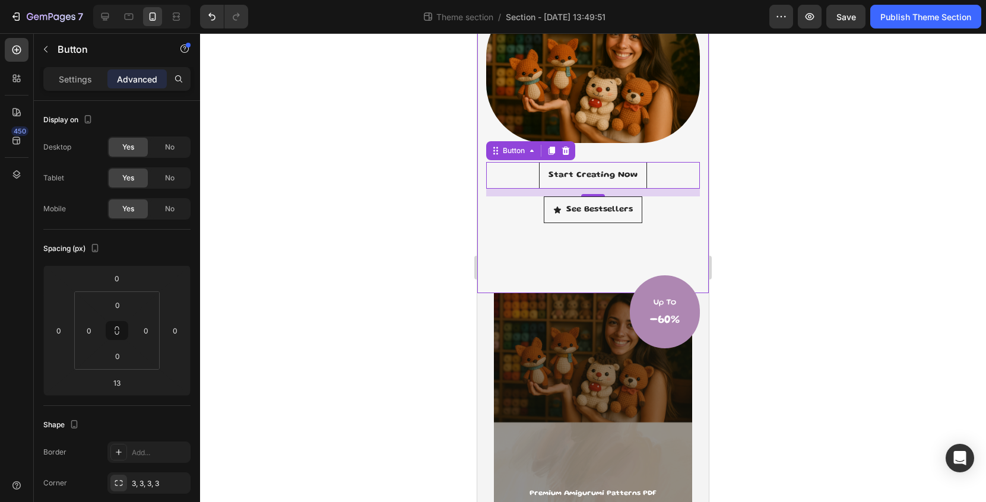
scroll to position [307, 0]
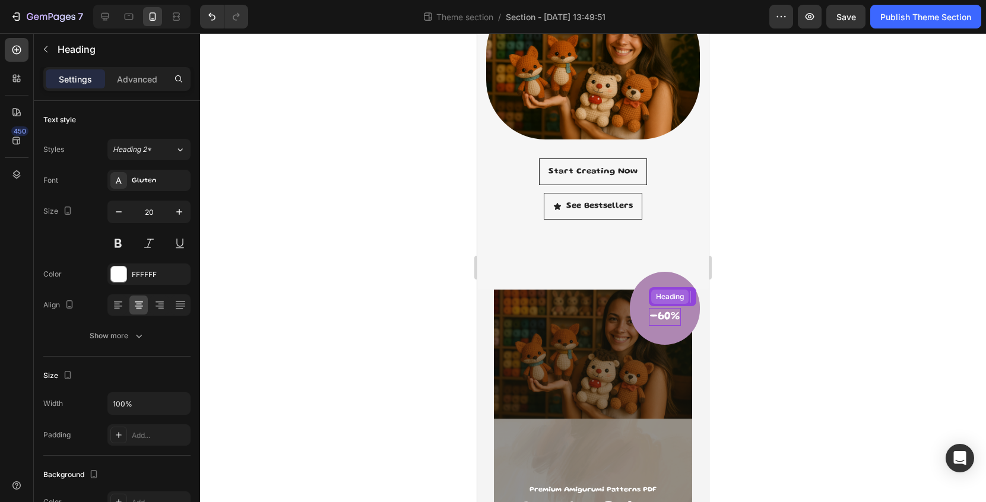
click at [682, 295] on div "Heading" at bounding box center [670, 297] width 33 height 11
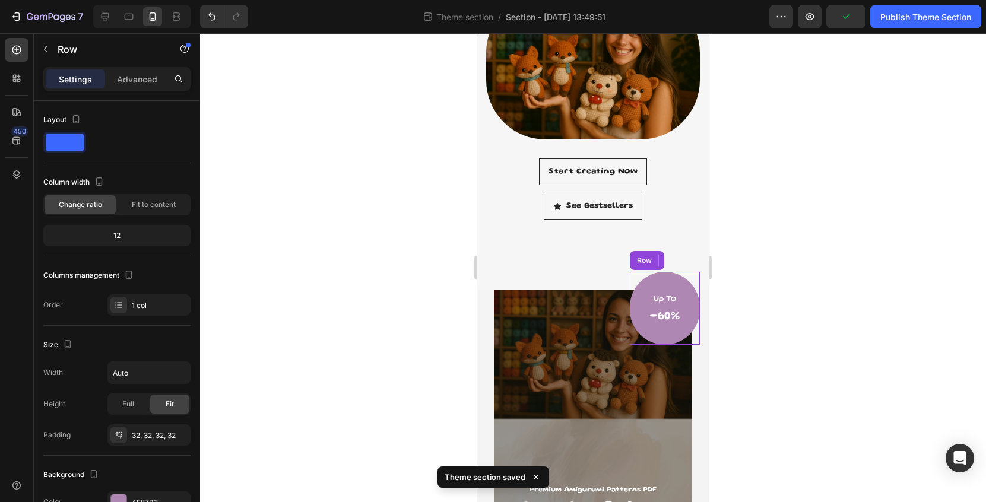
click at [690, 317] on div "Up To Text block -60% Heading Row 1 col Row 1 col Row 1 col 0 Row" at bounding box center [665, 308] width 70 height 73
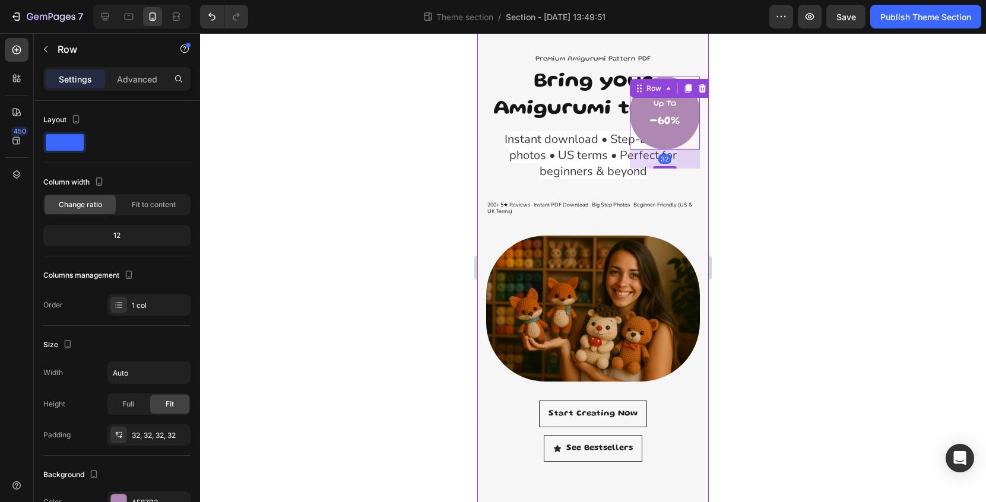
scroll to position [37, 0]
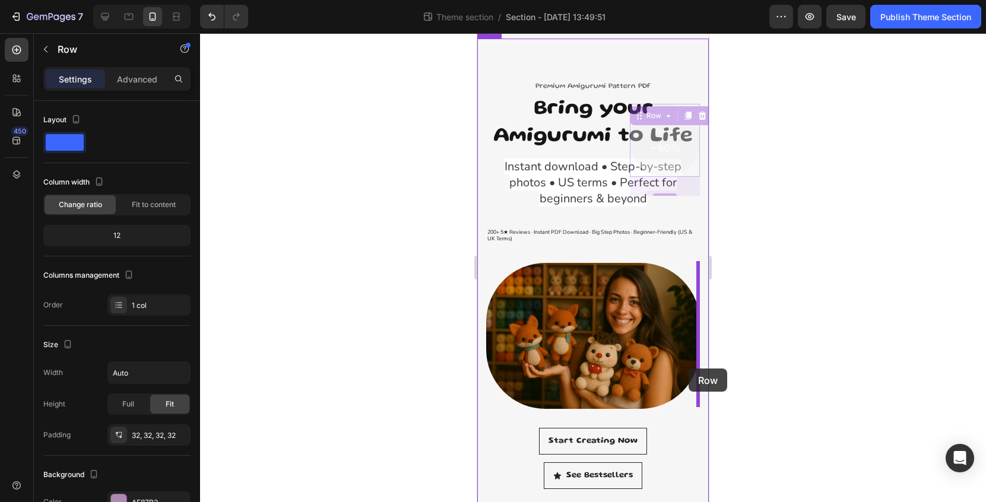
drag, startPoint x: 686, startPoint y: 166, endPoint x: 689, endPoint y: 369, distance: 202.5
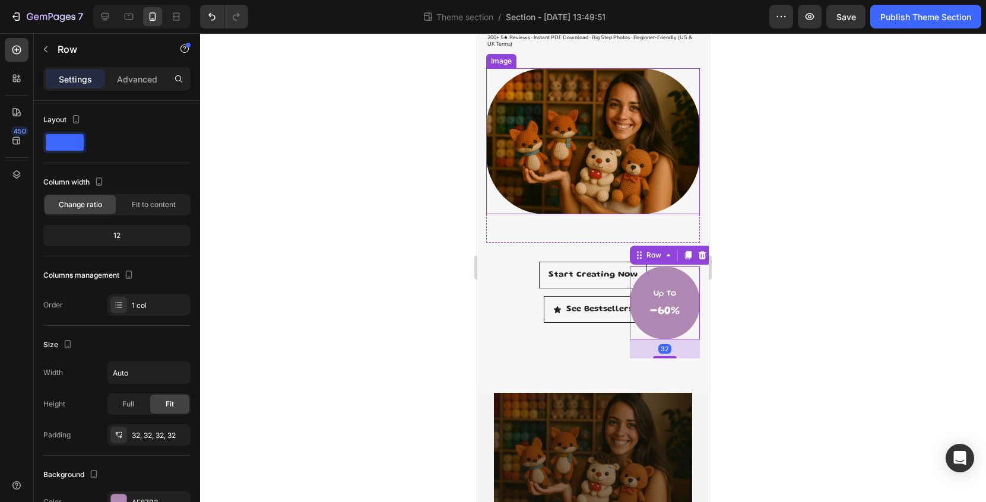
scroll to position [239, 0]
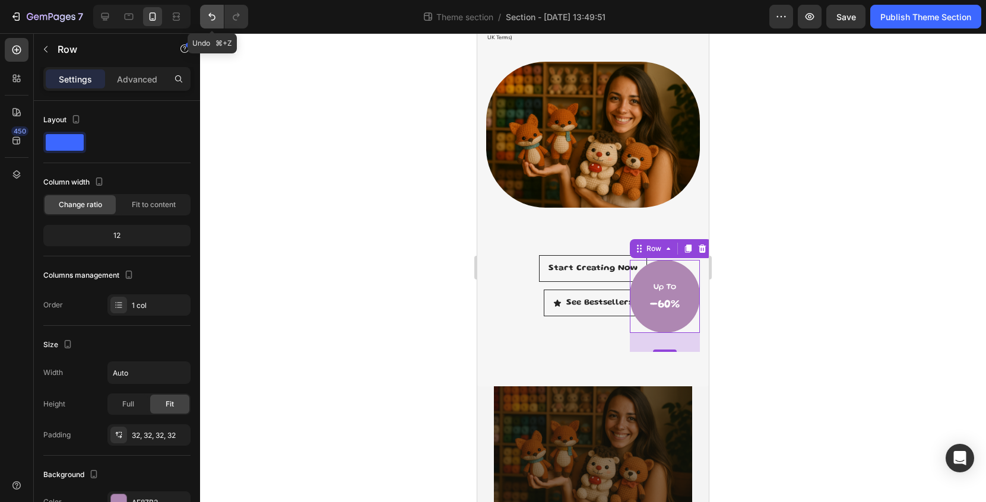
click at [213, 21] on icon "Undo/Redo" at bounding box center [212, 17] width 12 height 12
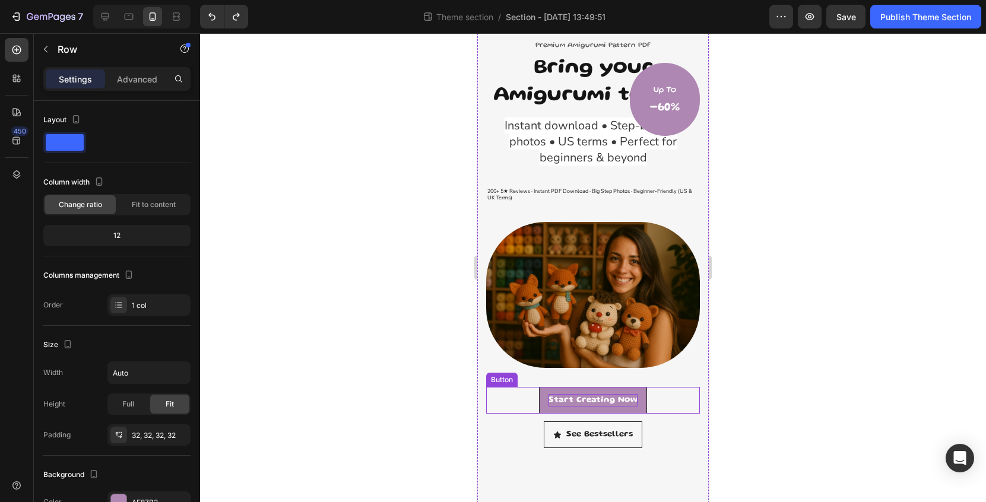
scroll to position [33, 0]
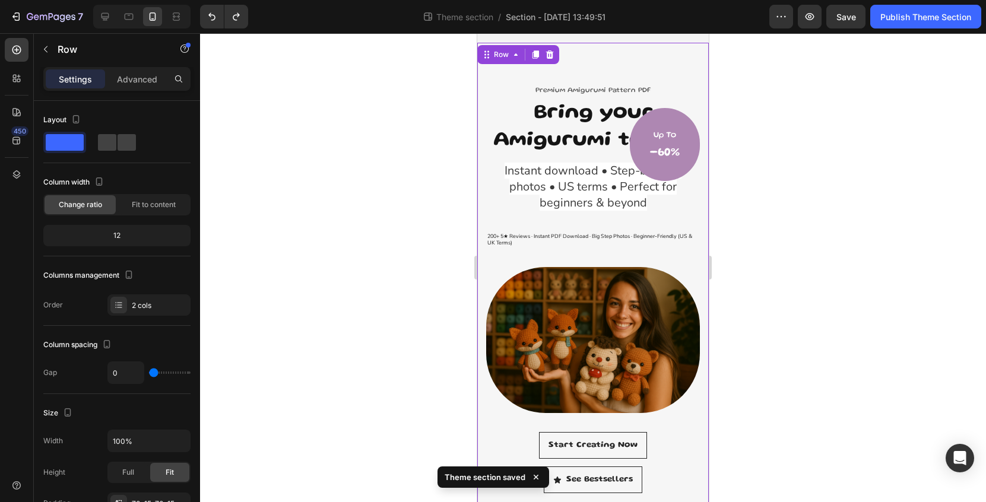
click at [703, 162] on div "Premium Amigurumi Pattern PDF Text block Bring your Amigurumi to Life Heading I…" at bounding box center [593, 303] width 232 height 521
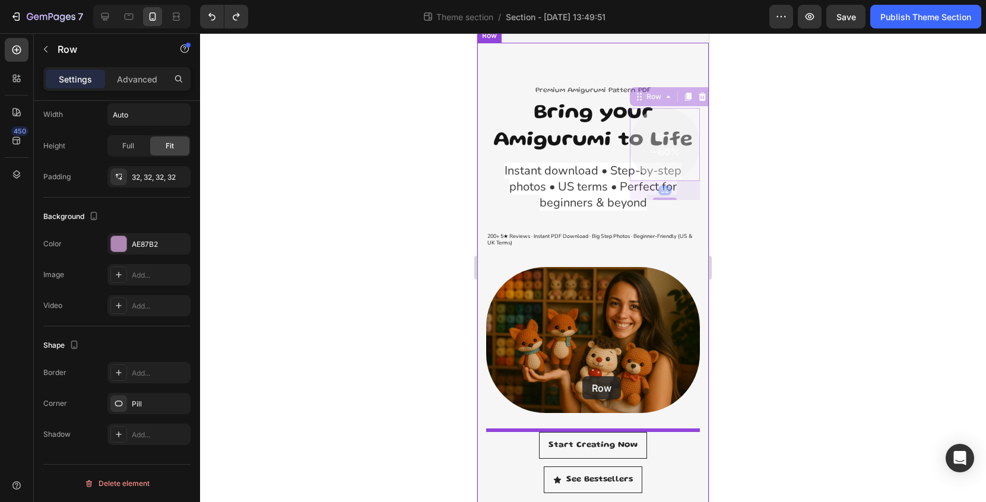
drag, startPoint x: 693, startPoint y: 145, endPoint x: 583, endPoint y: 377, distance: 256.6
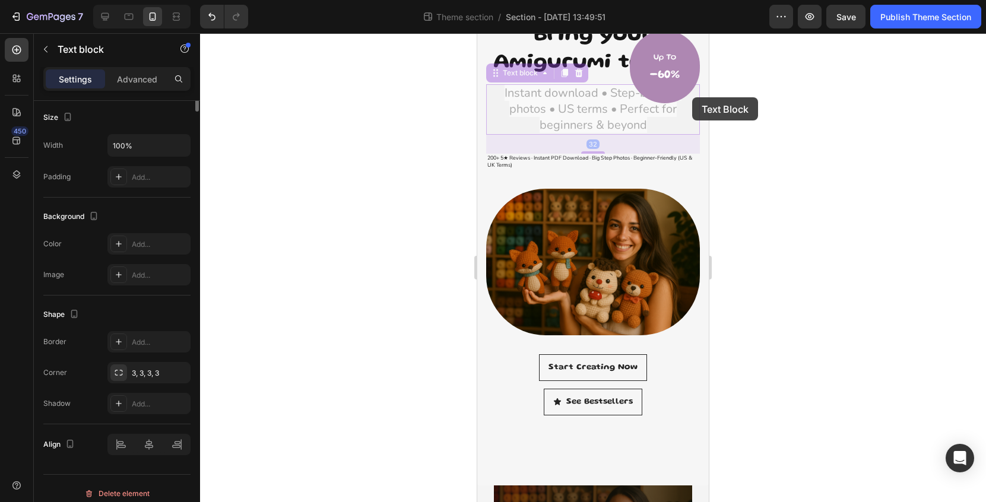
scroll to position [0, 0]
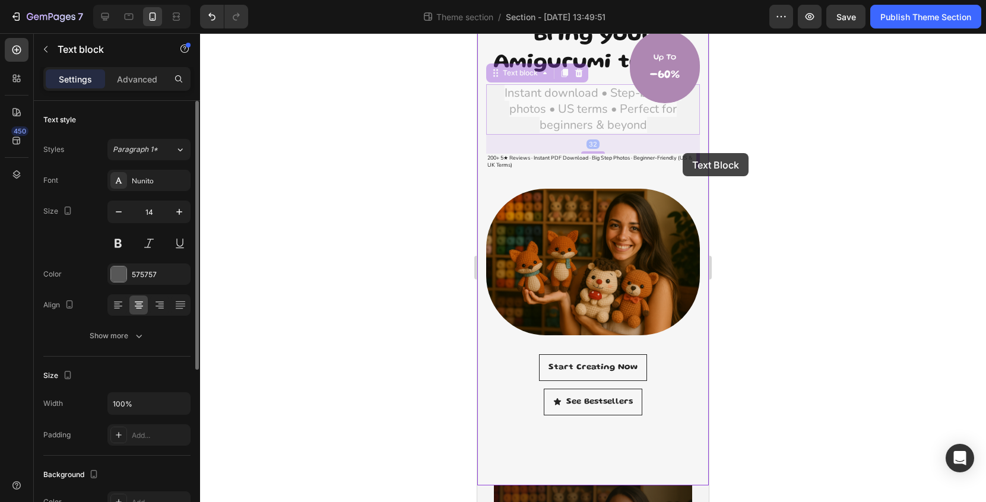
drag, startPoint x: 692, startPoint y: 97, endPoint x: 683, endPoint y: 153, distance: 56.6
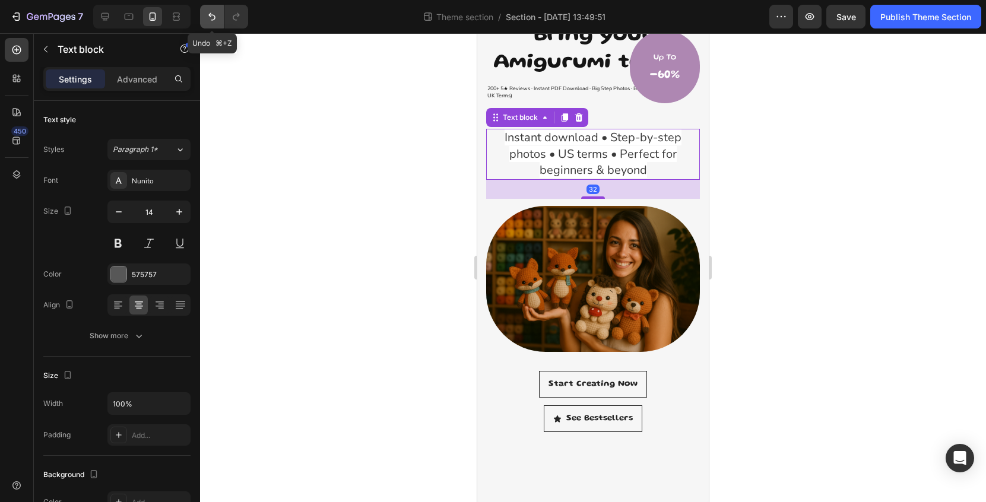
click at [213, 19] on icon "Undo/Redo" at bounding box center [212, 17] width 12 height 12
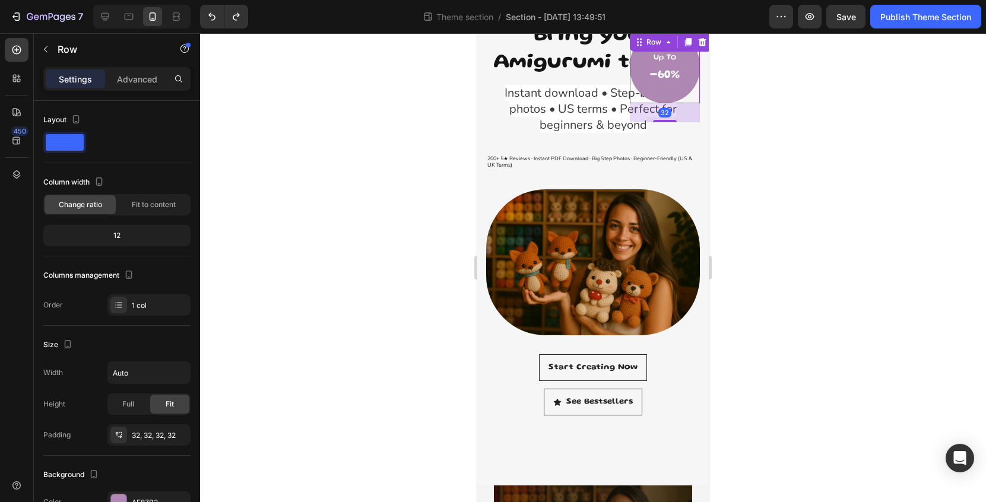
click at [697, 65] on div "Up To Text block -60% Heading Row 32" at bounding box center [665, 66] width 70 height 73
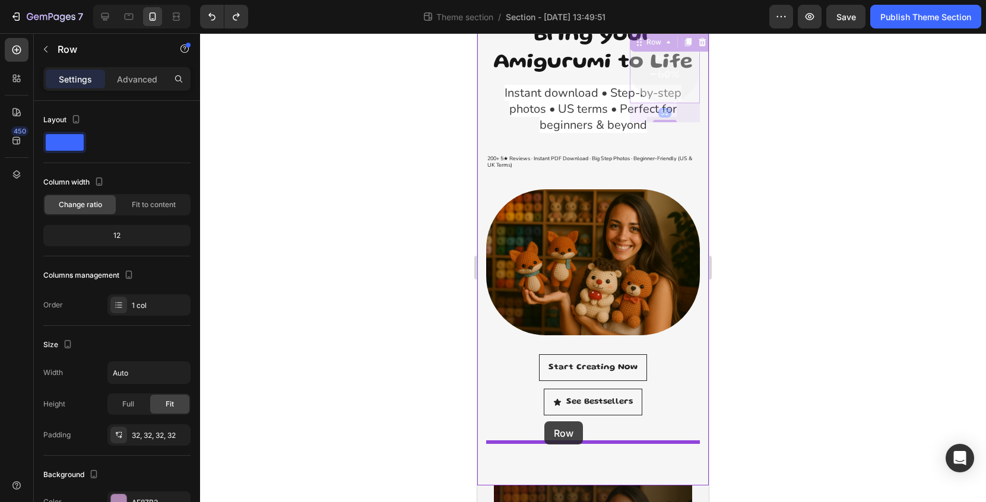
drag, startPoint x: 697, startPoint y: 65, endPoint x: 545, endPoint y: 422, distance: 388.0
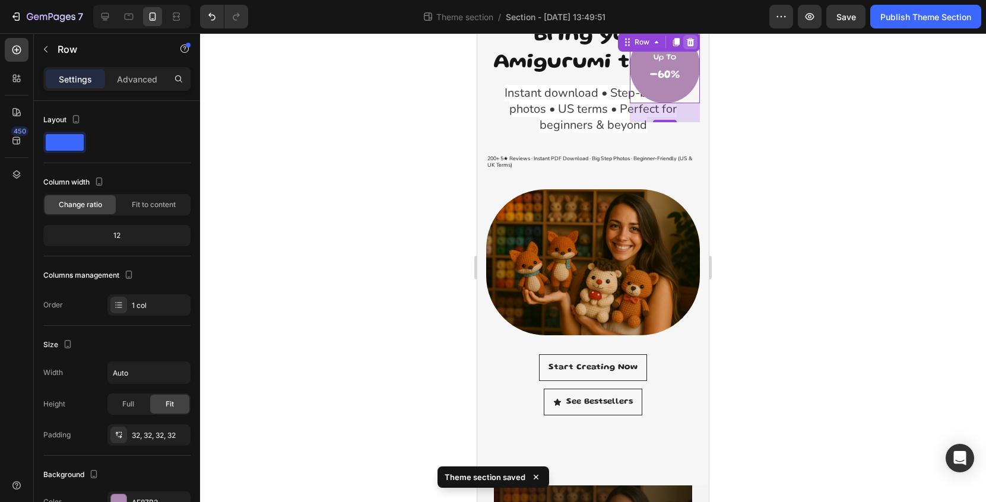
click at [694, 43] on icon at bounding box center [691, 42] width 8 height 8
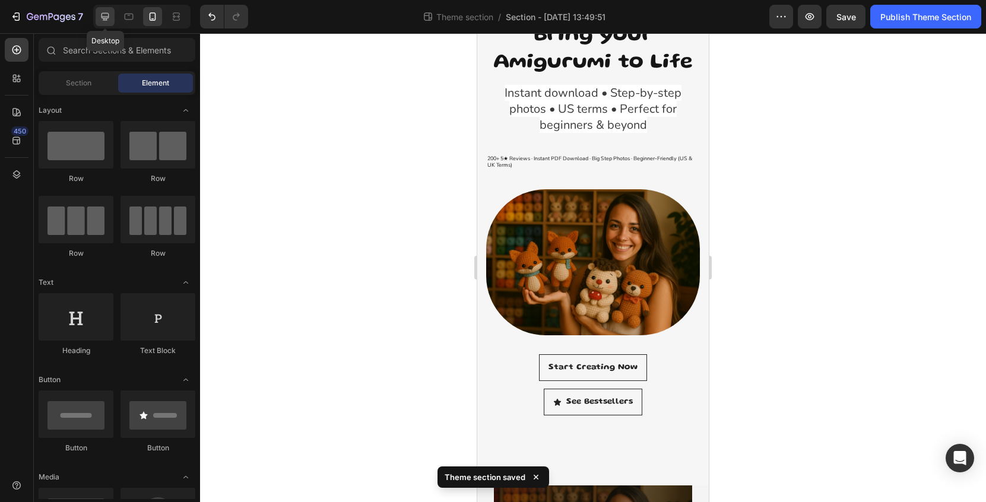
click at [108, 18] on icon at bounding box center [106, 17] width 8 height 8
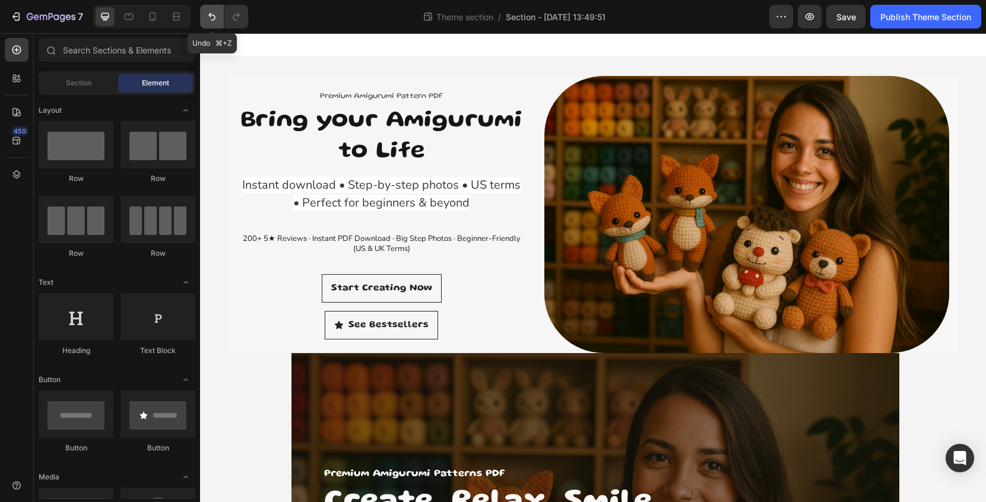
click at [211, 20] on icon "Undo/Redo" at bounding box center [212, 17] width 12 height 12
click at [215, 21] on icon "Undo/Redo" at bounding box center [212, 17] width 12 height 12
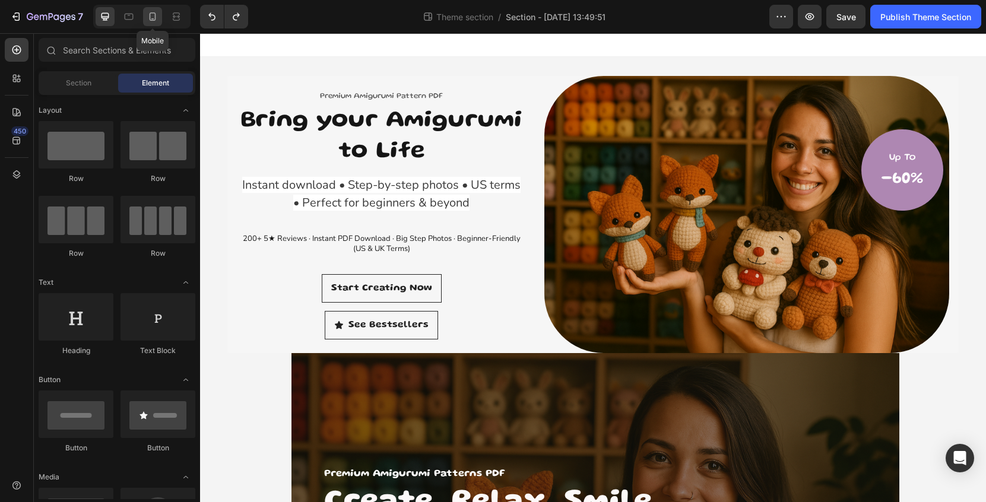
click at [156, 17] on icon at bounding box center [153, 16] width 7 height 8
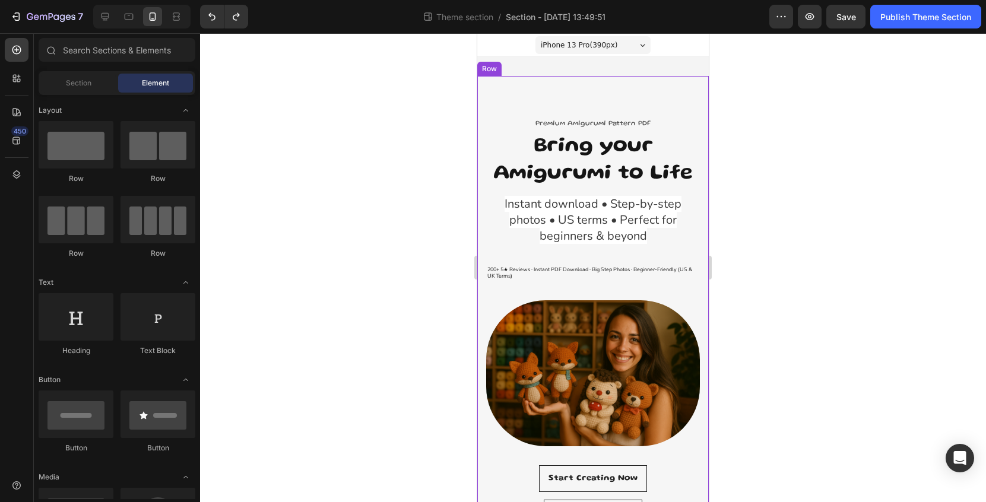
click at [602, 99] on div "Premium Amigurumi Pattern PDF Text block Bring your Amigurumi to Life Heading I…" at bounding box center [593, 336] width 232 height 521
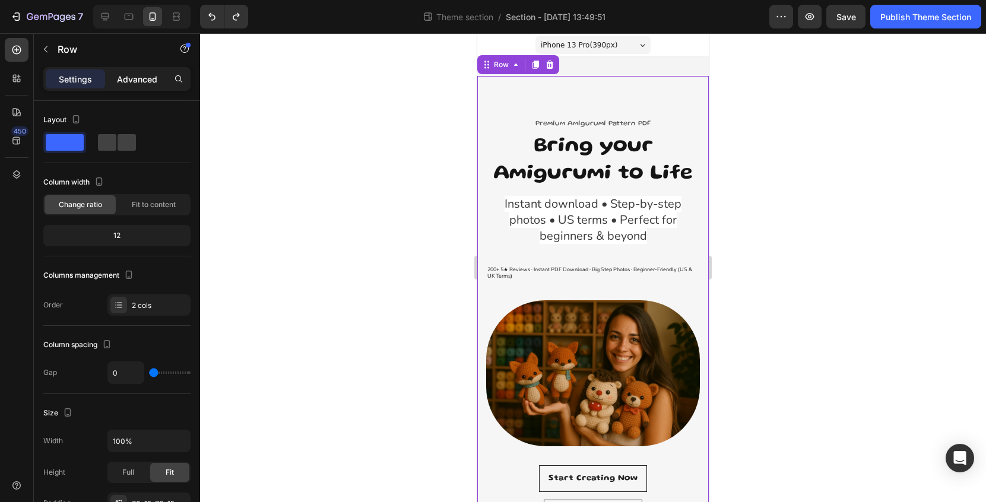
click at [138, 84] on p "Advanced" at bounding box center [137, 79] width 40 height 12
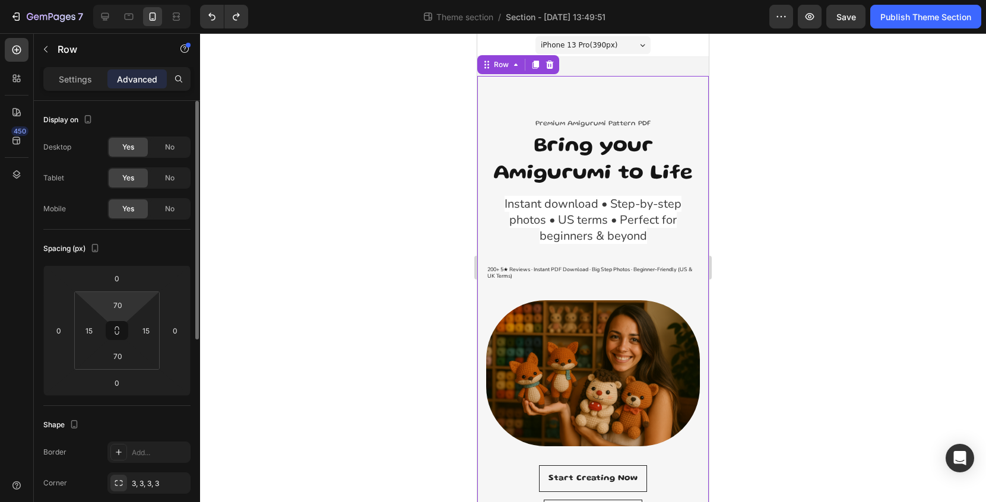
click at [135, 308] on div "70 15 70 15" at bounding box center [117, 331] width 86 height 78
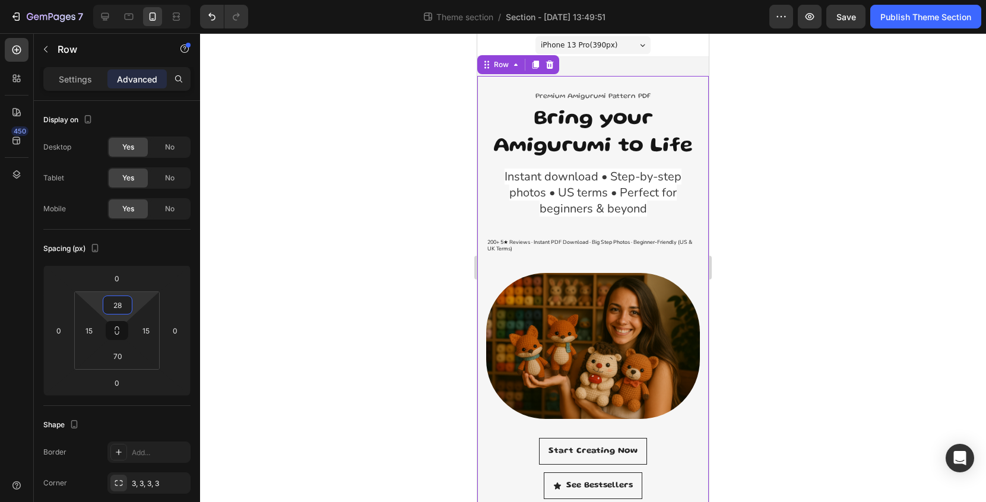
type input "30"
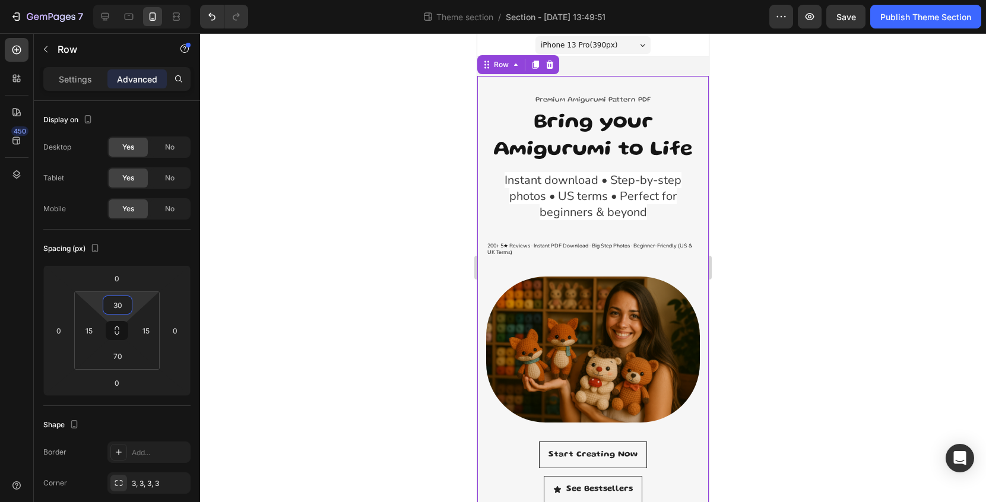
drag, startPoint x: 135, startPoint y: 308, endPoint x: 144, endPoint y: 327, distance: 21.2
click at [144, 0] on html "7 Theme section / Section - Aug 22 13:49:51 Preview Save Publish Theme Section …" at bounding box center [493, 0] width 986 height 0
click at [283, 311] on div at bounding box center [593, 267] width 786 height 469
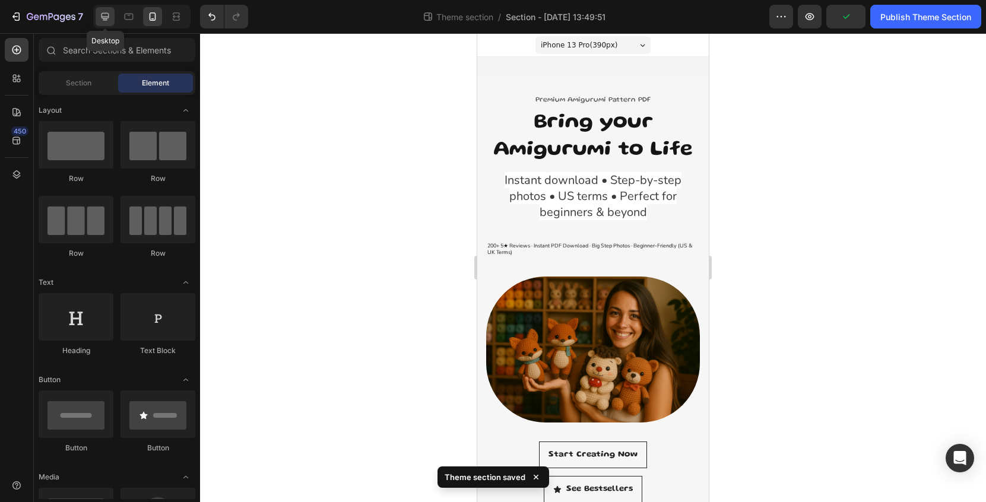
click at [107, 18] on icon at bounding box center [106, 17] width 8 height 8
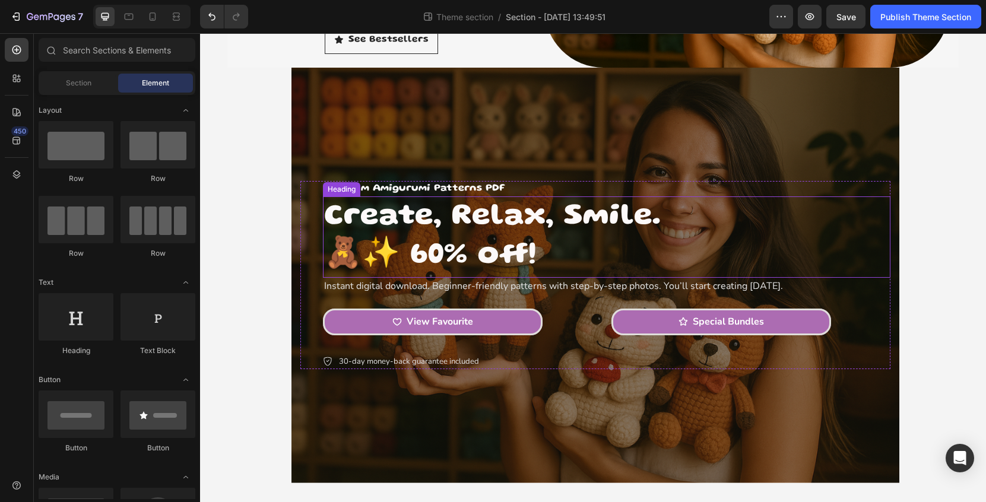
scroll to position [286, 0]
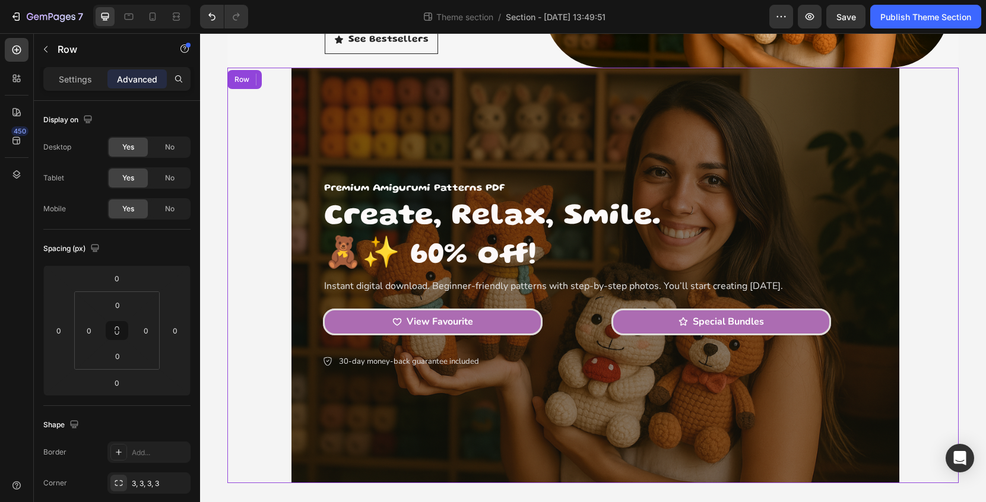
click at [279, 231] on div "Premium Amigurumi Patterns PDF Text Block Create, Relax, Smile. 🧸✨ 60% off! Hea…" at bounding box center [593, 276] width 732 height 416
click at [295, 81] on div at bounding box center [290, 79] width 14 height 14
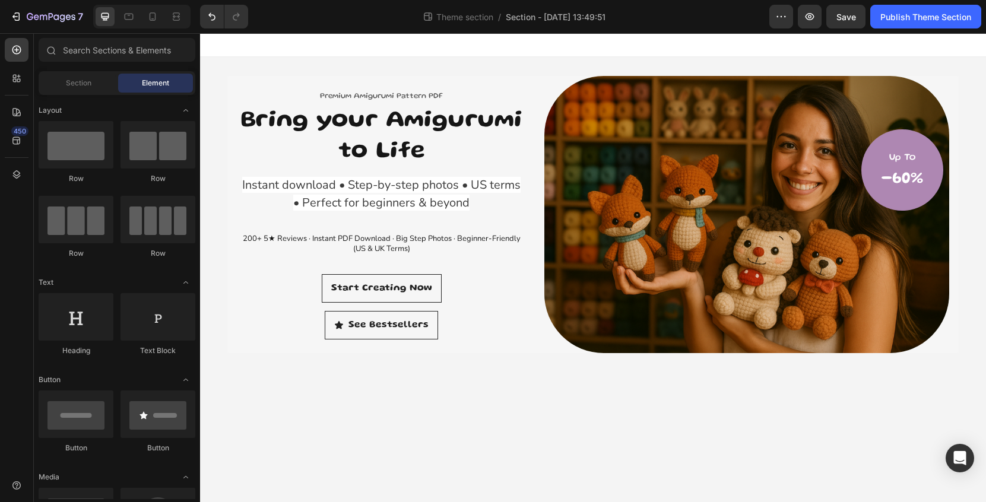
click at [549, 167] on body "Premium Amigurumi Pattern PDF Text block Bring your Amigurumi to Life Heading I…" at bounding box center [593, 267] width 786 height 469
click at [607, 90] on body "Premium Amigurumi Pattern PDF Text block Bring your Amigurumi to Life Heading I…" at bounding box center [593, 267] width 786 height 469
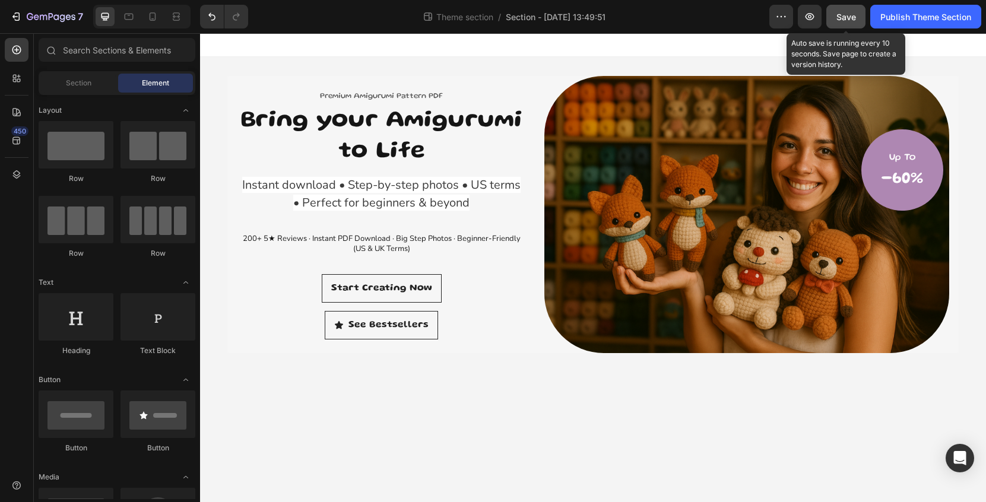
click at [847, 12] on span "Save" at bounding box center [847, 17] width 20 height 10
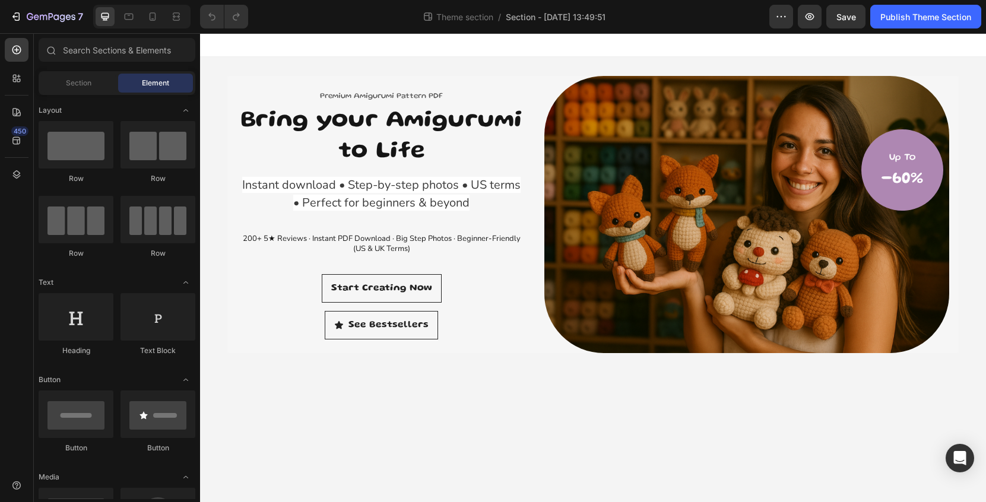
click at [501, 426] on body "Premium Amigurumi Pattern PDF Text block Bring your Amigurumi to Life Heading I…" at bounding box center [593, 267] width 786 height 469
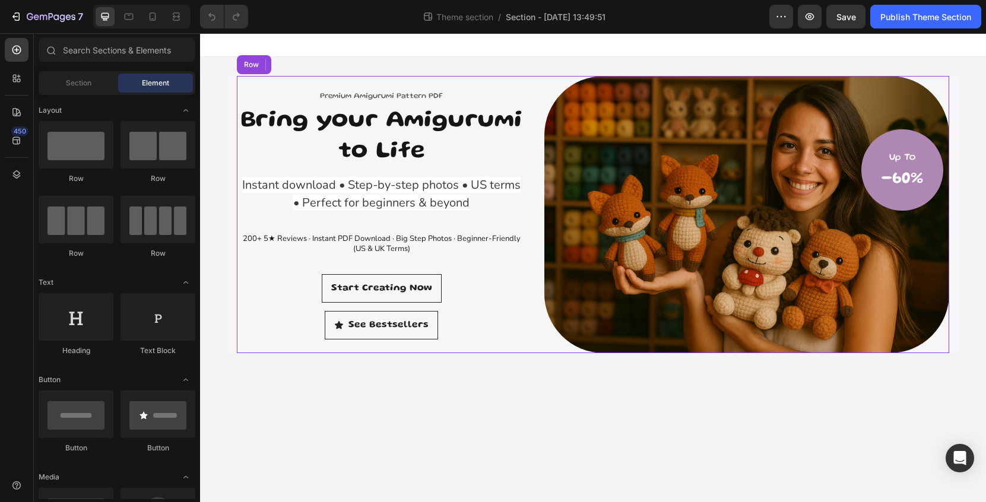
click at [534, 340] on div "Premium Amigurumi Pattern PDF Text block Bring your Amigurumi to Life Heading I…" at bounding box center [593, 214] width 713 height 277
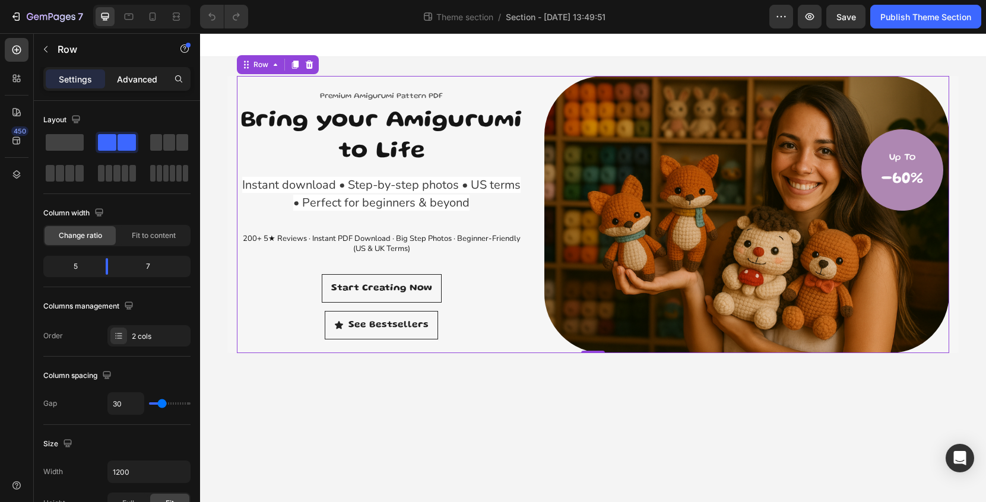
click at [151, 86] on div "Advanced" at bounding box center [136, 78] width 59 height 19
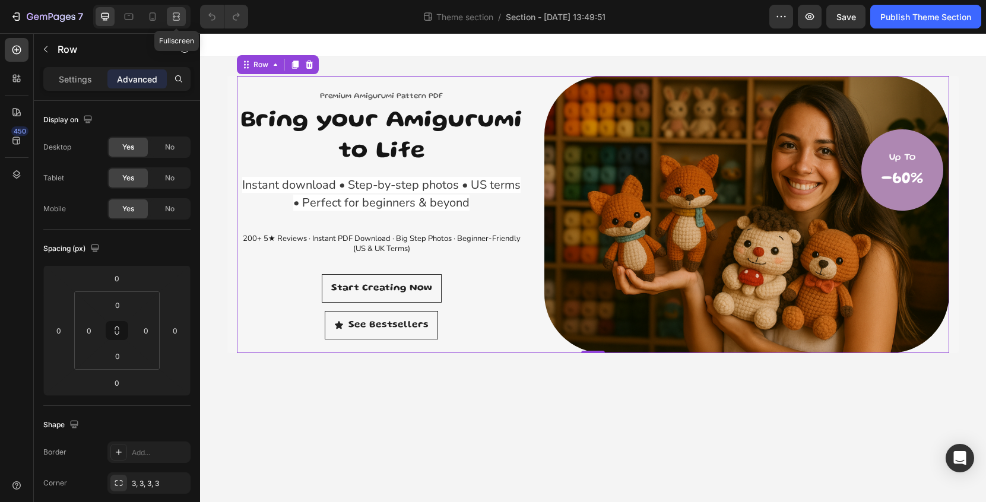
click at [177, 14] on icon at bounding box center [176, 17] width 12 height 12
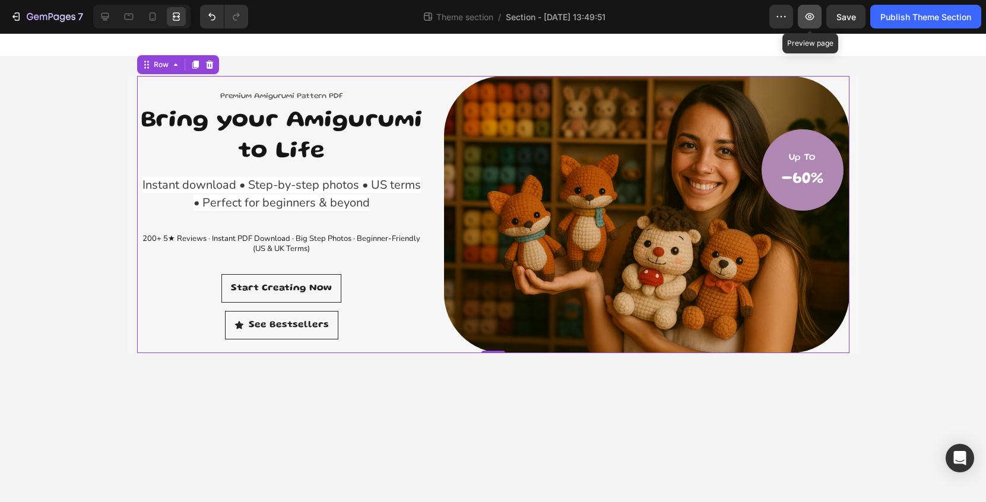
click at [811, 21] on icon "button" at bounding box center [810, 17] width 12 height 12
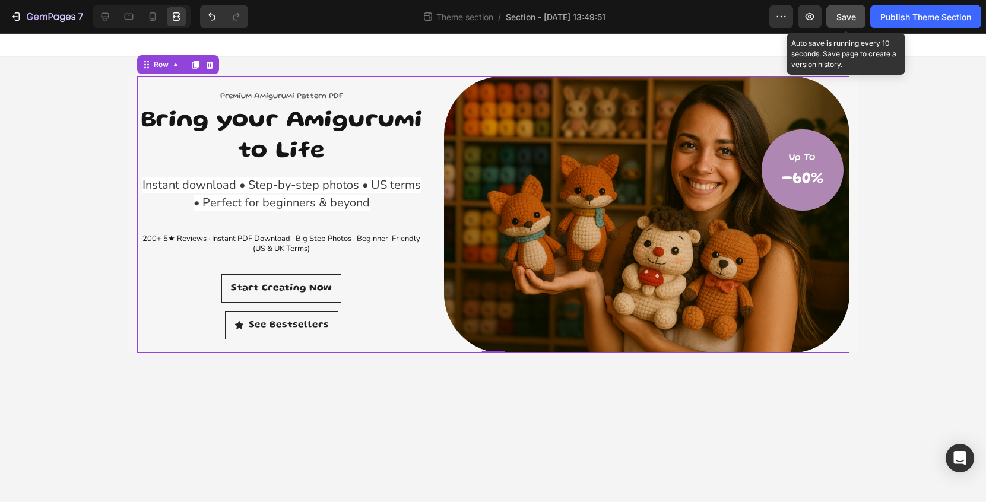
click at [851, 21] on span "Save" at bounding box center [847, 17] width 20 height 10
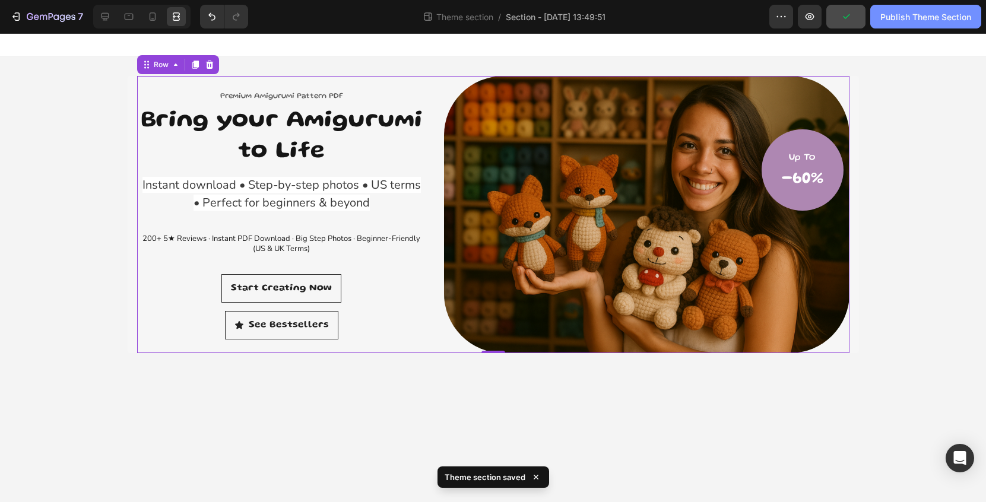
click at [906, 20] on div "Publish Theme Section" at bounding box center [926, 17] width 91 height 12
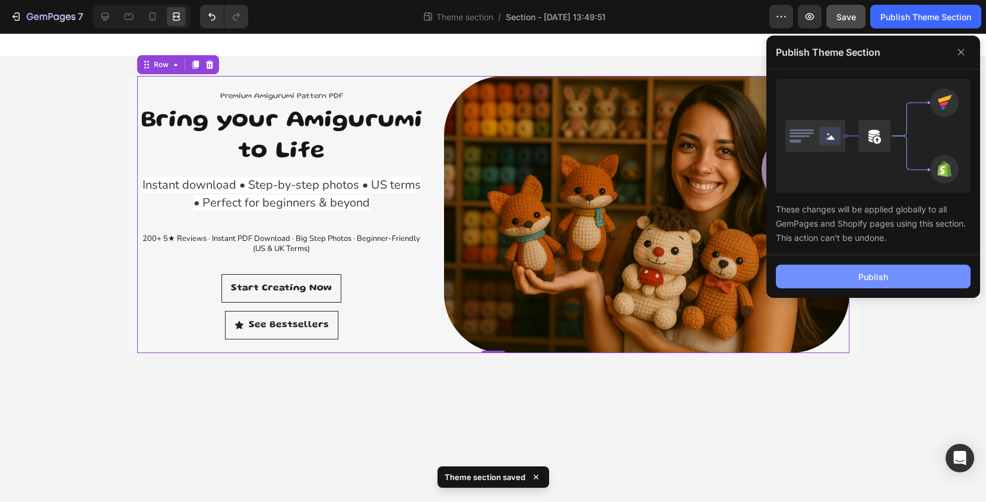
click at [870, 277] on div "Publish" at bounding box center [874, 277] width 30 height 12
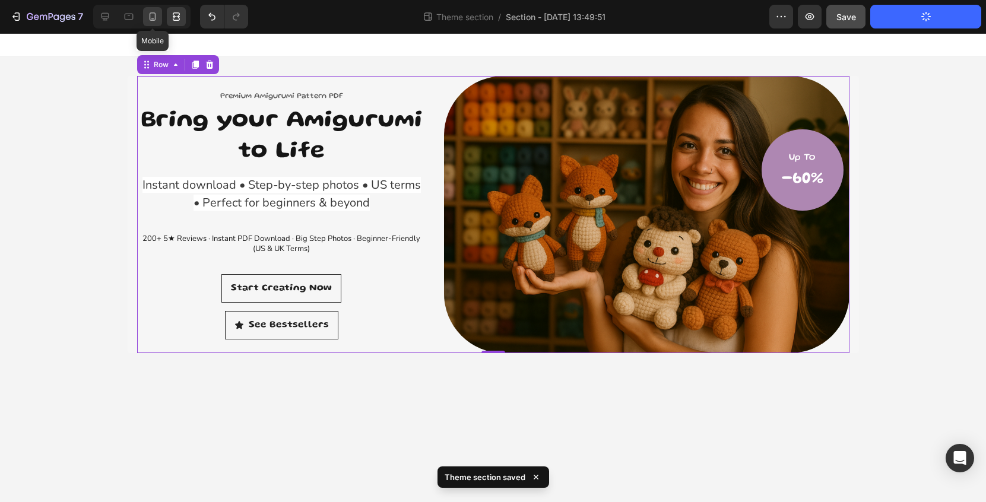
click at [150, 23] on div at bounding box center [152, 16] width 19 height 19
type input "30"
type input "15"
type input "70"
type input "15"
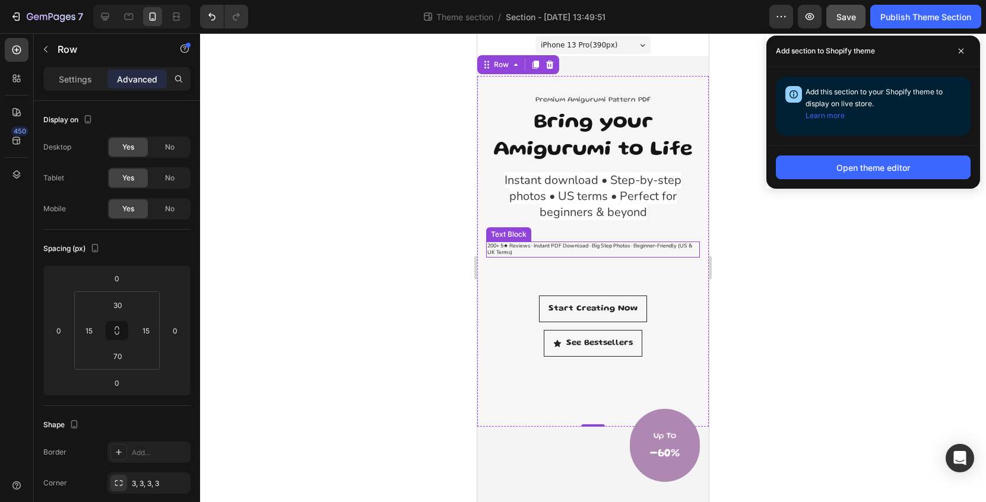
scroll to position [37, 0]
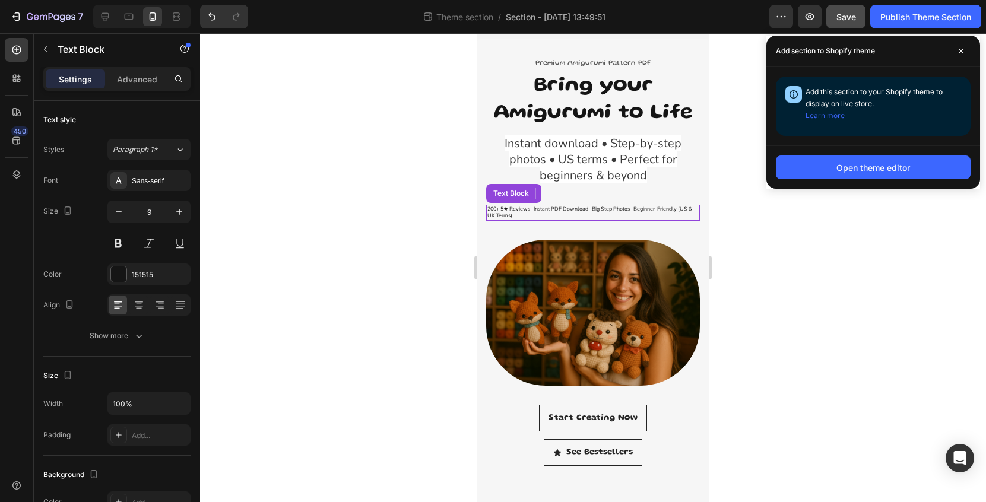
click at [603, 214] on p "200+ 5★ Reviews · Instant PDF Download · Big Step Photos · Beginner-Friendly (U…" at bounding box center [593, 213] width 211 height 14
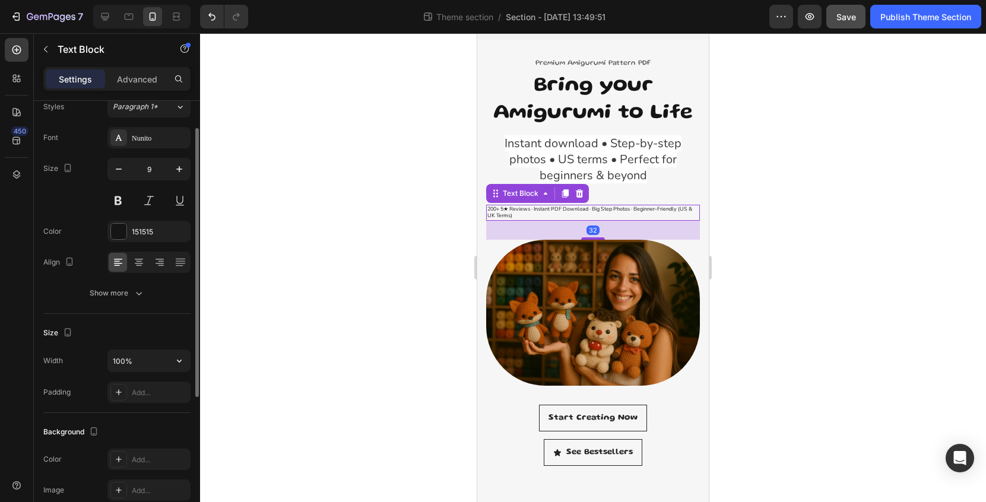
scroll to position [43, 0]
click at [141, 265] on icon at bounding box center [139, 265] width 6 height 1
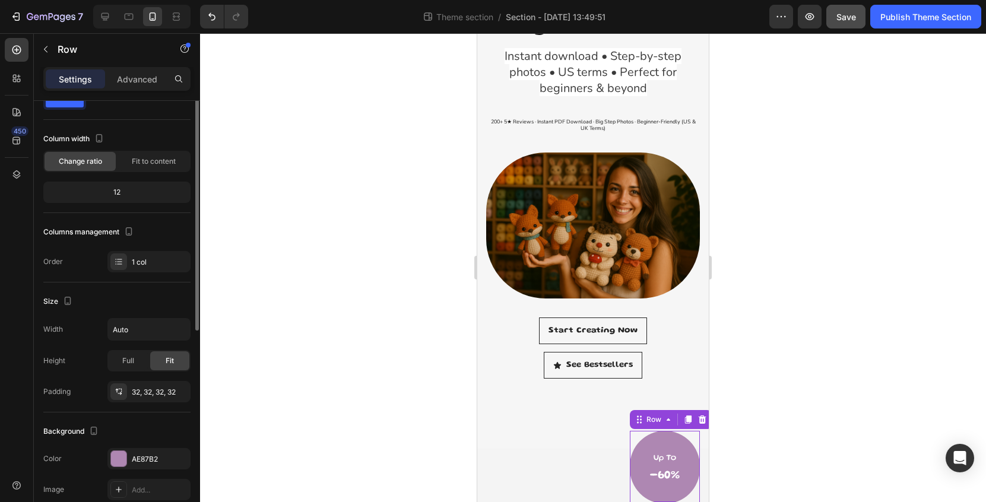
scroll to position [0, 0]
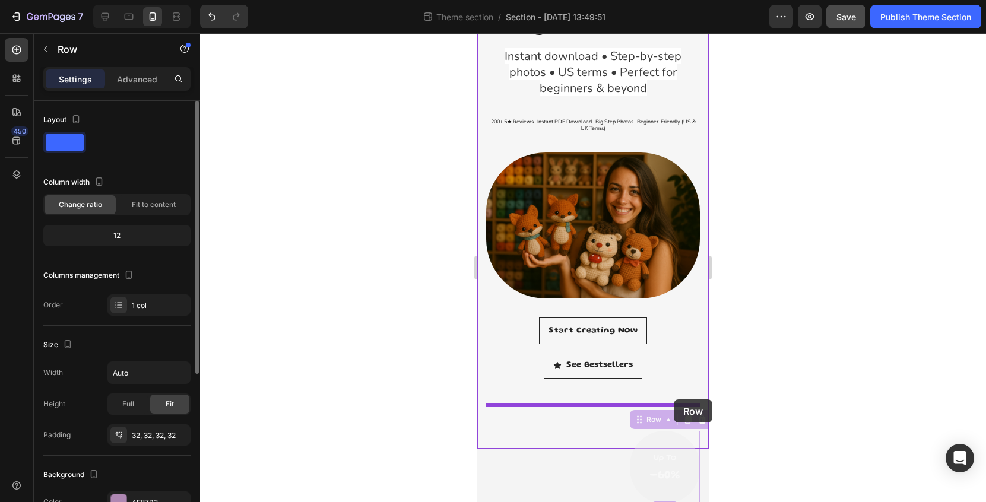
drag, startPoint x: 675, startPoint y: 440, endPoint x: 674, endPoint y: 400, distance: 40.4
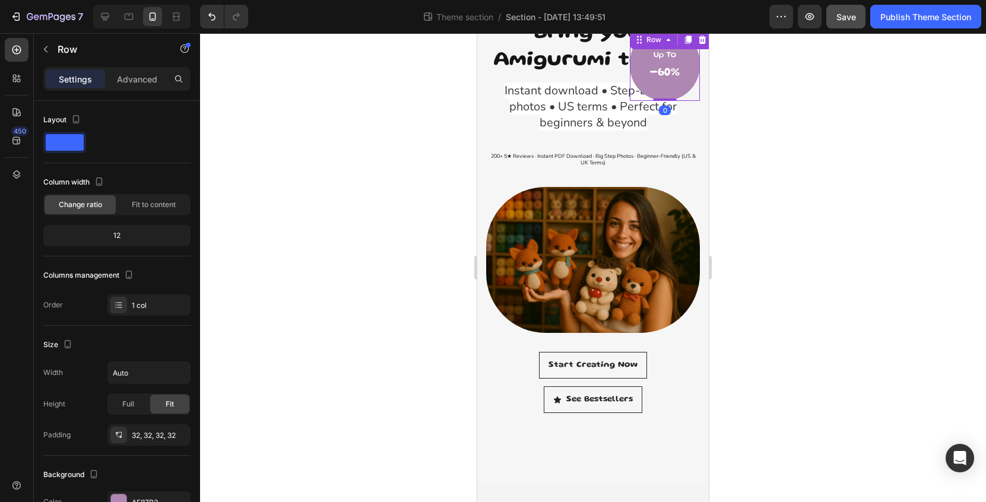
scroll to position [88, 0]
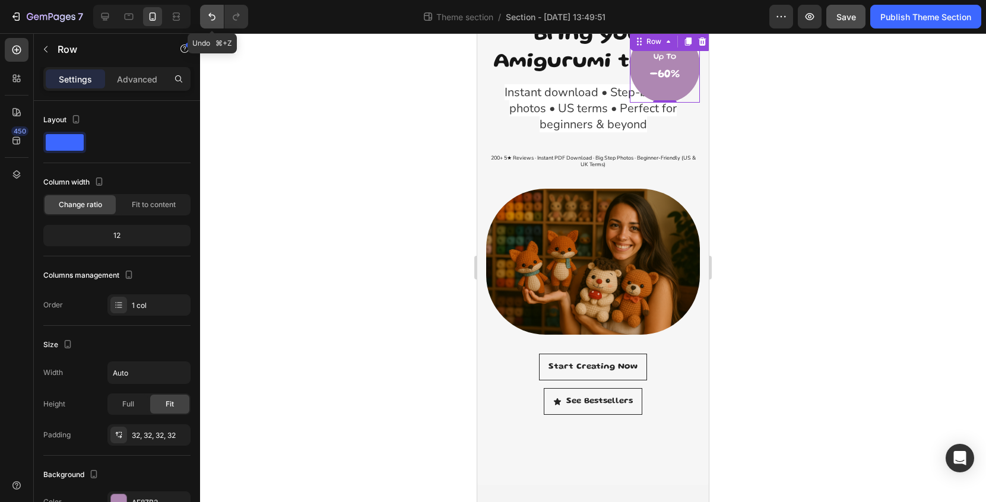
click at [214, 17] on icon "Undo/Redo" at bounding box center [212, 17] width 12 height 12
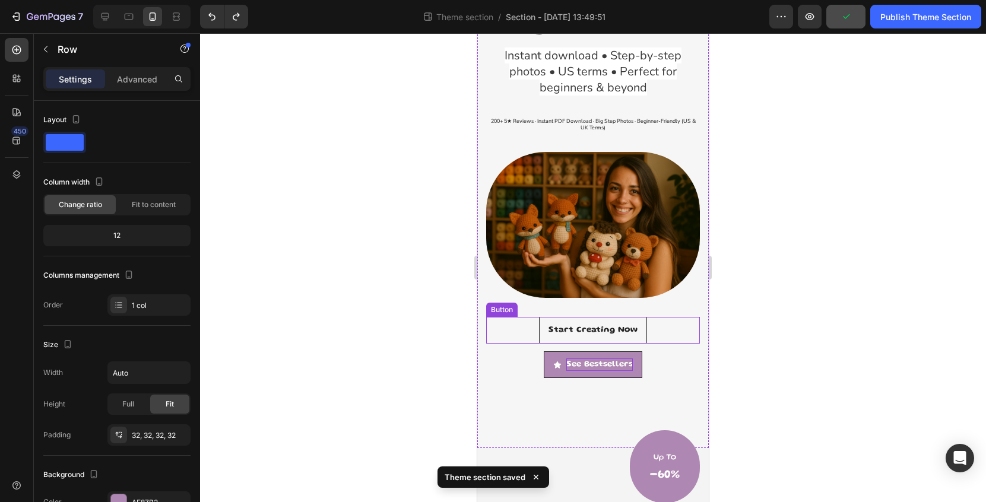
scroll to position [124, 0]
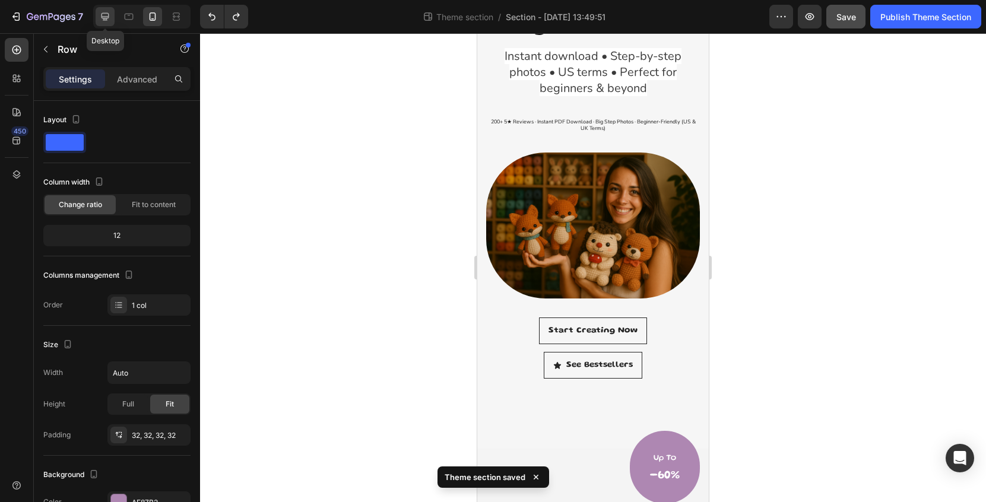
click at [107, 23] on div at bounding box center [105, 16] width 19 height 19
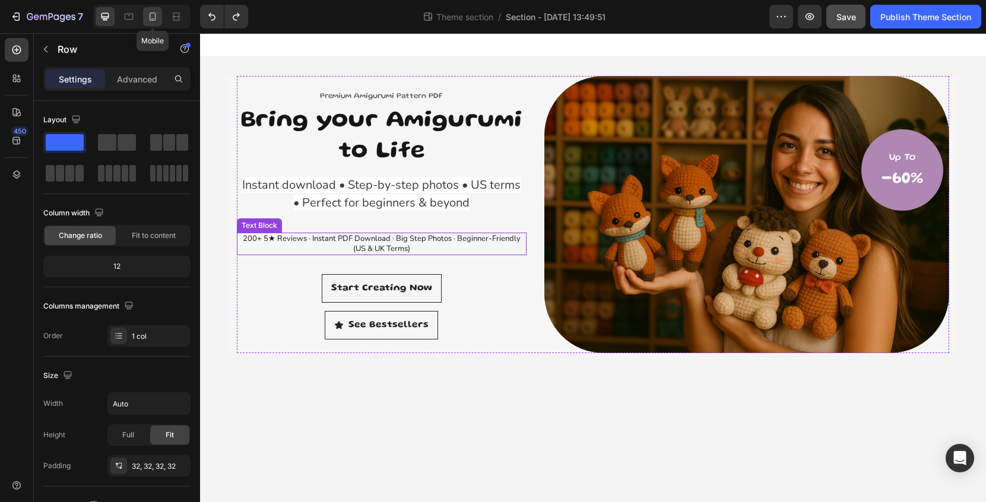
click at [154, 17] on icon at bounding box center [153, 17] width 12 height 12
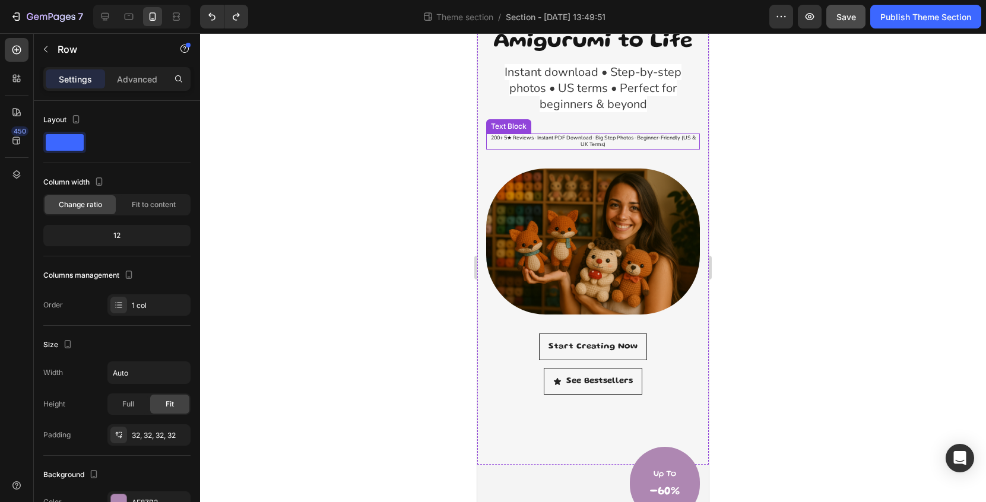
scroll to position [124, 0]
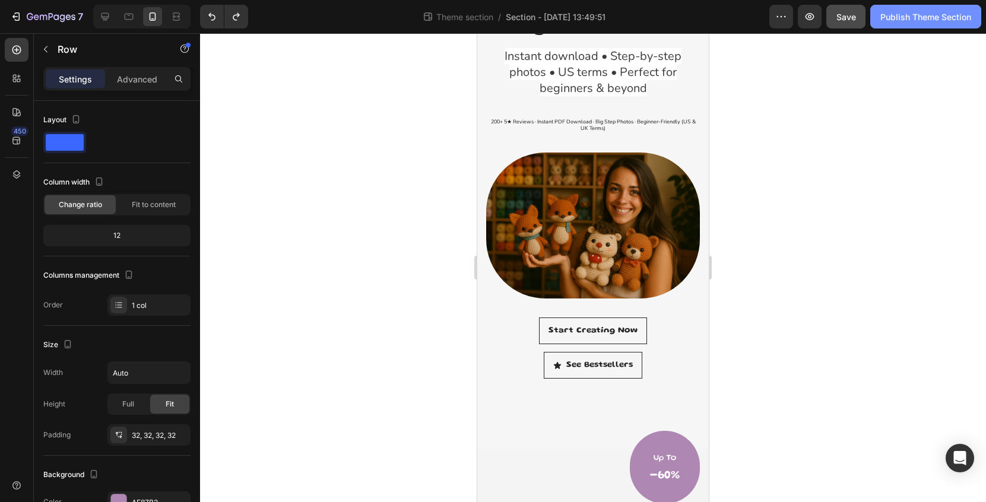
click at [899, 23] on div "Publish Theme Section" at bounding box center [926, 17] width 91 height 12
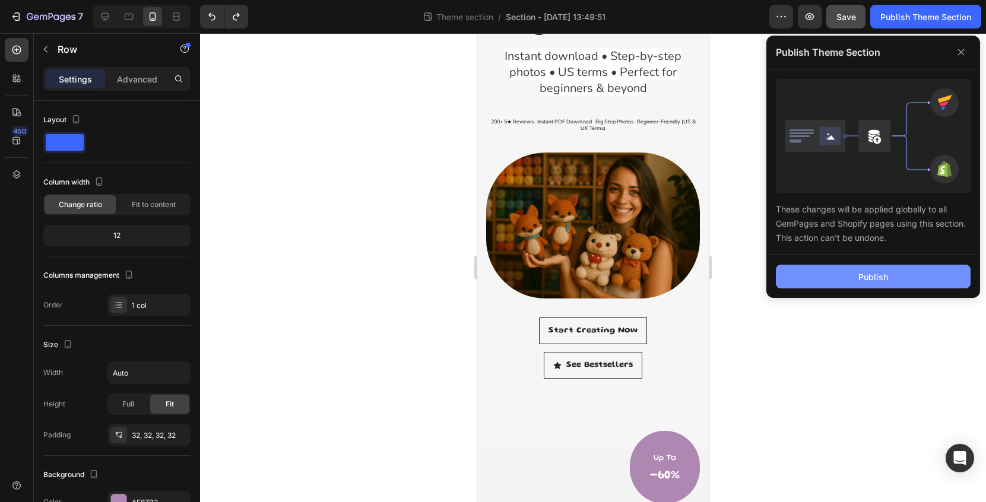
click at [915, 283] on button "Publish" at bounding box center [873, 277] width 195 height 24
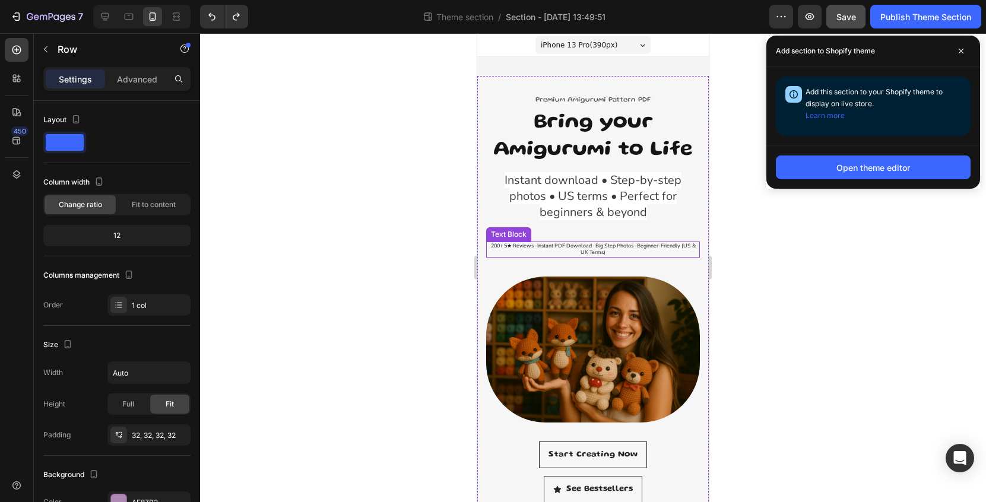
scroll to position [0, 0]
click at [647, 71] on div "Premium Amigurumi Pattern PDF Text block Bring your Amigurumi to Life Heading I…" at bounding box center [593, 324] width 232 height 535
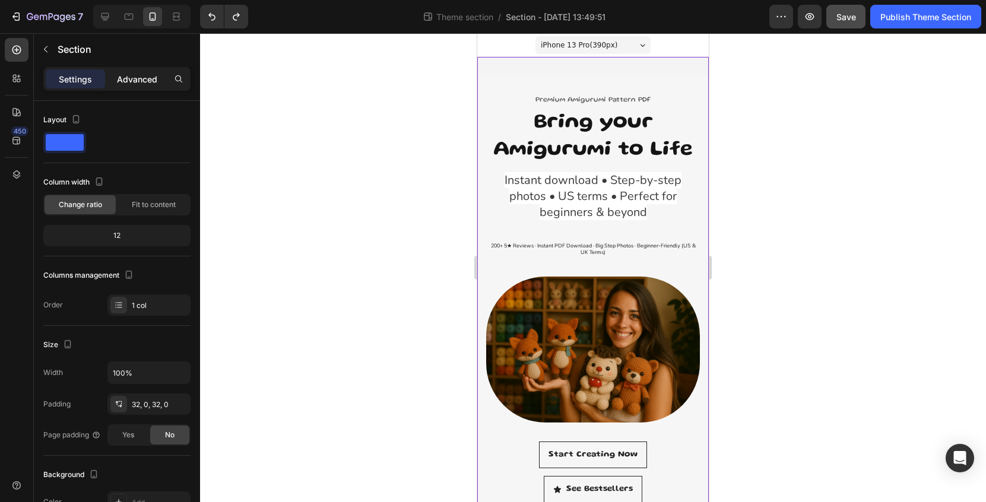
click at [139, 75] on p "Advanced" at bounding box center [137, 79] width 40 height 12
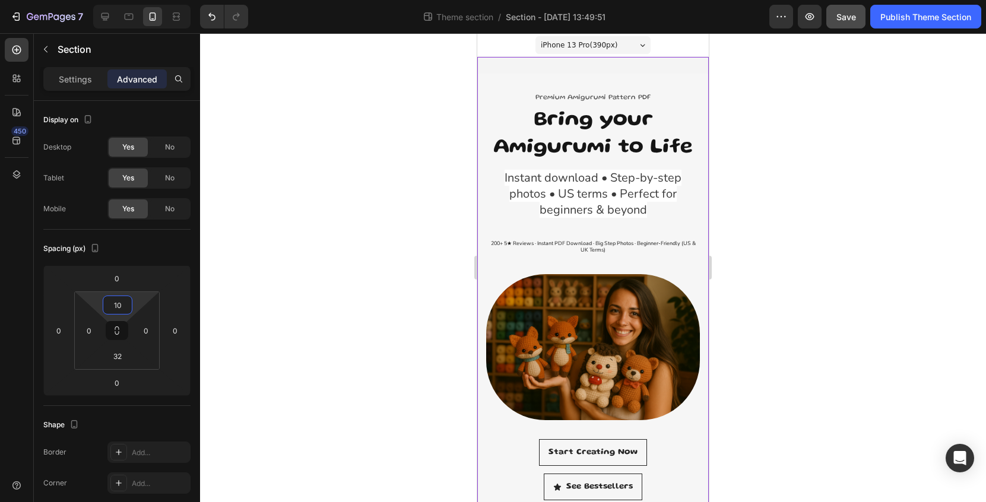
type input "0"
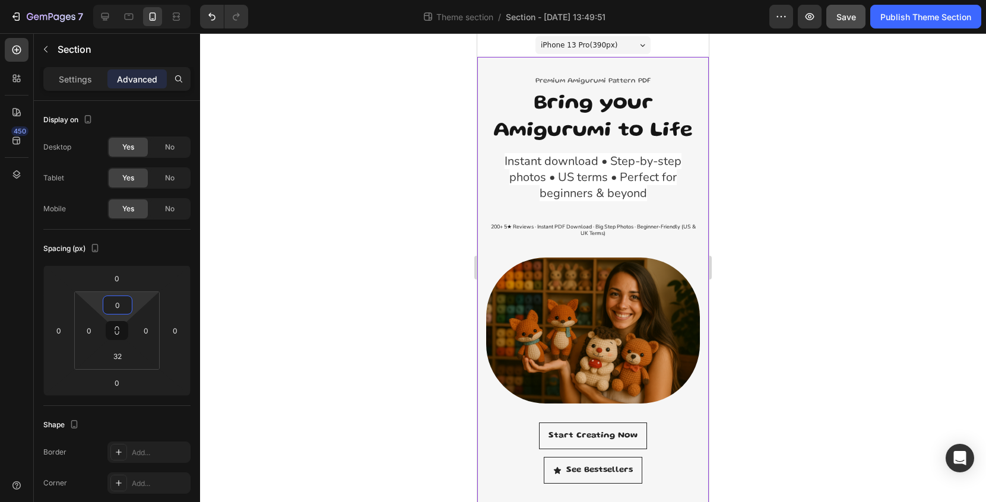
drag, startPoint x: 140, startPoint y: 307, endPoint x: 141, endPoint y: 349, distance: 42.2
click at [141, 0] on html "7 Theme section / Section - Aug 22 13:49:51 Preview Save Publish Theme Section …" at bounding box center [493, 0] width 986 height 0
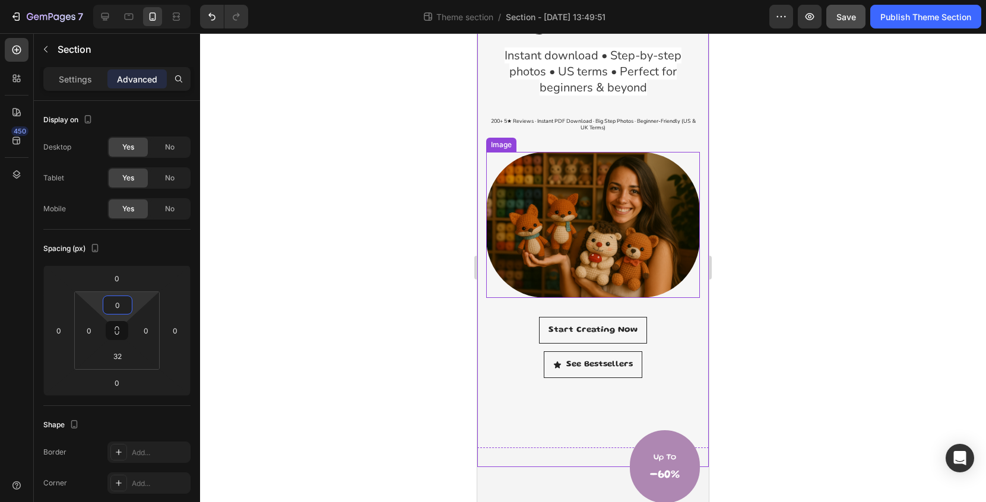
scroll to position [105, 0]
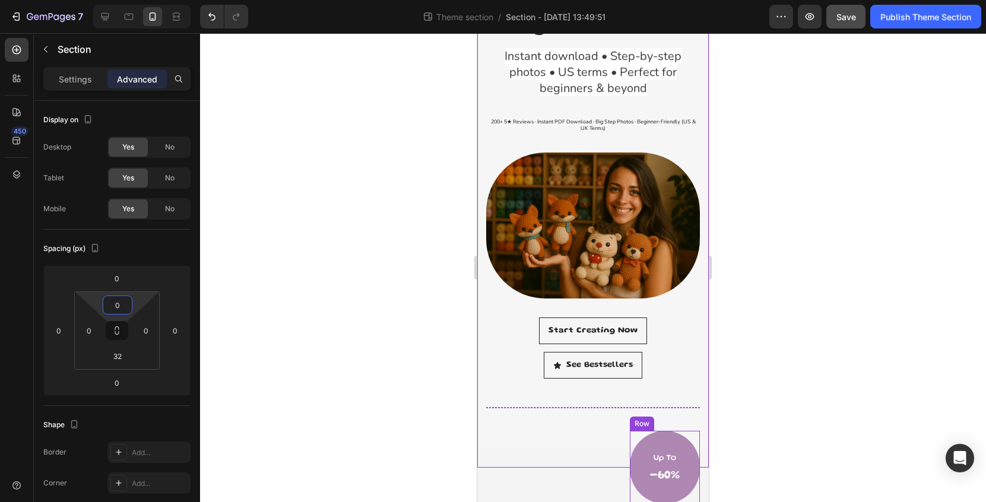
click at [688, 447] on div "Up To Text block -60% Heading Row" at bounding box center [665, 467] width 70 height 73
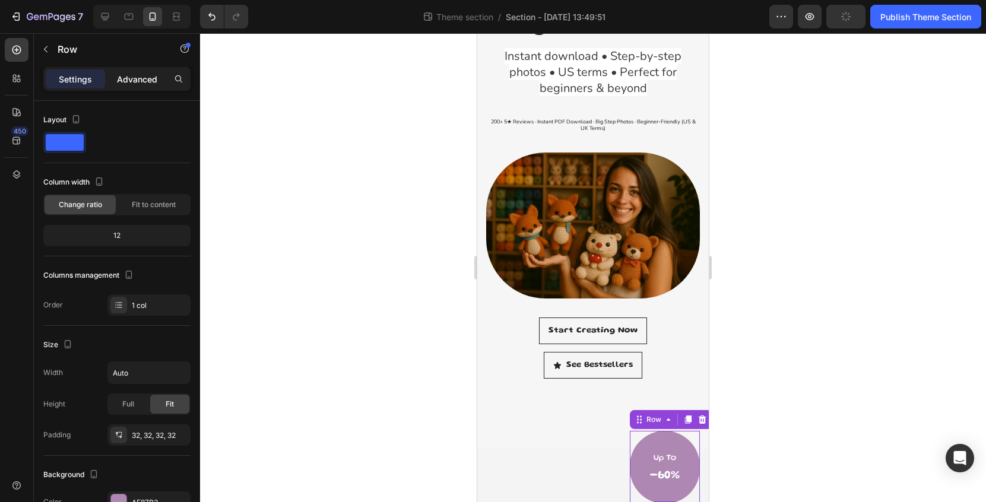
click at [144, 75] on p "Advanced" at bounding box center [137, 79] width 40 height 12
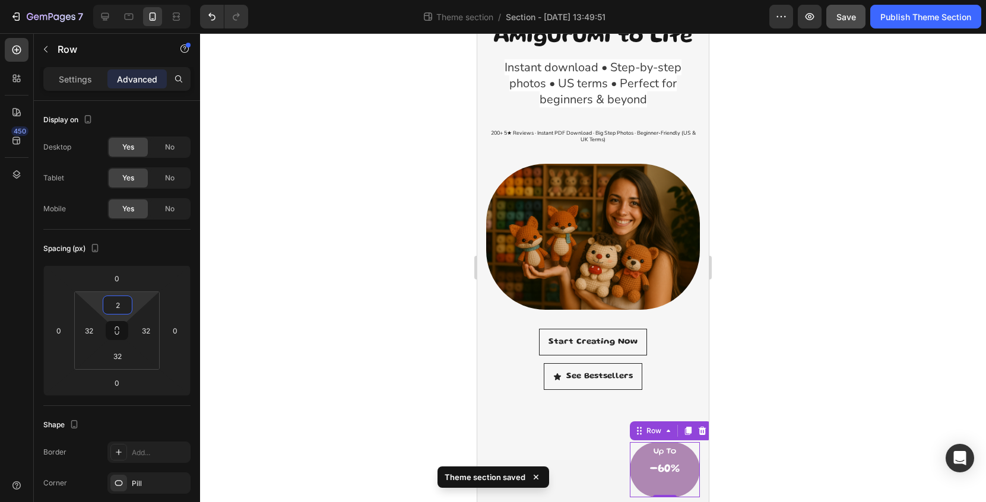
scroll to position [92, 0]
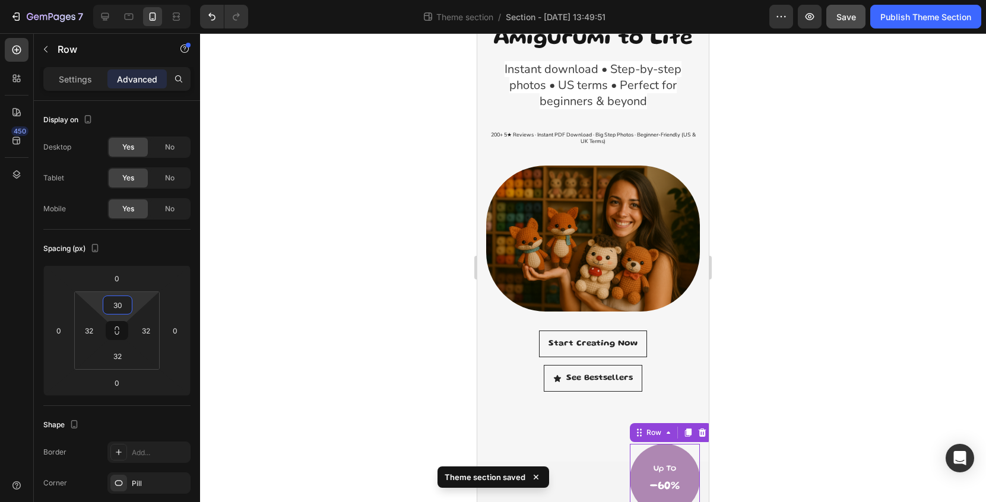
type input "32"
click at [144, 0] on html "7 Theme section / Section - Aug 22 13:49:51 Preview Save Publish Theme Section …" at bounding box center [493, 0] width 986 height 0
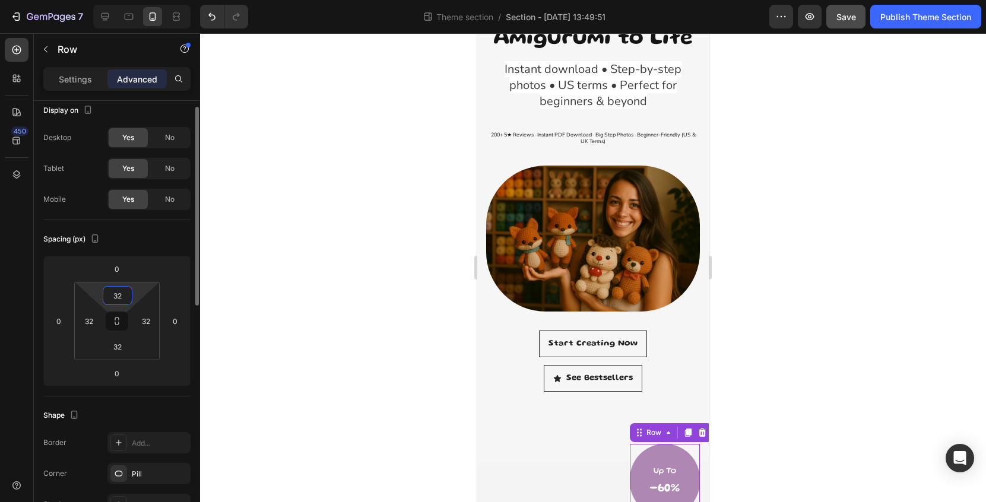
scroll to position [11, 0]
click at [166, 197] on span "No" at bounding box center [170, 198] width 10 height 11
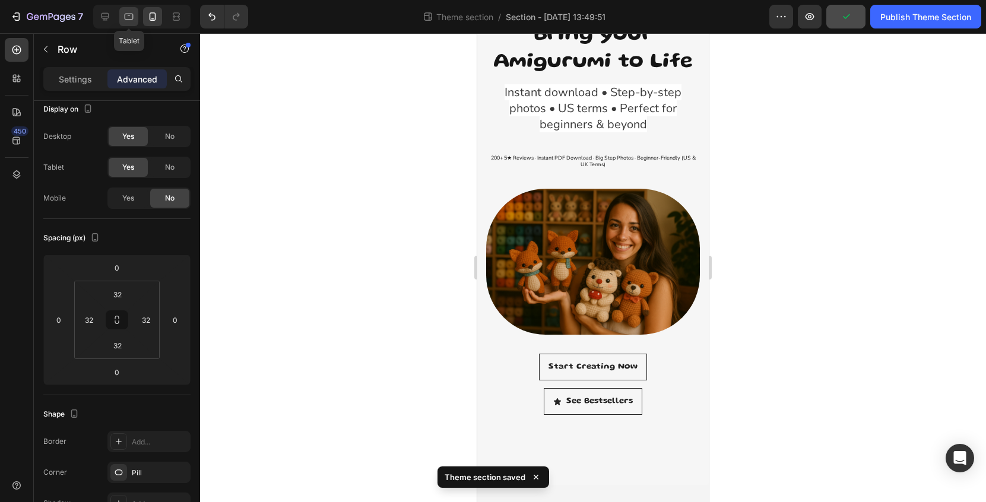
click at [133, 12] on icon at bounding box center [129, 17] width 12 height 12
type input "90"
type input "10"
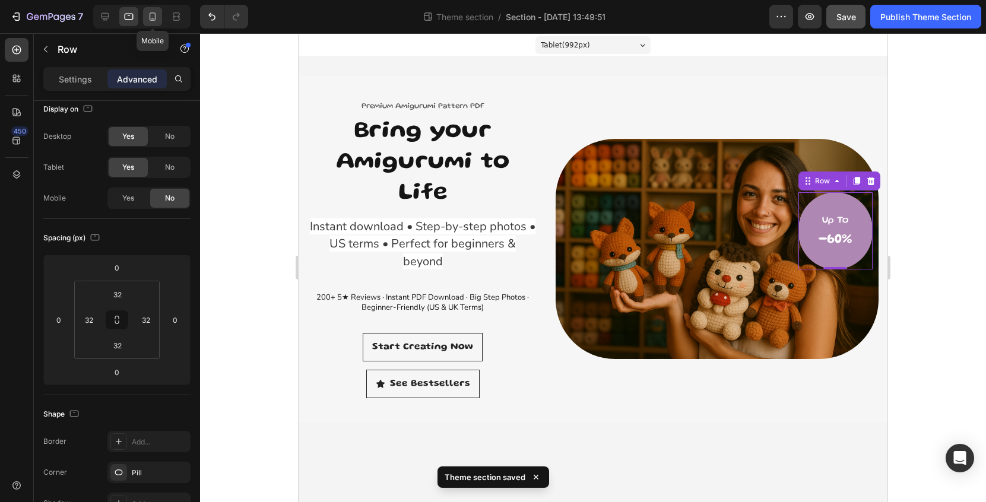
click at [157, 20] on icon at bounding box center [153, 17] width 12 height 12
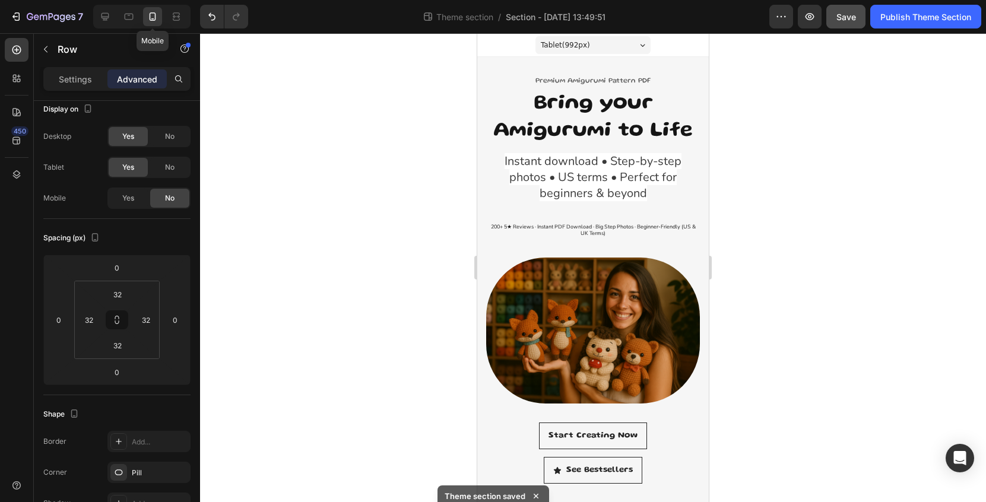
type input "40"
type input "0"
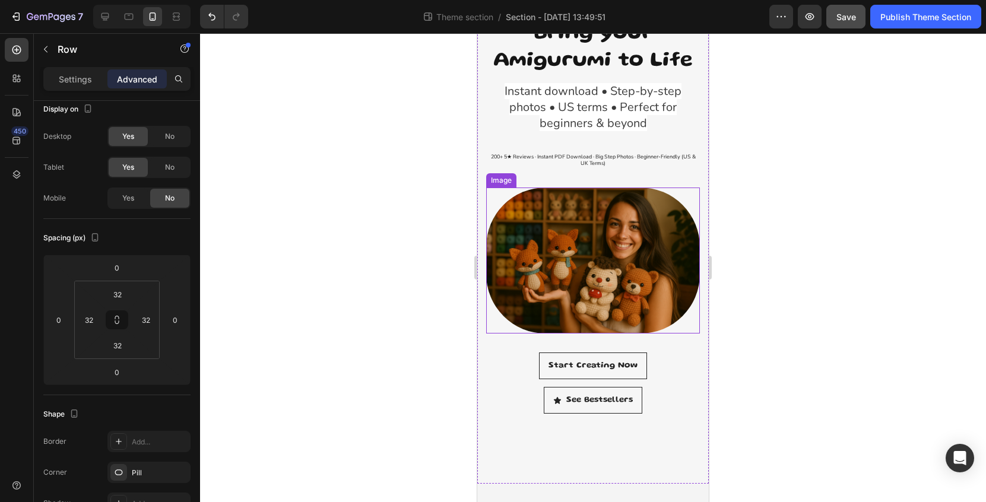
scroll to position [69, 0]
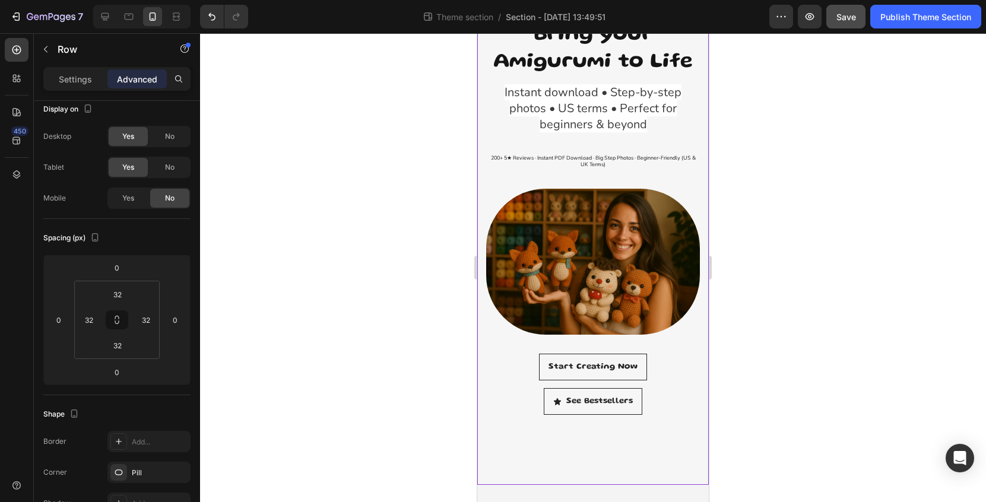
click at [660, 423] on div "See Bestsellers Button" at bounding box center [593, 415] width 214 height 55
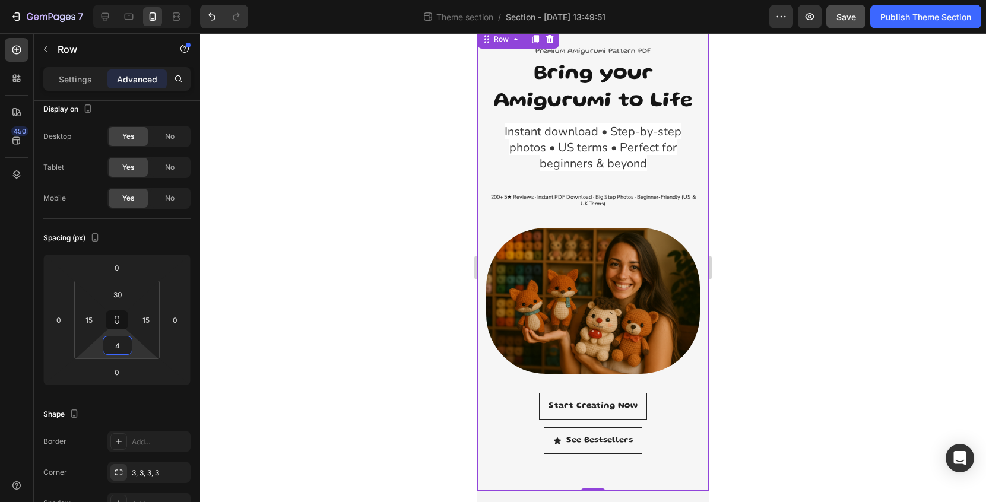
type input "0"
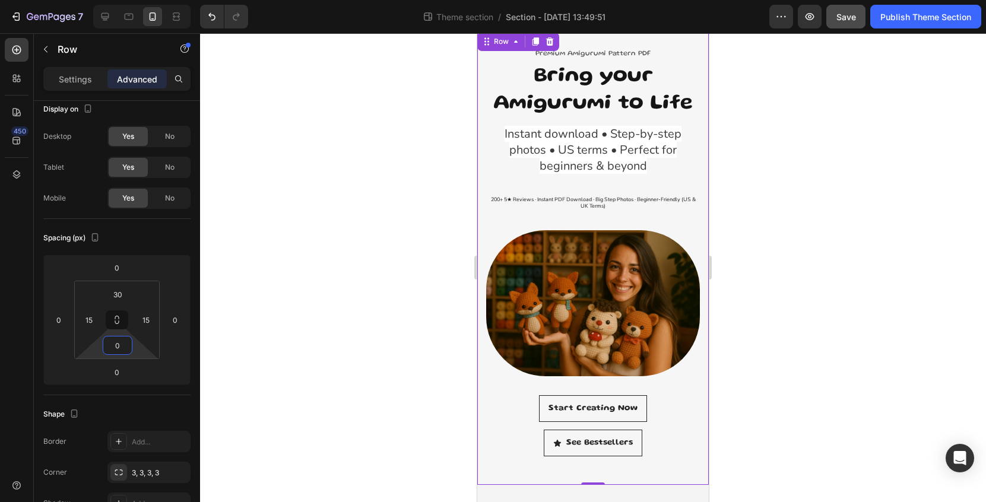
drag, startPoint x: 137, startPoint y: 349, endPoint x: 138, endPoint y: 382, distance: 33.3
click at [138, 0] on html "7 Theme section / Section - Aug 22 13:49:51 Preview Save Publish Theme Section …" at bounding box center [493, 0] width 986 height 0
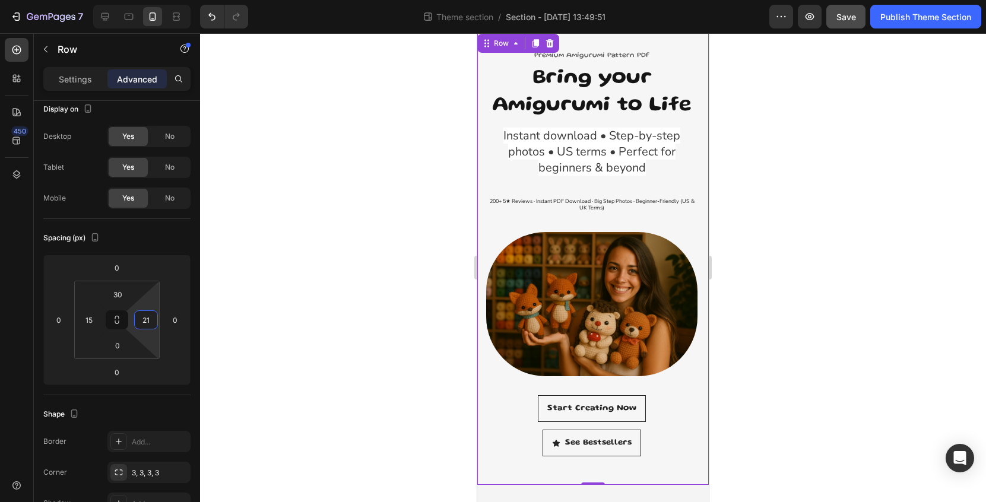
scroll to position [25, 0]
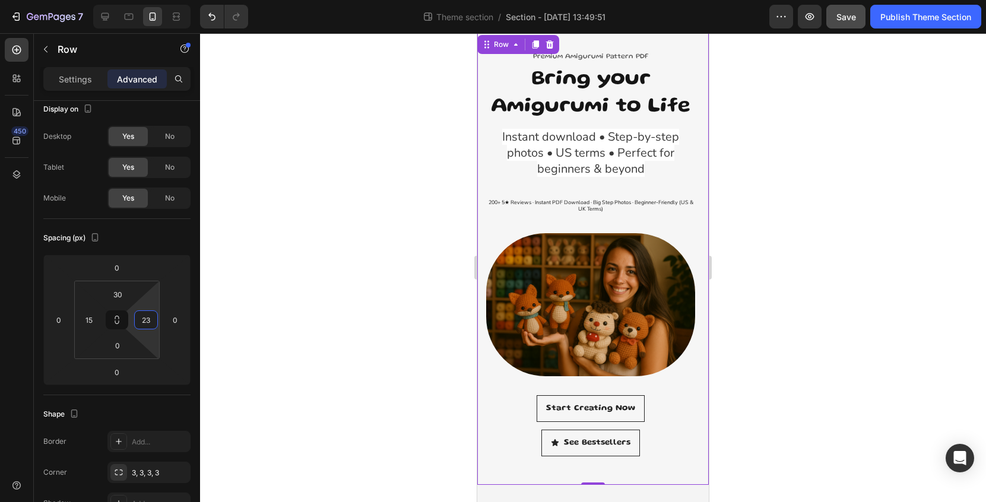
type input "25"
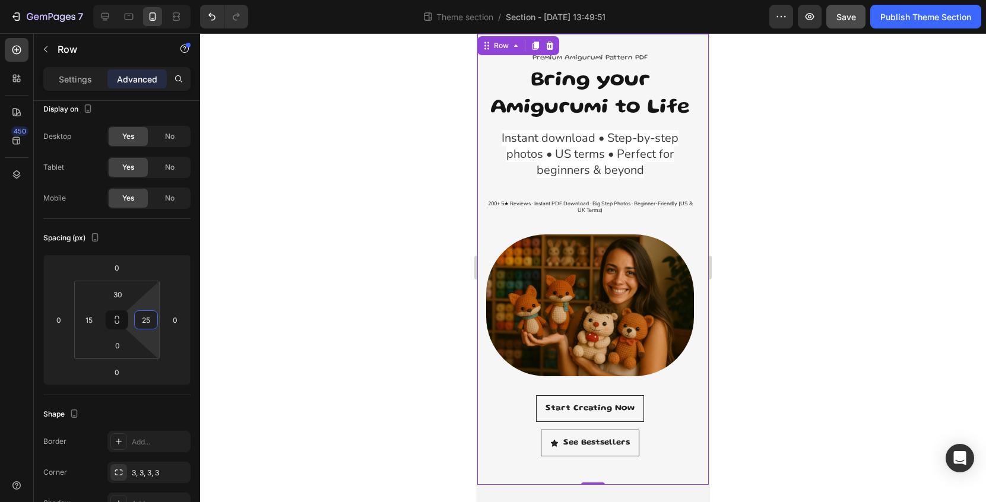
drag, startPoint x: 157, startPoint y: 331, endPoint x: 165, endPoint y: 327, distance: 8.8
click at [165, 0] on html "7 Theme section / Section - Aug 22 13:49:51 Preview Save Publish Theme Section …" at bounding box center [493, 0] width 986 height 0
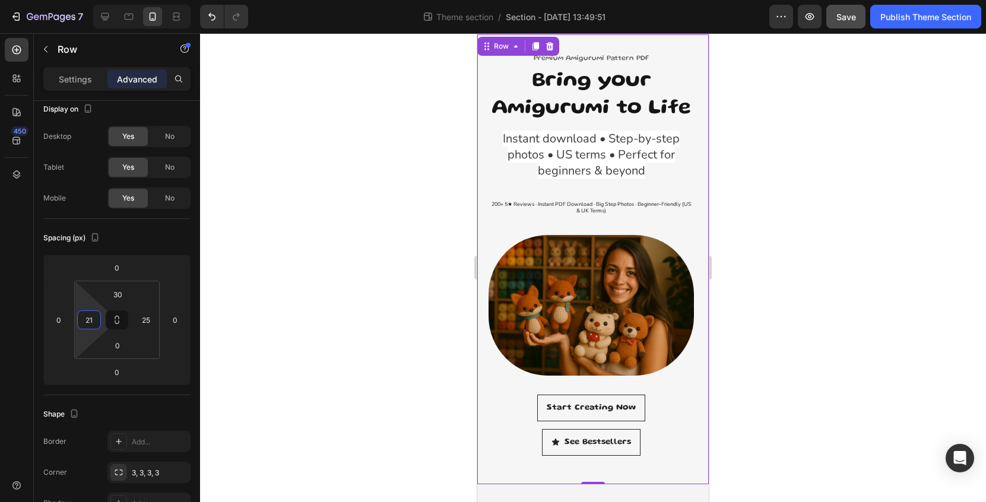
scroll to position [21, 0]
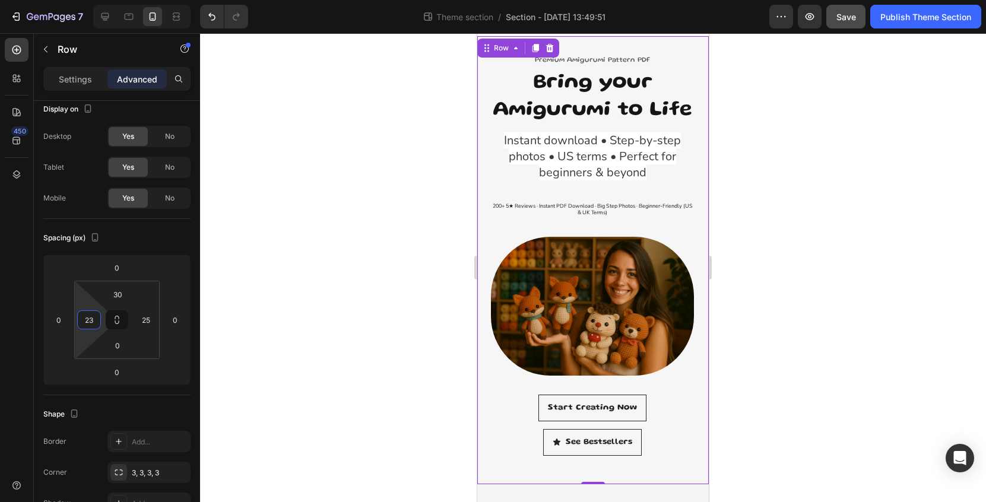
type input "25"
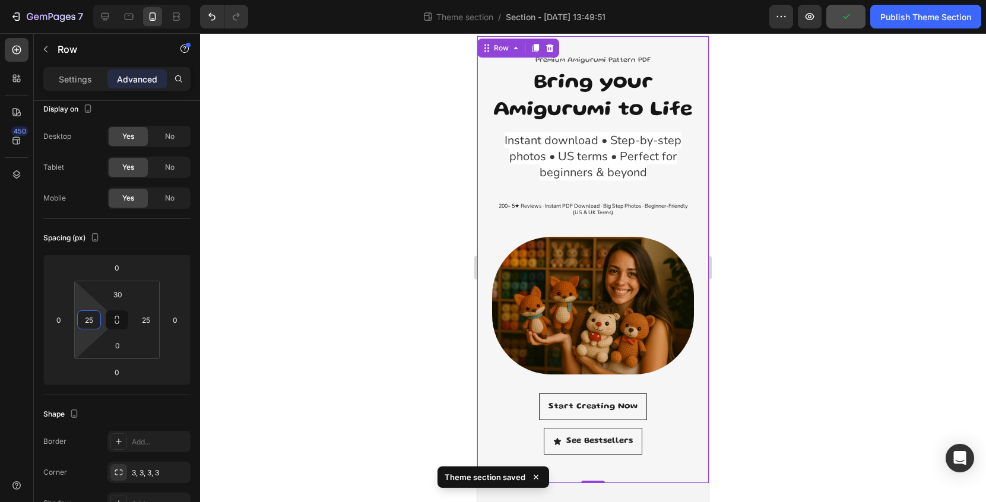
drag, startPoint x: 94, startPoint y: 333, endPoint x: 100, endPoint y: 330, distance: 6.1
click at [100, 0] on html "7 Theme section / Section - Aug 22 13:49:51 Preview Publish Theme Section 450 S…" at bounding box center [493, 0] width 986 height 0
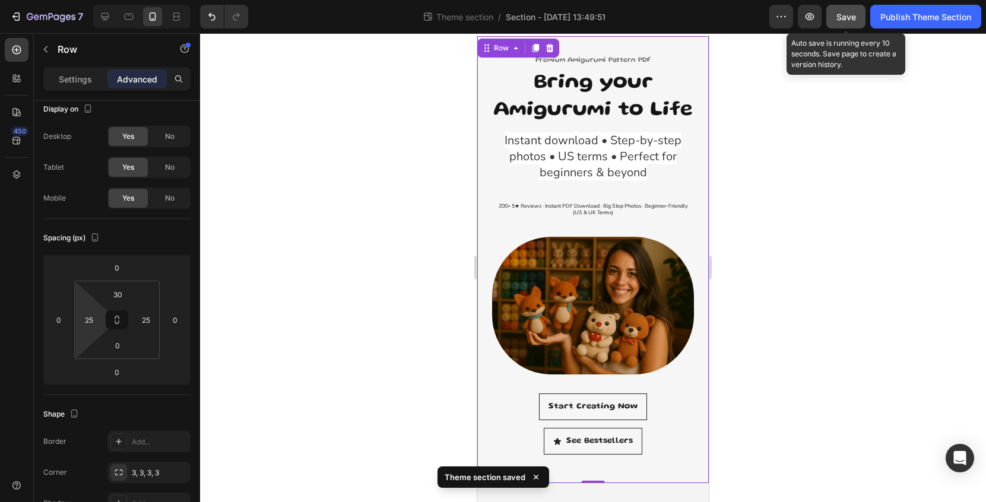
click at [843, 15] on span "Save" at bounding box center [847, 17] width 20 height 10
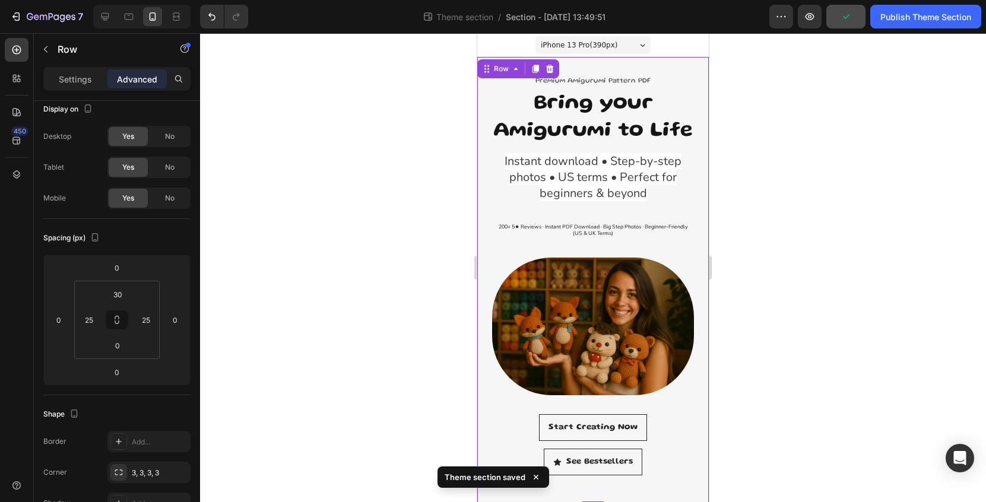
scroll to position [0, 0]
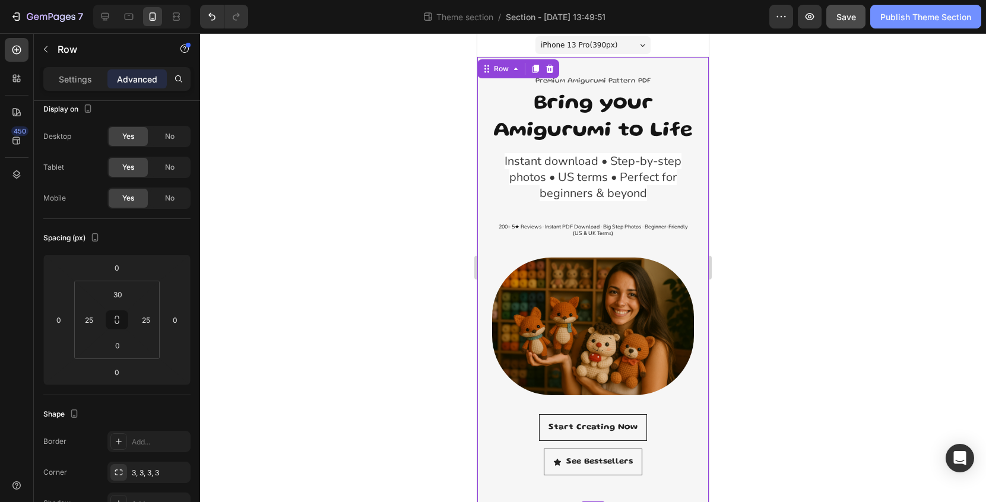
click at [933, 18] on div "Publish Theme Section" at bounding box center [926, 17] width 91 height 12
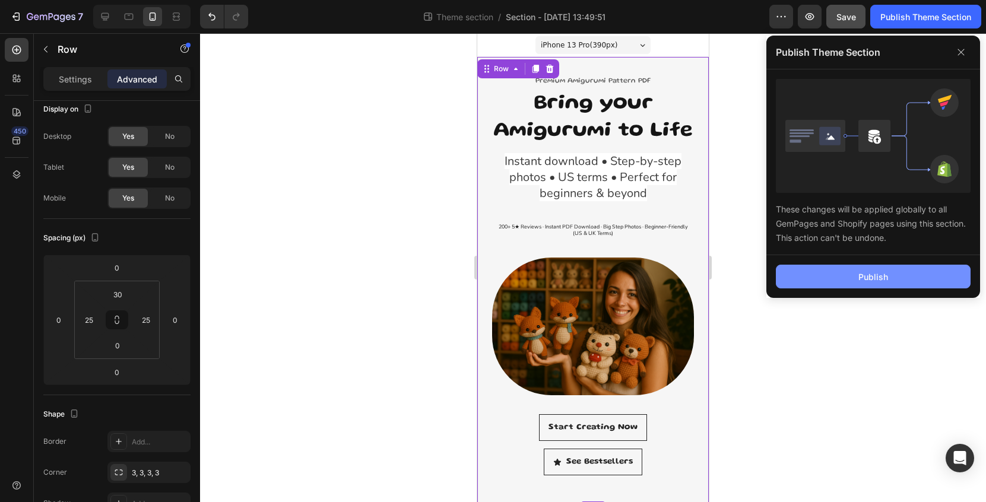
click at [908, 265] on button "Publish" at bounding box center [873, 277] width 195 height 24
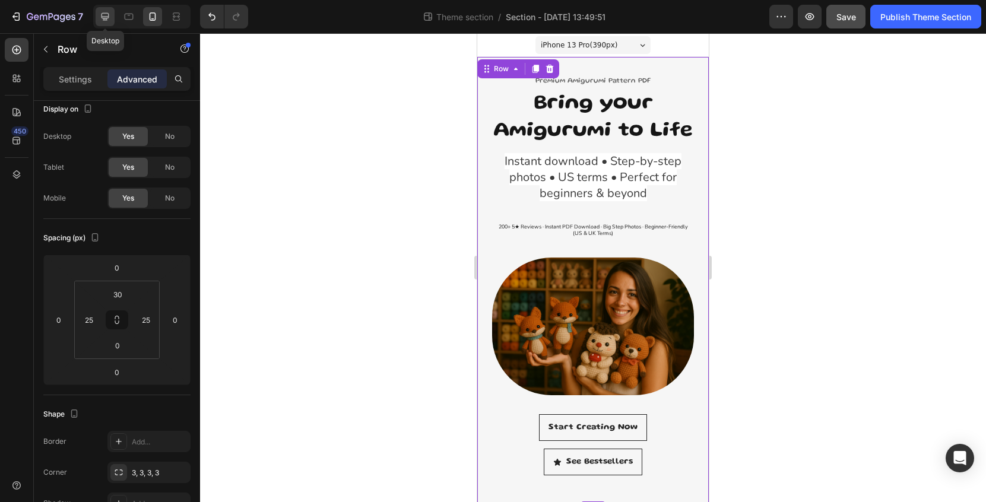
click at [107, 13] on icon at bounding box center [106, 17] width 8 height 8
type input "0"
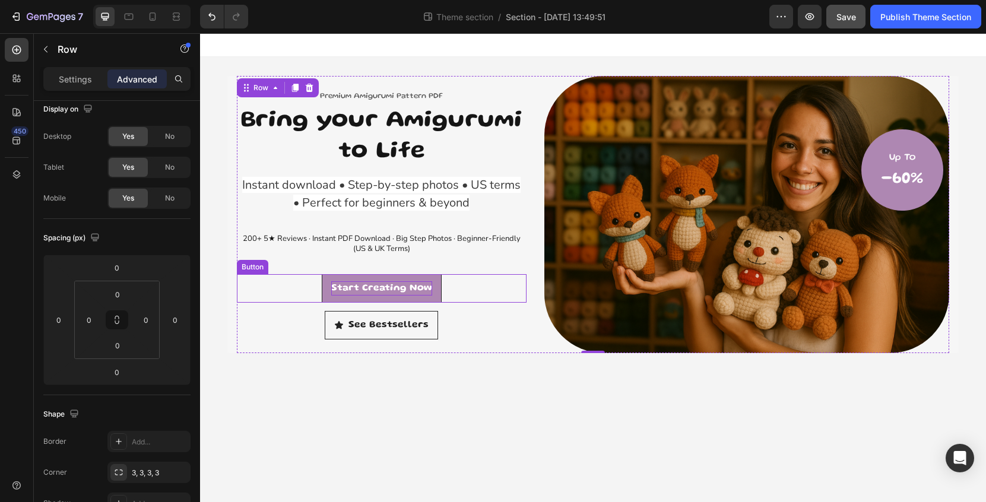
click at [424, 283] on p "Start Creating Now" at bounding box center [381, 289] width 101 height 14
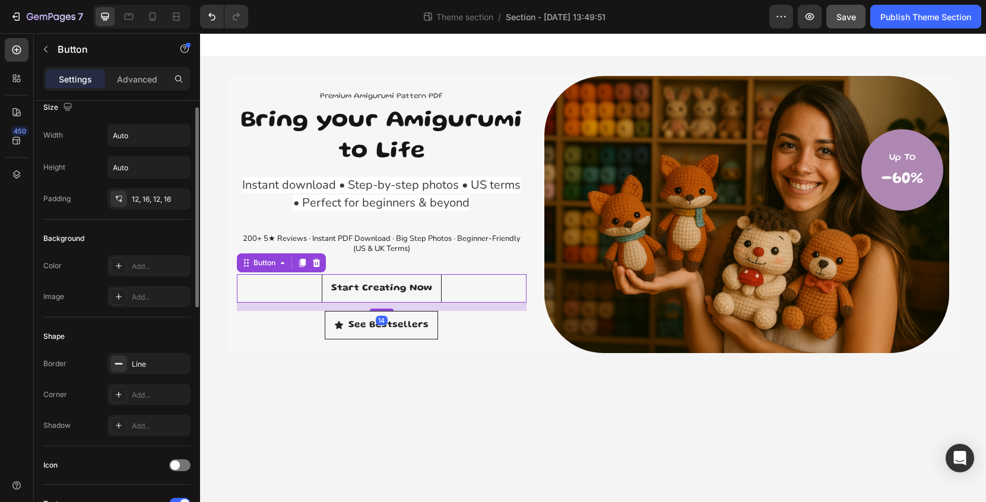
scroll to position [37, 0]
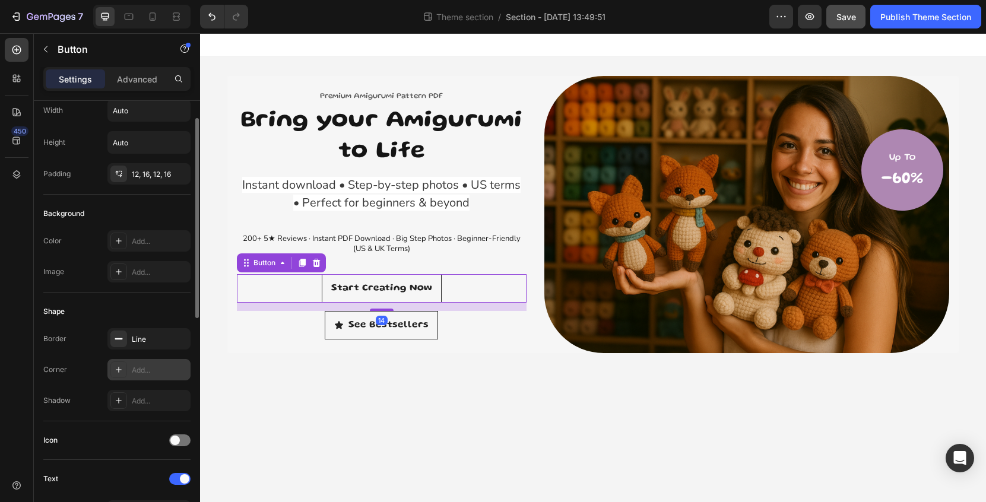
click at [140, 366] on div "Add..." at bounding box center [160, 370] width 56 height 11
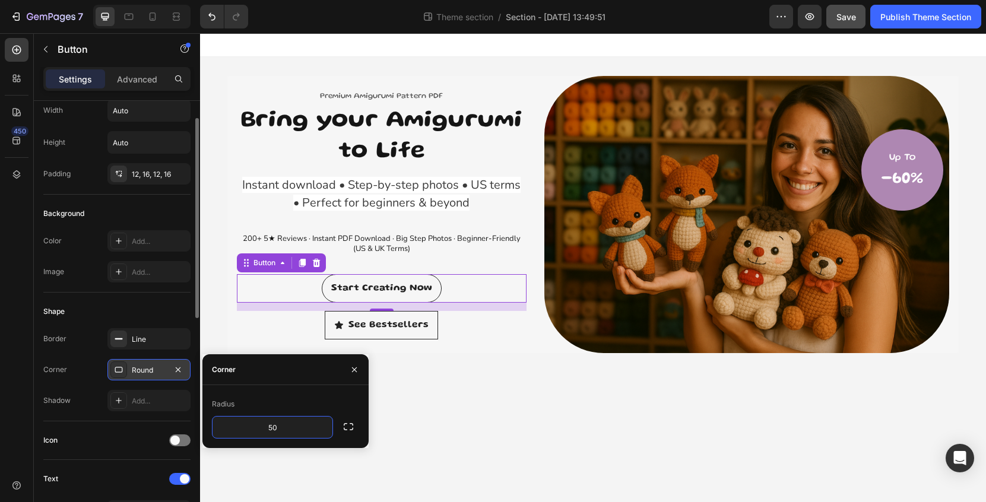
type input "5"
type input "3"
type input "1"
type input "20"
click at [419, 325] on p "See Bestsellers" at bounding box center [389, 325] width 80 height 14
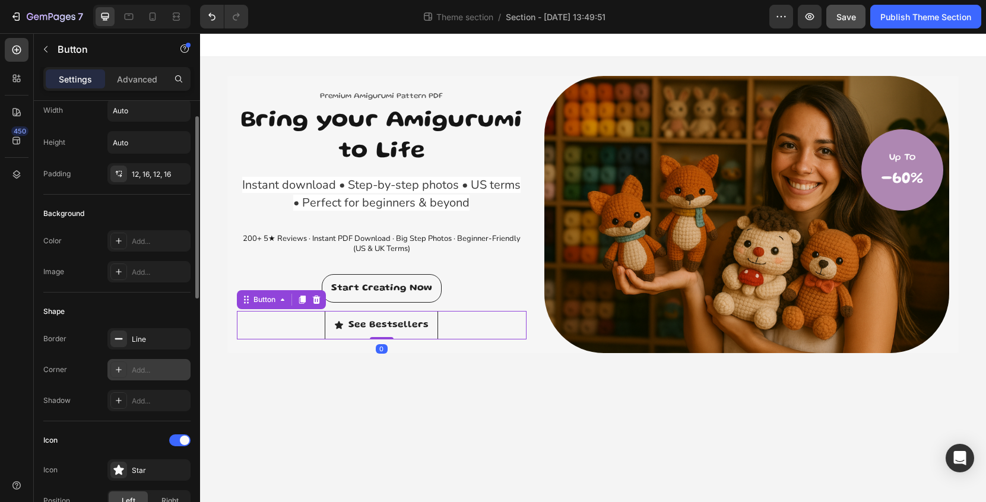
click at [162, 374] on div "Add..." at bounding box center [160, 370] width 56 height 11
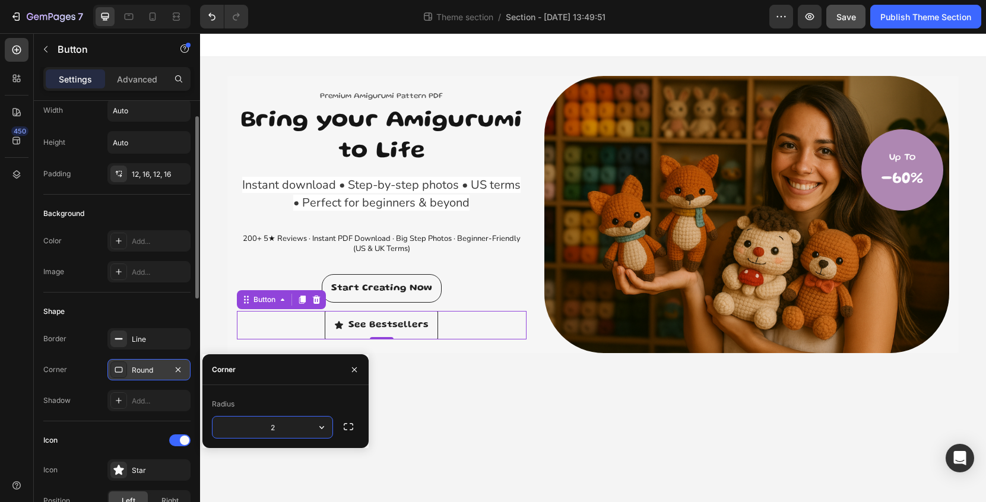
type input "20"
click at [136, 432] on div "Icon" at bounding box center [116, 440] width 147 height 19
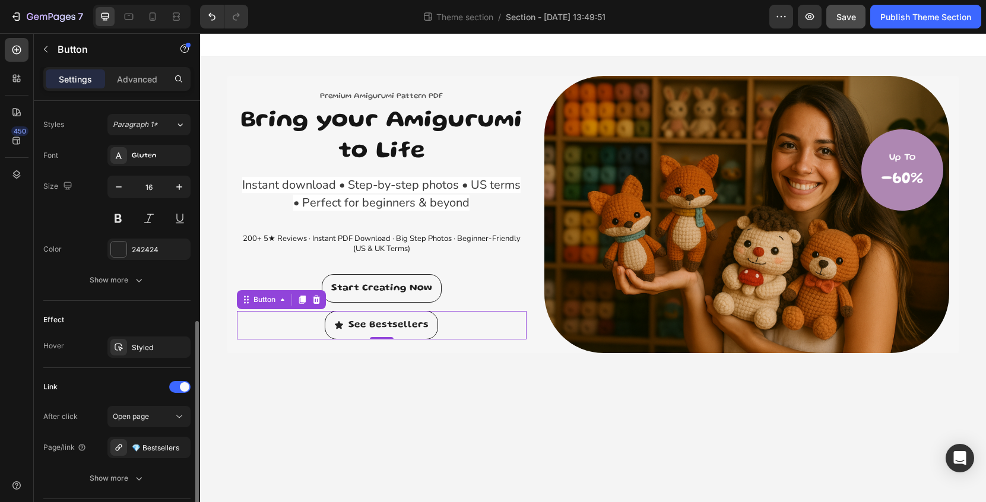
scroll to position [533, 0]
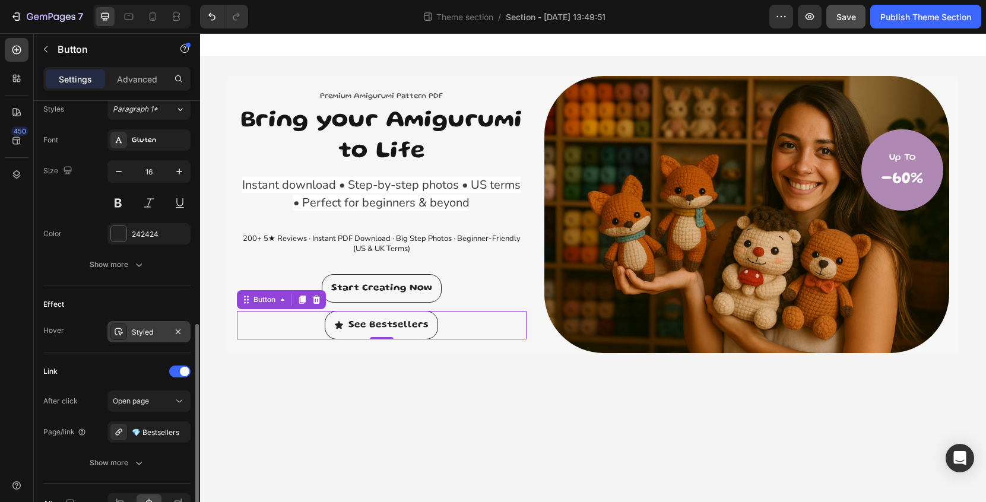
click at [152, 331] on div "Styled" at bounding box center [149, 332] width 34 height 11
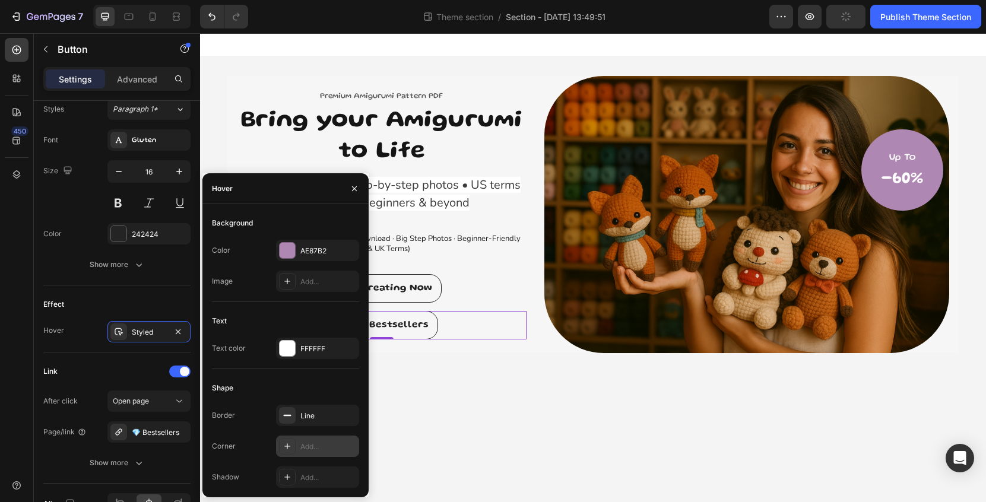
click at [314, 444] on div "Add..." at bounding box center [329, 447] width 56 height 11
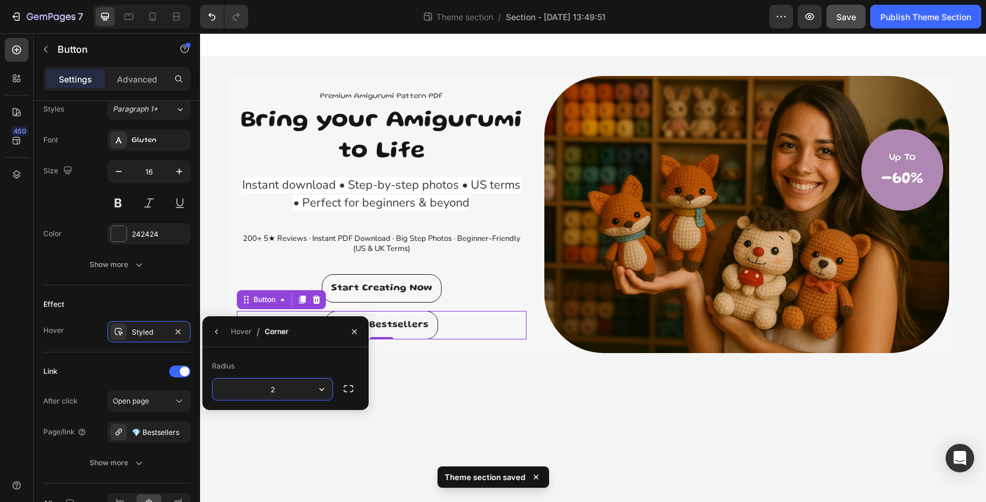
type input "20"
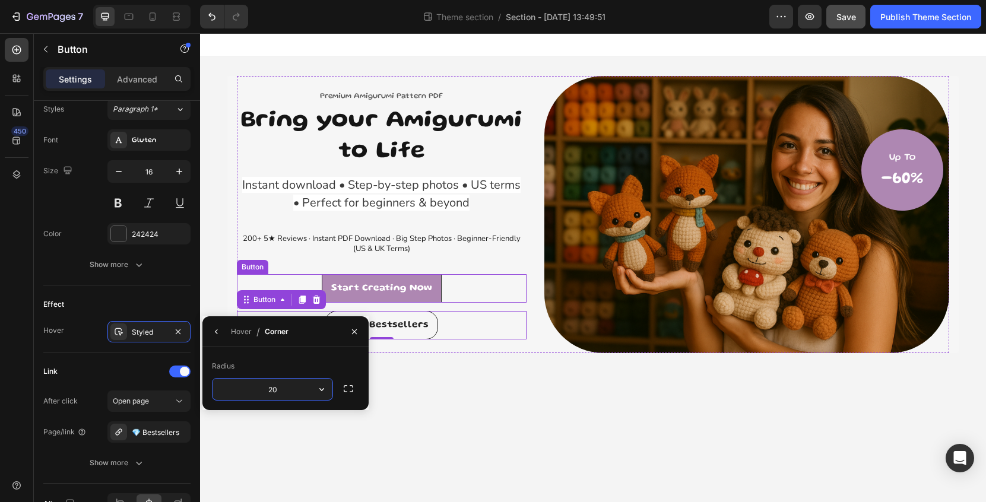
click at [413, 297] on link "Start Creating Now" at bounding box center [382, 288] width 120 height 29
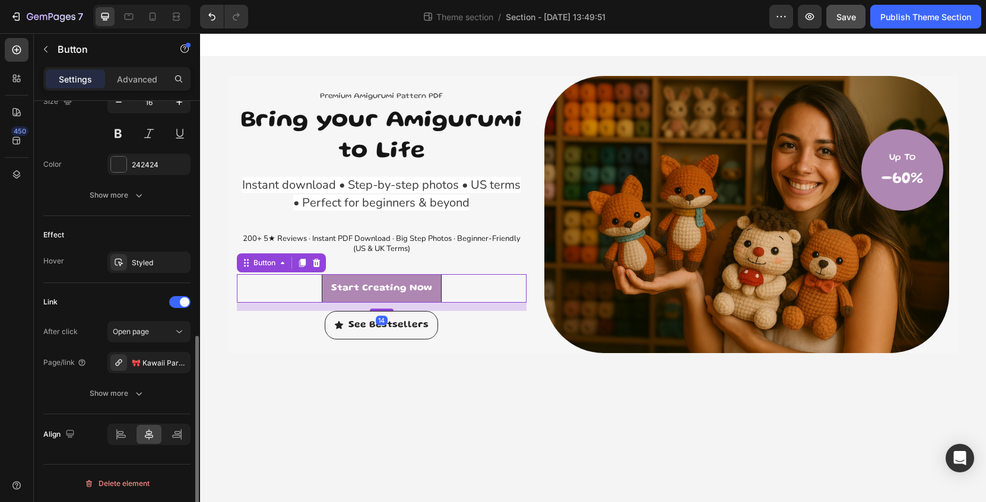
scroll to position [509, 0]
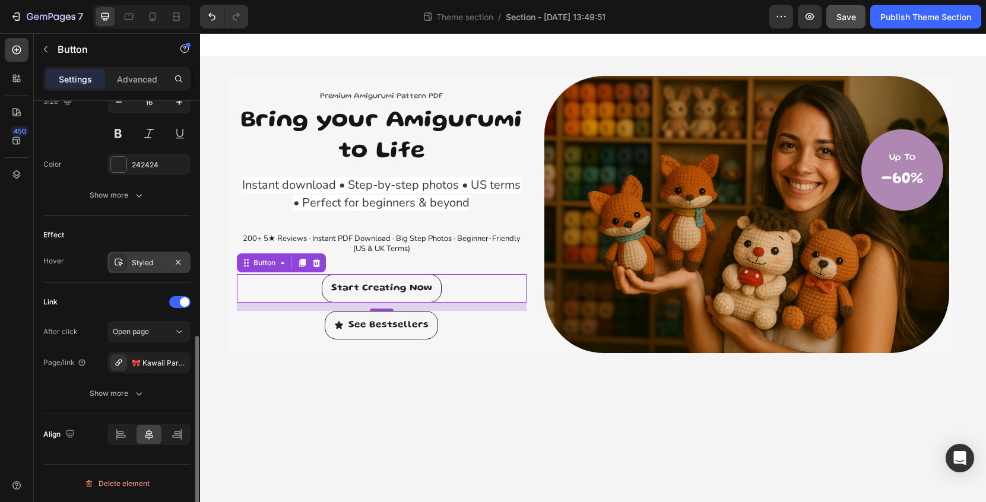
click at [154, 262] on div "Styled" at bounding box center [149, 263] width 34 height 11
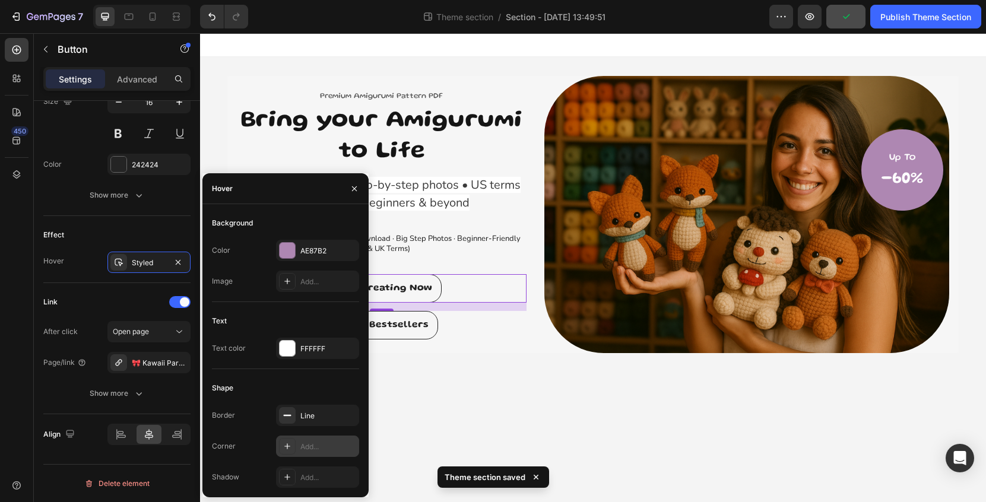
click at [312, 447] on div "Add..." at bounding box center [329, 447] width 56 height 11
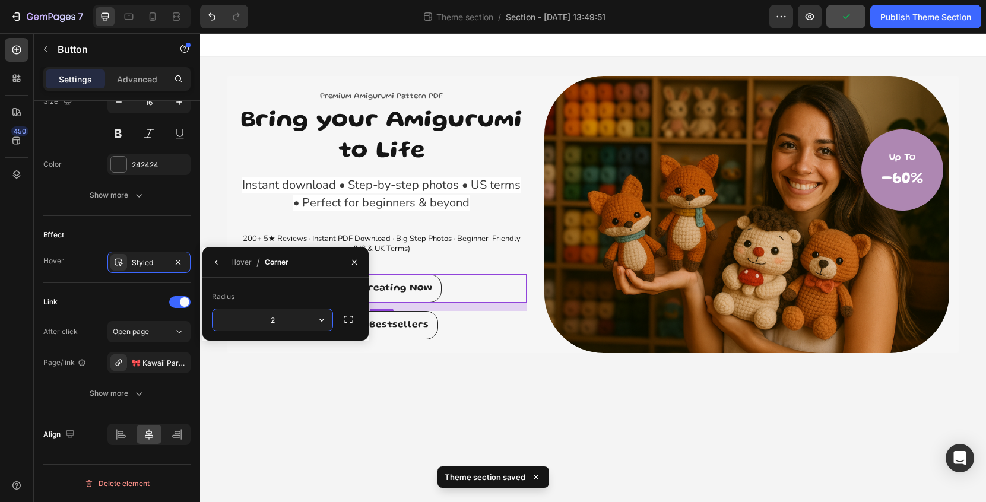
type input "20"
click at [473, 337] on div "See Bestsellers Button" at bounding box center [382, 325] width 290 height 29
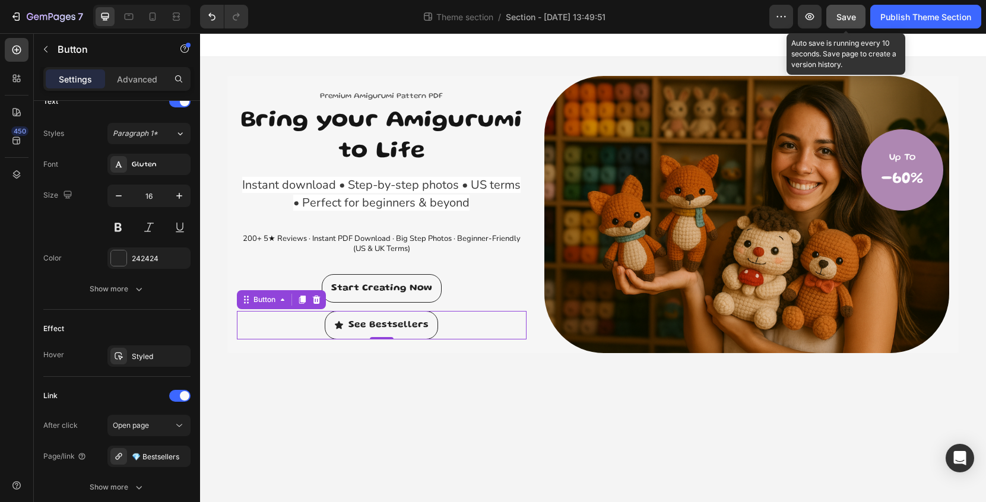
click at [853, 15] on span "Save" at bounding box center [847, 17] width 20 height 10
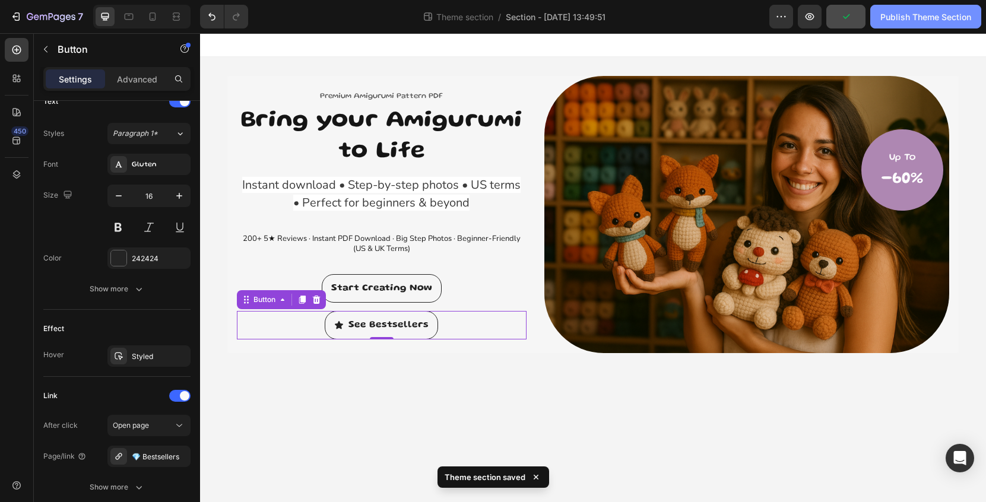
click at [903, 17] on div "Publish Theme Section" at bounding box center [926, 17] width 91 height 12
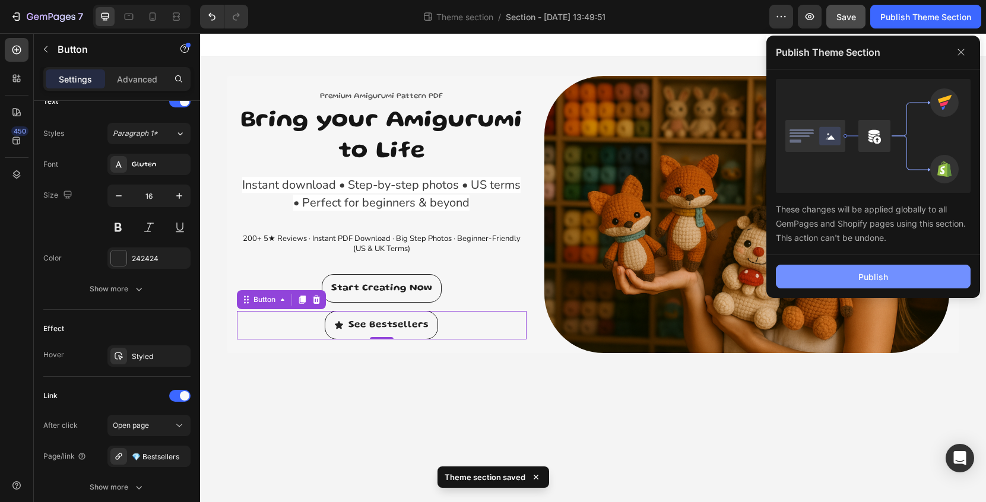
click at [862, 274] on div "Publish" at bounding box center [874, 277] width 30 height 12
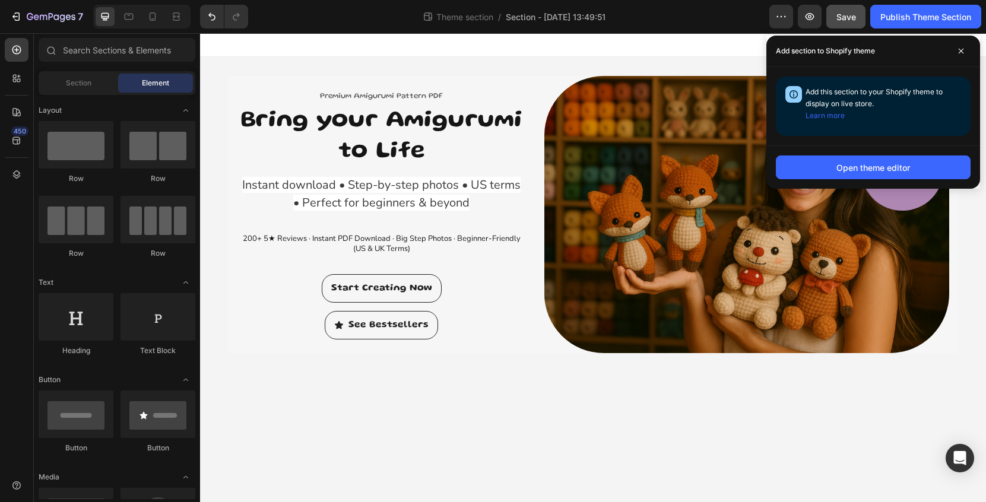
click at [381, 390] on body "Premium Amigurumi Pattern PDF Text block Bring your Amigurumi to Life Heading I…" at bounding box center [593, 267] width 786 height 469
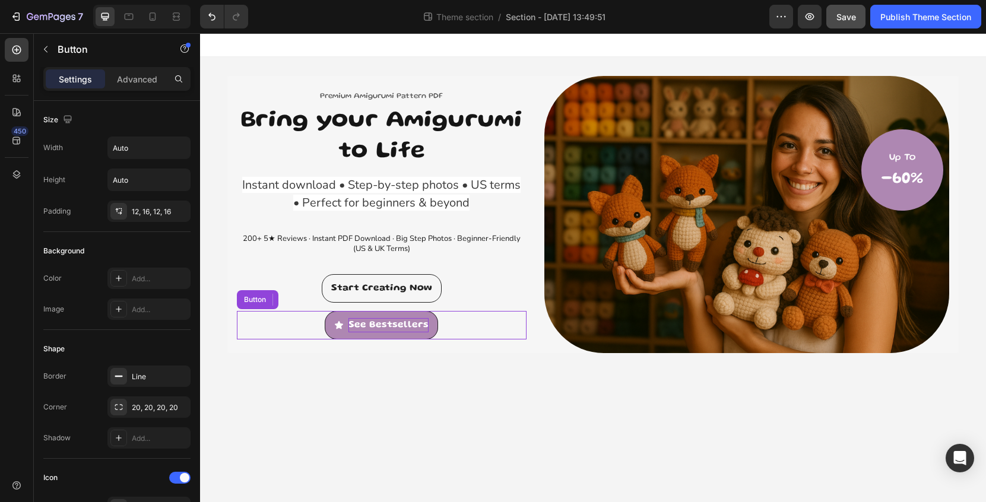
click at [369, 325] on p "See Bestsellers" at bounding box center [389, 325] width 80 height 14
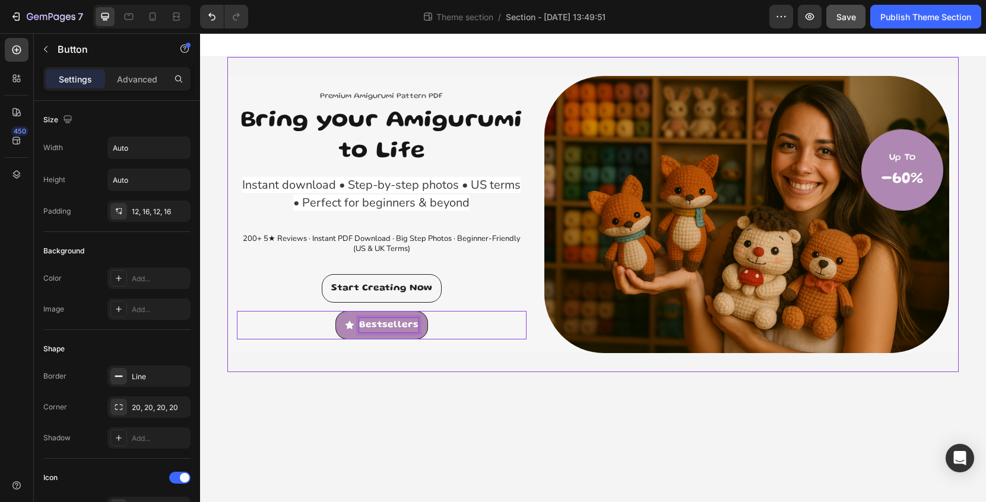
click at [404, 377] on body "Premium Amigurumi Pattern PDF Text block Bring your Amigurumi to Life Heading I…" at bounding box center [593, 267] width 786 height 469
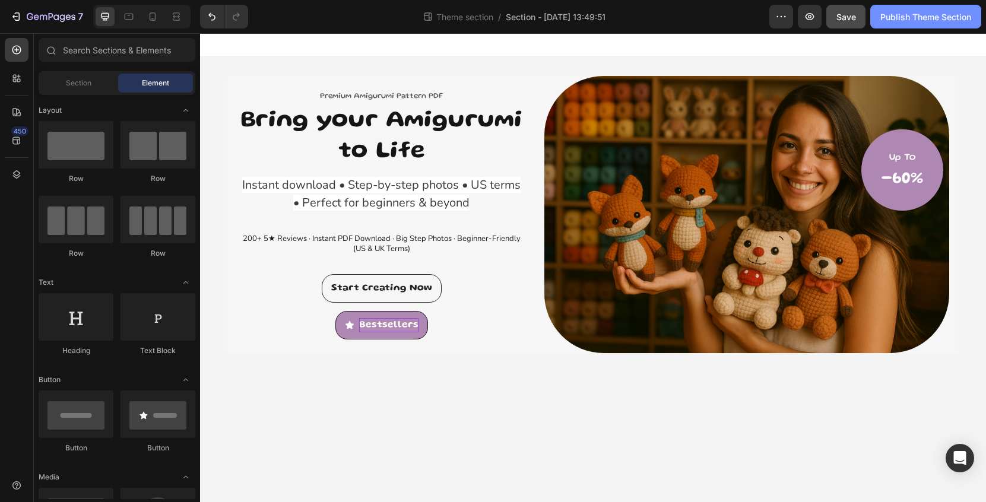
click at [903, 21] on div "Publish Theme Section" at bounding box center [926, 17] width 91 height 12
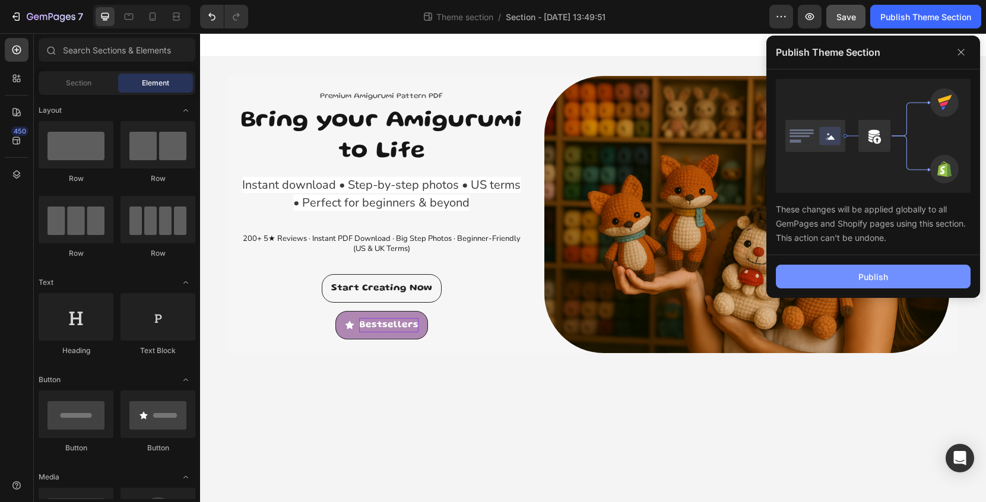
click at [881, 276] on div "Publish" at bounding box center [874, 277] width 30 height 12
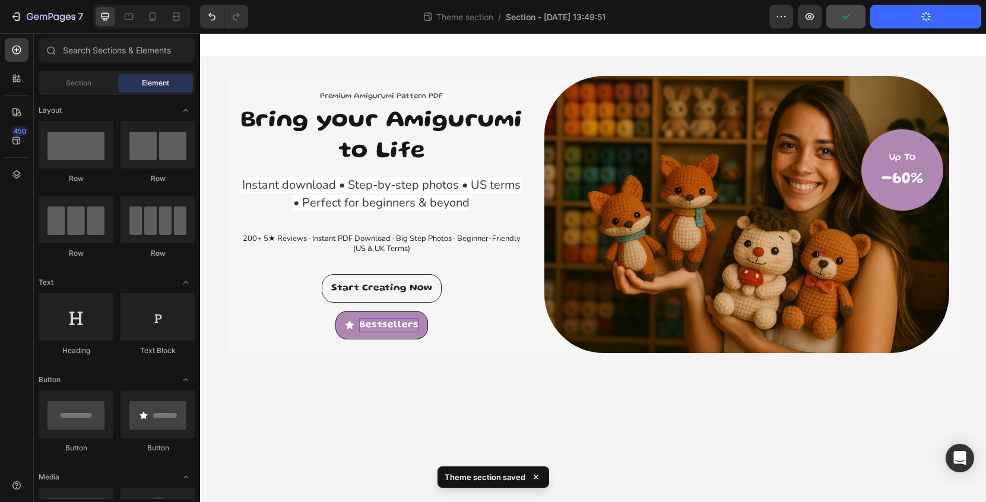
click at [150, 26] on div at bounding box center [141, 17] width 97 height 24
click at [152, 20] on icon at bounding box center [153, 16] width 7 height 8
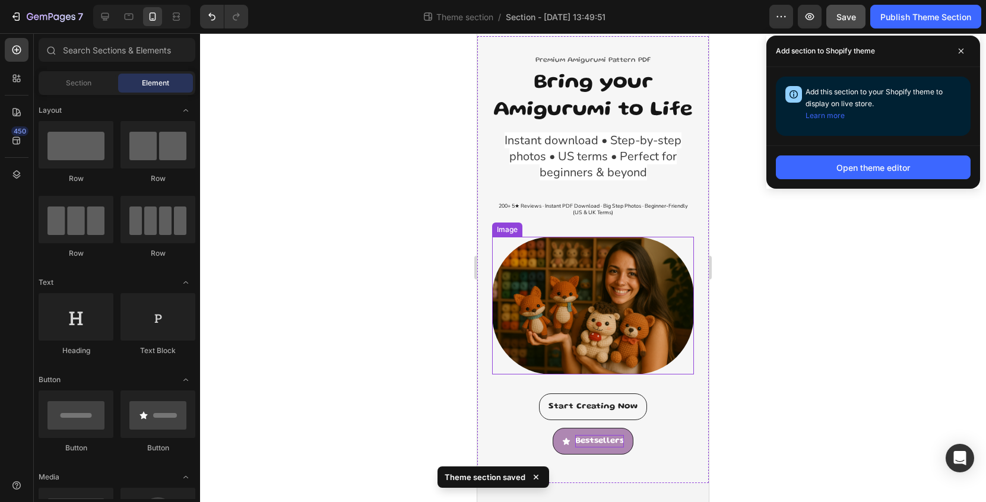
scroll to position [46, 0]
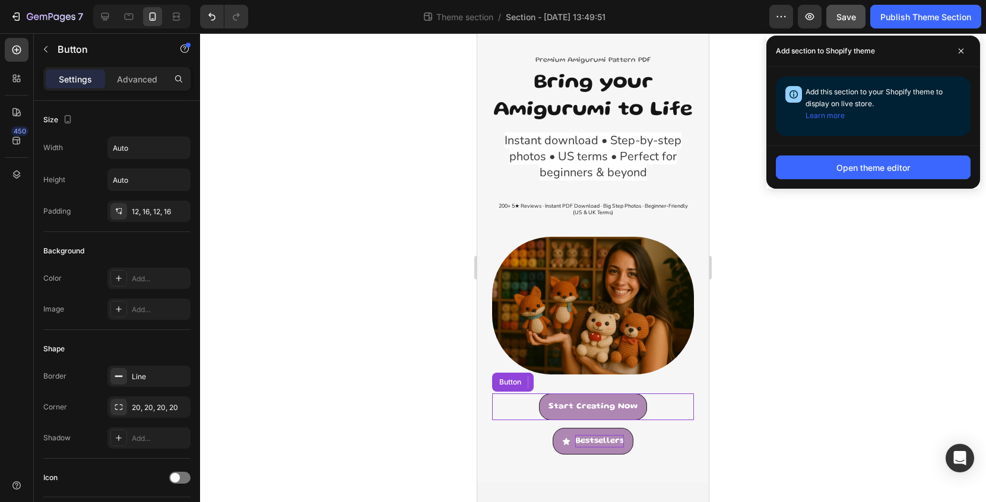
click at [620, 415] on link "Start Creating Now" at bounding box center [593, 407] width 108 height 27
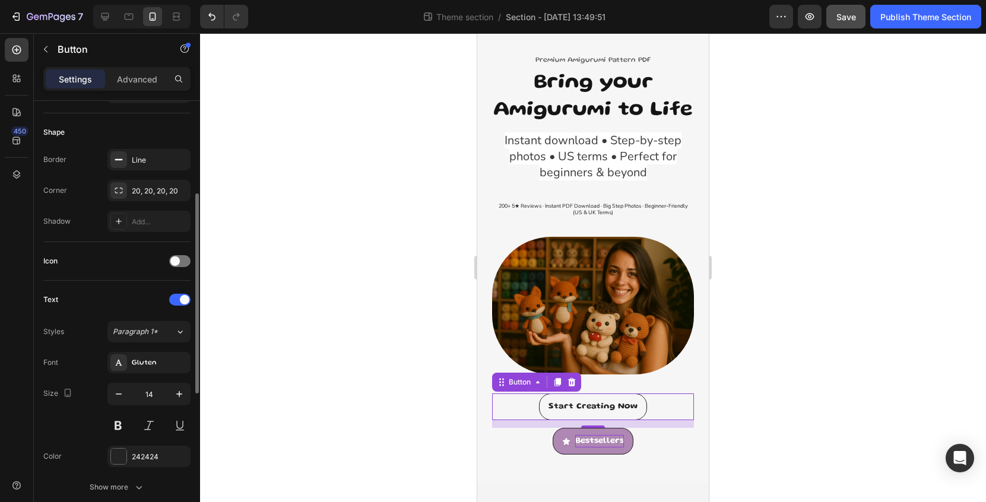
scroll to position [227, 0]
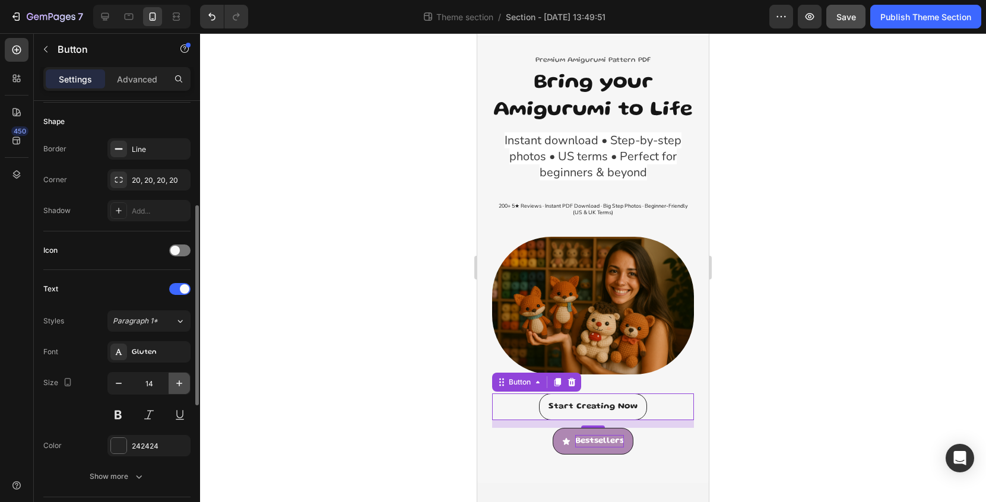
click at [180, 381] on icon "button" at bounding box center [179, 384] width 12 height 12
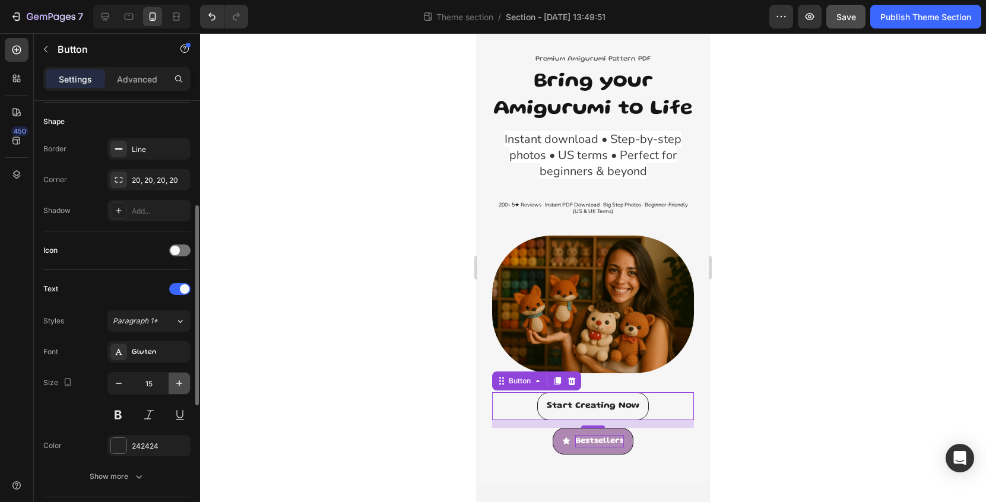
click at [180, 381] on icon "button" at bounding box center [179, 384] width 12 height 12
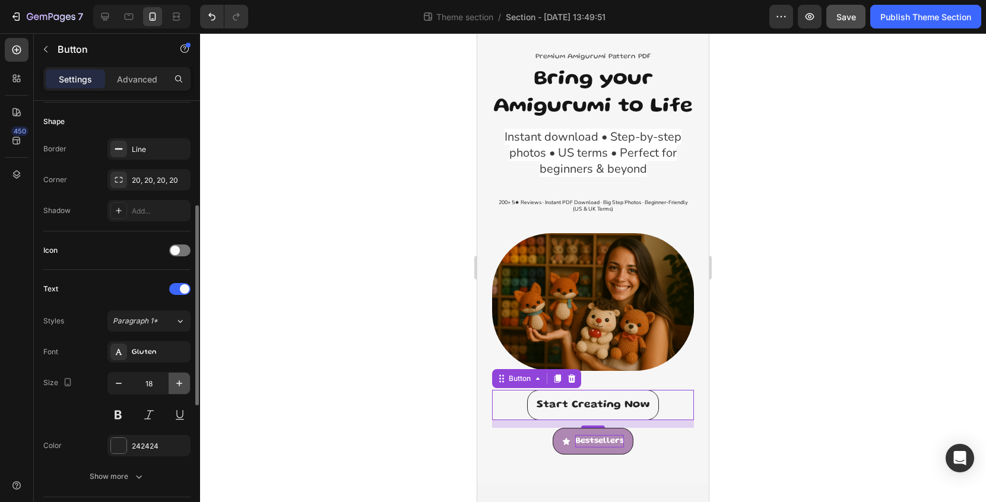
click at [180, 381] on icon "button" at bounding box center [179, 384] width 12 height 12
type input "19"
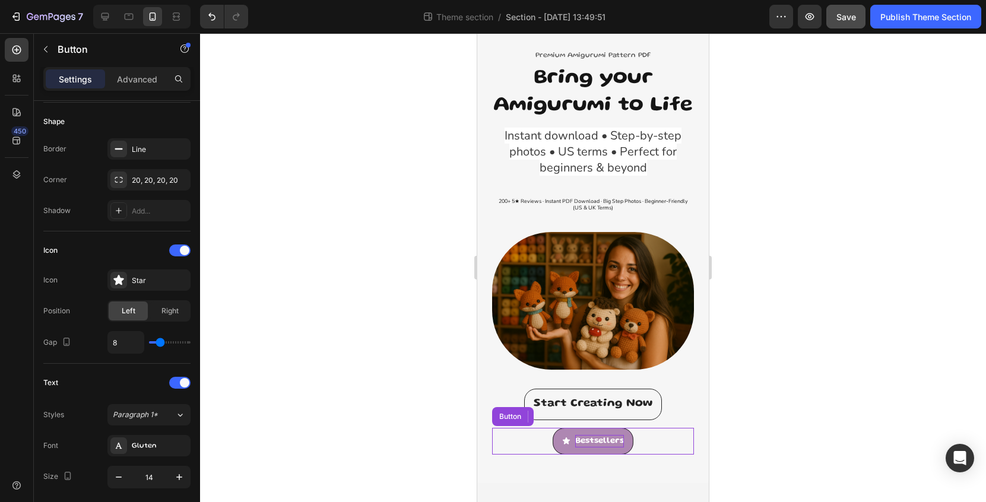
click at [580, 445] on p "Bestsellers" at bounding box center [599, 441] width 49 height 12
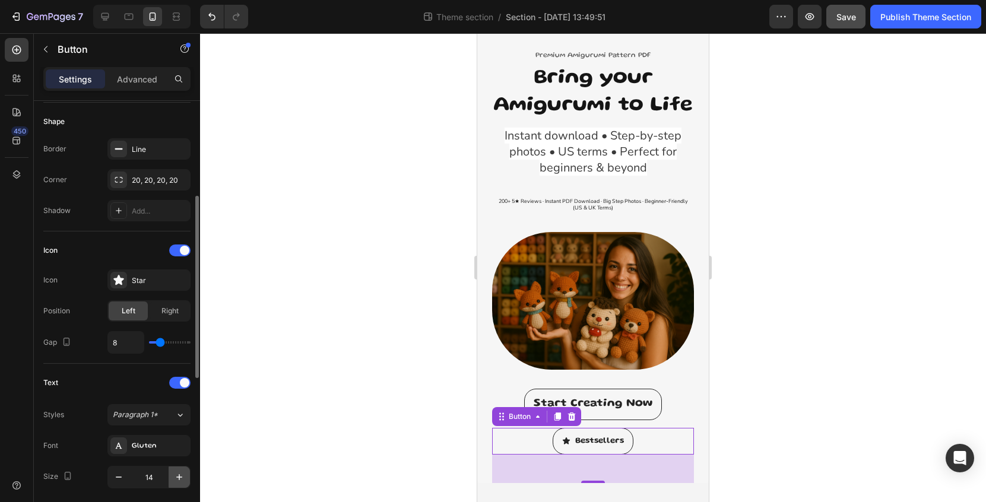
click at [181, 478] on icon "button" at bounding box center [179, 478] width 12 height 12
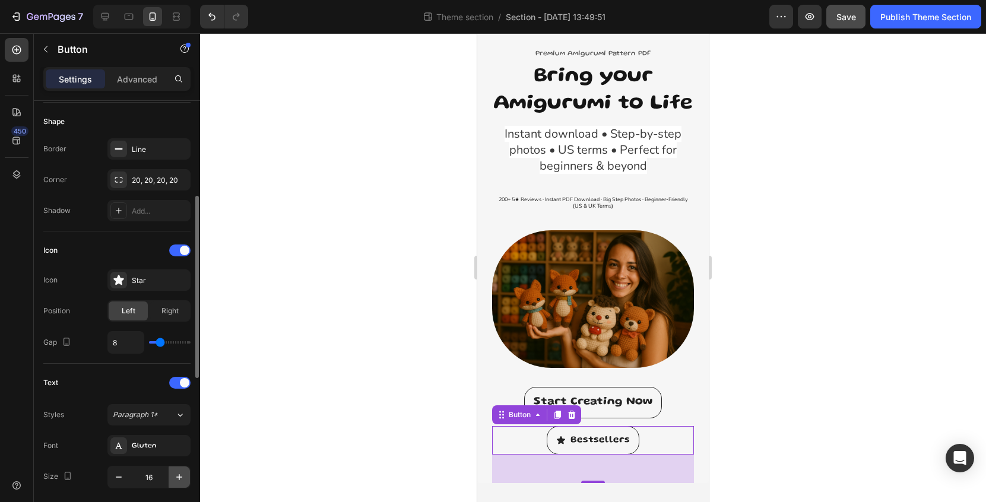
click at [181, 478] on icon "button" at bounding box center [179, 478] width 12 height 12
type input "17"
click at [799, 371] on div at bounding box center [593, 267] width 786 height 469
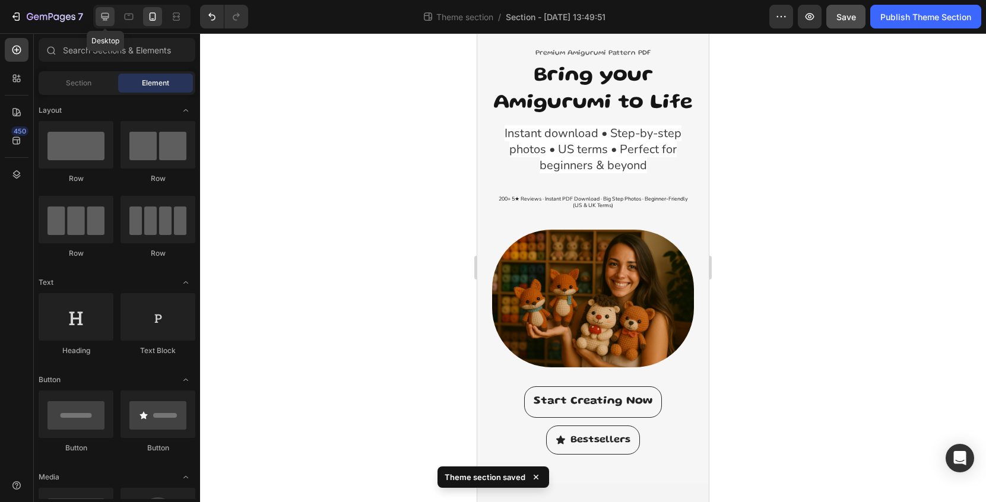
click at [107, 19] on icon at bounding box center [105, 17] width 12 height 12
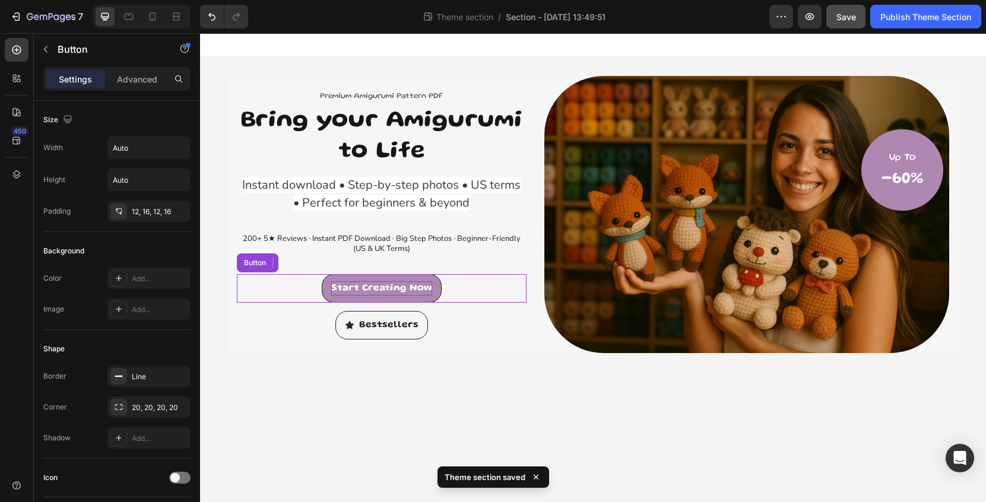
click at [430, 289] on p "Start Creating Now" at bounding box center [381, 289] width 101 height 14
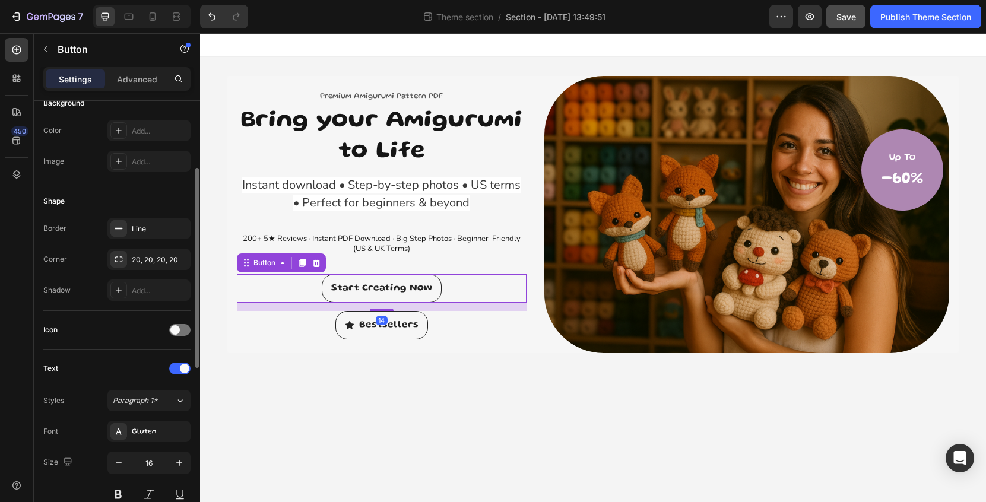
scroll to position [150, 0]
click at [178, 457] on icon "button" at bounding box center [179, 462] width 12 height 12
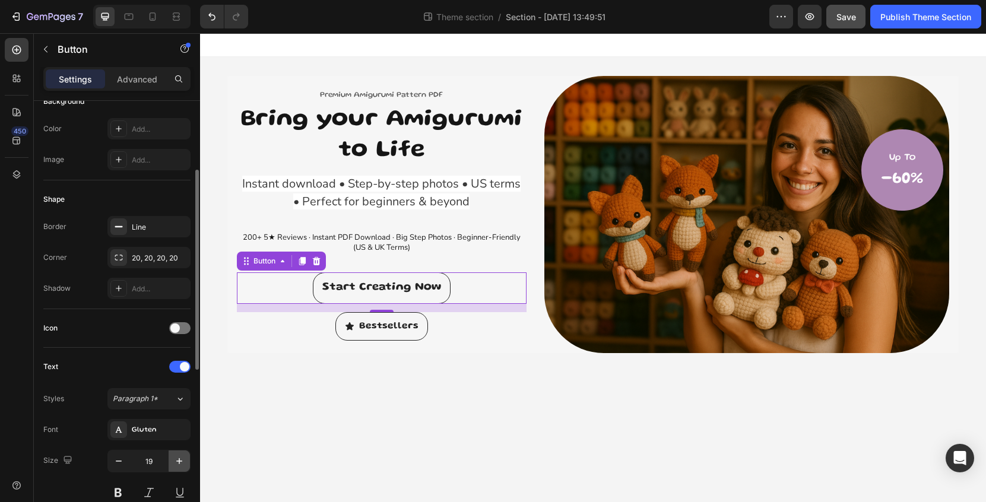
click at [178, 457] on icon "button" at bounding box center [179, 462] width 12 height 12
type input "21"
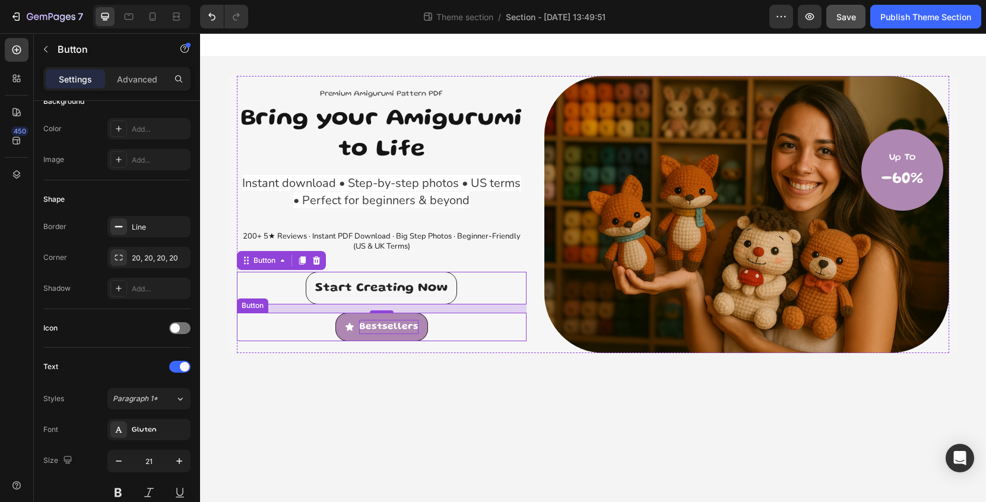
click at [413, 333] on p "Bestsellers" at bounding box center [388, 327] width 59 height 14
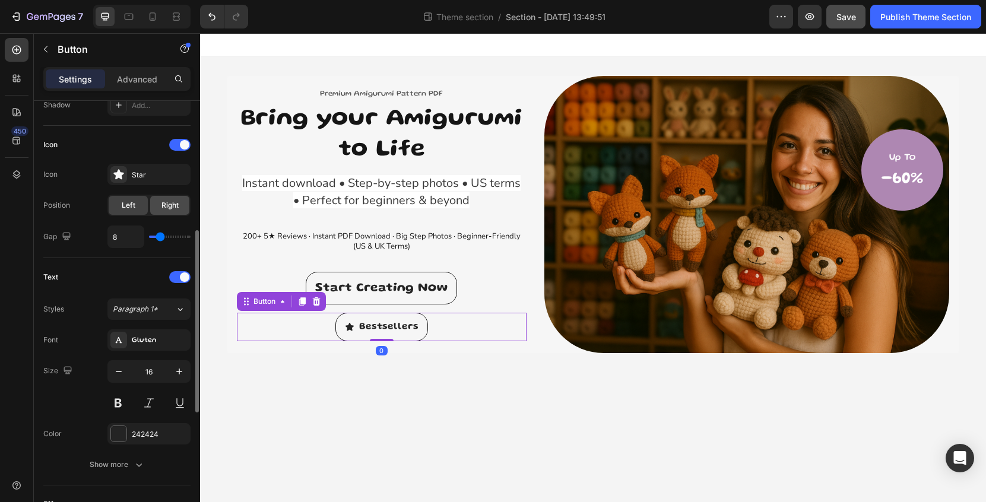
scroll to position [342, 0]
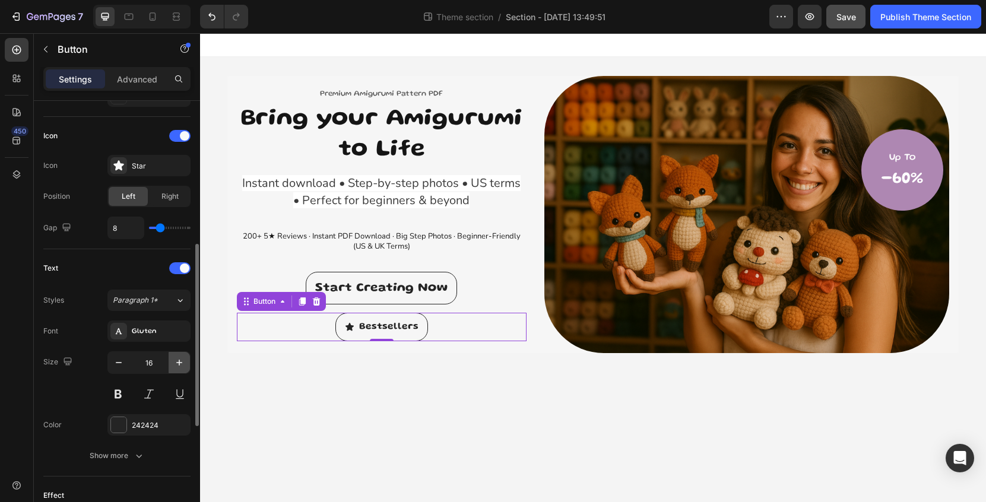
click at [180, 359] on icon "button" at bounding box center [179, 363] width 12 height 12
type input "18"
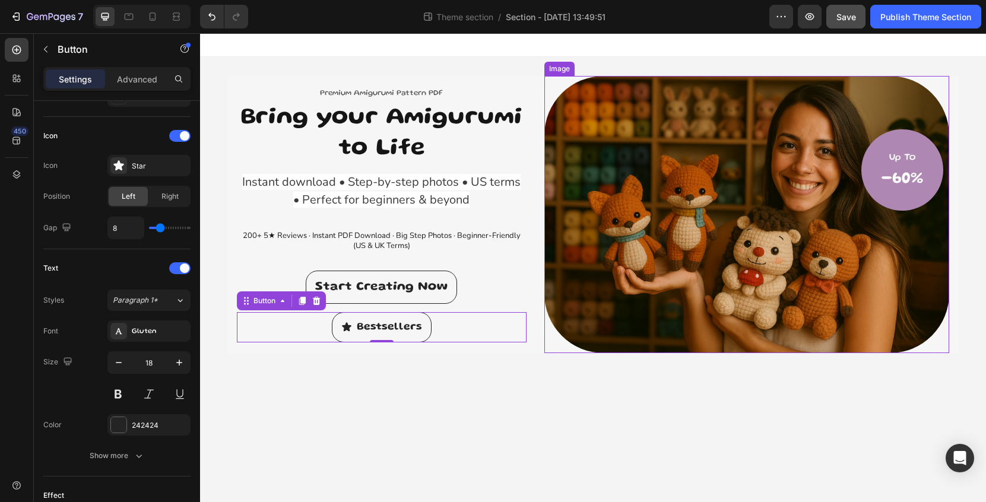
click at [680, 143] on img at bounding box center [748, 214] width 406 height 277
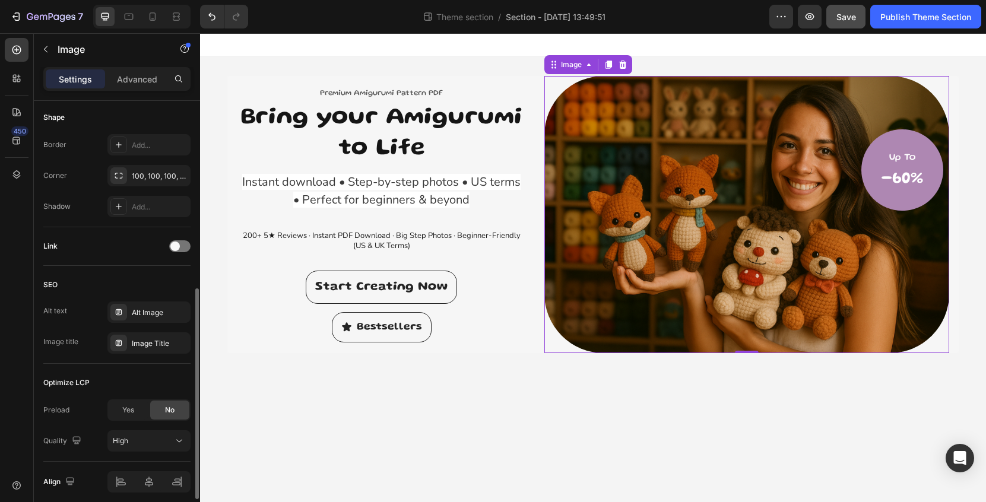
scroll to position [461, 0]
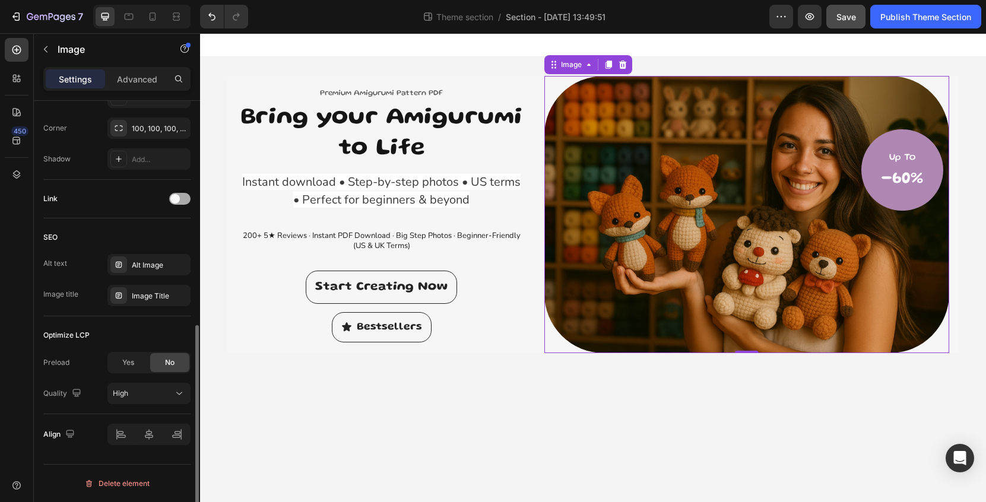
click at [182, 203] on div at bounding box center [179, 199] width 21 height 12
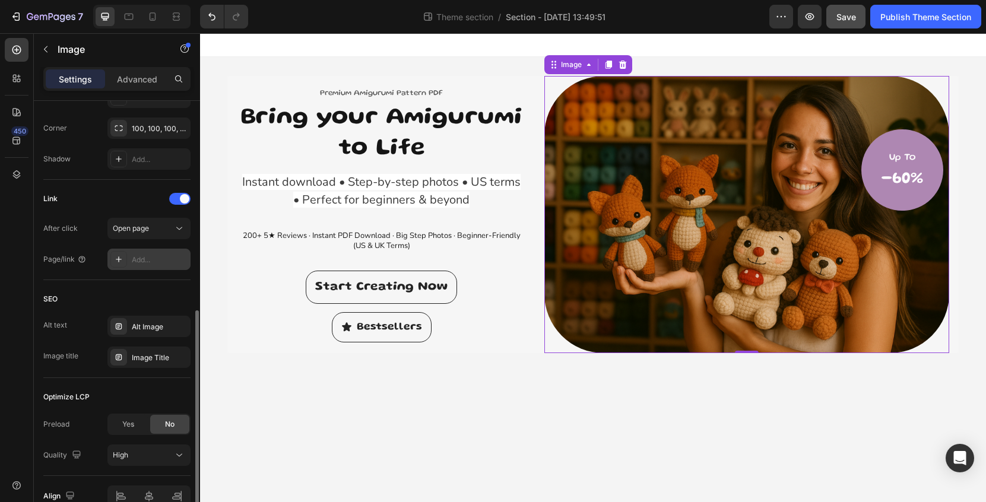
click at [155, 257] on div "Add..." at bounding box center [160, 260] width 56 height 11
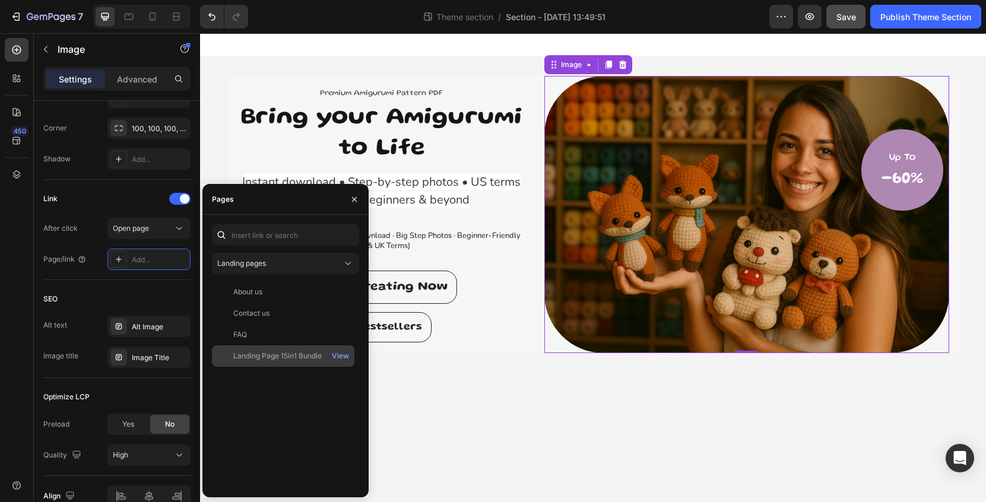
click at [292, 353] on div "Landing Page 15in1 Bundle" at bounding box center [277, 356] width 88 height 11
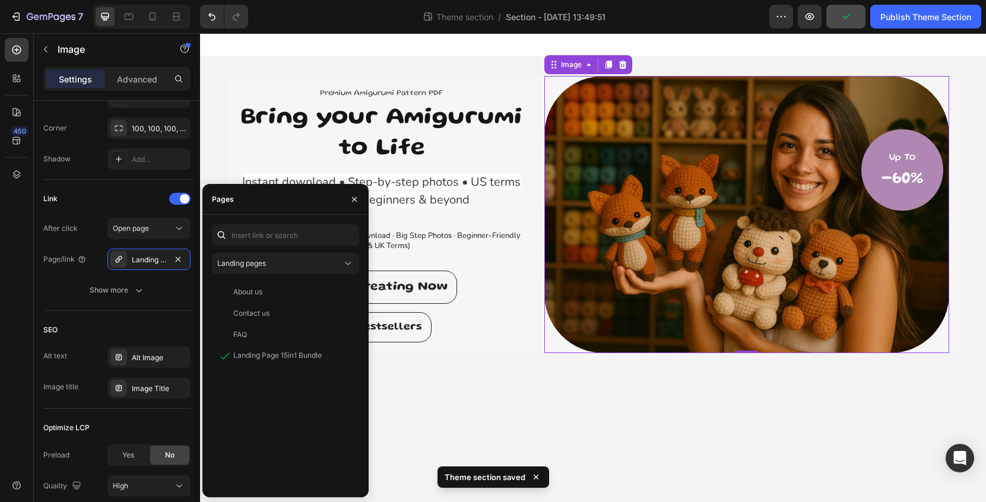
click at [448, 393] on body "Premium Amigurumi Pattern PDF Text block Bring your Amigurumi to Life Heading I…" at bounding box center [593, 267] width 786 height 469
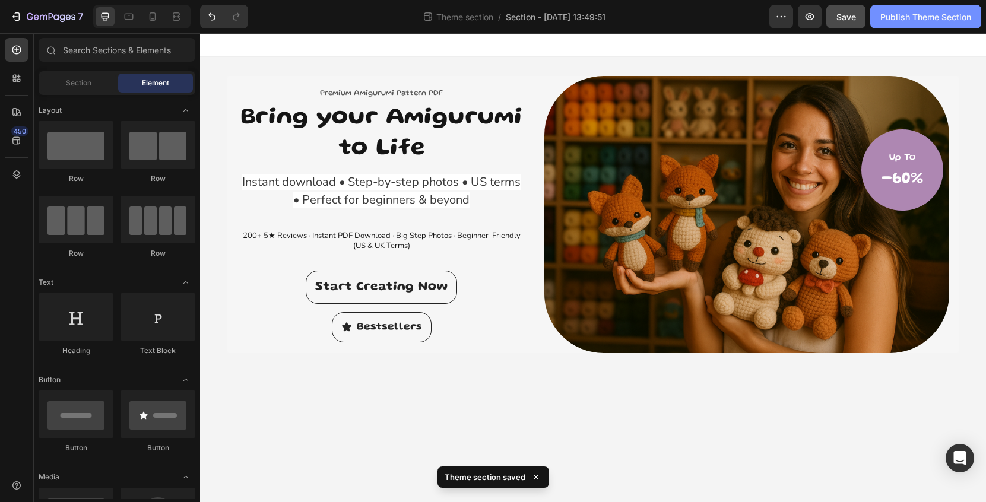
click at [925, 23] on button "Publish Theme Section" at bounding box center [926, 17] width 111 height 24
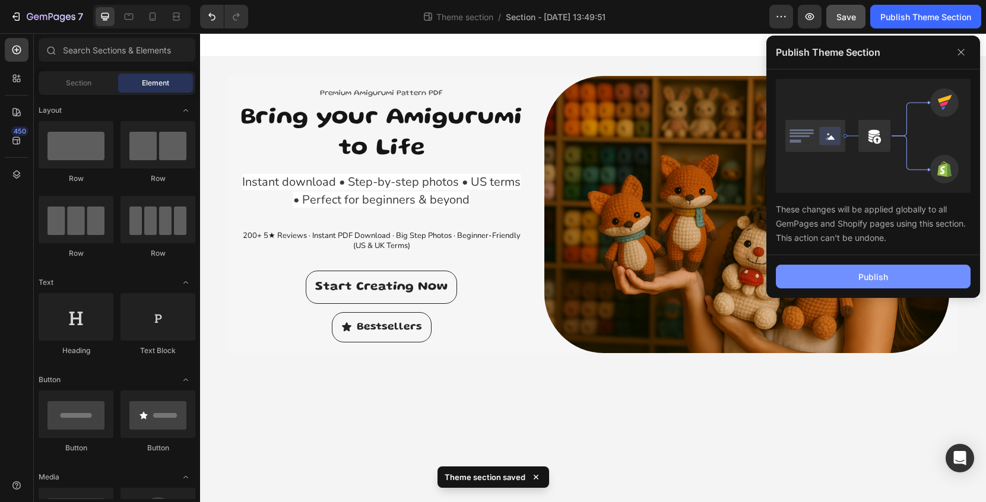
click at [887, 271] on div "Publish" at bounding box center [874, 277] width 30 height 12
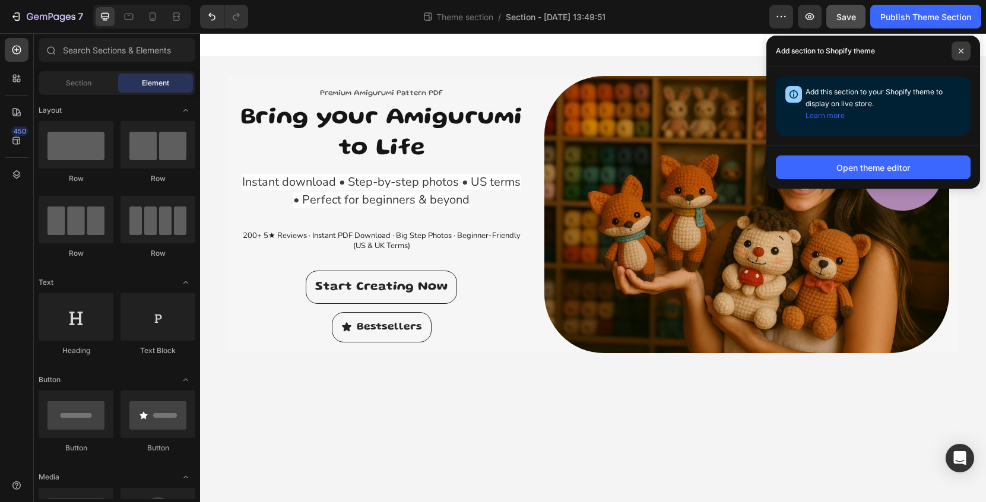
click at [965, 50] on span at bounding box center [961, 51] width 19 height 19
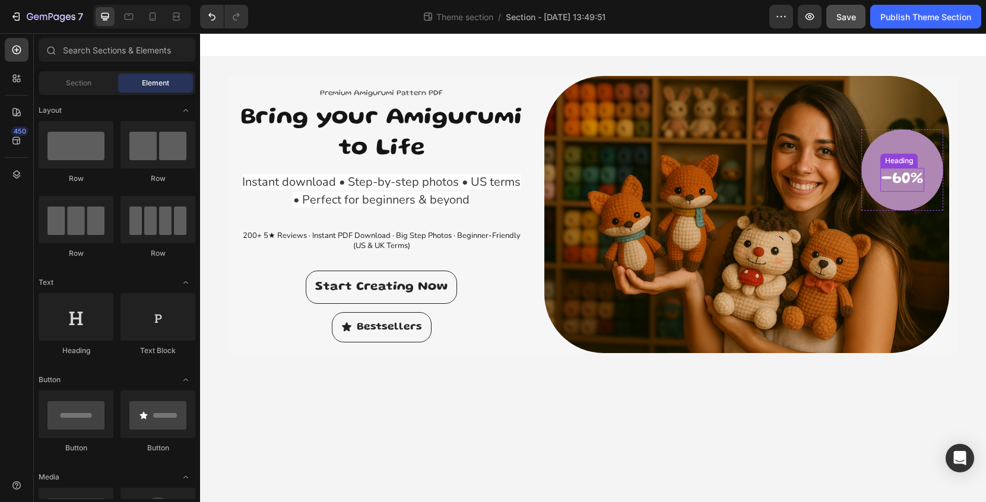
click at [913, 168] on h2 "-60%" at bounding box center [903, 180] width 44 height 24
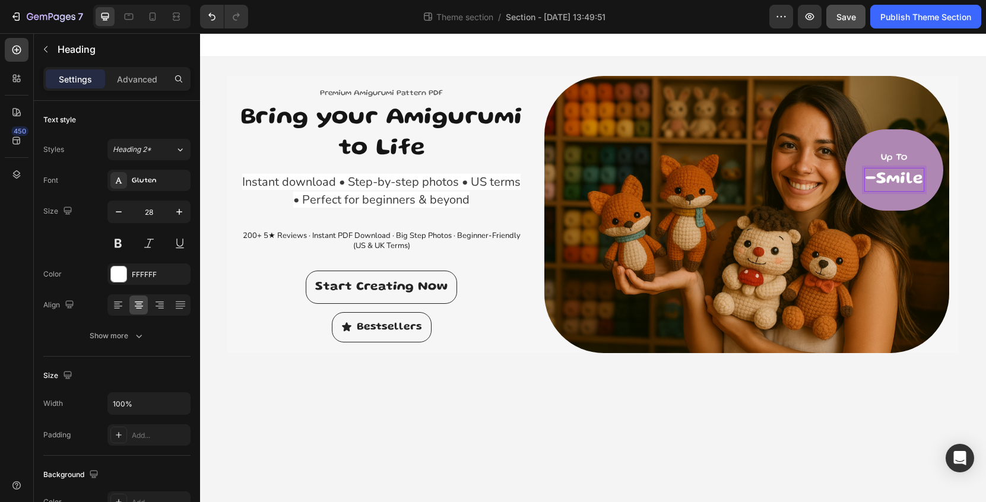
click at [877, 177] on p "-Smile" at bounding box center [895, 179] width 58 height 21
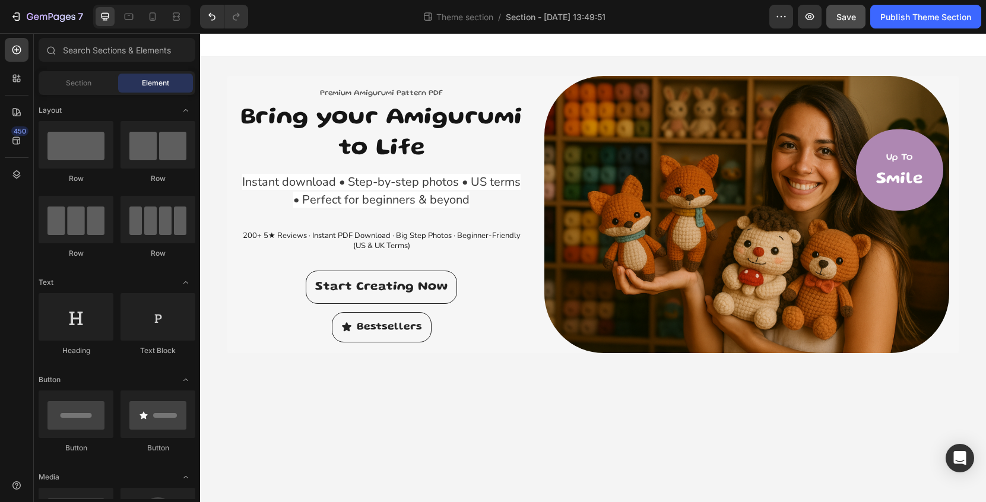
click at [925, 381] on body "Premium Amigurumi Pattern PDF Text block Bring your Amigurumi to Life Heading I…" at bounding box center [593, 267] width 786 height 469
click at [243, 118] on h2 "Bring your Amigurumi to Life" at bounding box center [382, 134] width 290 height 64
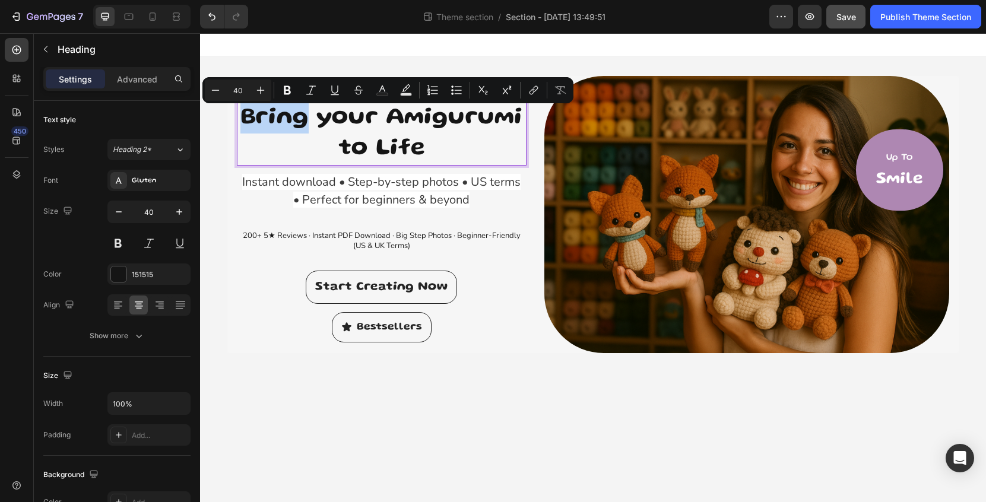
click at [243, 119] on p "Bring your Amigurumi to Life" at bounding box center [381, 134] width 287 height 62
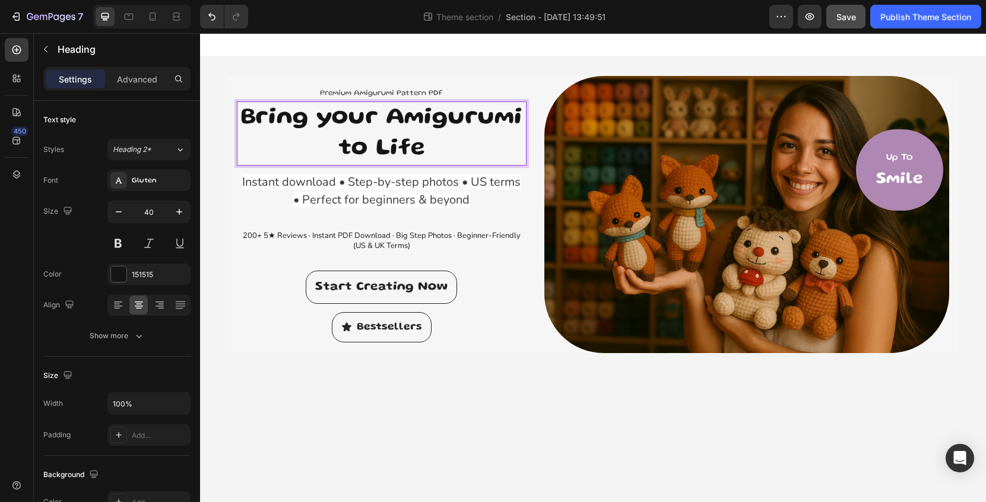
click at [282, 118] on p "Bring your Amigurumi to Life" at bounding box center [381, 134] width 287 height 62
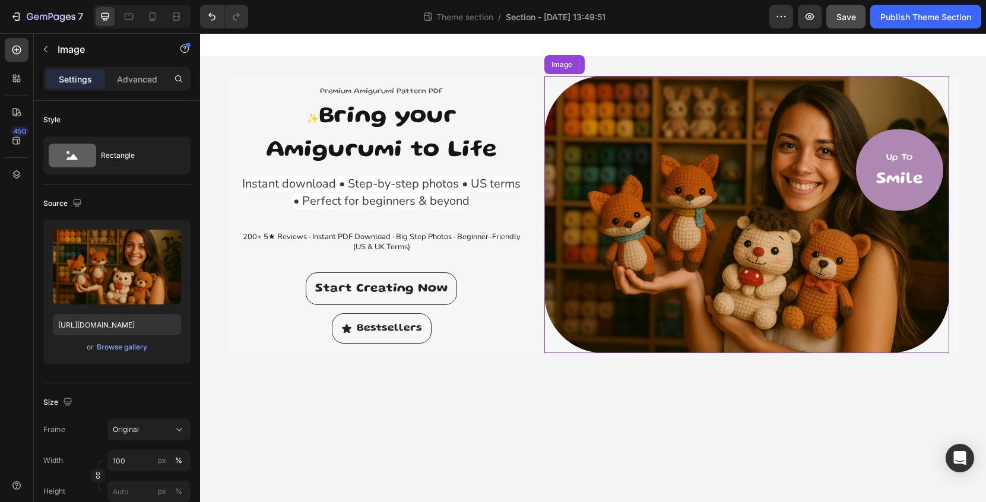
click at [573, 353] on link at bounding box center [748, 214] width 406 height 277
click at [311, 121] on span "✨" at bounding box center [313, 120] width 12 height 8
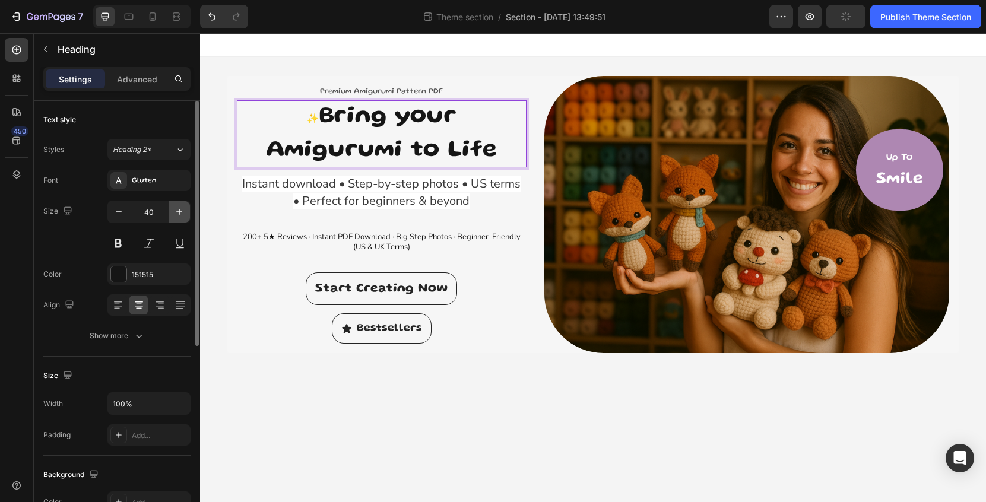
click at [180, 210] on icon "button" at bounding box center [179, 212] width 12 height 12
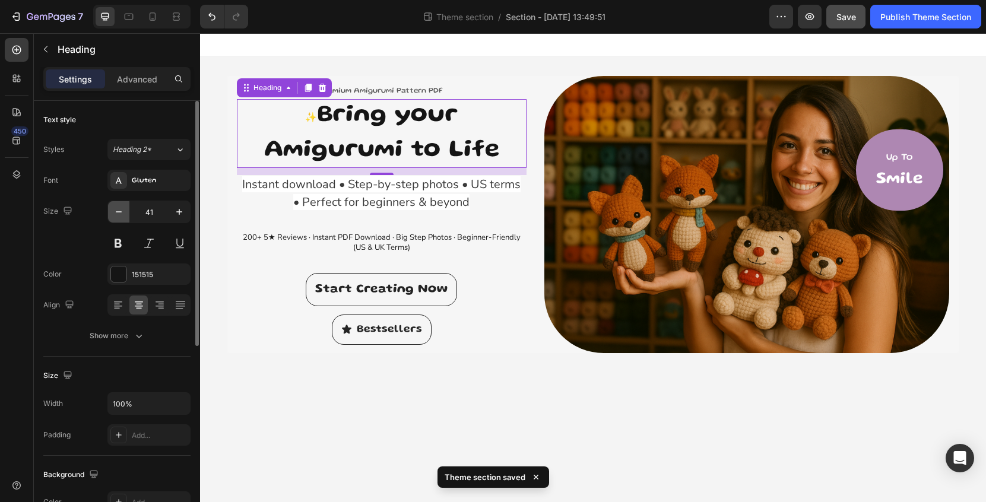
click at [119, 214] on icon "button" at bounding box center [119, 212] width 12 height 12
type input "40"
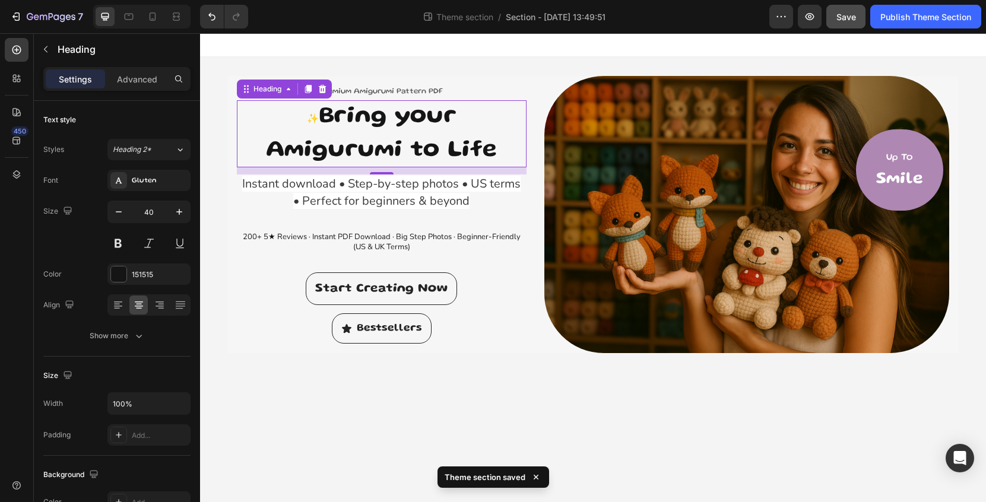
click at [307, 121] on span "✨" at bounding box center [313, 120] width 12 height 8
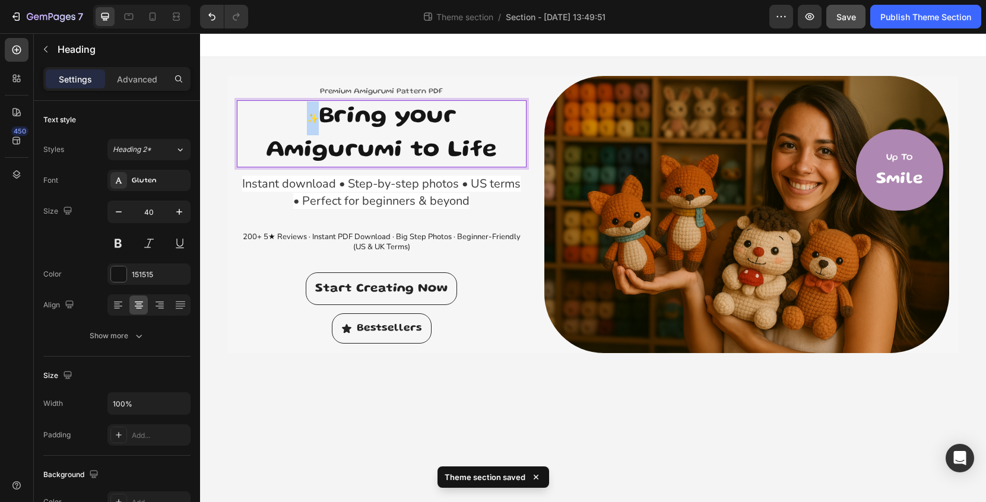
click at [307, 121] on span "✨" at bounding box center [313, 120] width 12 height 8
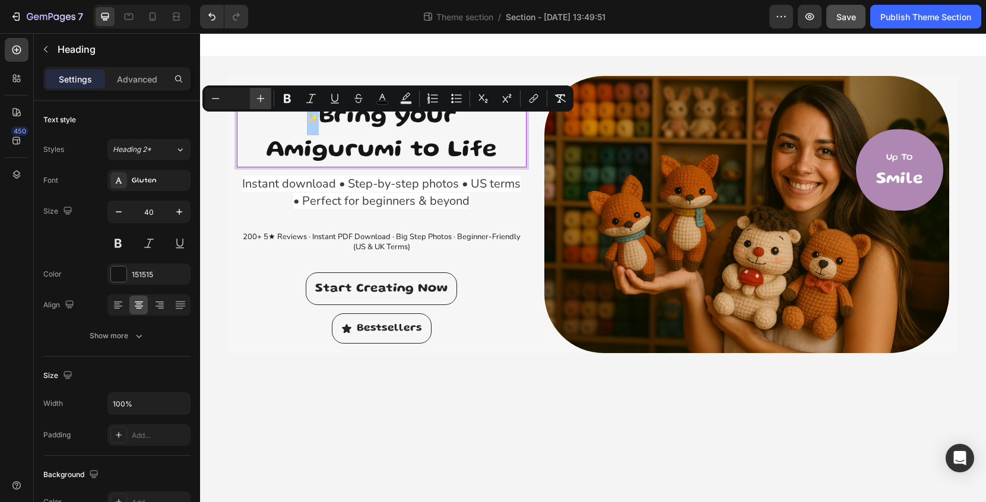
click at [260, 102] on icon "Editor contextual toolbar" at bounding box center [261, 99] width 12 height 12
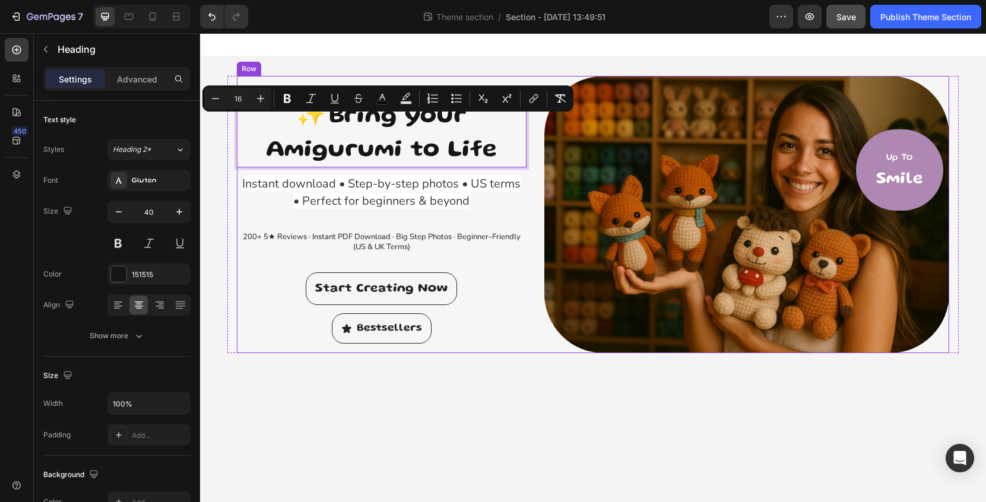
click at [245, 280] on div "Start Creating Now Button" at bounding box center [382, 289] width 290 height 33
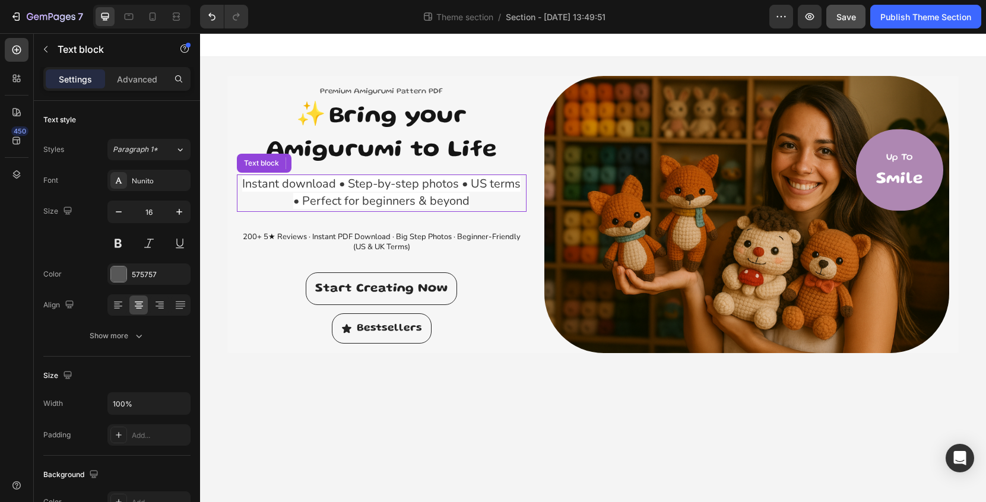
click at [384, 200] on span "Instant download • Step-by-step photos • US terms • Perfect for beginners & bey…" at bounding box center [381, 193] width 279 height 34
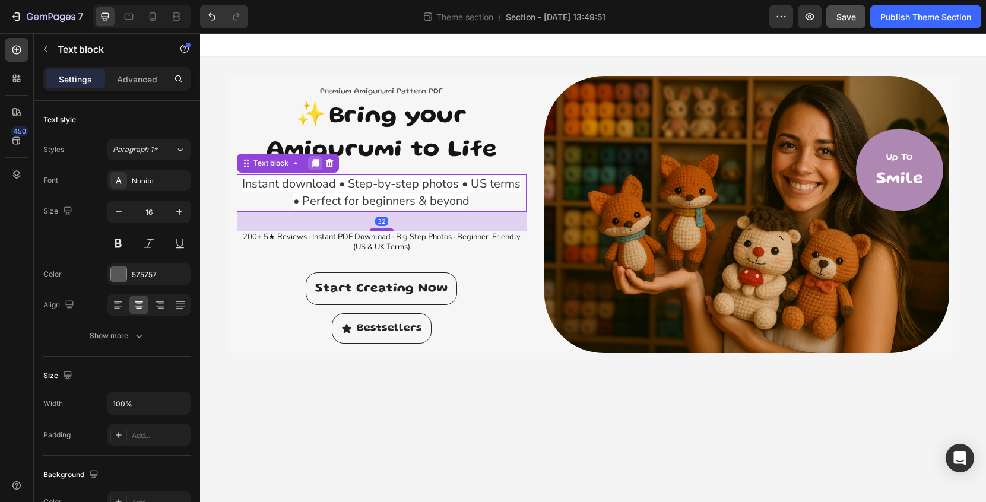
click at [317, 164] on icon at bounding box center [315, 163] width 7 height 8
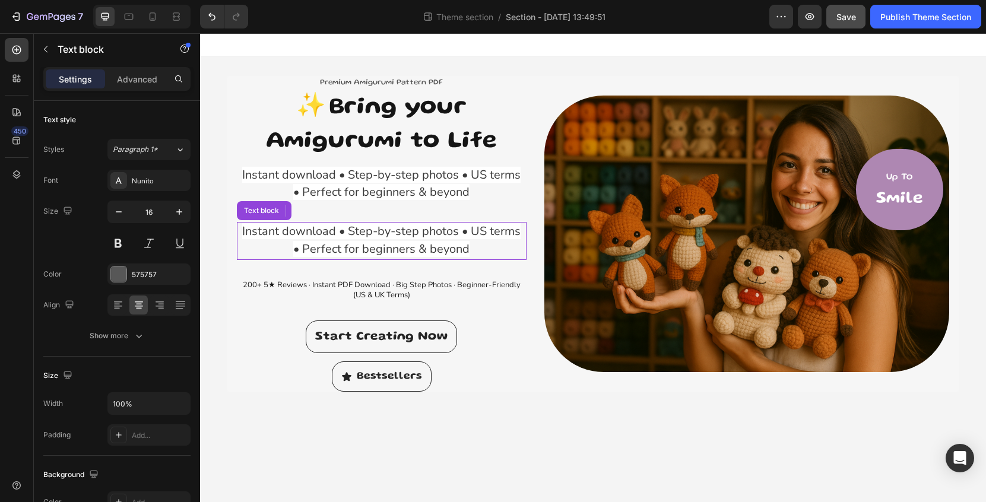
scroll to position [268, 0]
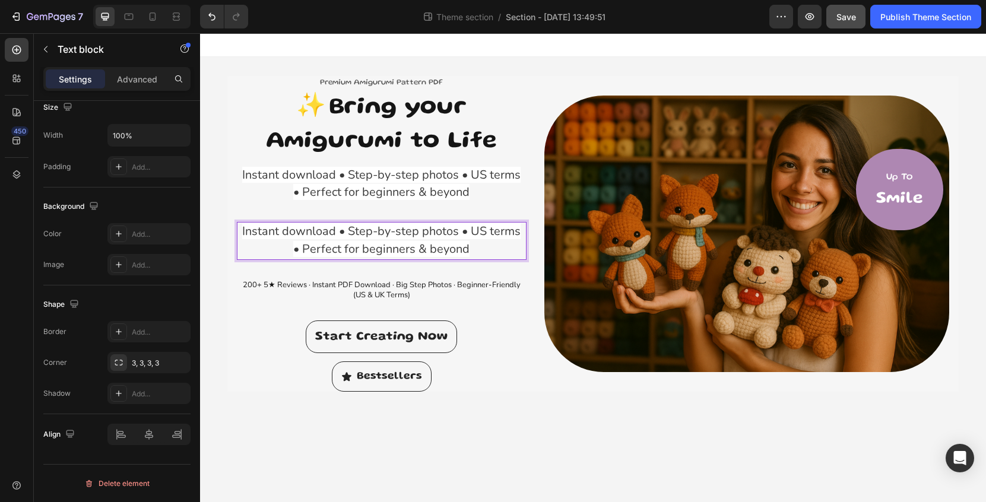
click at [473, 245] on p "Instant download • Step-by-step photos • US terms • Perfect for beginners & bey…" at bounding box center [381, 241] width 287 height 36
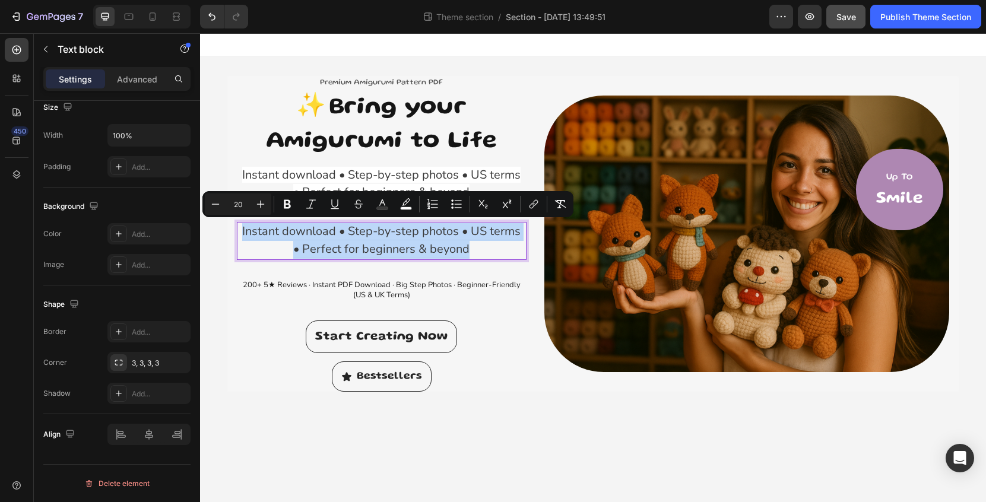
drag, startPoint x: 475, startPoint y: 248, endPoint x: 239, endPoint y: 230, distance: 236.4
click at [238, 231] on div "Instant download • Step-by-step photos • US terms • Perfect for beginners & bey…" at bounding box center [382, 241] width 290 height 38
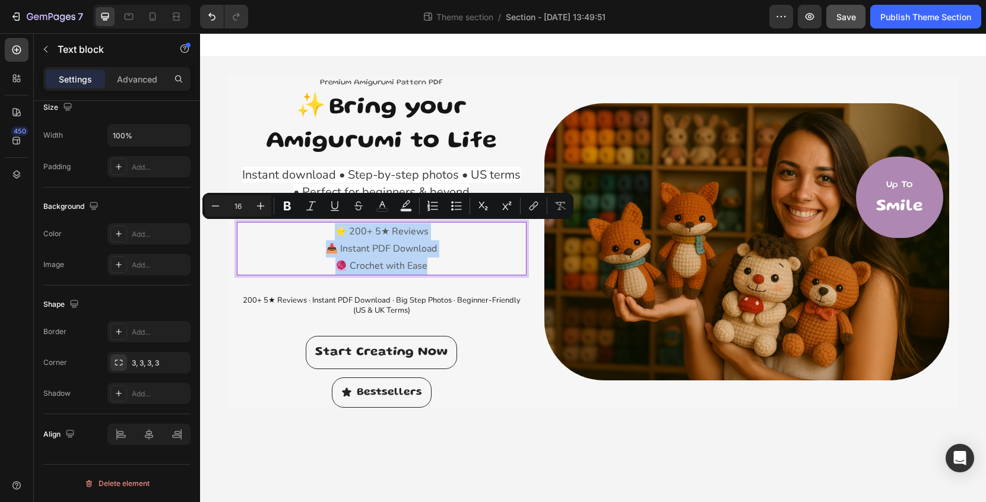
drag, startPoint x: 441, startPoint y: 262, endPoint x: 332, endPoint y: 223, distance: 116.1
click at [331, 223] on div "⭐ 200+ 5★ Reviews 📥 Instant PDF Download 🧶 Crochet with Ease" at bounding box center [382, 248] width 290 height 53
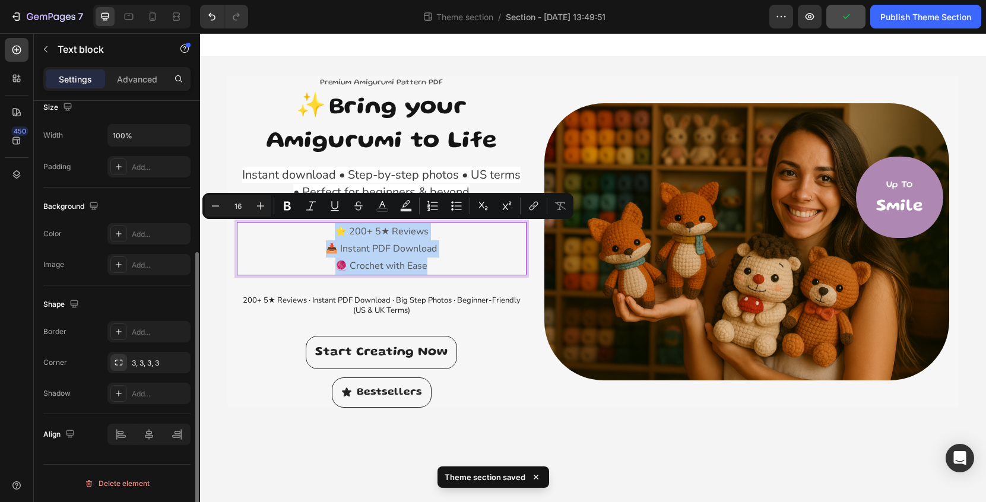
scroll to position [0, 0]
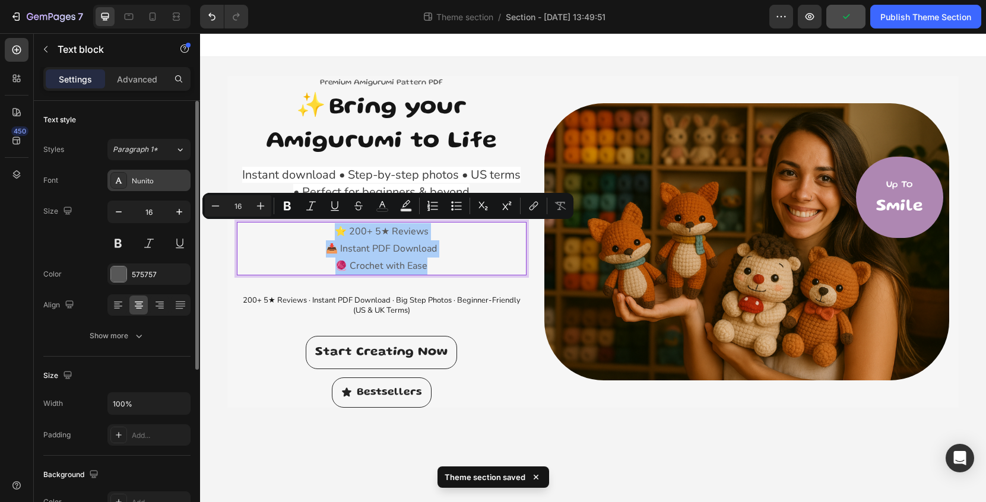
click at [146, 178] on div "Nunito" at bounding box center [160, 181] width 56 height 11
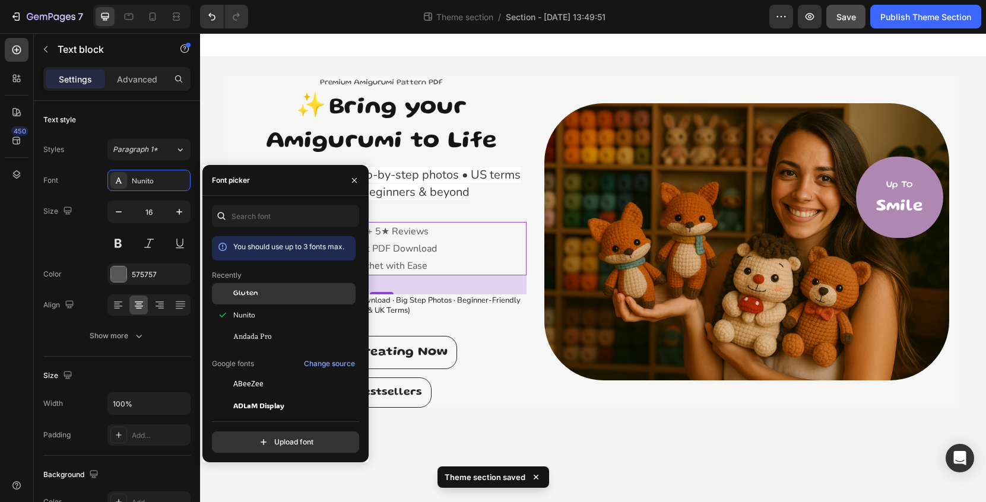
click at [267, 295] on div "Gluten" at bounding box center [293, 294] width 120 height 11
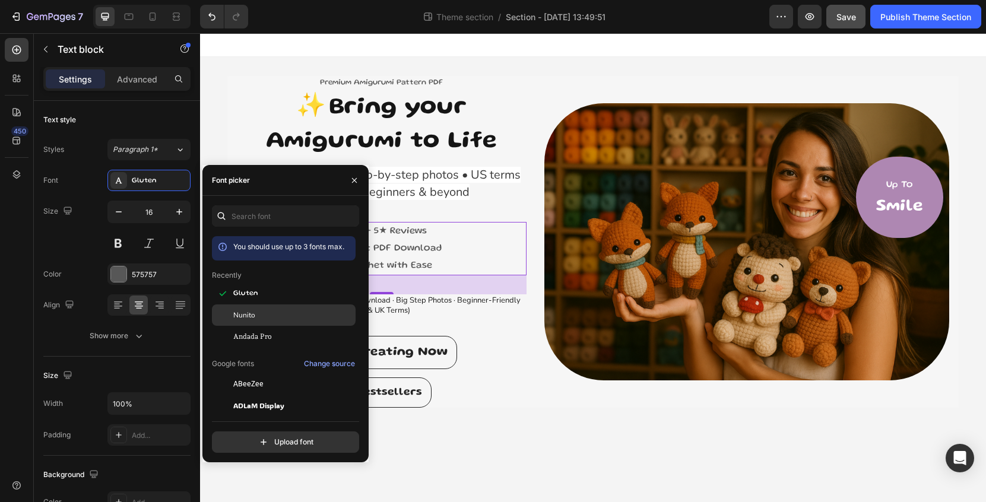
click at [270, 314] on div "Nunito" at bounding box center [293, 315] width 120 height 11
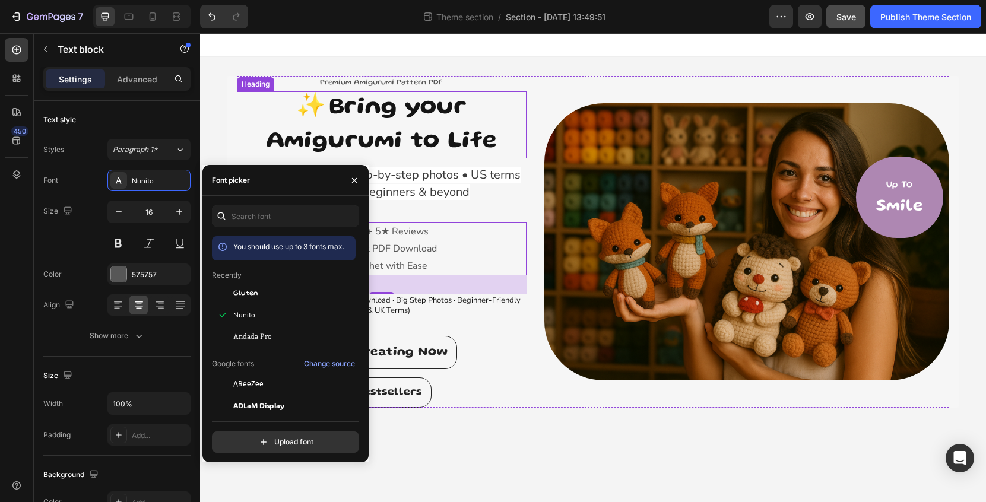
click at [532, 126] on div "Premium Amigurumi Pattern PDF Text block ⁠⁠⁠⁠⁠⁠⁠ ✨ Bring your Amigurumi to Life…" at bounding box center [593, 242] width 713 height 332
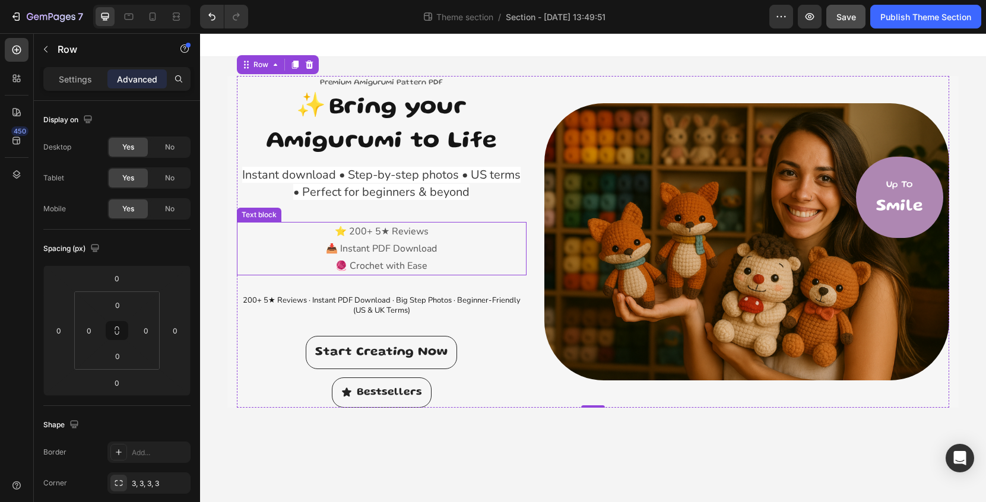
click at [341, 241] on p "📥 Instant PDF Download" at bounding box center [381, 249] width 287 height 17
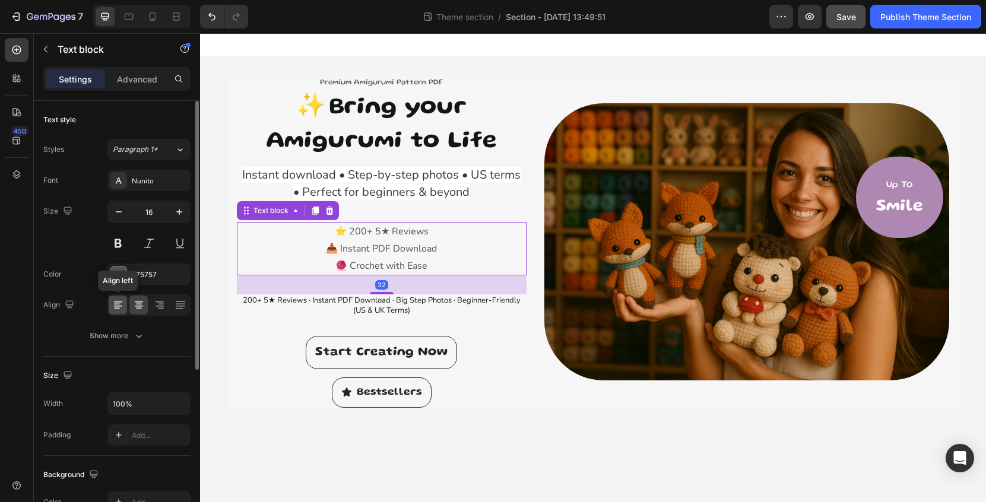
click at [120, 304] on icon at bounding box center [118, 305] width 12 height 12
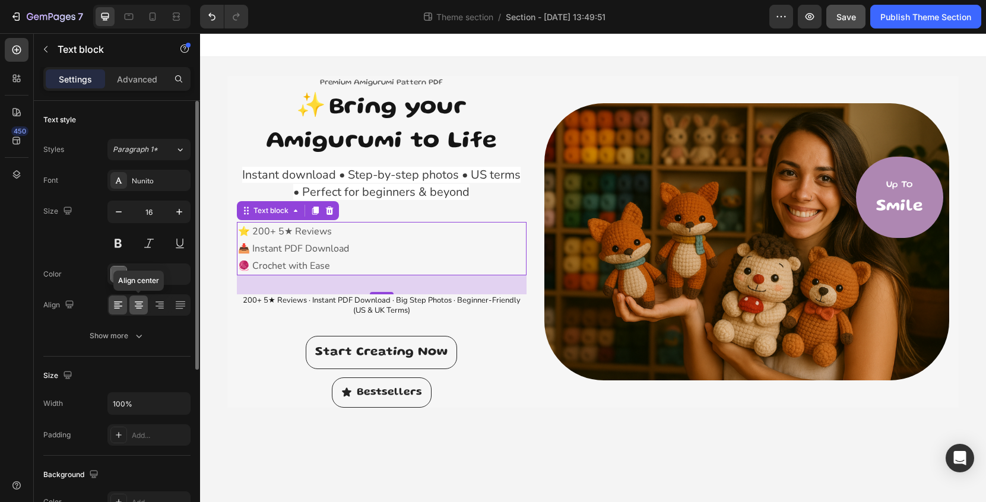
click at [143, 308] on icon at bounding box center [139, 305] width 12 height 12
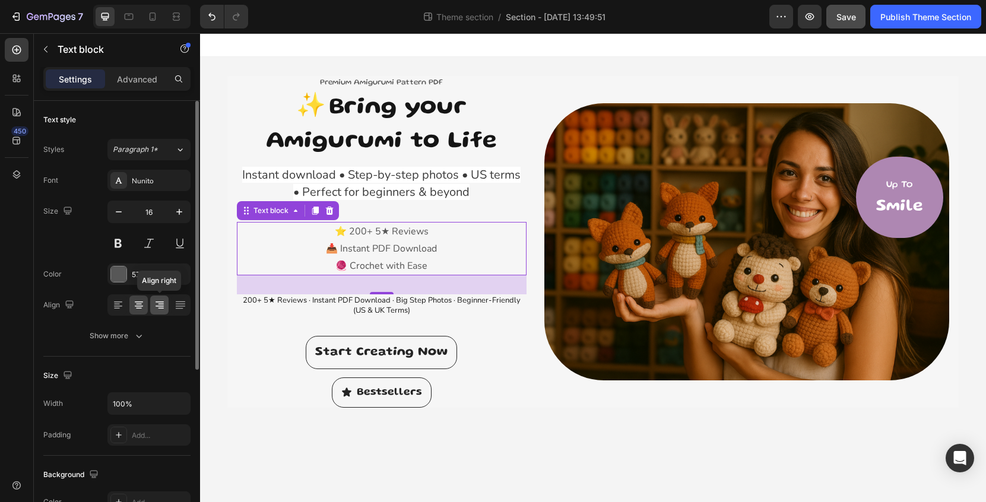
click at [161, 309] on icon at bounding box center [161, 308] width 6 height 1
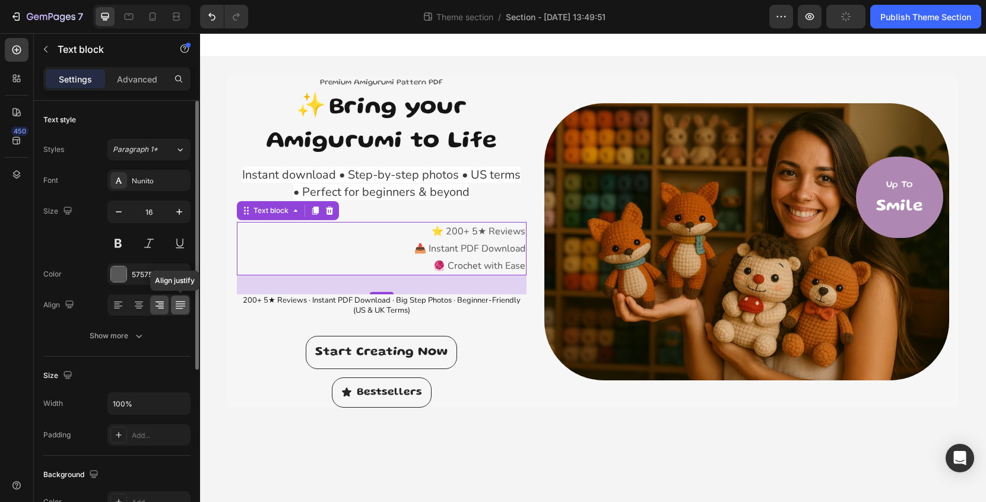
click at [176, 303] on icon at bounding box center [181, 305] width 12 height 12
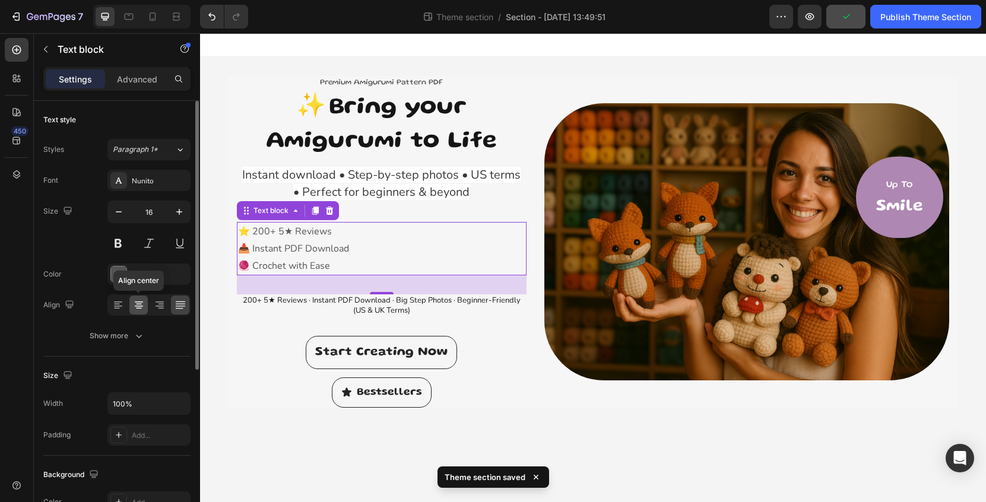
click at [141, 308] on icon at bounding box center [139, 305] width 12 height 12
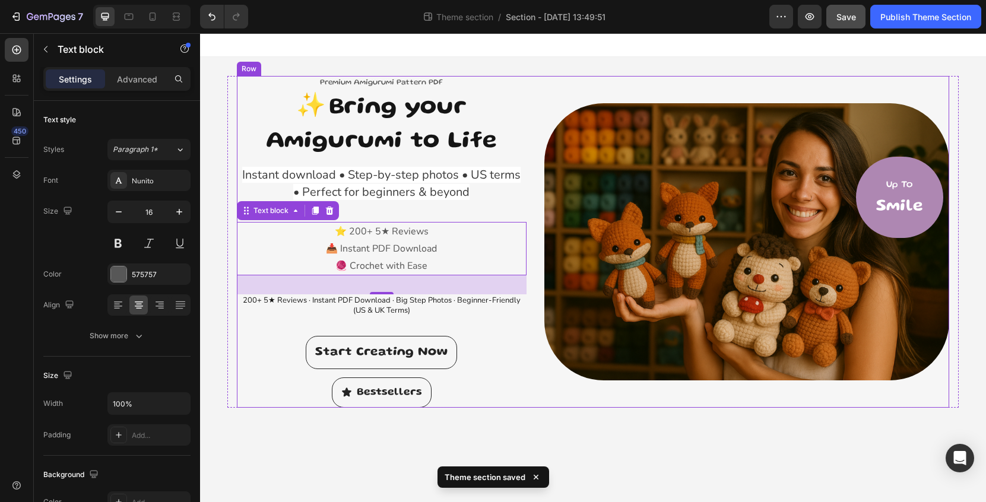
click at [537, 102] on div "Premium Amigurumi Pattern PDF Text block ⁠⁠⁠⁠⁠⁠⁠ ✨ Bring your Amigurumi to Life…" at bounding box center [593, 242] width 713 height 332
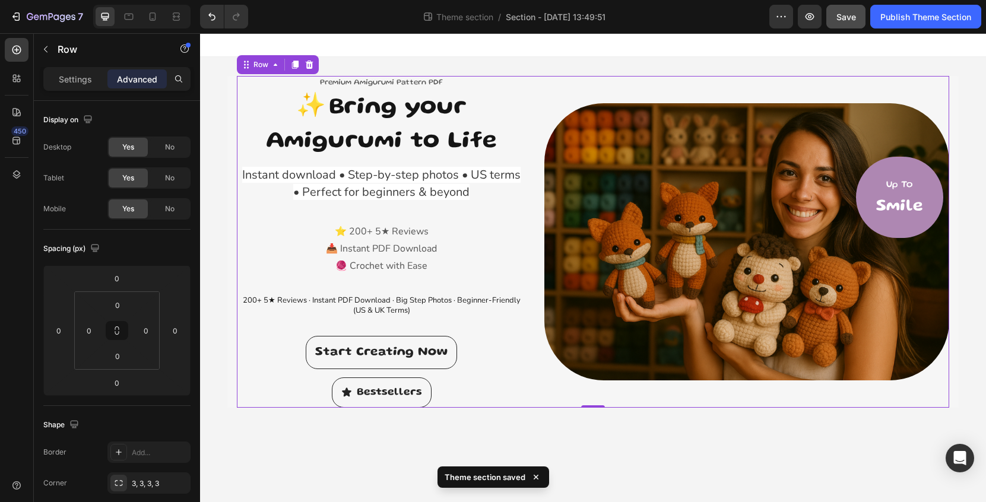
click at [397, 201] on div "Instant download • Step-by-step photos • US terms • Perfect for beginners & bey…" at bounding box center [382, 185] width 290 height 38
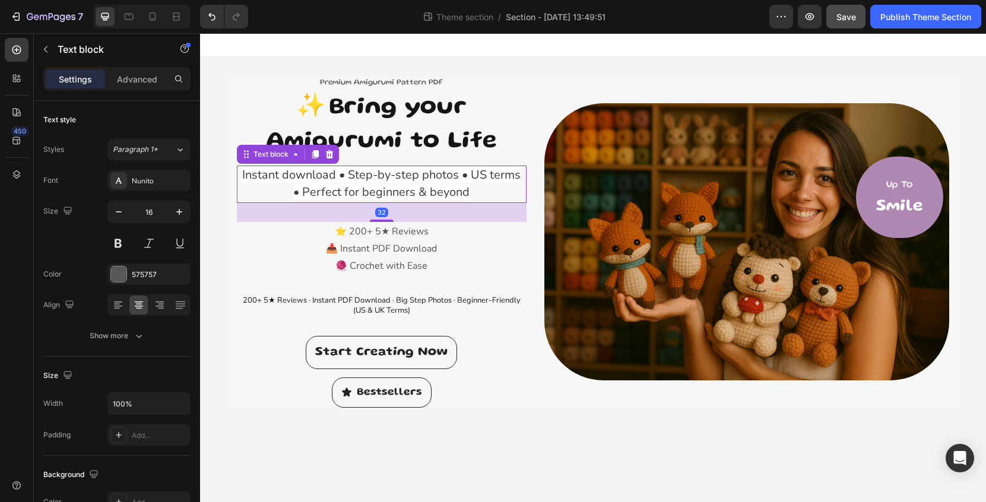
click at [387, 221] on div "Premium Amigurumi Pattern PDF Text block ⁠⁠⁠⁠⁠⁠⁠ ✨ Bring your Amigurumi to Life…" at bounding box center [382, 242] width 290 height 332
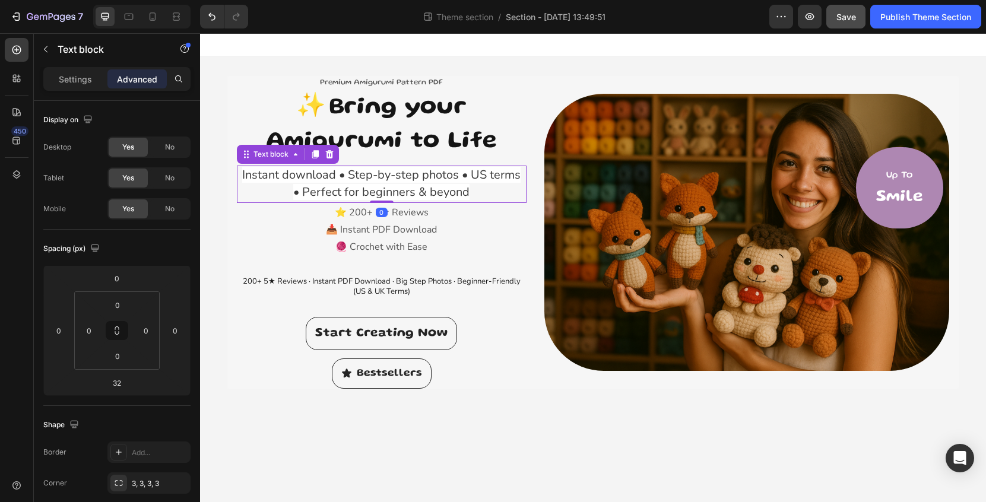
drag, startPoint x: 387, startPoint y: 220, endPoint x: 406, endPoint y: 197, distance: 30.1
click at [406, 197] on div "Instant download • Step-by-step photos • US terms • Perfect for beginners & bey…" at bounding box center [382, 185] width 290 height 38
type input "0"
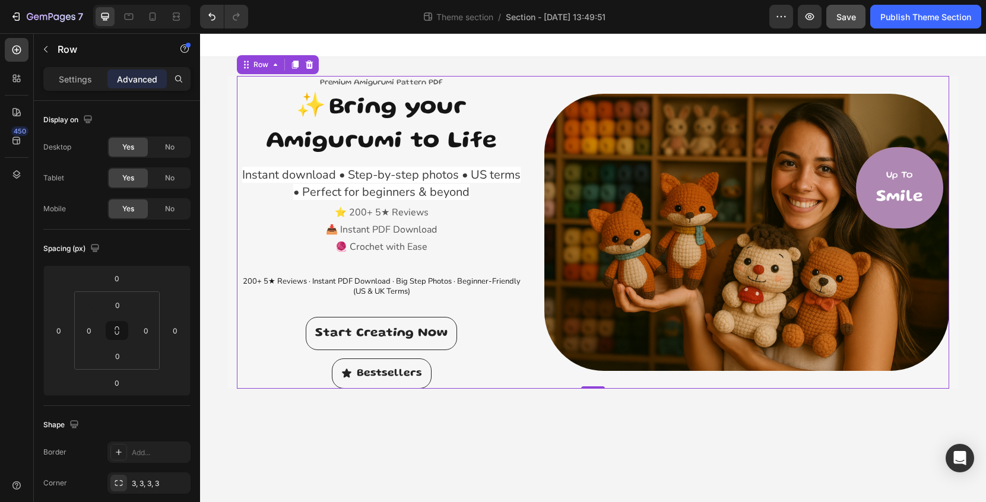
click at [532, 87] on div "Premium Amigurumi Pattern PDF Text block ⁠⁠⁠⁠⁠⁠⁠ ✨ Bring your Amigurumi to Life…" at bounding box center [593, 232] width 713 height 313
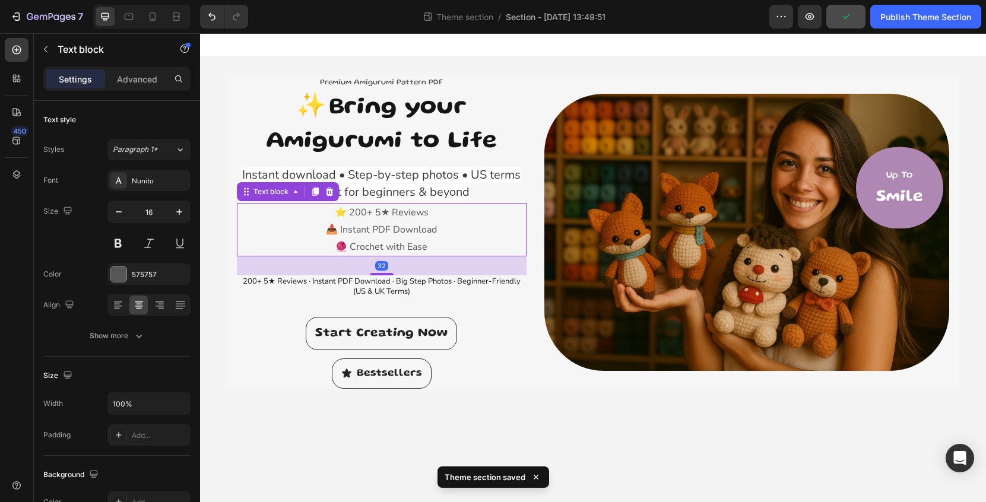
click at [437, 239] on p "🧶 Crochet with Ease" at bounding box center [381, 247] width 287 height 17
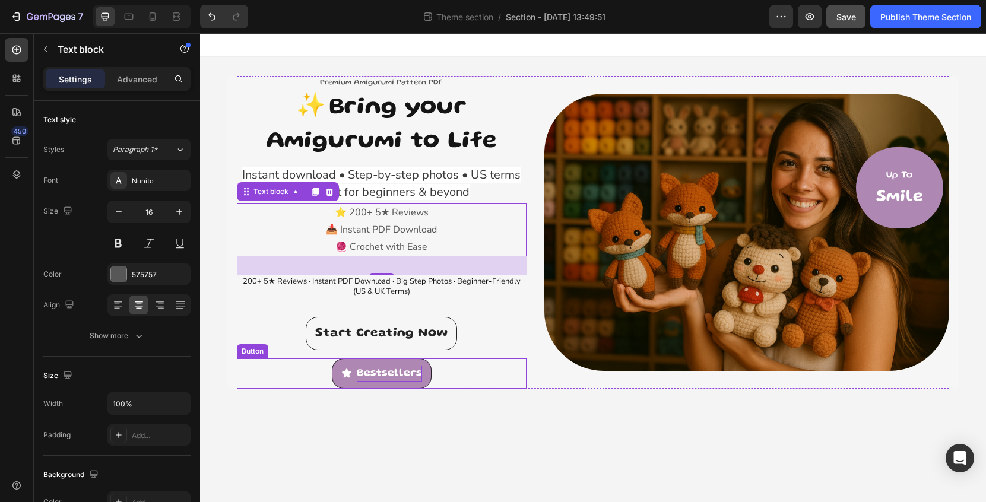
click at [366, 370] on p "Bestsellers" at bounding box center [389, 374] width 65 height 16
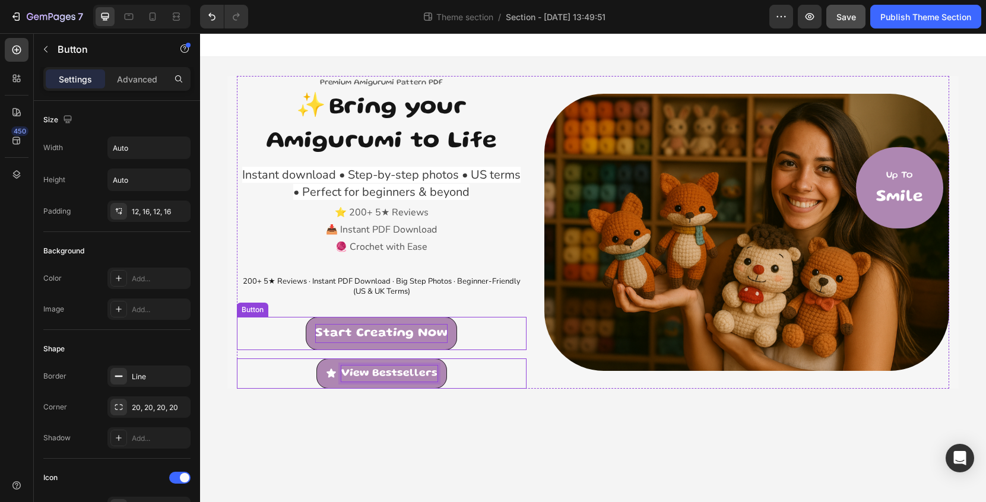
click at [400, 328] on p "Start Creating Now" at bounding box center [381, 333] width 132 height 19
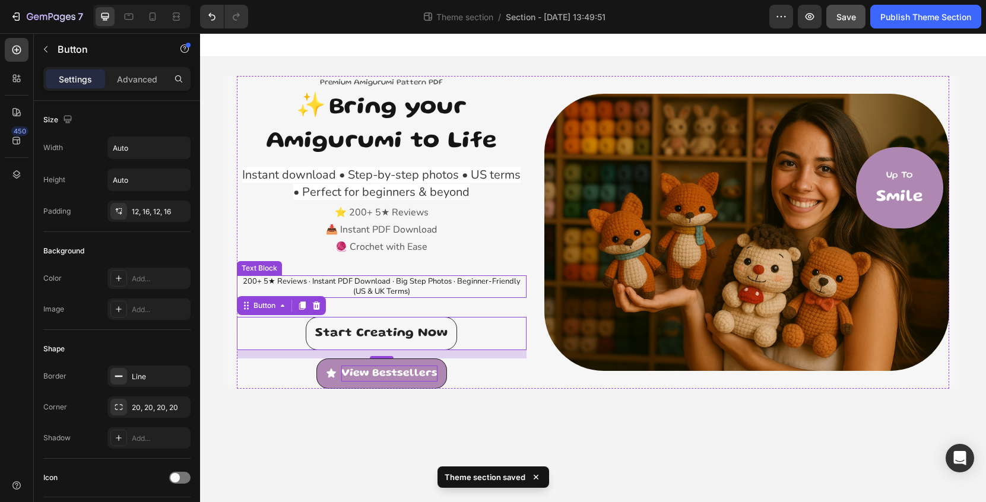
click at [422, 286] on p "200+ 5★ Reviews · Instant PDF Download · Big Step Photos · Beginner-Friendly (U…" at bounding box center [381, 287] width 287 height 20
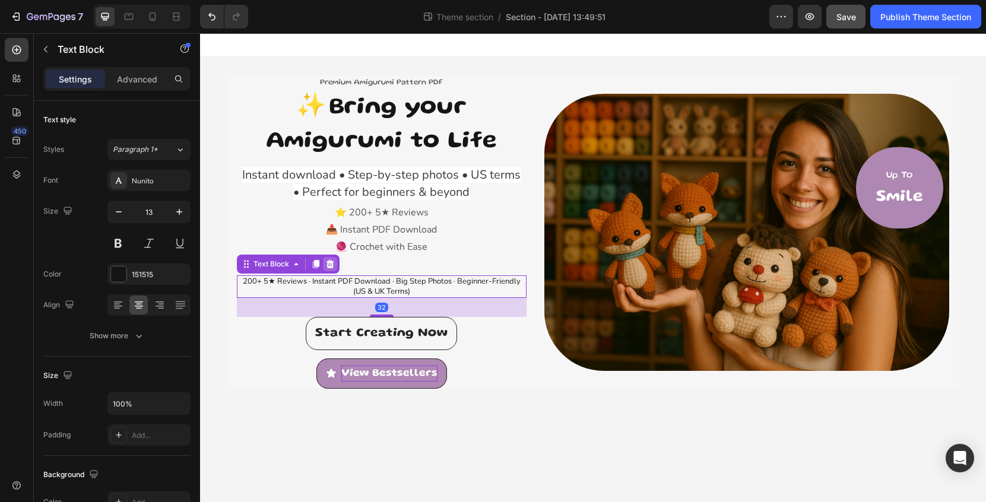
click at [331, 264] on icon at bounding box center [330, 265] width 10 height 10
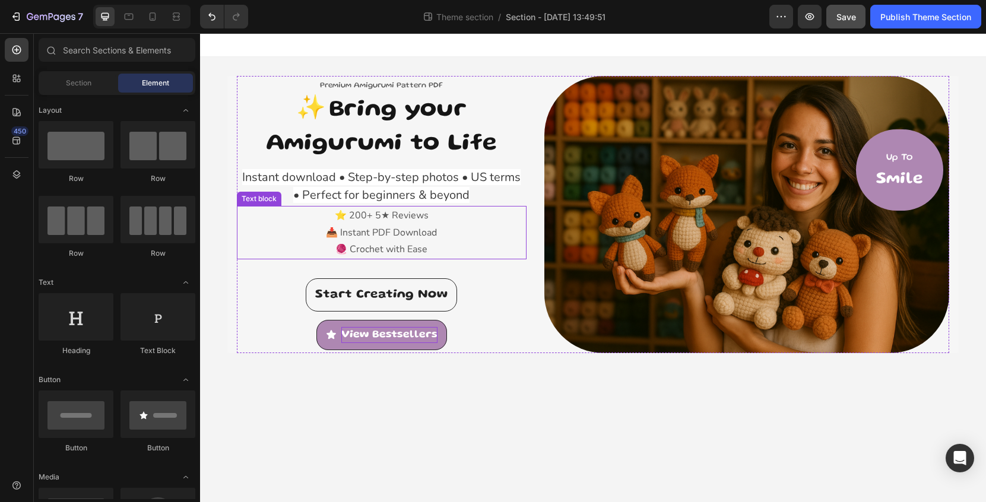
click at [409, 241] on p "🧶 Crochet with Ease" at bounding box center [381, 249] width 287 height 17
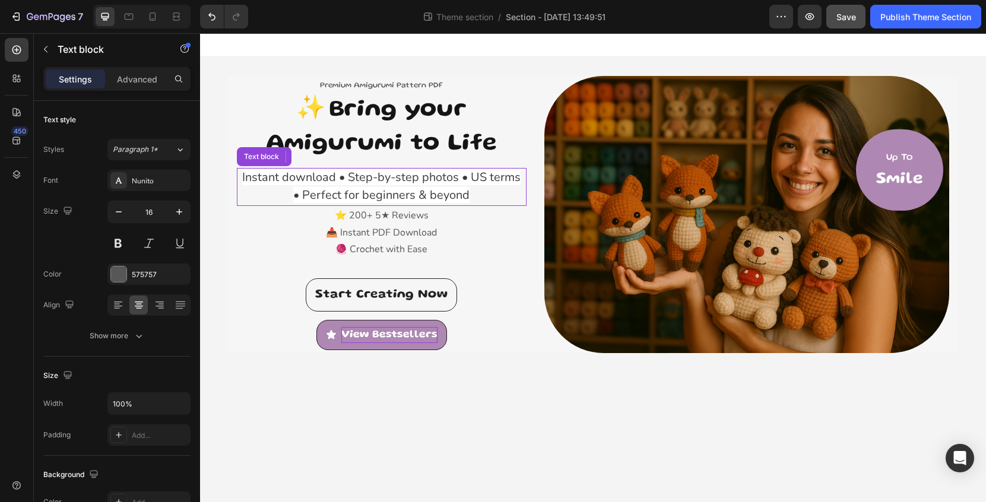
click at [392, 199] on span "Instant download • Step-by-step photos • US terms • Perfect for beginners & bey…" at bounding box center [381, 186] width 279 height 34
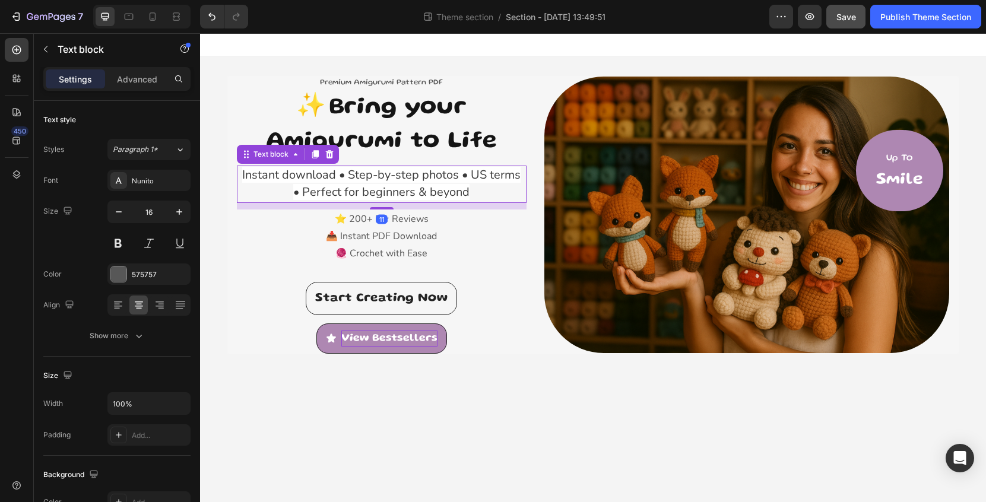
drag, startPoint x: 388, startPoint y: 205, endPoint x: 388, endPoint y: 212, distance: 6.5
click at [388, 212] on div "Premium Amigurumi Pattern PDF Text block ⁠⁠⁠⁠⁠⁠⁠ ✨ Bring your Amigurumi to Life…" at bounding box center [382, 215] width 290 height 278
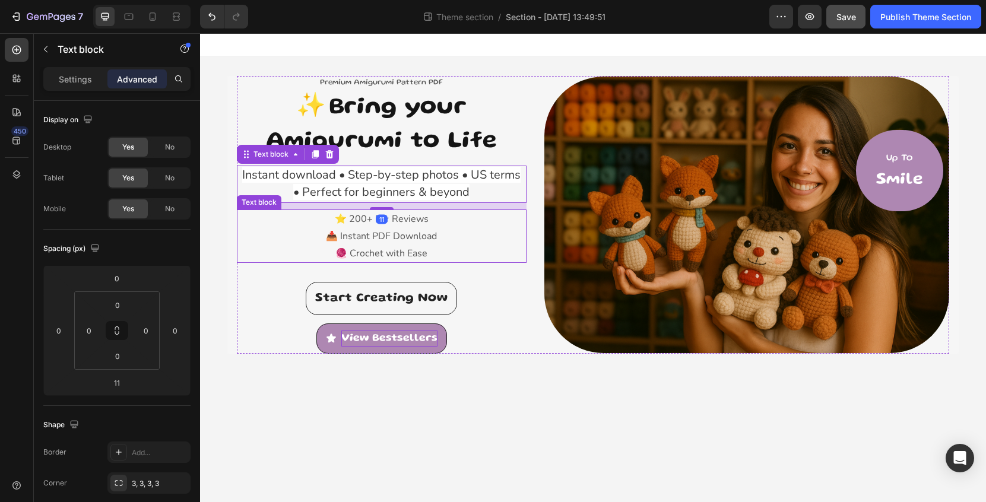
click at [401, 247] on p "🧶 Crochet with Ease" at bounding box center [381, 253] width 287 height 17
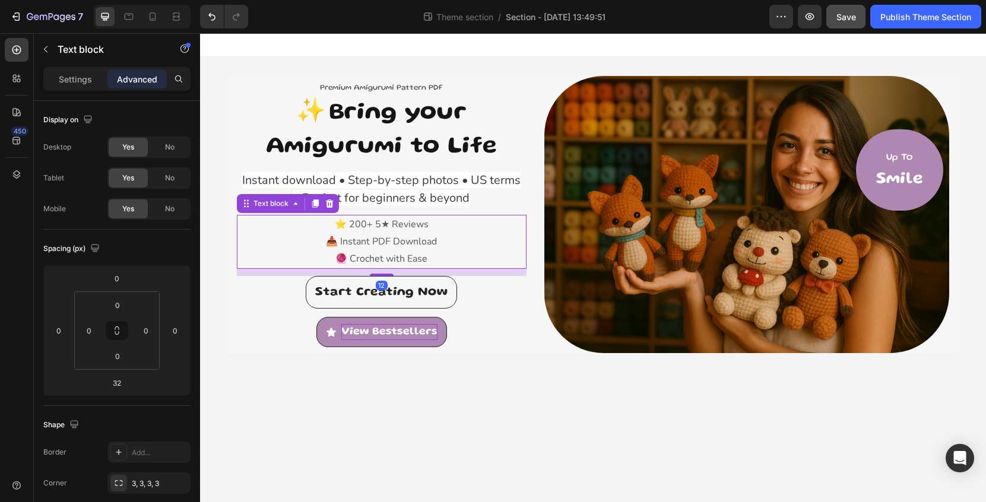
drag, startPoint x: 388, startPoint y: 279, endPoint x: 393, endPoint y: 267, distance: 13.0
click at [393, 267] on div "⭐ 200+ 5★ Reviews 📥 Instant PDF Download 🧶 Crochet with Ease Text block 12" at bounding box center [382, 241] width 290 height 53
type input "12"
click at [91, 65] on div "Text block" at bounding box center [101, 50] width 135 height 34
click at [82, 81] on p "Settings" at bounding box center [75, 79] width 33 height 12
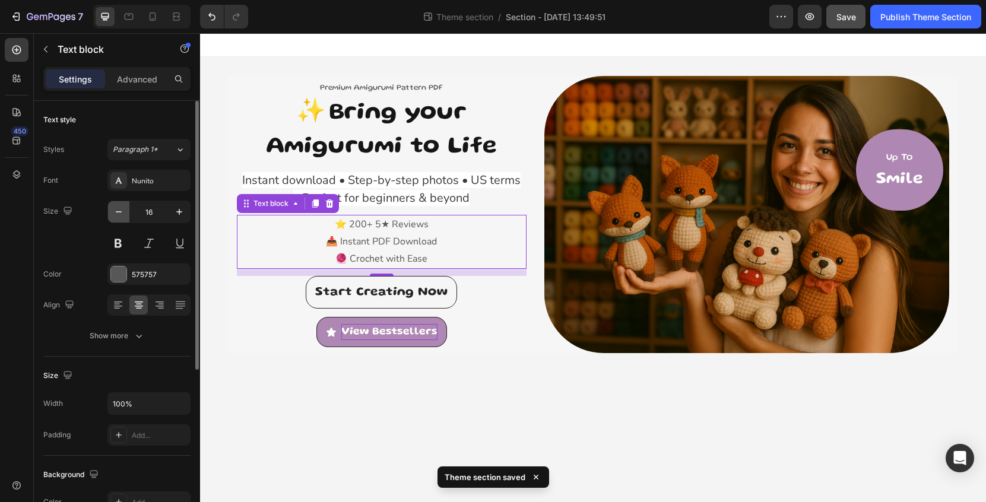
click at [124, 215] on icon "button" at bounding box center [119, 212] width 12 height 12
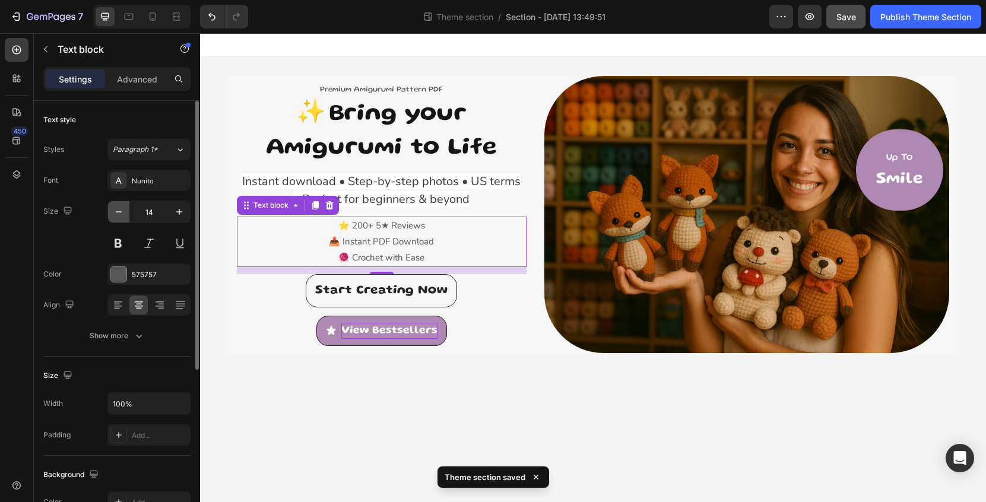
click at [124, 215] on icon "button" at bounding box center [119, 212] width 12 height 12
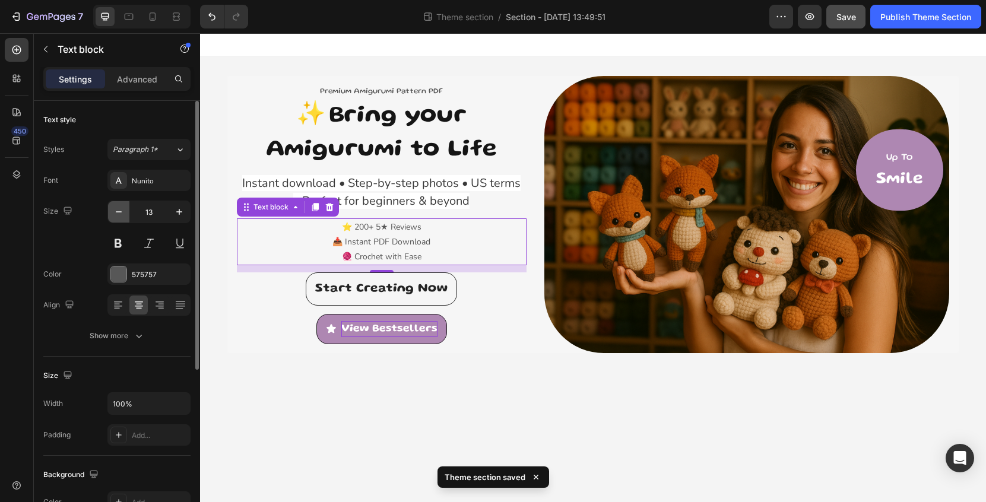
click at [124, 215] on icon "button" at bounding box center [119, 212] width 12 height 12
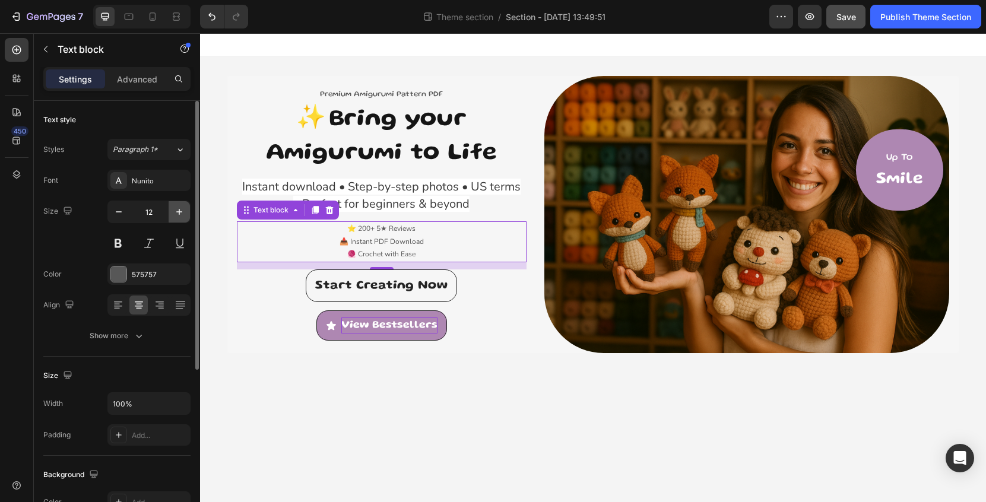
click at [176, 213] on icon "button" at bounding box center [179, 212] width 12 height 12
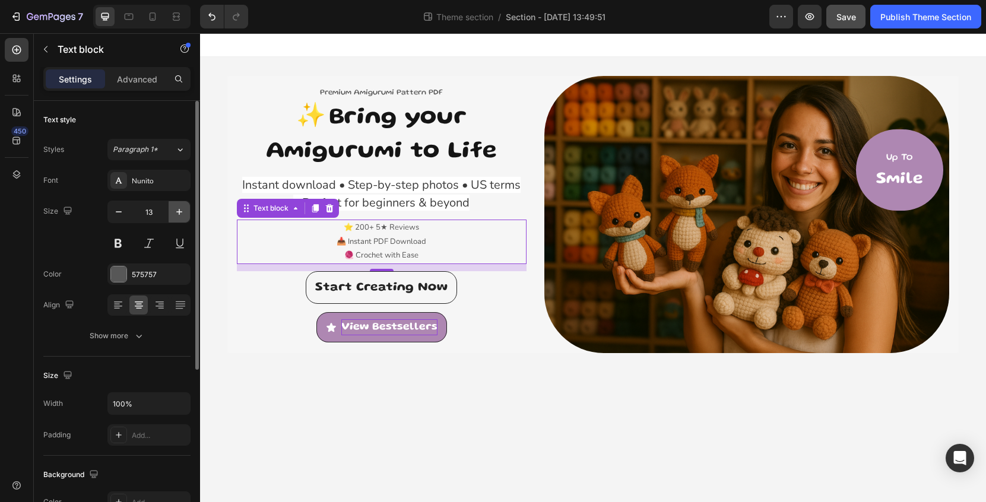
click at [176, 213] on icon "button" at bounding box center [179, 212] width 12 height 12
type input "14"
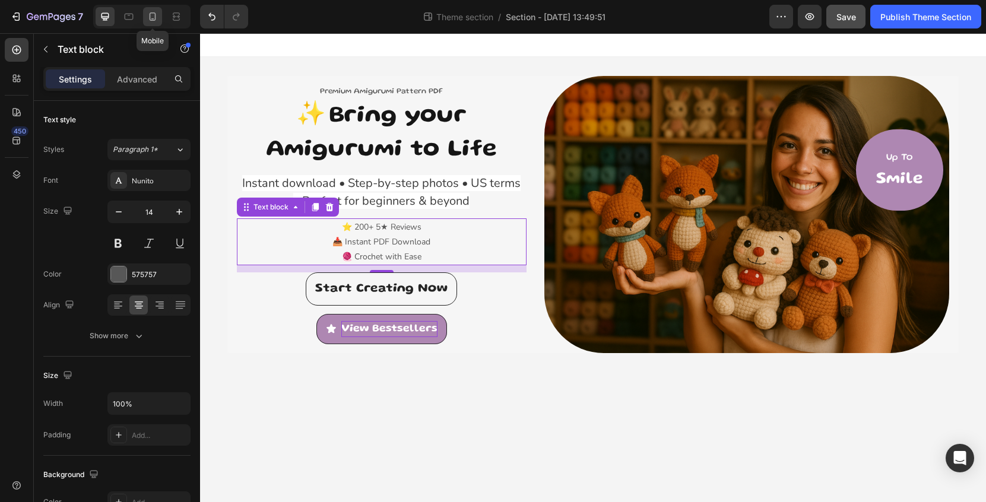
click at [153, 18] on icon at bounding box center [153, 17] width 12 height 12
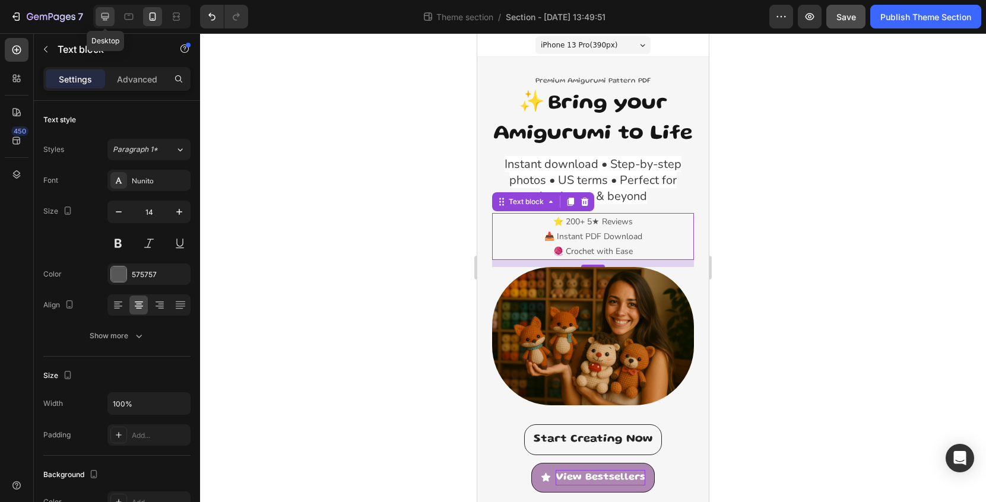
click at [109, 18] on icon at bounding box center [106, 17] width 8 height 8
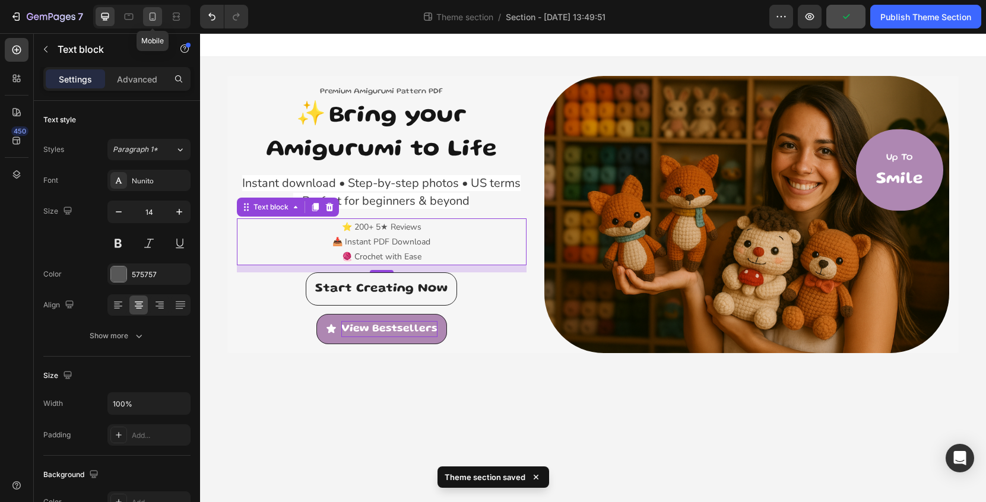
click at [154, 18] on icon at bounding box center [153, 17] width 12 height 12
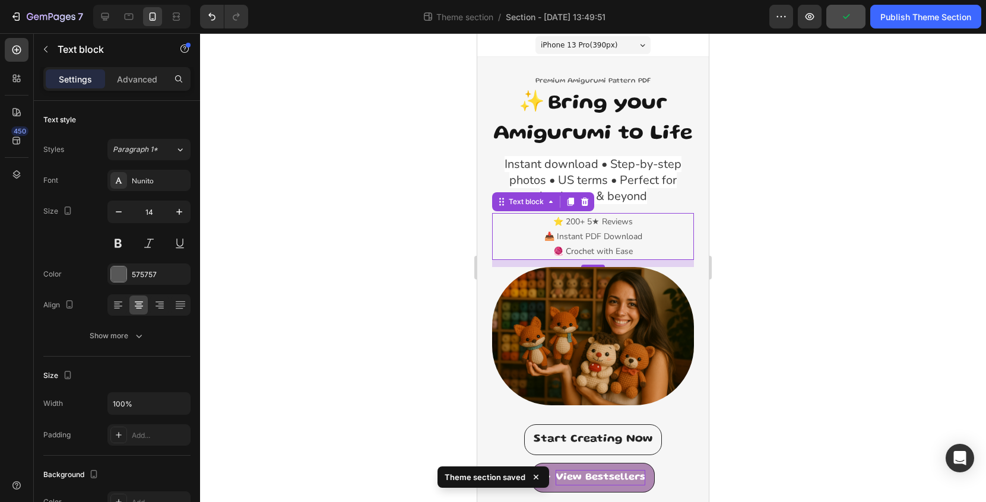
scroll to position [62, 0]
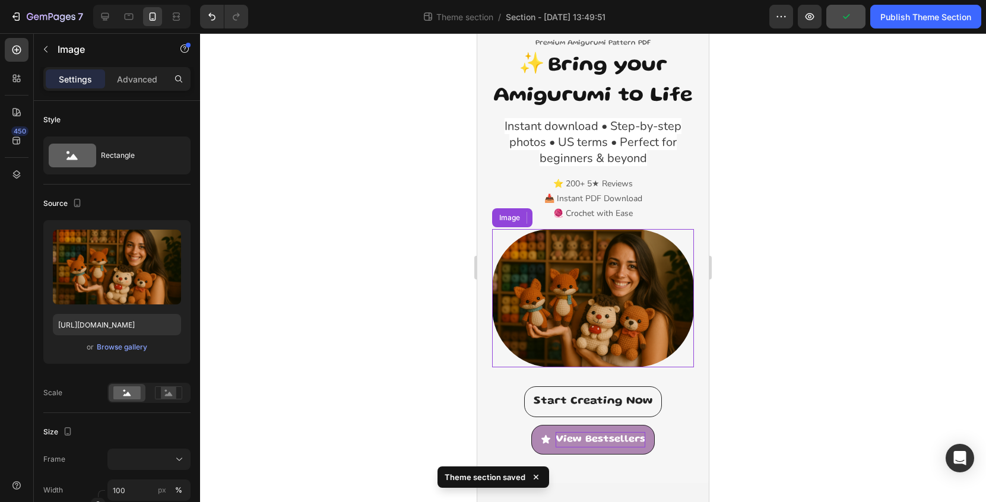
click at [603, 276] on img at bounding box center [593, 298] width 202 height 138
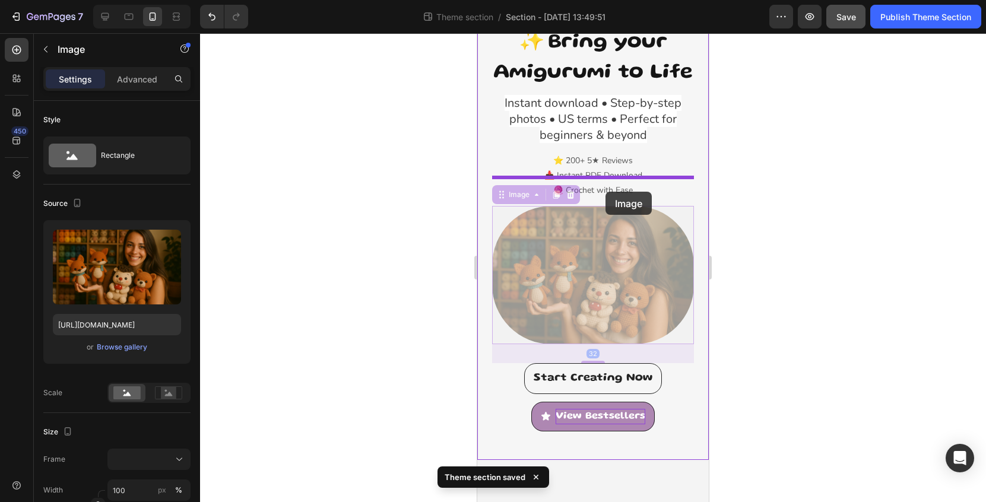
drag, startPoint x: 601, startPoint y: 295, endPoint x: 606, endPoint y: 192, distance: 103.4
click at [606, 192] on div "iPhone 13 Pro ( 390 px) iPhone 13 Mini iPhone 13 Pro iPhone 11 Pro Max iPhone 1…" at bounding box center [593, 225] width 232 height 507
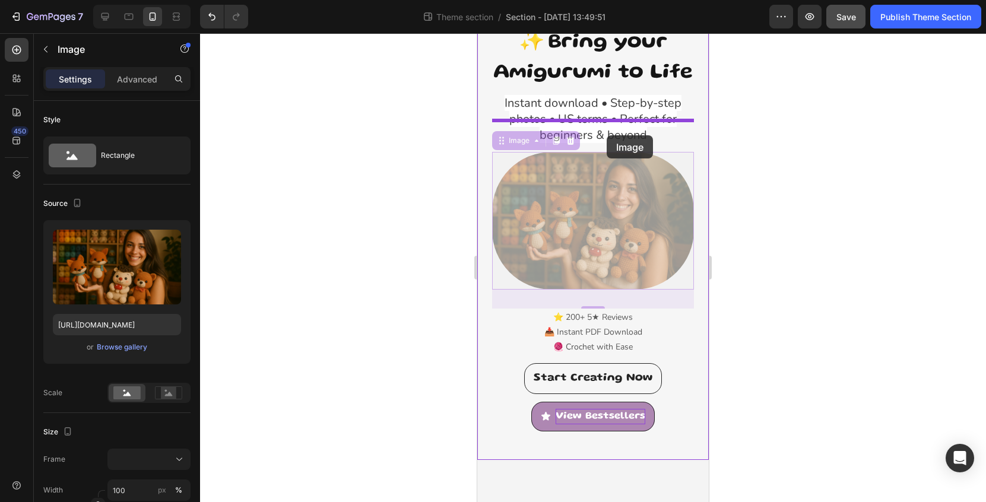
drag, startPoint x: 607, startPoint y: 278, endPoint x: 607, endPoint y: 135, distance: 142.5
click at [607, 135] on div "iPhone 13 Pro ( 390 px) iPhone 13 Mini iPhone 13 Pro iPhone 11 Pro Max iPhone 1…" at bounding box center [593, 225] width 232 height 507
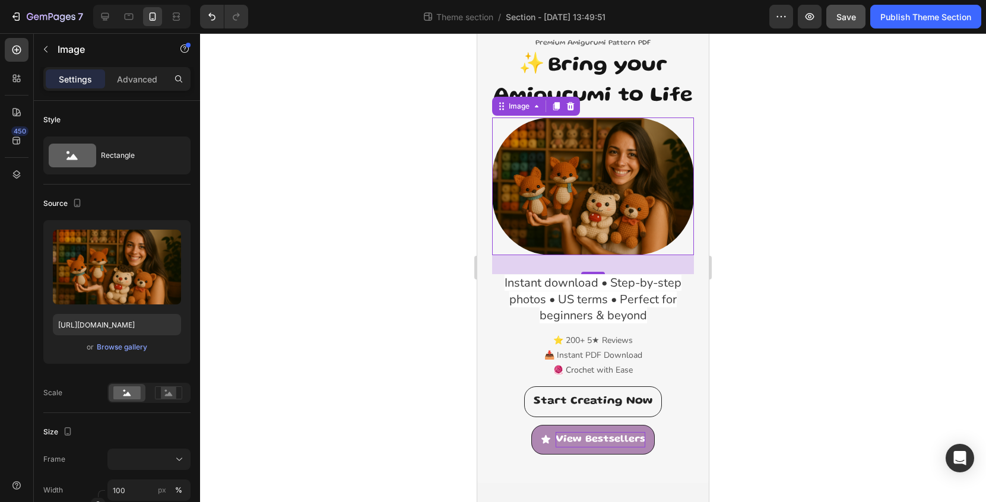
click at [775, 213] on div at bounding box center [593, 267] width 786 height 469
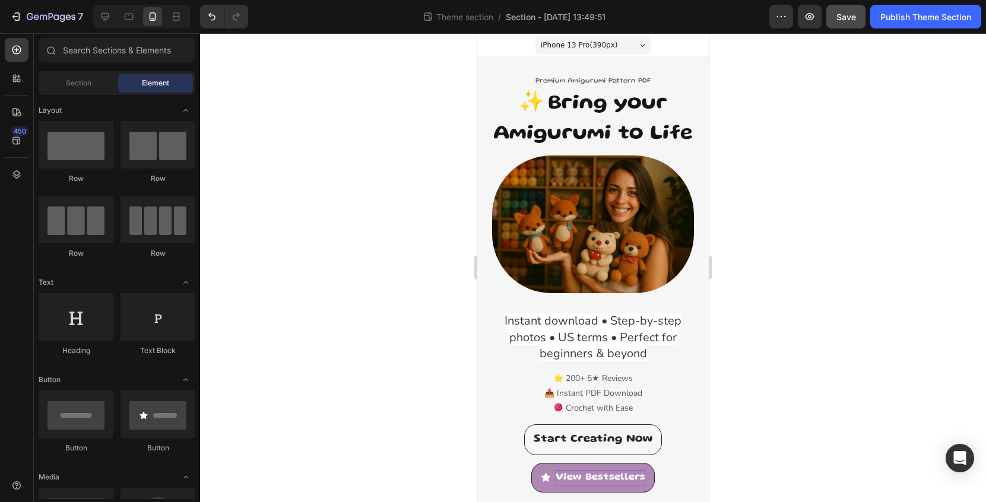
scroll to position [0, 0]
click at [103, 10] on div at bounding box center [105, 16] width 19 height 19
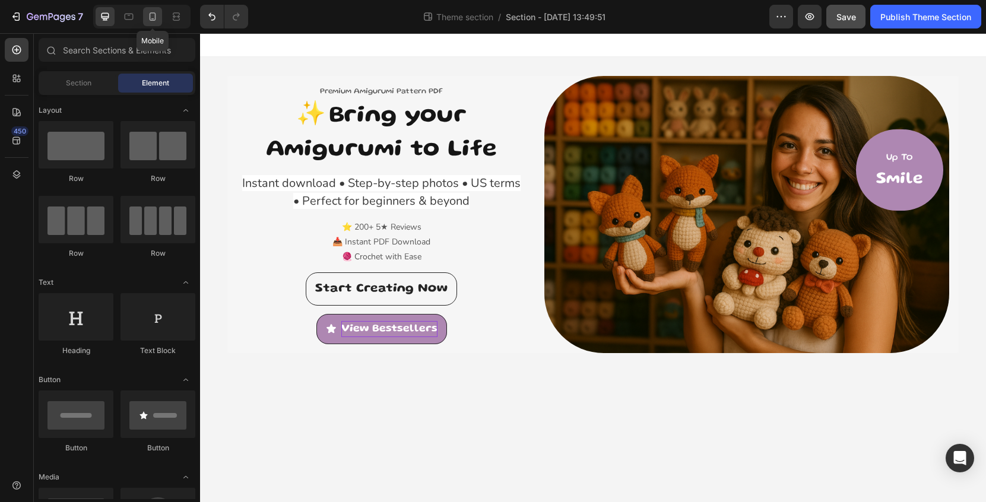
click at [155, 19] on icon at bounding box center [153, 16] width 7 height 8
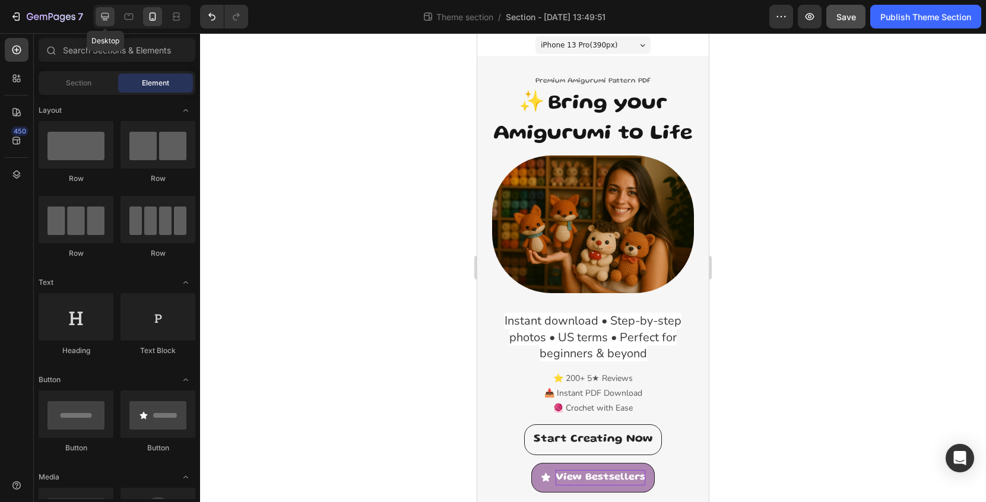
click at [105, 19] on icon at bounding box center [105, 17] width 12 height 12
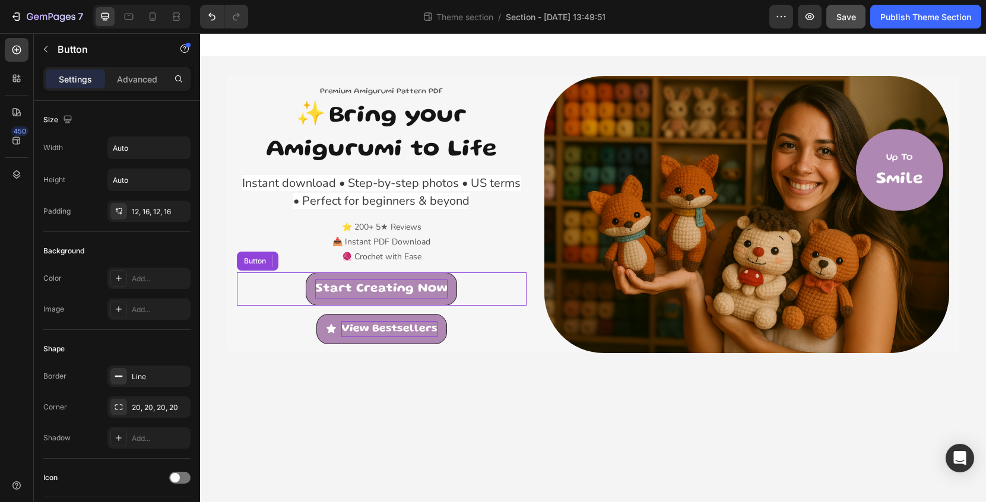
click at [447, 290] on p "Start Creating Now" at bounding box center [381, 289] width 132 height 19
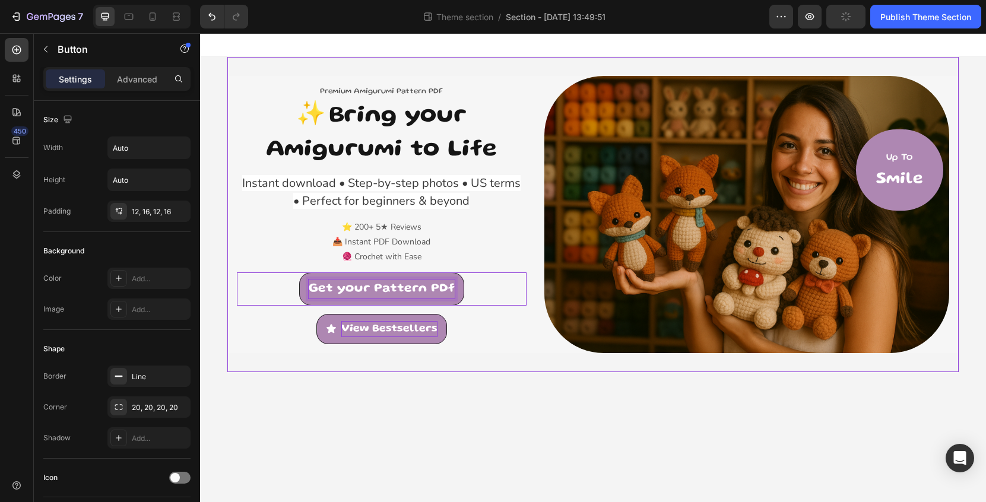
click at [498, 388] on body "Premium Amigurumi Pattern PDF Text block ⁠⁠⁠⁠⁠⁠⁠ ✨ Bring your Amigurumi to Life…" at bounding box center [593, 267] width 786 height 469
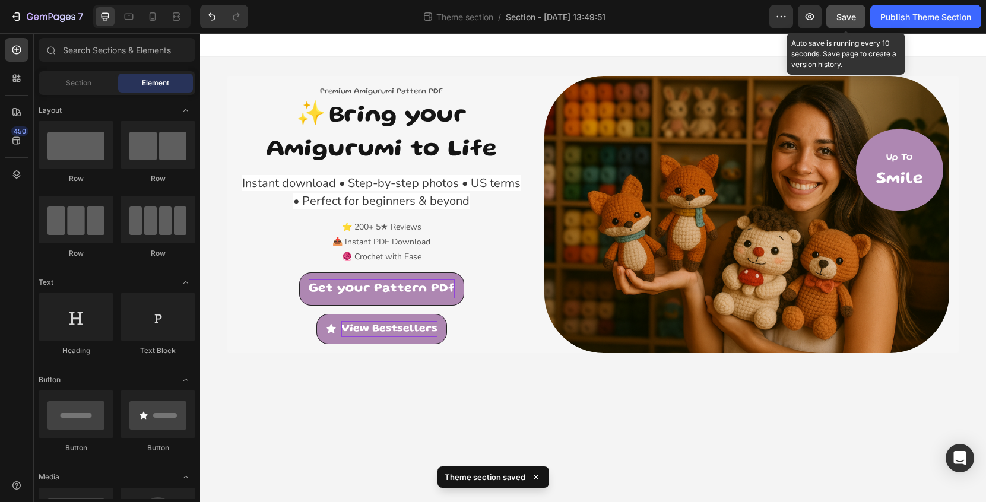
click at [840, 15] on span "Save" at bounding box center [847, 17] width 20 height 10
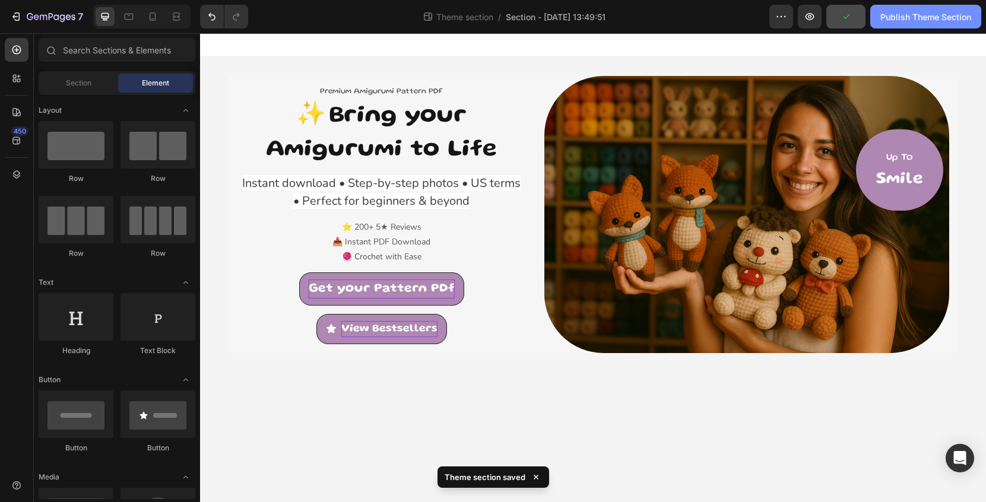
click at [926, 20] on div "Publish Theme Section" at bounding box center [926, 17] width 91 height 12
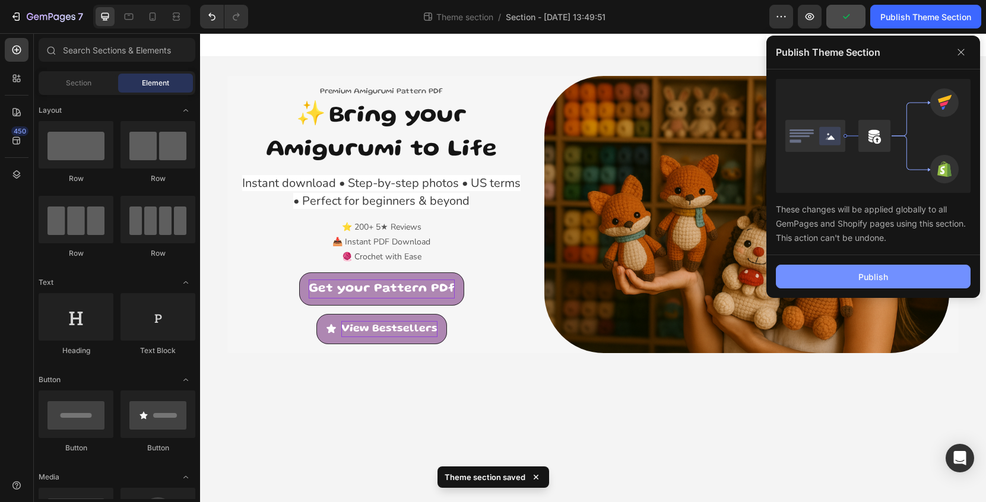
click at [847, 271] on button "Publish" at bounding box center [873, 277] width 195 height 24
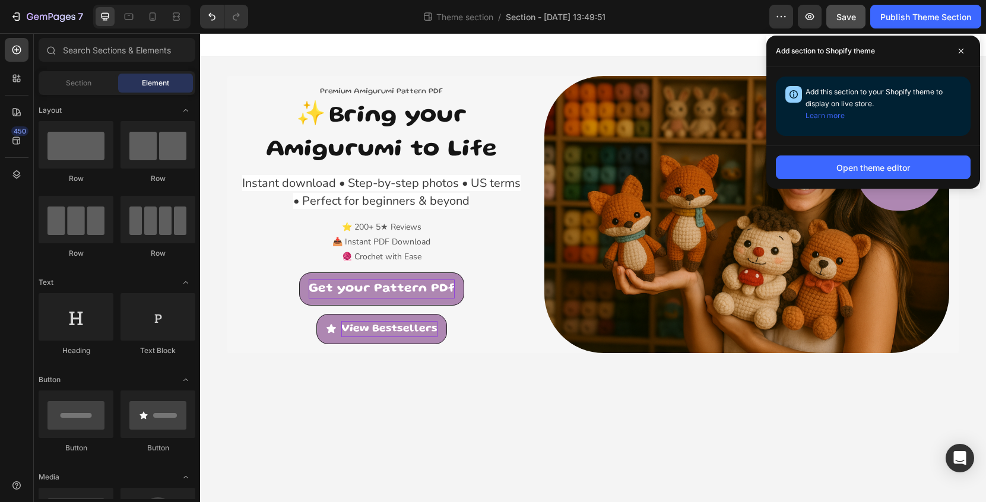
click at [834, 386] on body "Premium Amigurumi Pattern PDF Text block ⁠⁠⁠⁠⁠⁠⁠ ✨ Bring your Amigurumi to Life…" at bounding box center [593, 267] width 786 height 469
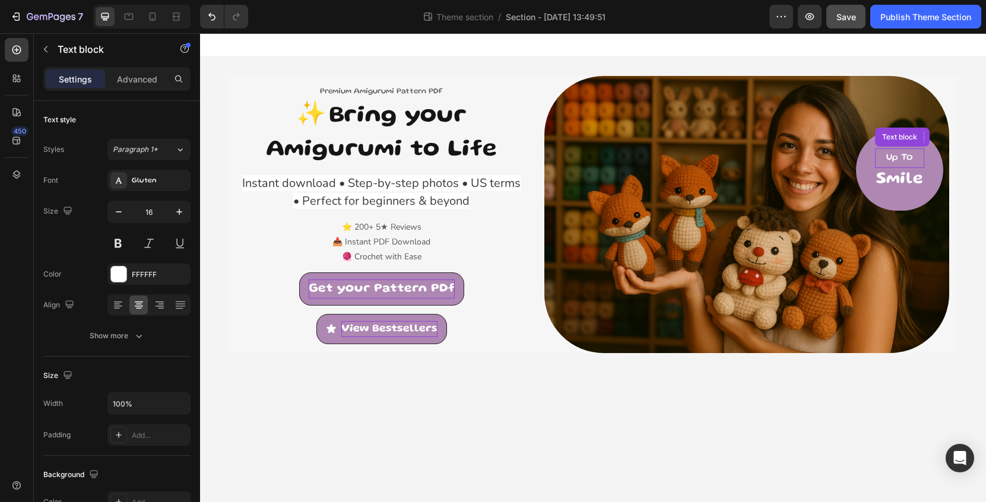
click at [915, 159] on p "Up To" at bounding box center [900, 158] width 47 height 17
click at [924, 178] on h2 "Smile" at bounding box center [899, 180] width 49 height 24
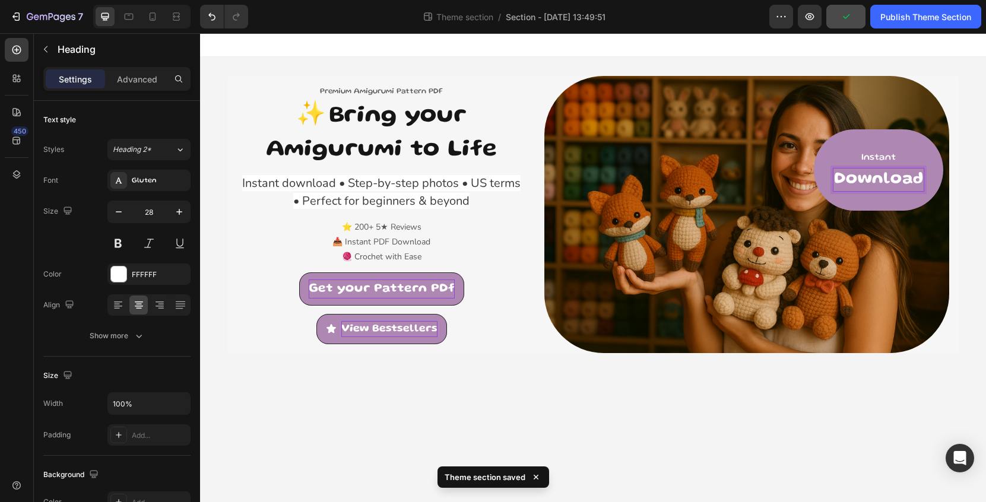
click at [858, 387] on body "Premium Amigurumi Pattern PDF Text block ⁠⁠⁠⁠⁠⁠⁠ ✨ Bring your Amigurumi to Life…" at bounding box center [593, 267] width 786 height 469
click at [909, 179] on p "Download" at bounding box center [878, 179] width 89 height 21
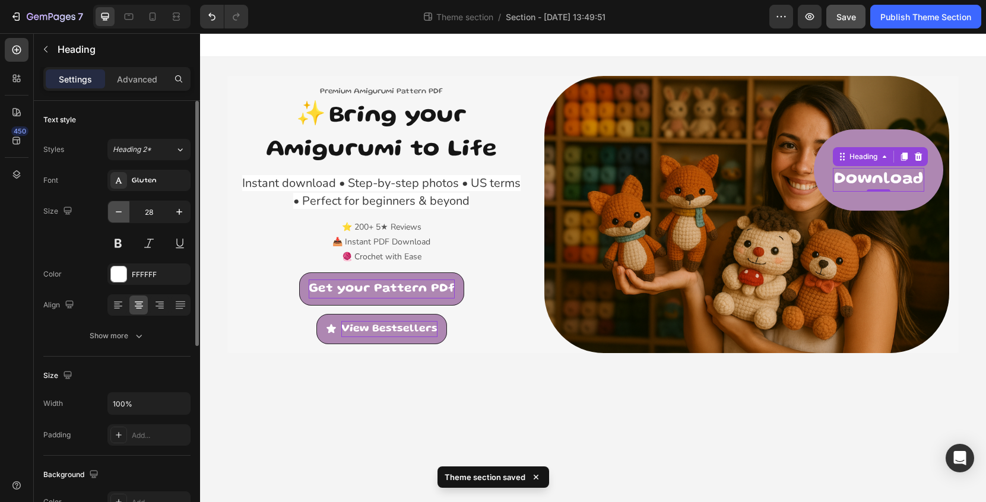
click at [123, 216] on icon "button" at bounding box center [119, 212] width 12 height 12
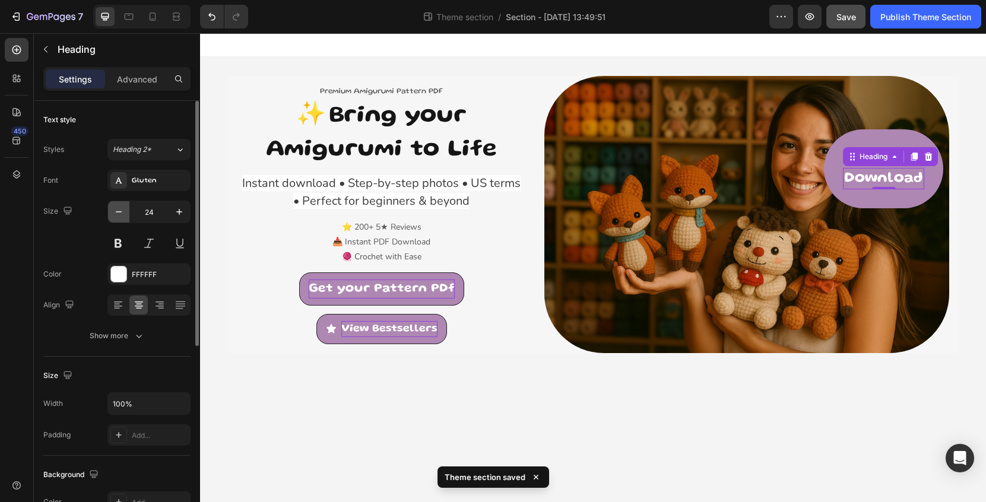
click at [123, 216] on icon "button" at bounding box center [119, 212] width 12 height 12
type input "23"
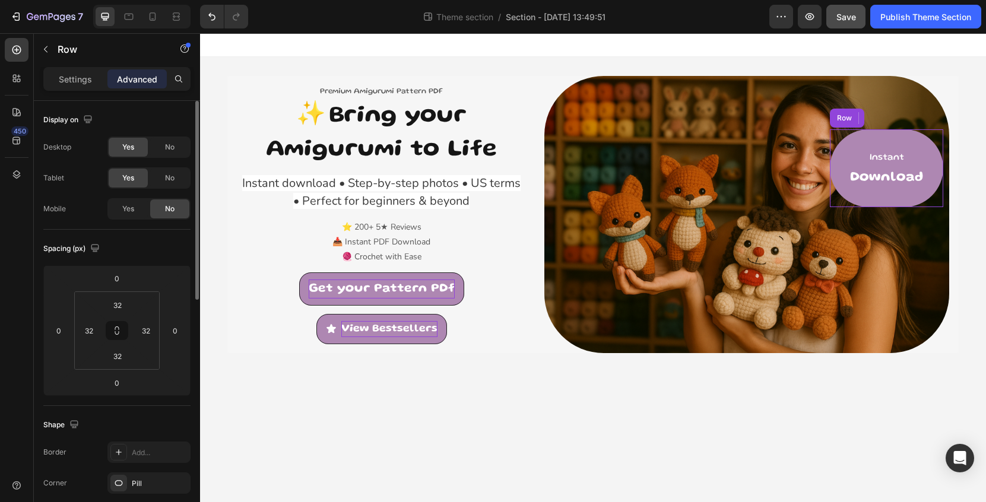
click at [839, 160] on div "Instant Text block Download Heading 0 Row" at bounding box center [886, 168] width 113 height 78
click at [885, 159] on p "Instant" at bounding box center [886, 158] width 73 height 17
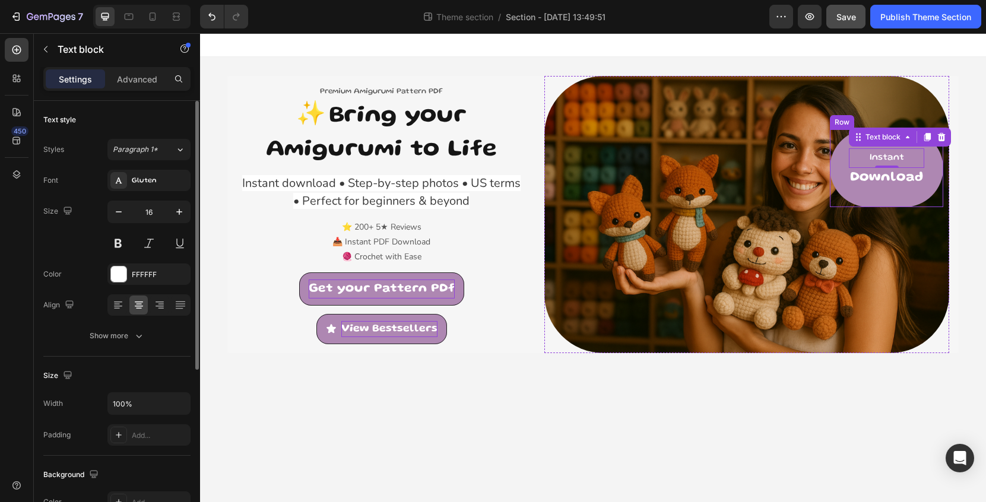
click at [839, 163] on div "Instant Text block 0 Download Heading Row" at bounding box center [886, 168] width 113 height 78
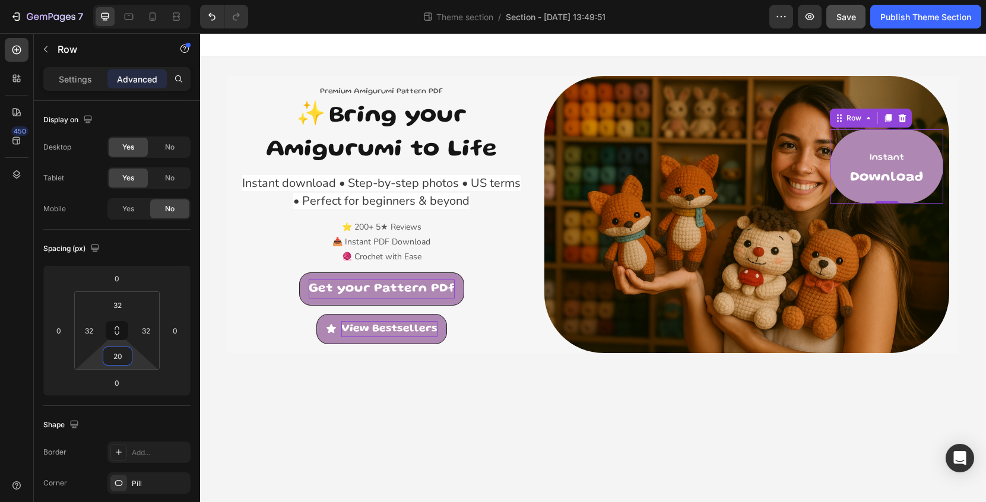
type input "18"
click at [137, 0] on html "7 Theme section / Section - Aug 22 13:49:51 Preview Save Publish Theme Section …" at bounding box center [493, 0] width 986 height 0
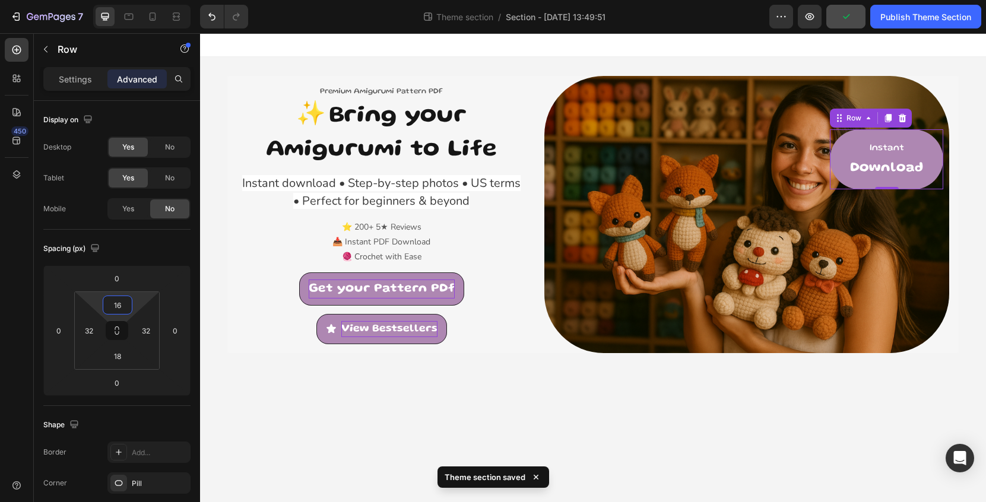
type input "18"
click at [135, 0] on html "7 Theme section / Section - Aug 22 13:49:51 Preview Save Publish Theme Section …" at bounding box center [493, 0] width 986 height 0
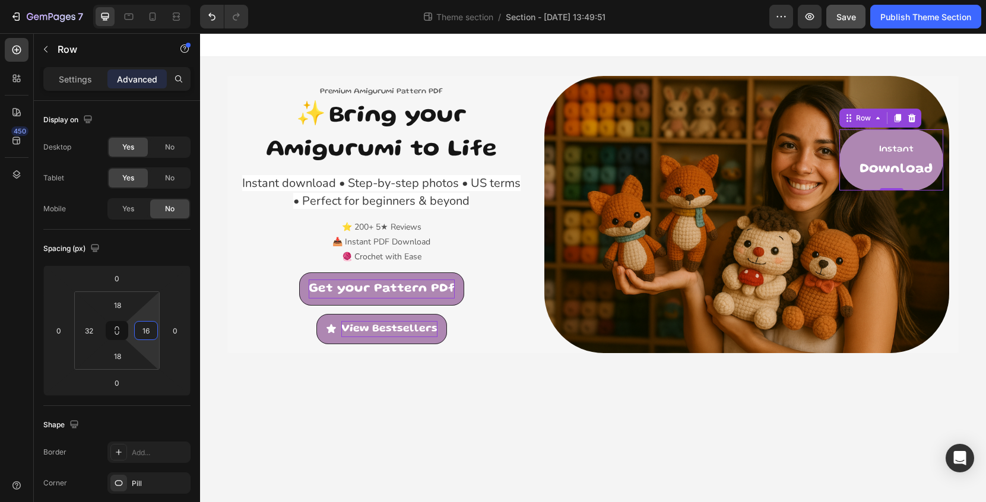
type input "18"
click at [157, 0] on html "7 Theme section / Section - Aug 22 13:49:51 Preview Save Publish Theme Section …" at bounding box center [493, 0] width 986 height 0
type input "18"
click at [99, 0] on html "7 Theme section / Section - Aug 22 13:49:51 Preview Save Publish Theme Section …" at bounding box center [493, 0] width 986 height 0
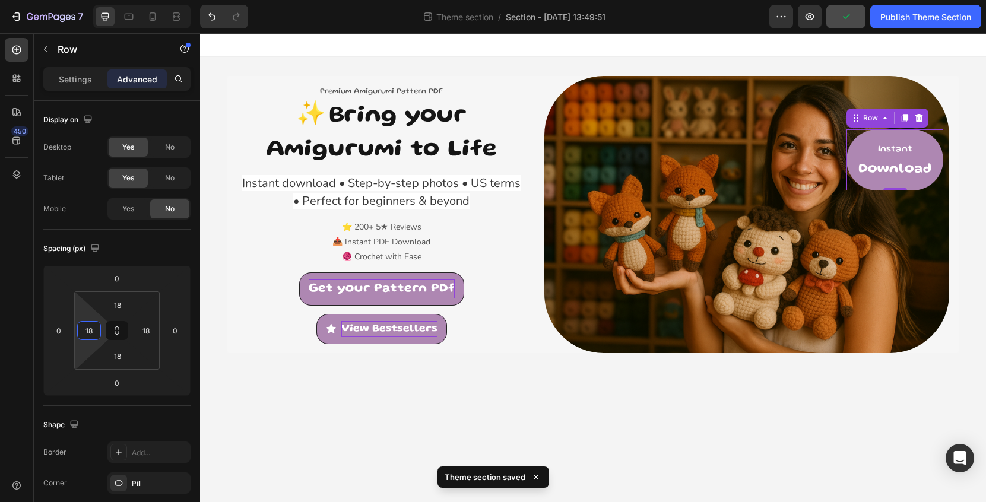
click at [310, 384] on body "Premium Amigurumi Pattern PDF Text block ⁠⁠⁠⁠⁠⁠⁠ ✨ Bring your Amigurumi to Life…" at bounding box center [593, 267] width 786 height 469
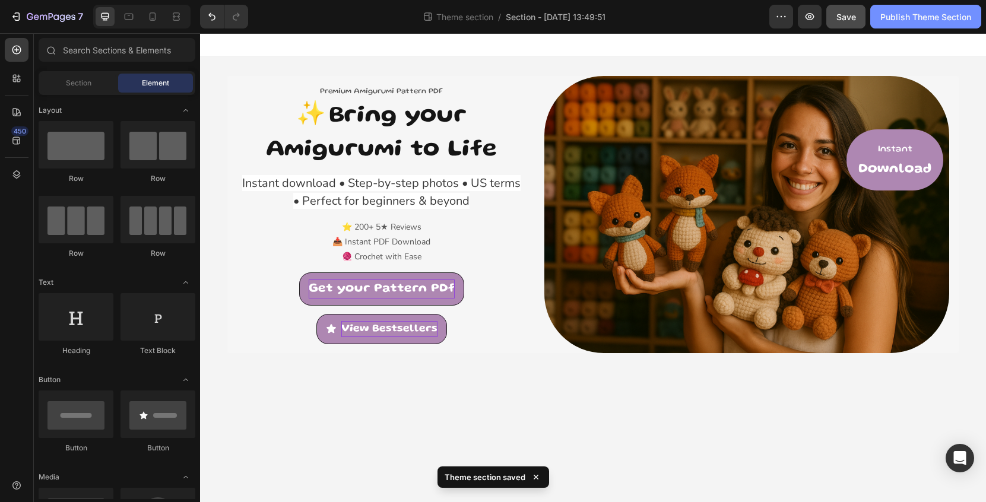
click at [902, 20] on div "Publish Theme Section" at bounding box center [926, 17] width 91 height 12
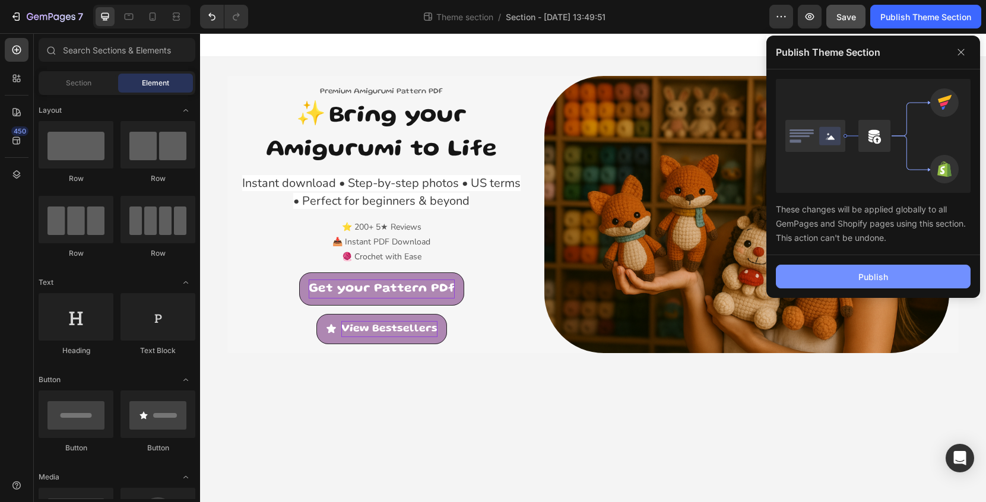
click at [862, 278] on div "Publish" at bounding box center [874, 277] width 30 height 12
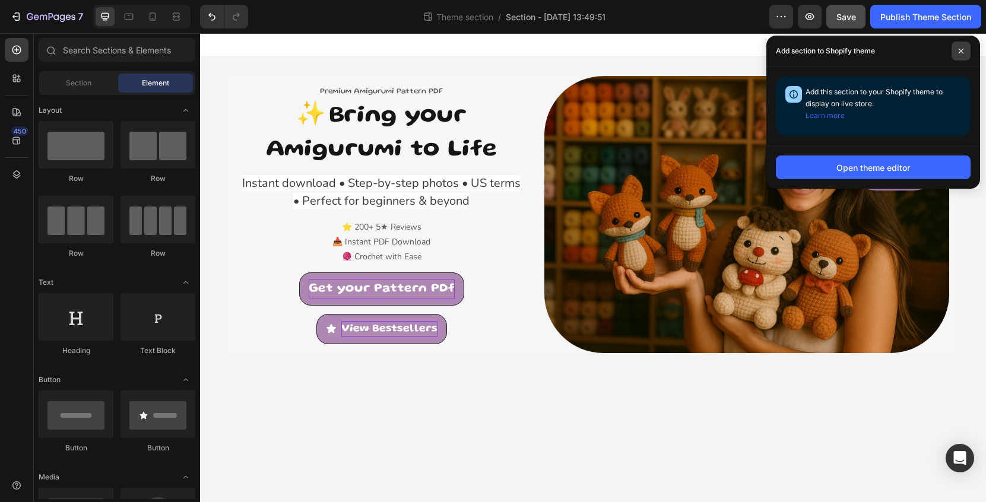
click at [968, 51] on span at bounding box center [961, 51] width 19 height 19
